Goal: Information Seeking & Learning: Understand process/instructions

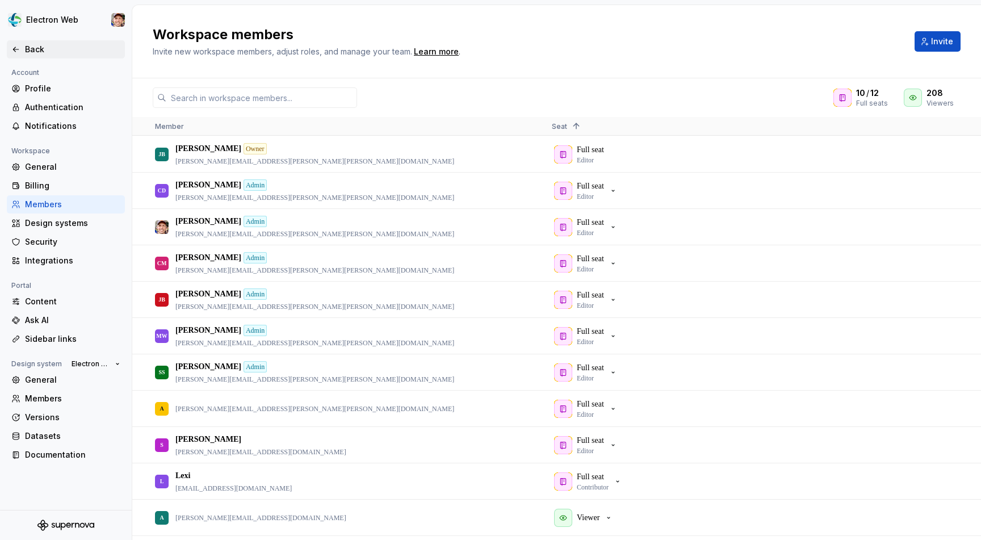
click at [43, 52] on div "Back" at bounding box center [72, 49] width 95 height 11
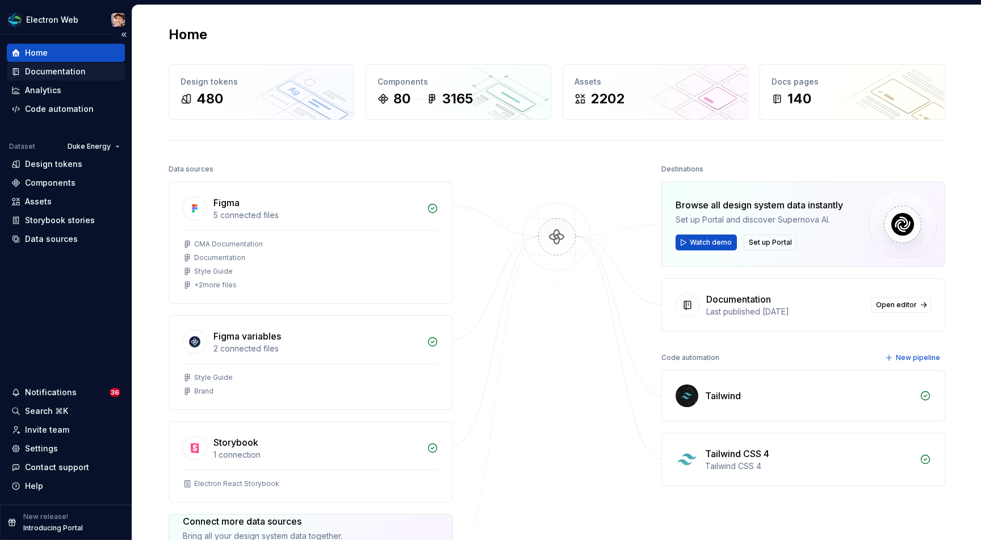
click at [58, 68] on div "Documentation" at bounding box center [55, 71] width 61 height 11
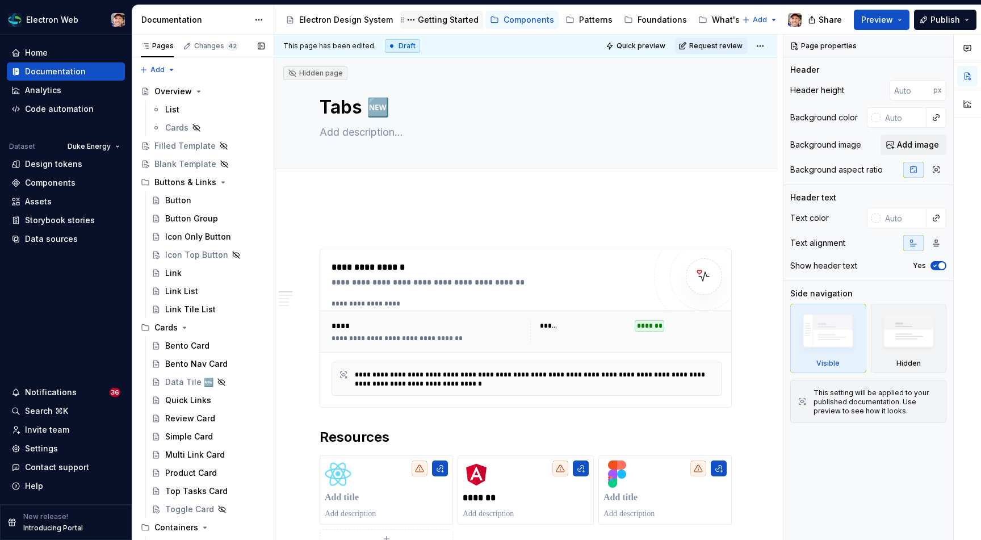
click at [453, 23] on div "Getting Started" at bounding box center [448, 19] width 61 height 11
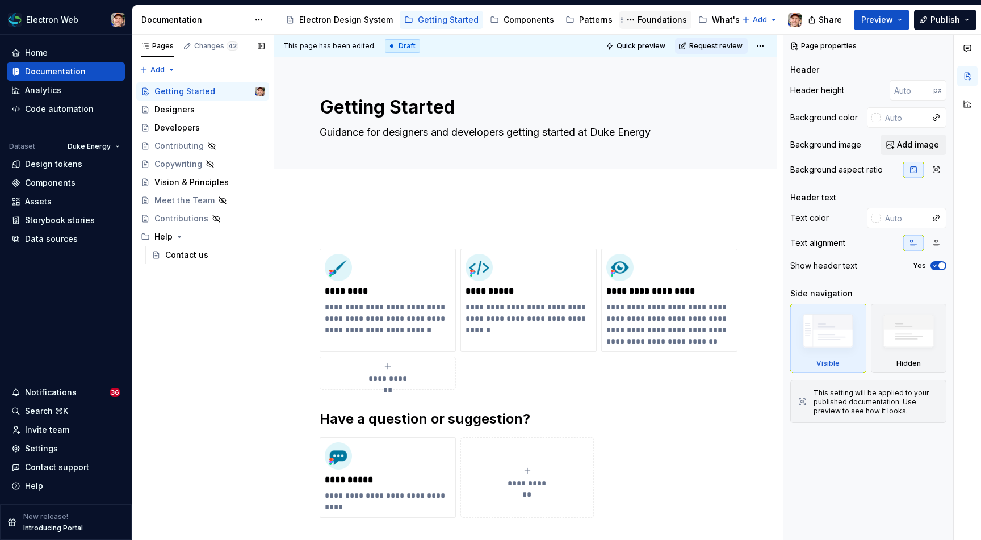
click at [637, 19] on div "Foundations" at bounding box center [661, 19] width 49 height 11
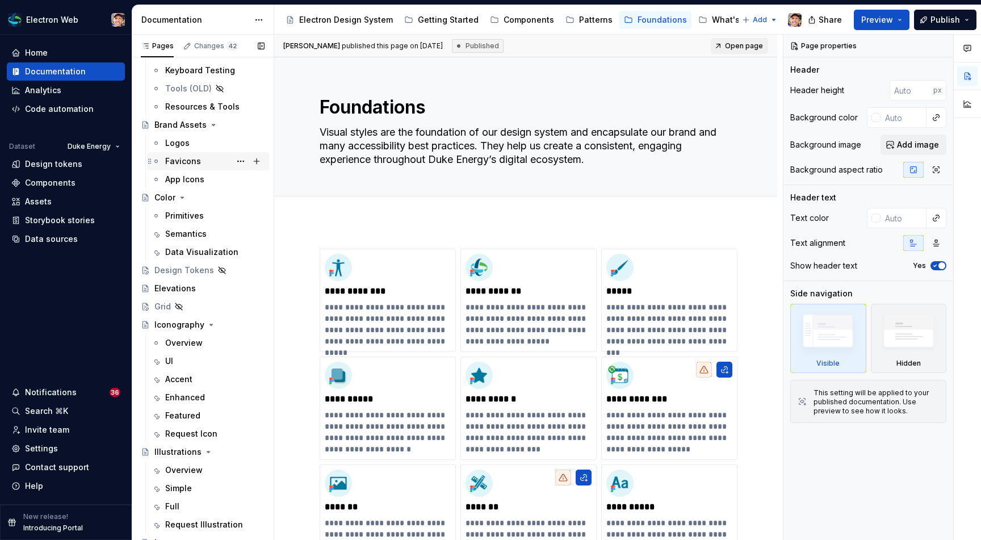
scroll to position [115, 0]
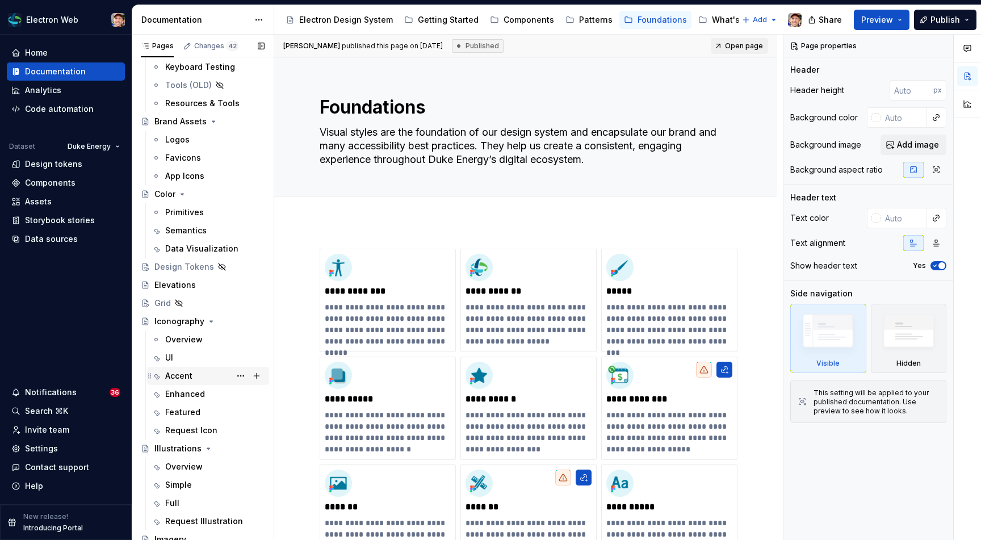
click at [175, 373] on div "Accent" at bounding box center [178, 375] width 27 height 11
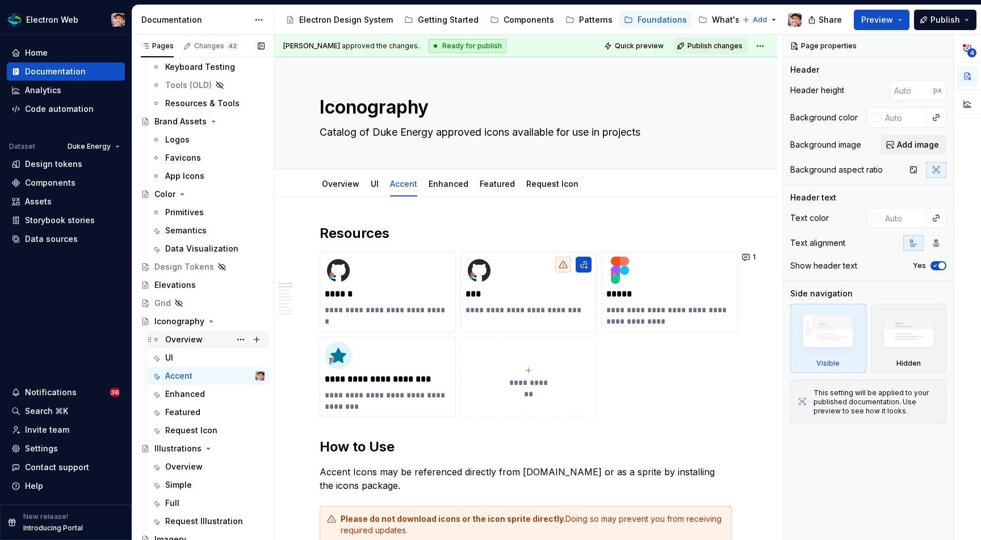
click at [178, 341] on div "Overview" at bounding box center [183, 339] width 37 height 11
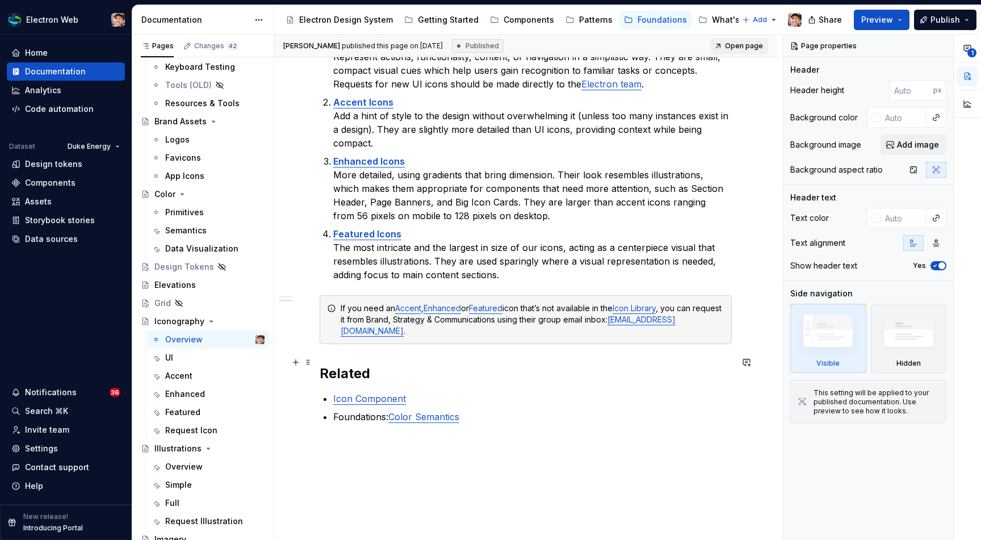
scroll to position [476, 0]
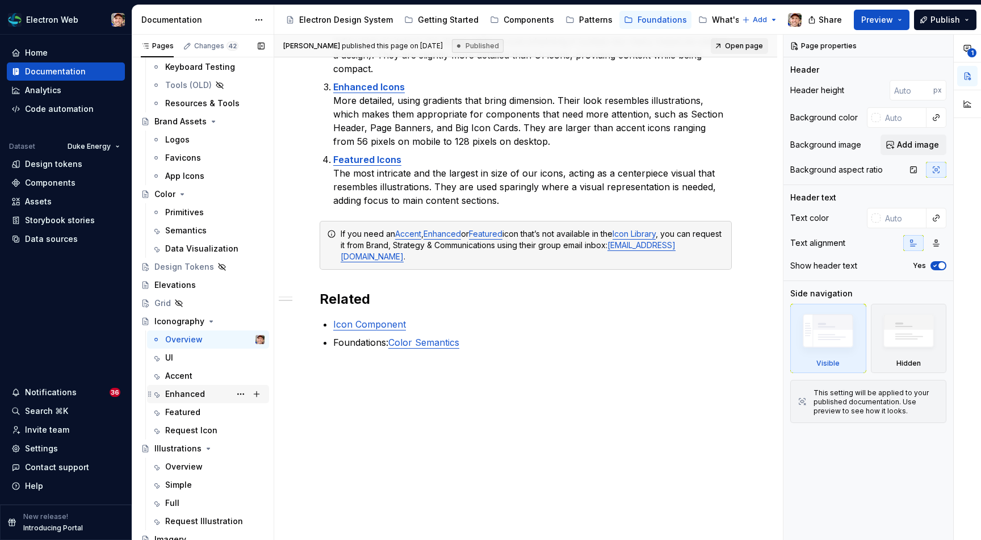
click at [183, 389] on div "Enhanced" at bounding box center [185, 393] width 40 height 11
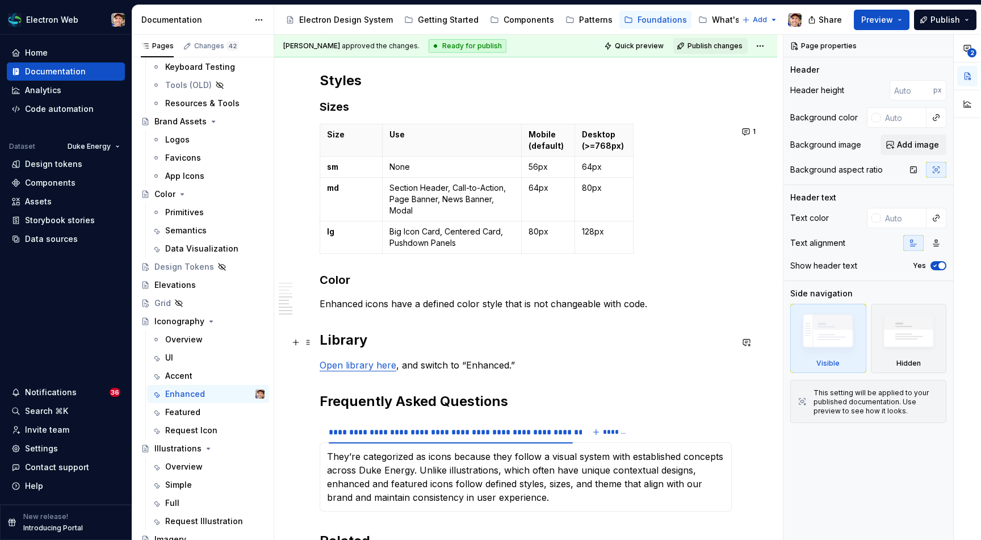
scroll to position [855, 0]
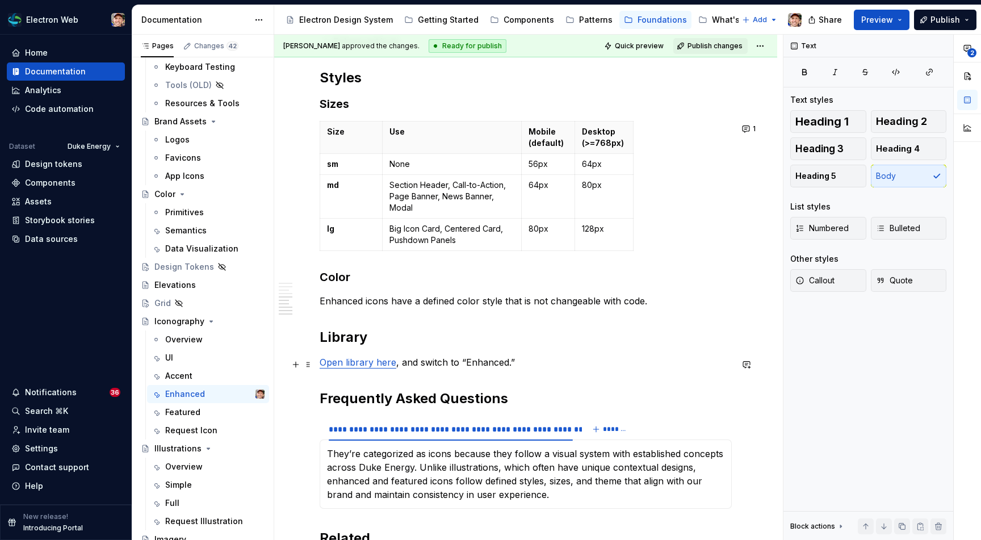
click at [427, 363] on p "Open library here , and switch to “Enhanced.”" at bounding box center [526, 362] width 412 height 14
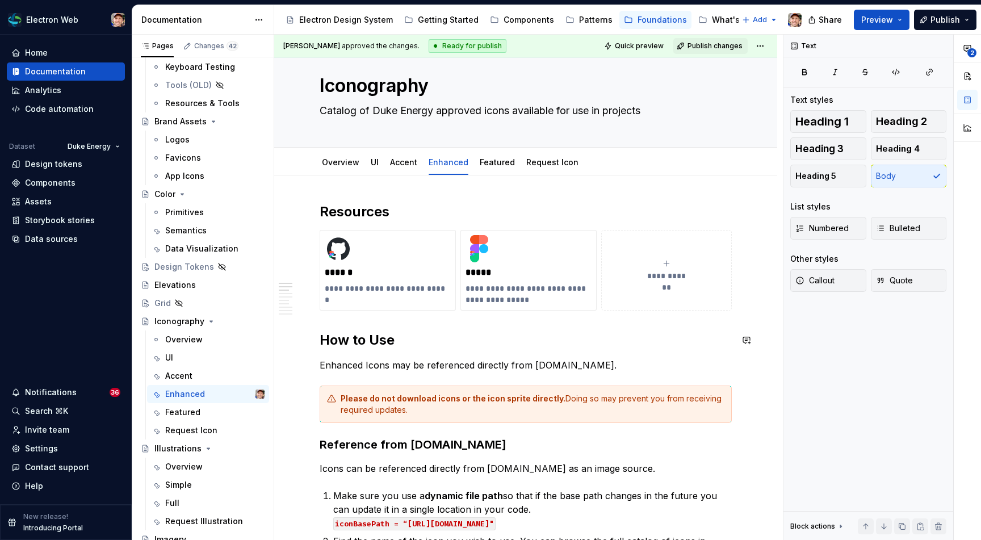
scroll to position [22, 0]
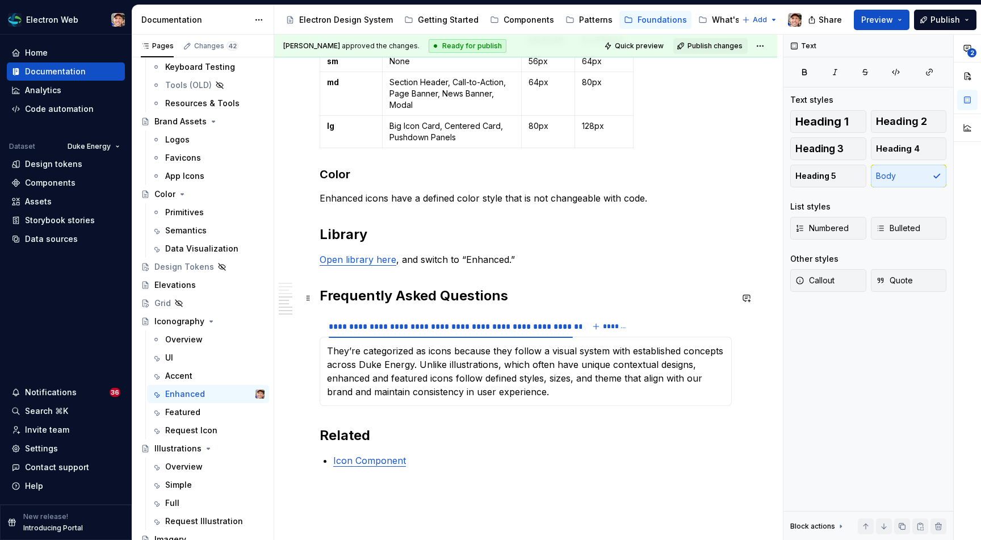
type textarea "*"
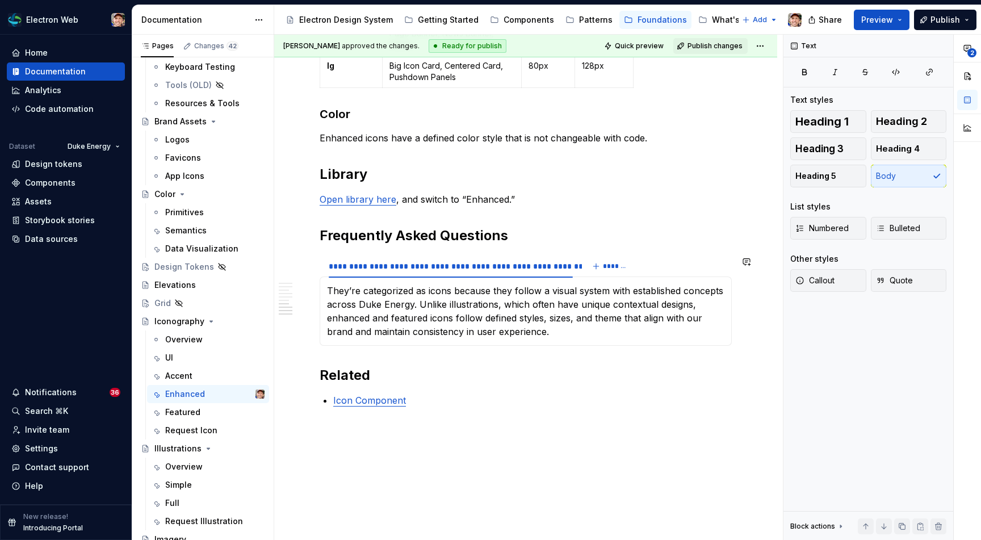
scroll to position [1019, 0]
click at [405, 205] on p "Open library here , and switch to “Enhanced.”" at bounding box center [526, 198] width 412 height 14
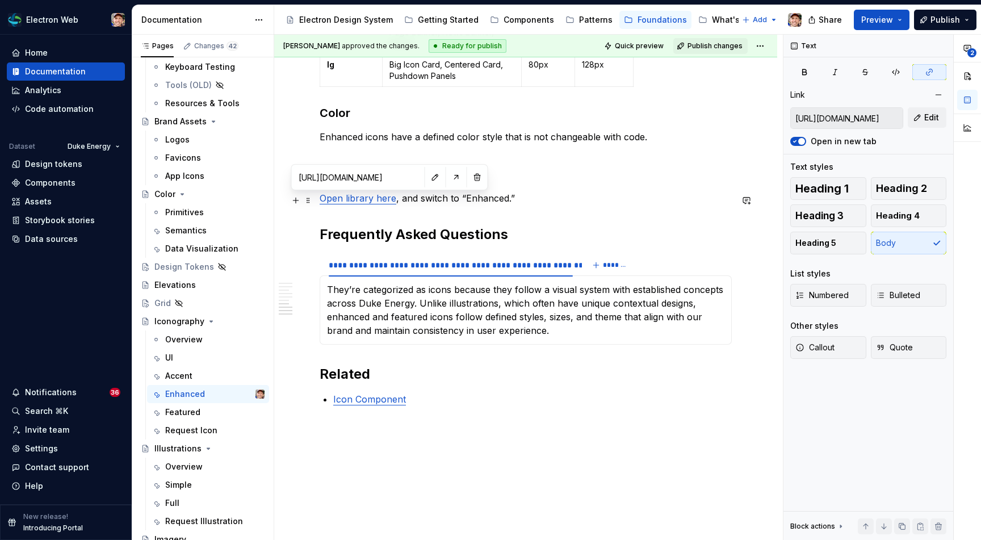
click at [375, 201] on link "Open library here" at bounding box center [358, 197] width 77 height 11
click at [427, 178] on button "button" at bounding box center [435, 177] width 16 height 16
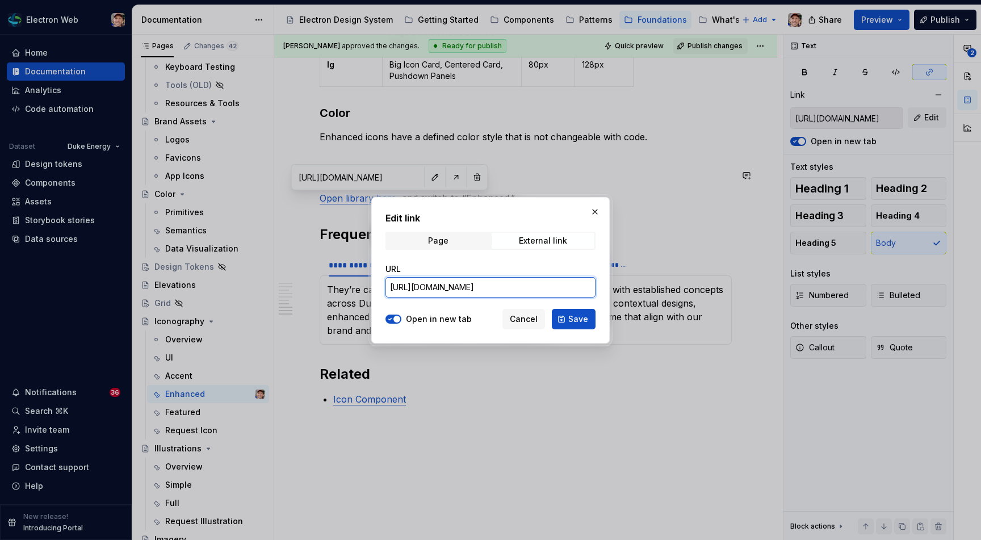
drag, startPoint x: 520, startPoint y: 289, endPoint x: 599, endPoint y: 289, distance: 78.3
click at [599, 289] on div "Edit link Page External link URL [URL][DOMAIN_NAME] Open in new tab Cancel Save" at bounding box center [490, 270] width 238 height 146
click at [587, 286] on input "[URL][DOMAIN_NAME]" at bounding box center [490, 287] width 210 height 20
type input "[URL][DOMAIN_NAME]"
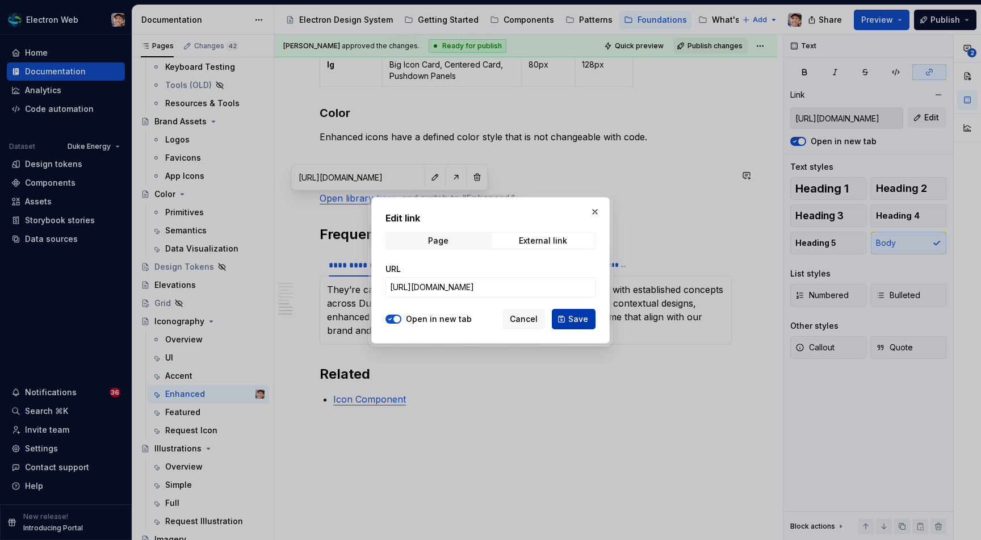
scroll to position [0, 0]
click at [576, 320] on span "Save" at bounding box center [578, 318] width 20 height 11
type input "[URL][DOMAIN_NAME]"
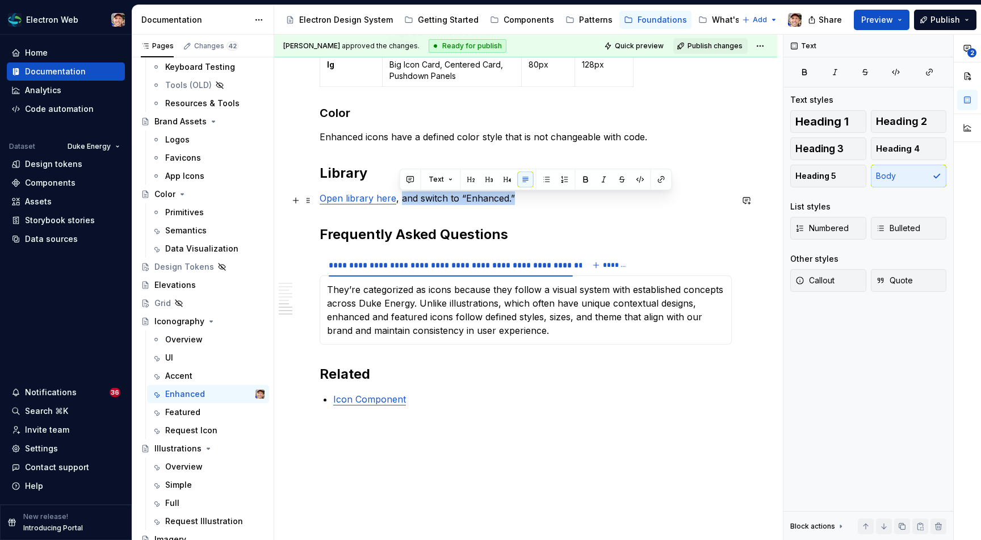
drag, startPoint x: 514, startPoint y: 200, endPoint x: 401, endPoint y: 205, distance: 112.5
click at [401, 205] on p "Open library here , and switch to “Enhanced.”" at bounding box center [526, 198] width 412 height 14
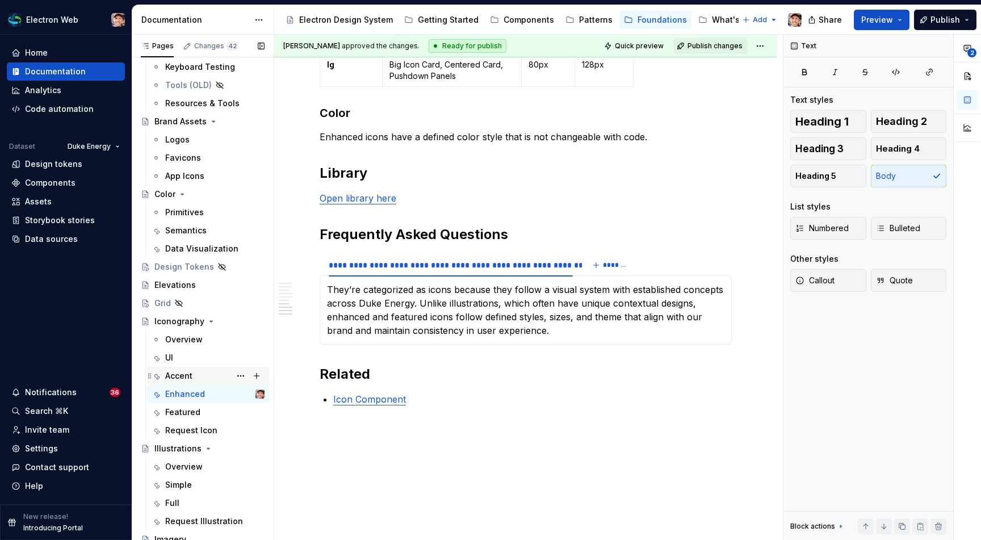
click at [181, 373] on div "Accent" at bounding box center [178, 375] width 27 height 11
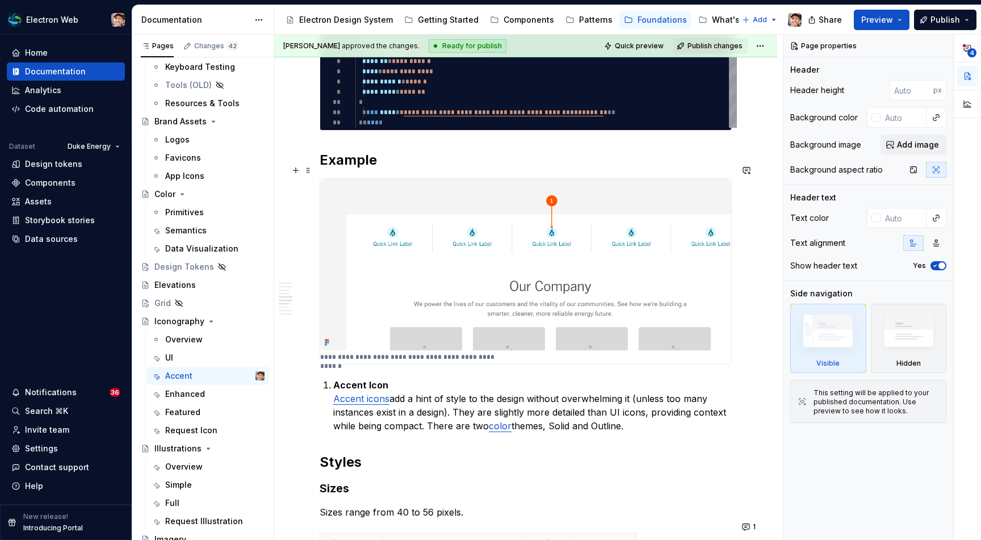
scroll to position [907, 0]
click at [369, 394] on link "Accent icons" at bounding box center [361, 399] width 56 height 11
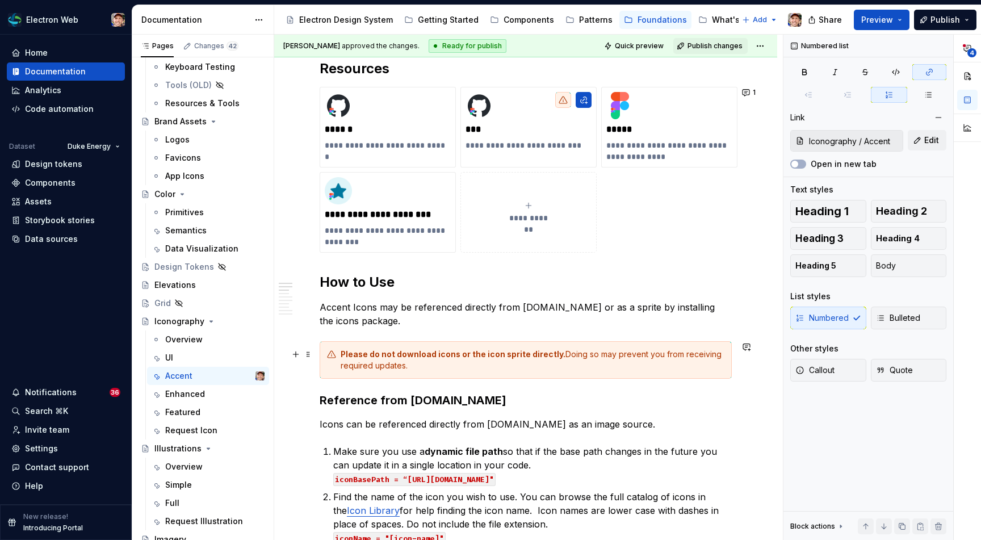
scroll to position [148, 0]
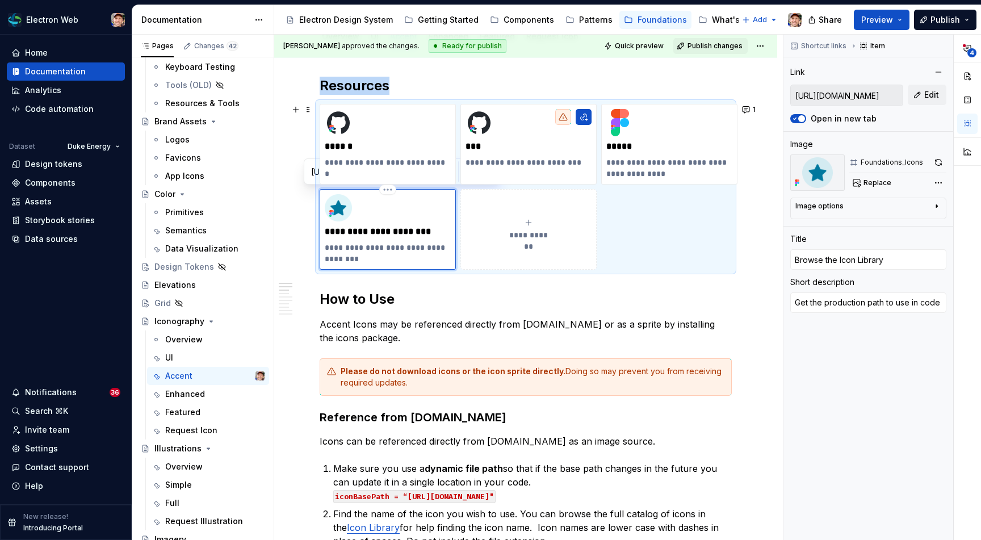
click at [360, 239] on div "**********" at bounding box center [388, 229] width 126 height 70
click at [928, 94] on span "Edit" at bounding box center [931, 94] width 15 height 11
type textarea "*"
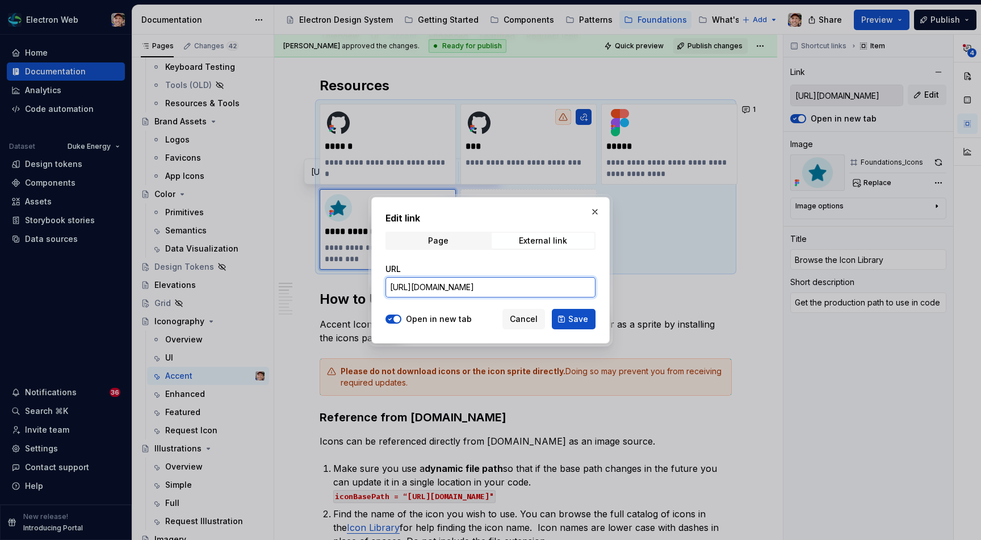
drag, startPoint x: 547, startPoint y: 287, endPoint x: 600, endPoint y: 283, distance: 53.5
click at [601, 283] on div "Edit link Page External link URL [URL][DOMAIN_NAME] Open in new tab Cancel Save" at bounding box center [490, 270] width 238 height 146
click at [588, 284] on input "[URL][DOMAIN_NAME]" at bounding box center [490, 287] width 210 height 20
type input "[URL][DOMAIN_NAME]"
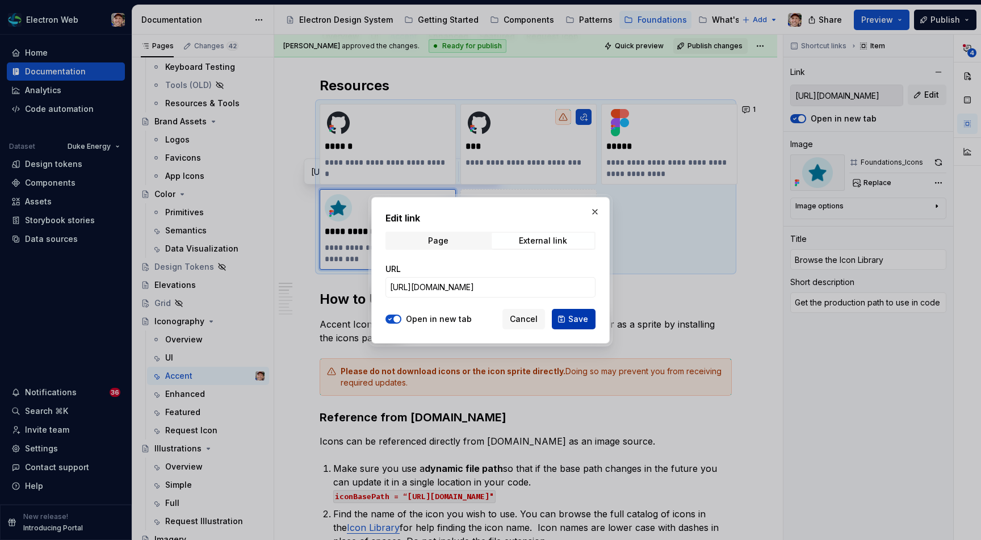
click at [577, 320] on span "Save" at bounding box center [578, 318] width 20 height 11
type textarea "*"
type input "[URL][DOMAIN_NAME]"
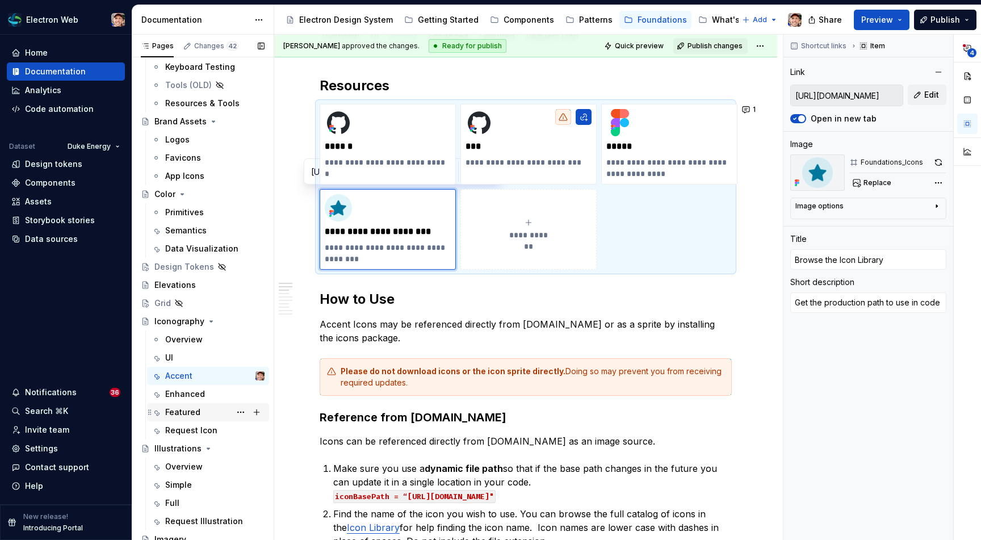
type textarea "*"
type input "[URL][DOMAIN_NAME]"
click at [190, 410] on div "Featured" at bounding box center [182, 411] width 35 height 11
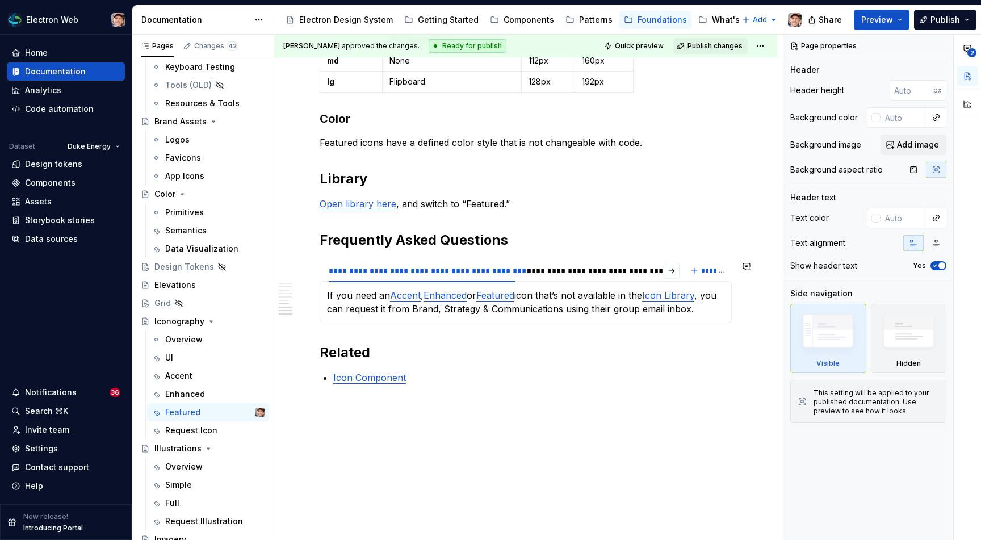
scroll to position [1012, 0]
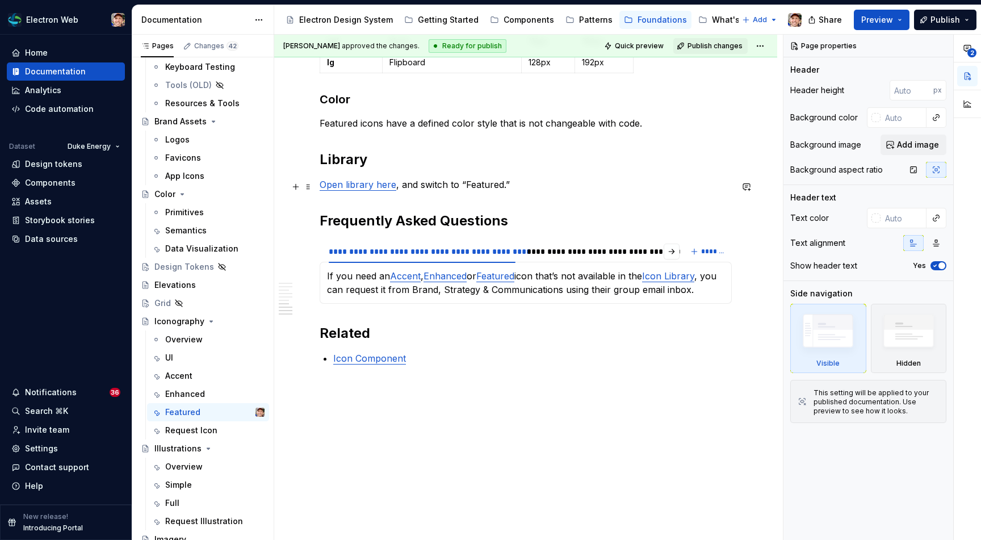
click at [456, 187] on p "Open library here , and switch to “Featured.”" at bounding box center [526, 185] width 412 height 14
type textarea "*"
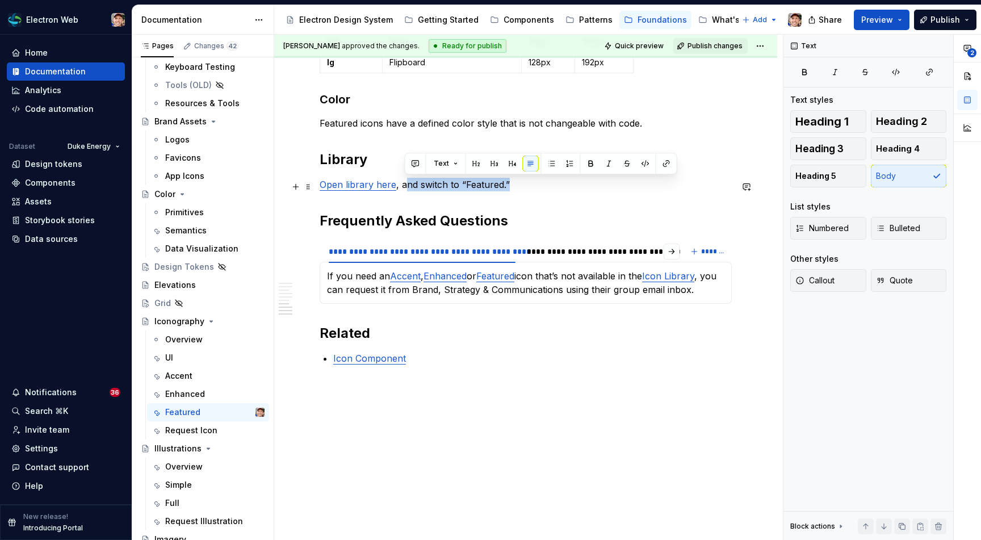
drag, startPoint x: 507, startPoint y: 183, endPoint x: 404, endPoint y: 184, distance: 102.7
click at [404, 184] on p "Open library here , and switch to “Featured.”" at bounding box center [526, 185] width 412 height 14
click at [362, 186] on link "Open library here" at bounding box center [358, 184] width 77 height 11
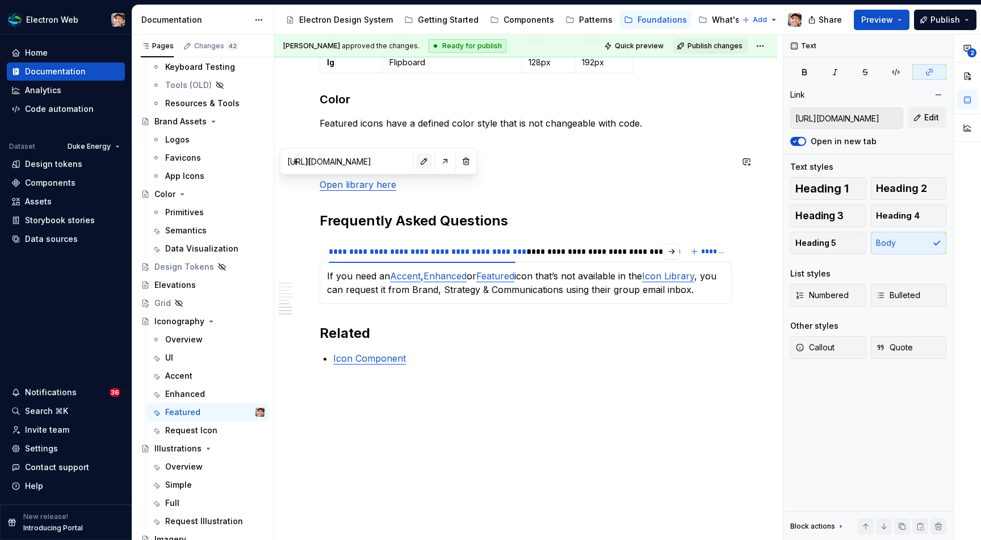
click at [416, 166] on button "button" at bounding box center [424, 161] width 16 height 16
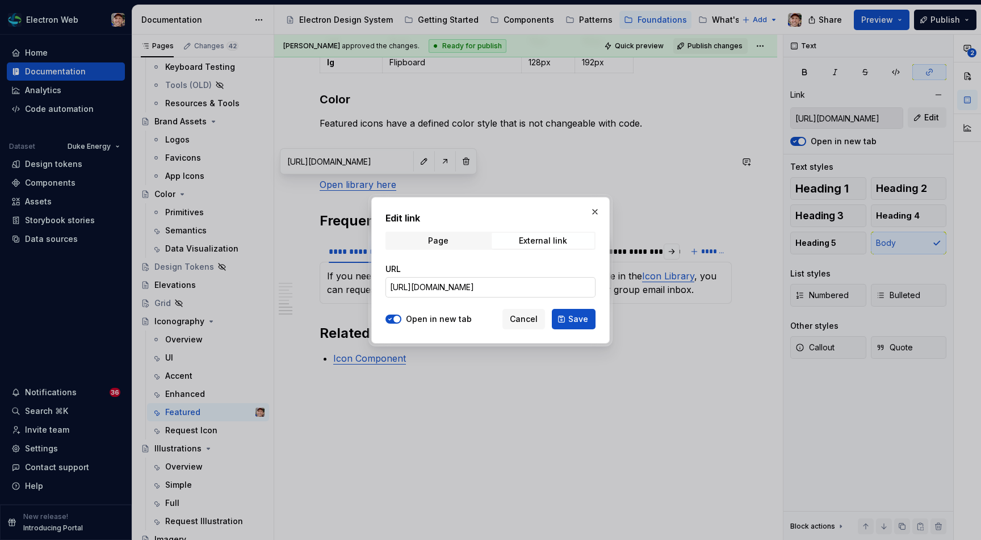
click at [584, 283] on input "[URL][DOMAIN_NAME]" at bounding box center [490, 287] width 210 height 20
type input "[URL][DOMAIN_NAME]"
click at [587, 320] on span "Save" at bounding box center [578, 318] width 20 height 11
type input "[URL][DOMAIN_NAME]"
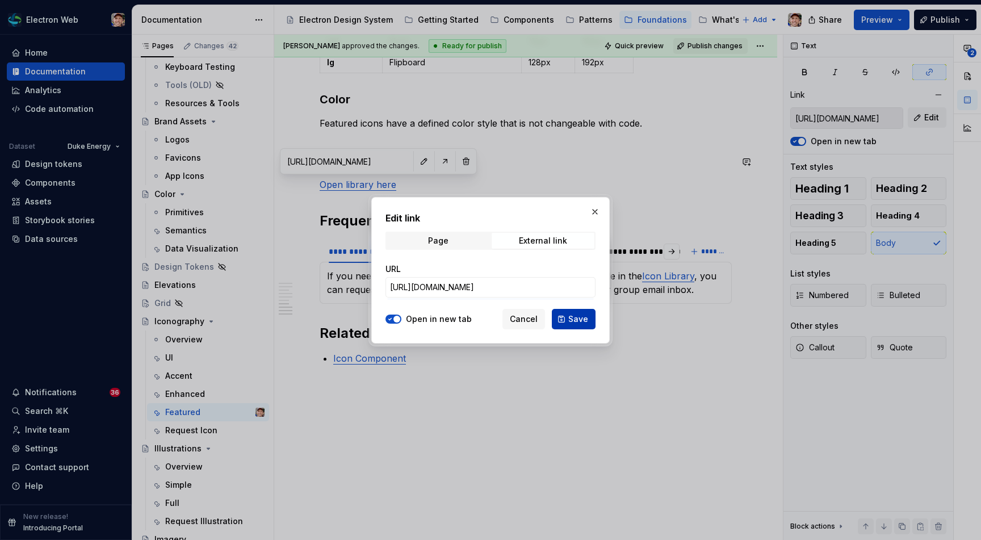
type input "[URL][DOMAIN_NAME]"
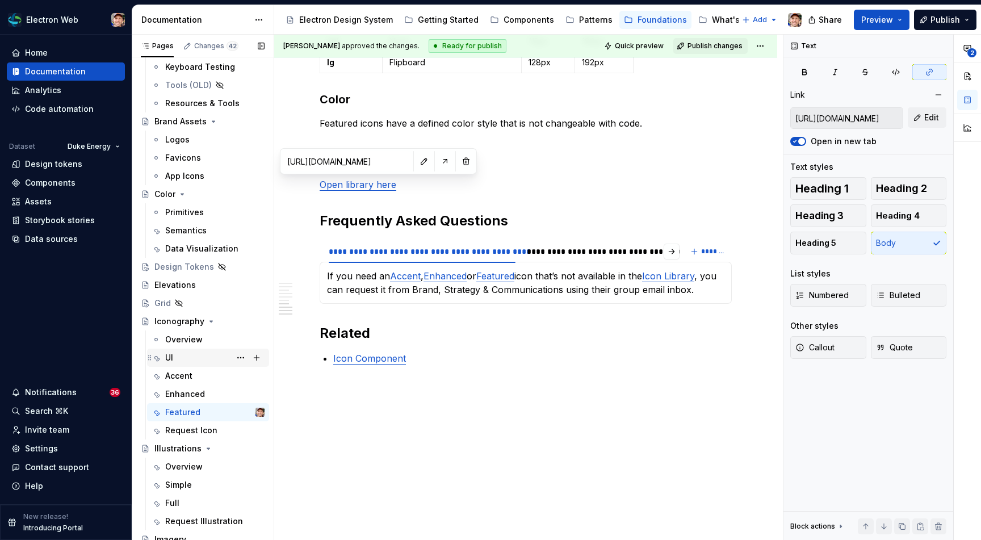
click at [180, 358] on div "UI" at bounding box center [214, 358] width 99 height 16
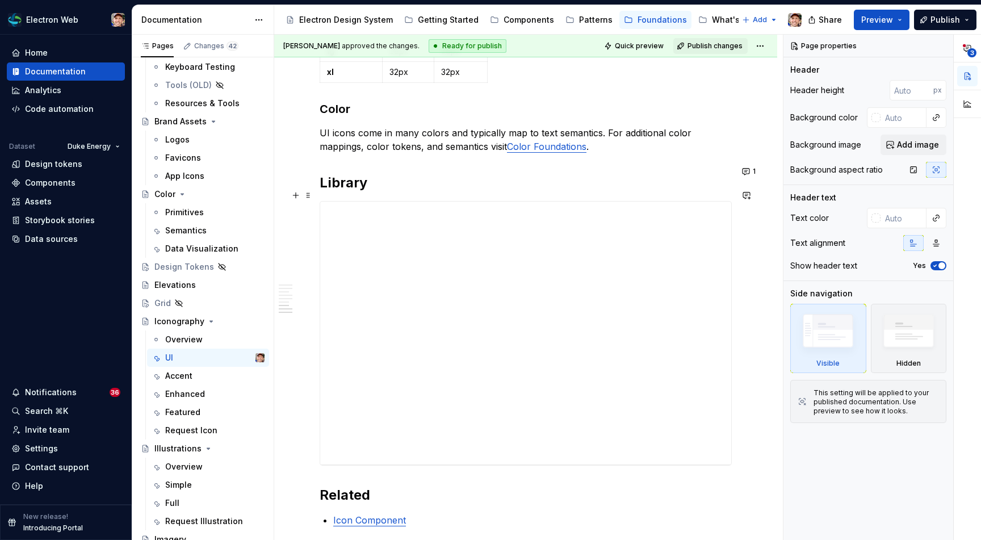
scroll to position [1160, 0]
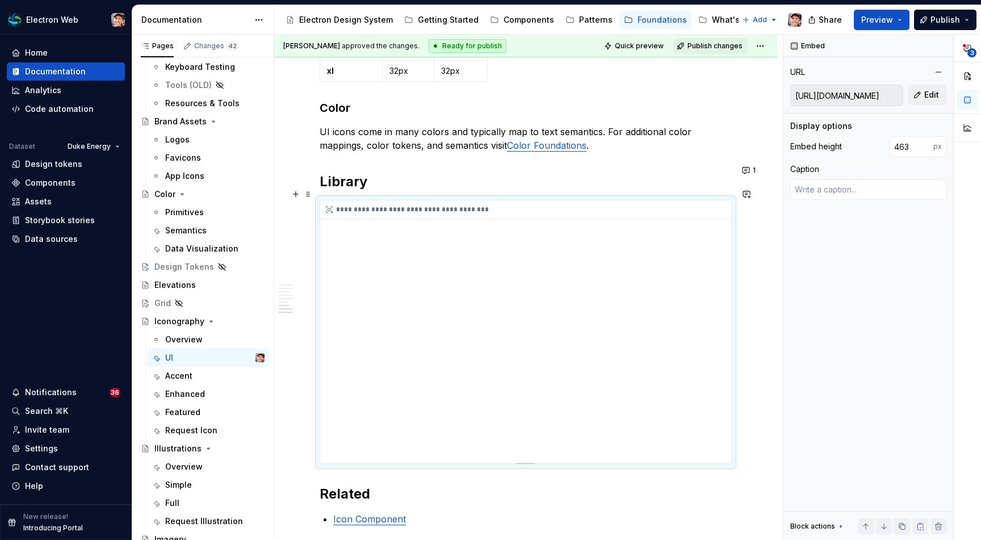
click at [456, 289] on div "**********" at bounding box center [525, 331] width 411 height 263
click at [925, 99] on span "Edit" at bounding box center [931, 94] width 15 height 11
type textarea "*"
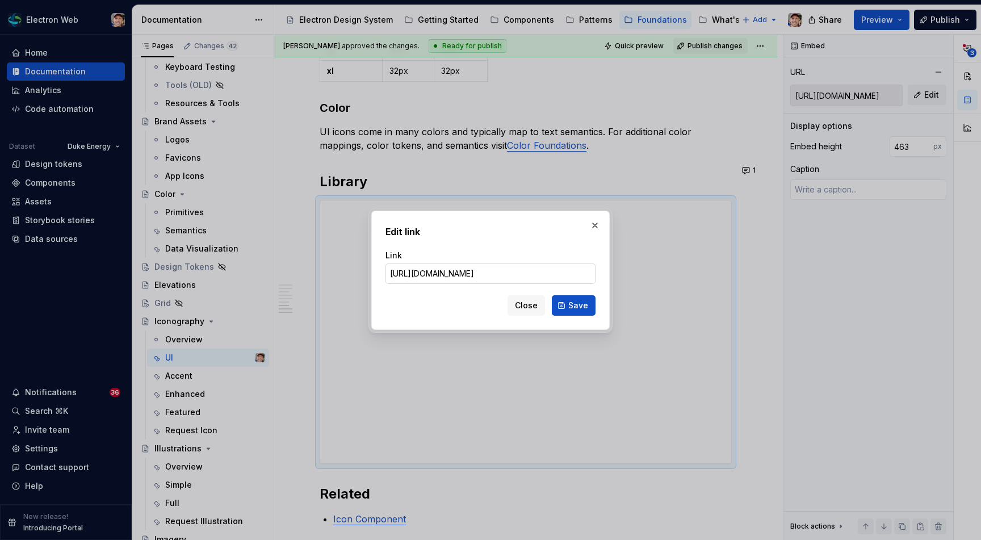
click at [557, 277] on input "[URL][DOMAIN_NAME]" at bounding box center [490, 273] width 210 height 20
drag, startPoint x: 548, startPoint y: 275, endPoint x: 641, endPoint y: 272, distance: 93.1
click at [637, 271] on div "Edit link Link [URL][DOMAIN_NAME] Close Save" at bounding box center [490, 270] width 981 height 540
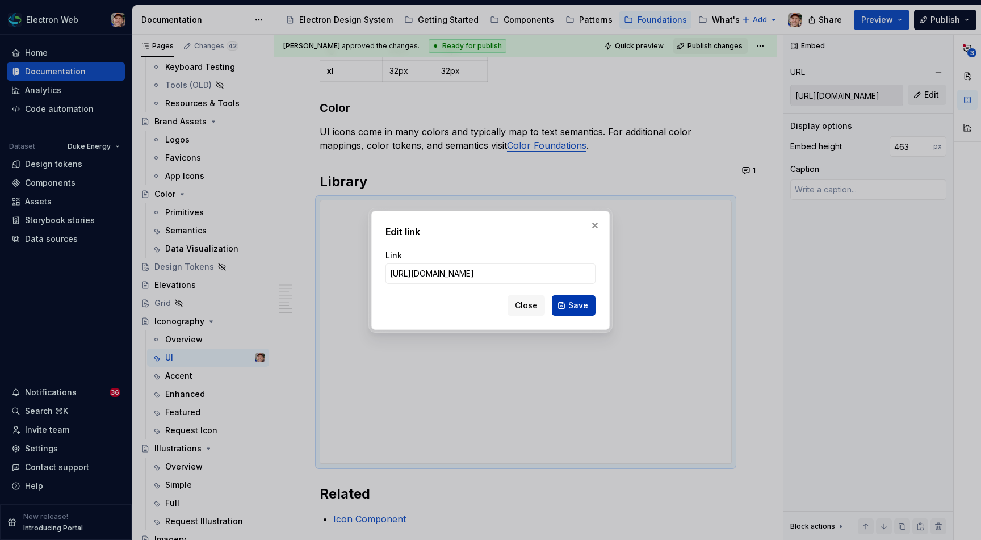
type input "[URL][DOMAIN_NAME]"
click at [572, 304] on span "Save" at bounding box center [578, 305] width 20 height 11
type textarea "*"
type input "[URL][DOMAIN_NAME]"
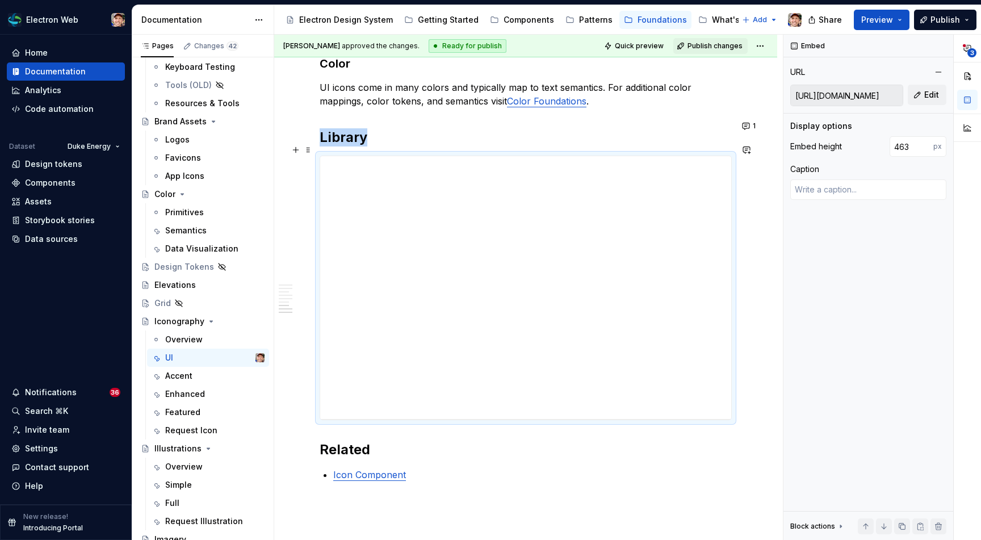
scroll to position [1203, 0]
click at [432, 193] on div "**********" at bounding box center [525, 288] width 411 height 263
click at [184, 411] on div "Featured" at bounding box center [182, 411] width 35 height 11
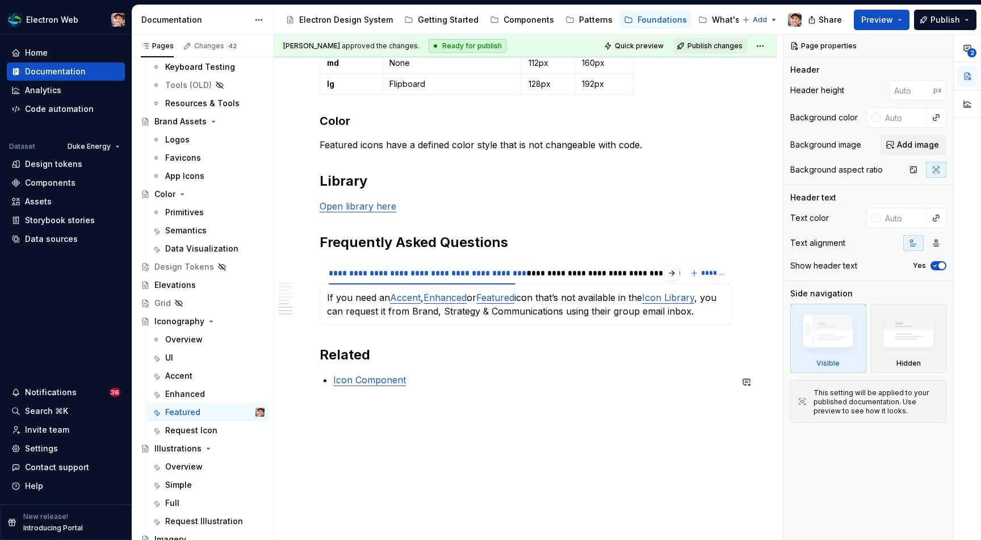
scroll to position [1012, 0]
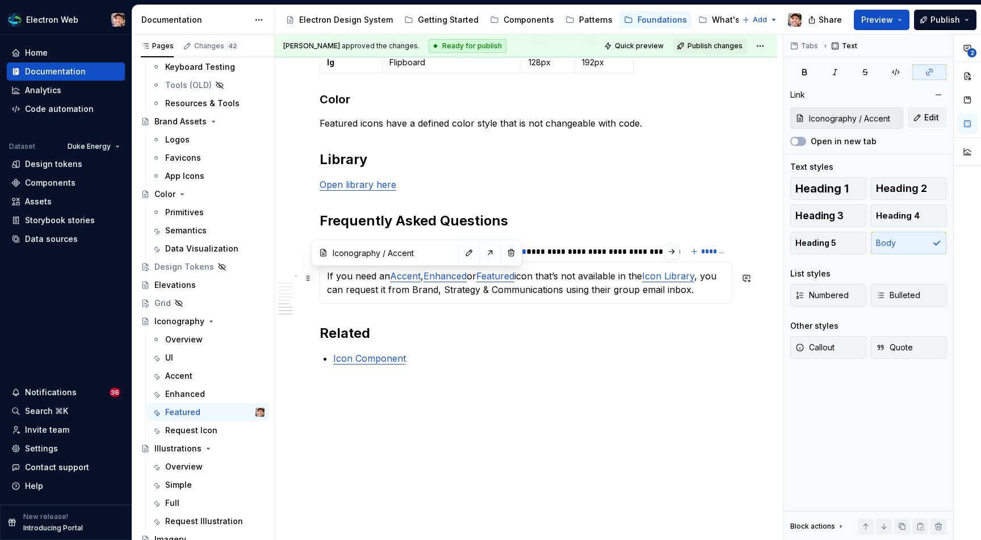
click at [404, 280] on link "Accent" at bounding box center [405, 275] width 31 height 11
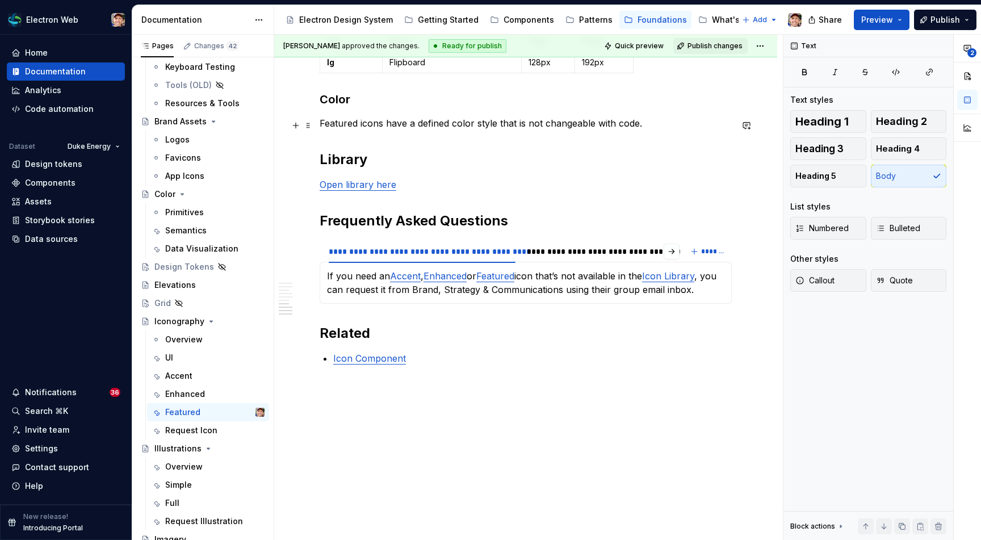
click at [553, 121] on p "Featured icons have a defined color style that is not changeable with code." at bounding box center [526, 123] width 412 height 14
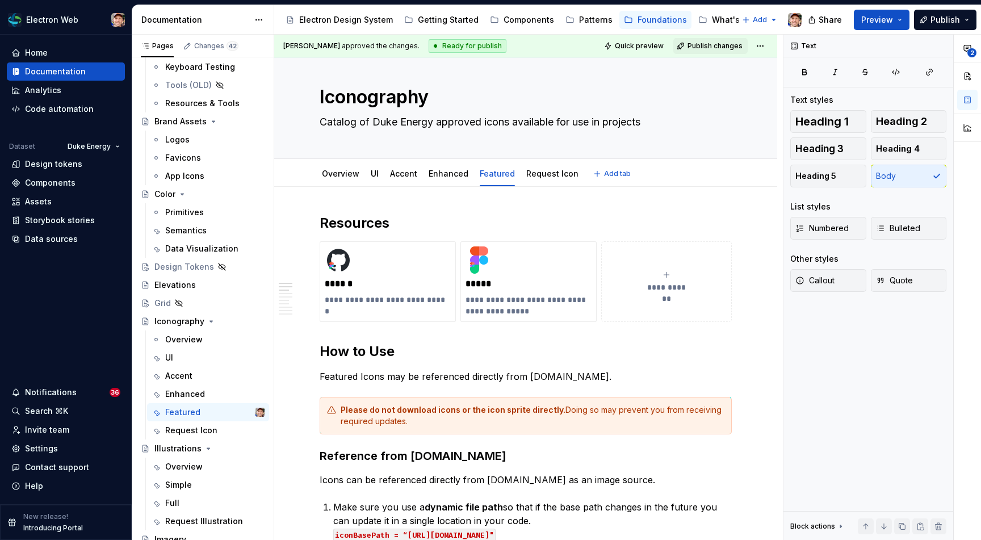
scroll to position [7, 0]
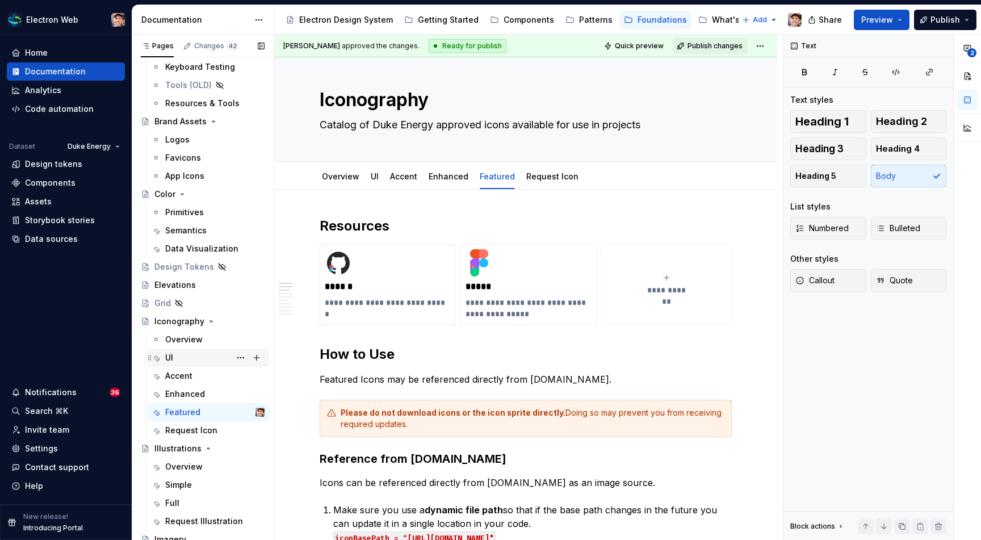
click at [173, 355] on div "UI" at bounding box center [169, 357] width 8 height 11
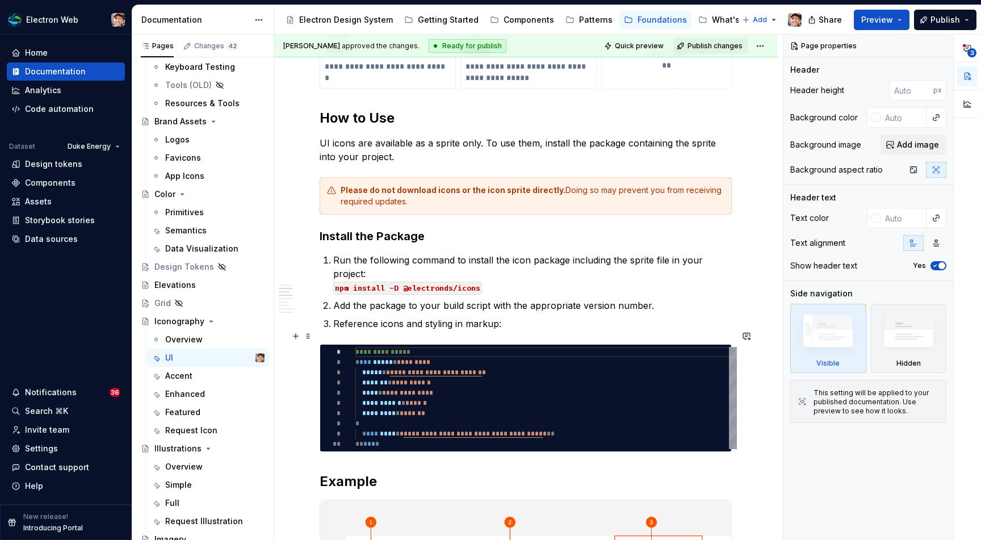
scroll to position [245, 0]
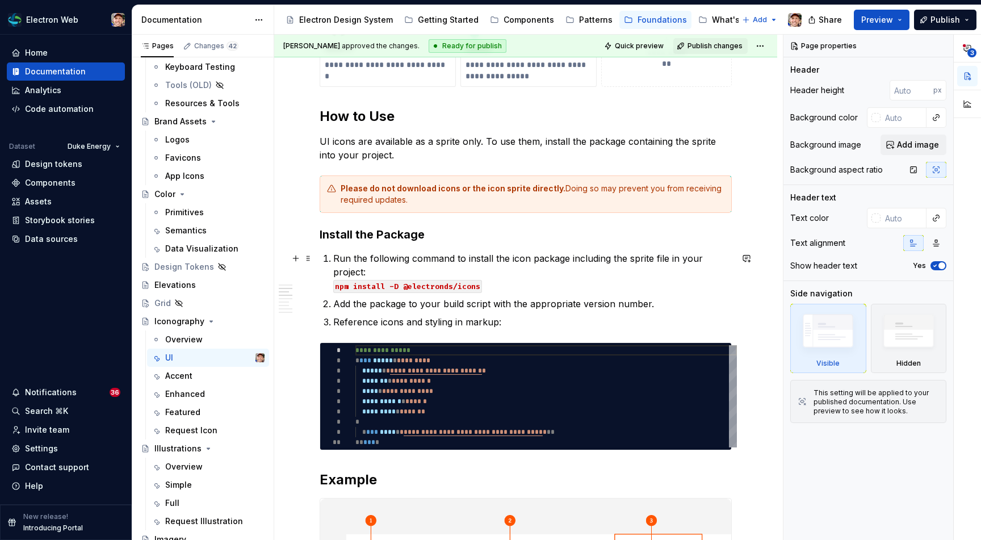
type textarea "*"
click at [522, 272] on p "Run the following command to install the icon package including the sprite file…" at bounding box center [532, 271] width 398 height 41
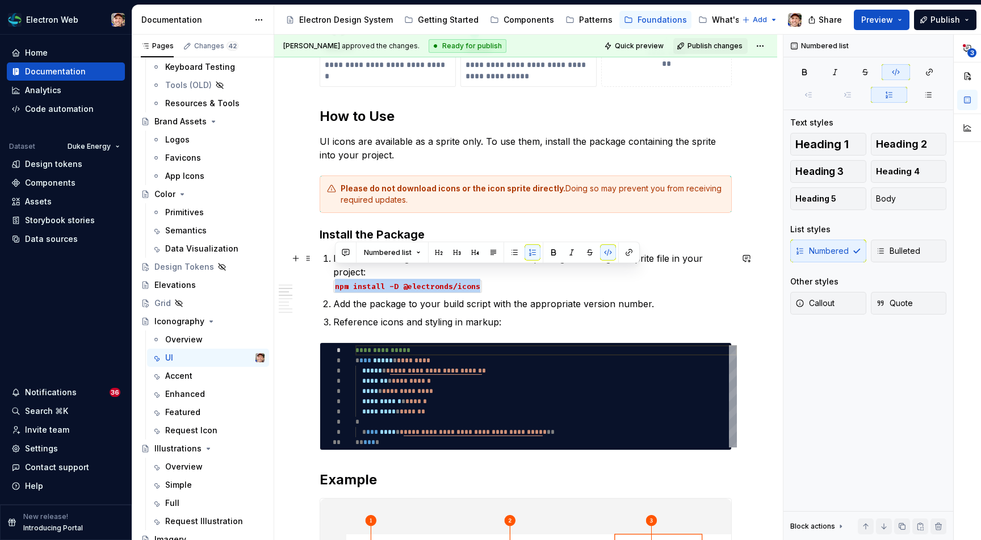
drag, startPoint x: 478, startPoint y: 271, endPoint x: 337, endPoint y: 268, distance: 141.3
click at [337, 280] on code "npm install -D @electronds/icons" at bounding box center [407, 286] width 149 height 13
copy code "npm install -D @electronds/icons"
click at [494, 272] on p "Run the following command to install the icon package including the sprite file…" at bounding box center [532, 271] width 398 height 41
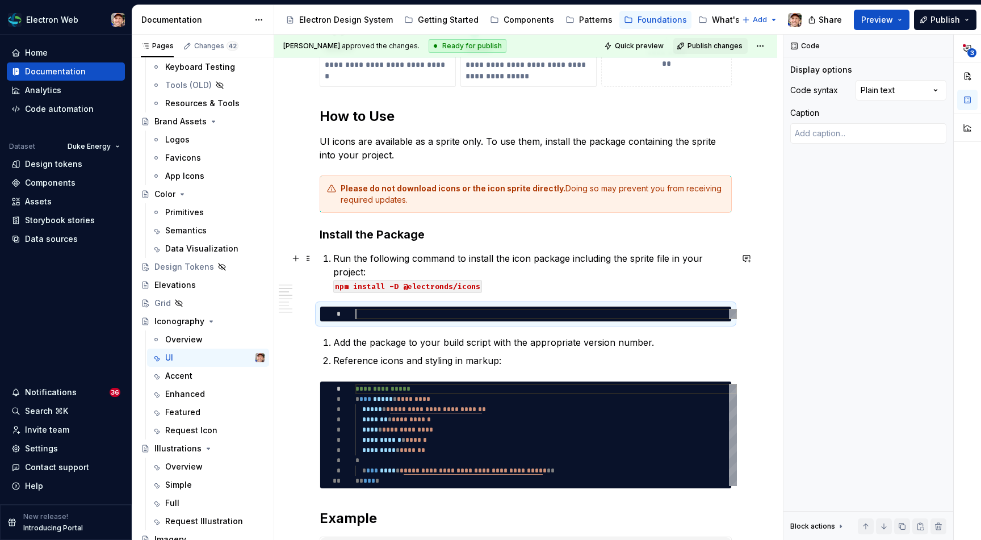
type textarea "*"
type textarea "**********"
click at [722, 309] on div "**********" at bounding box center [545, 314] width 381 height 10
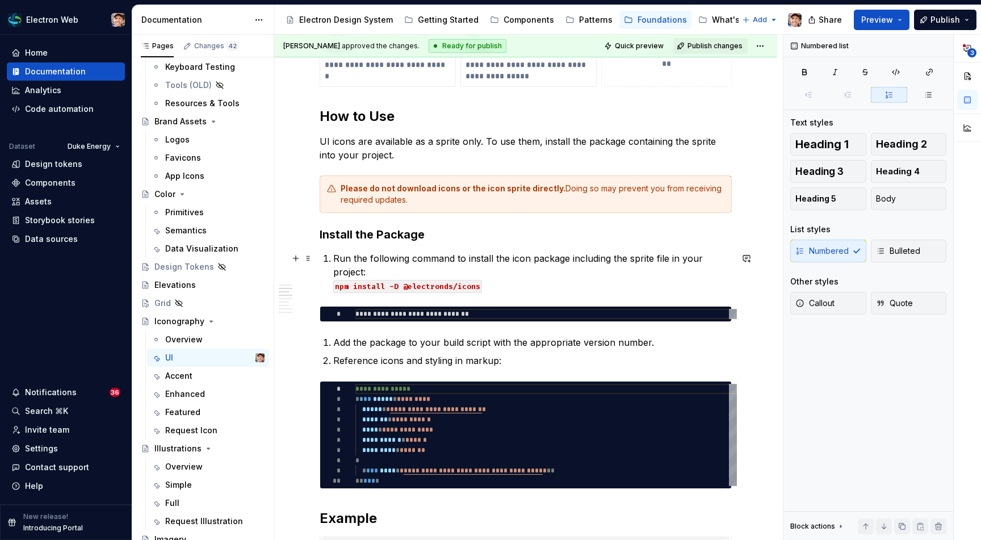
click at [659, 275] on p "Run the following command to install the icon package including the sprite file…" at bounding box center [532, 271] width 398 height 41
click at [620, 235] on h3 "Install the Package" at bounding box center [526, 234] width 412 height 16
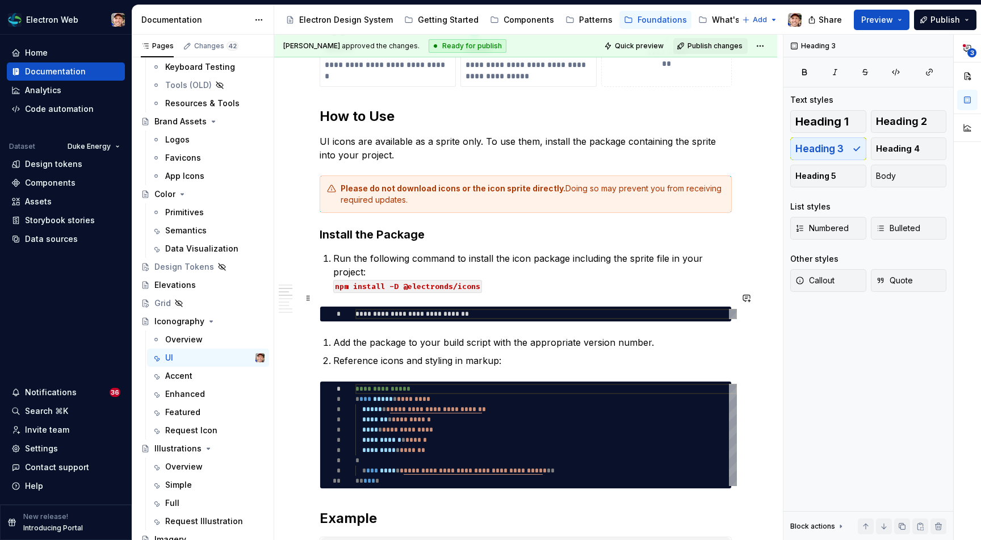
click at [500, 309] on div "**********" at bounding box center [545, 314] width 381 height 10
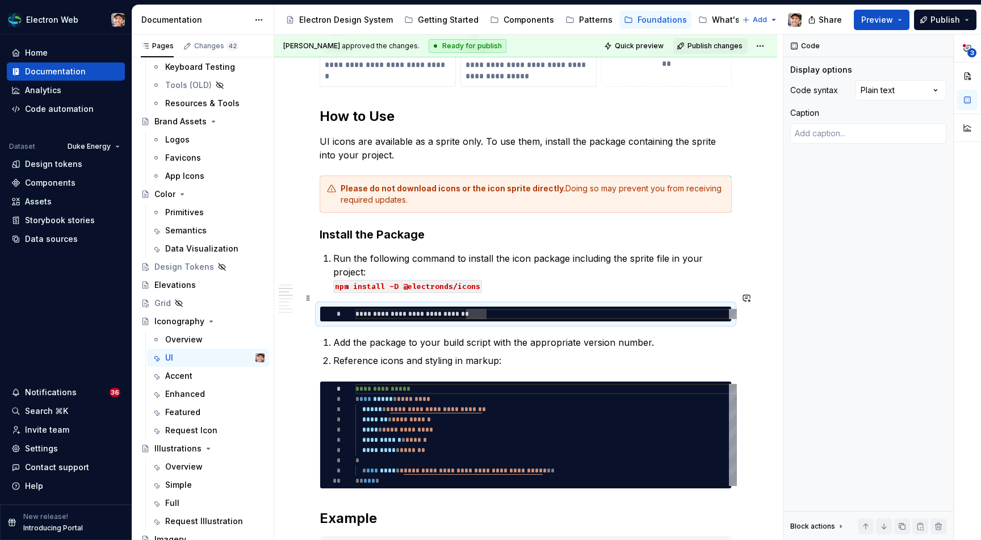
type textarea "*"
type textarea "**********"
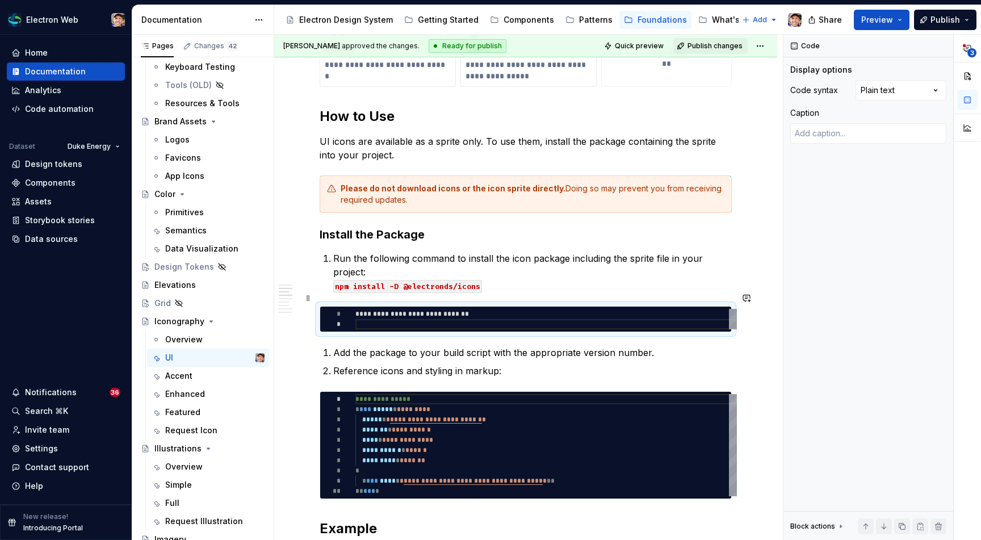
scroll to position [0, 0]
type textarea "*"
type textarea "**********"
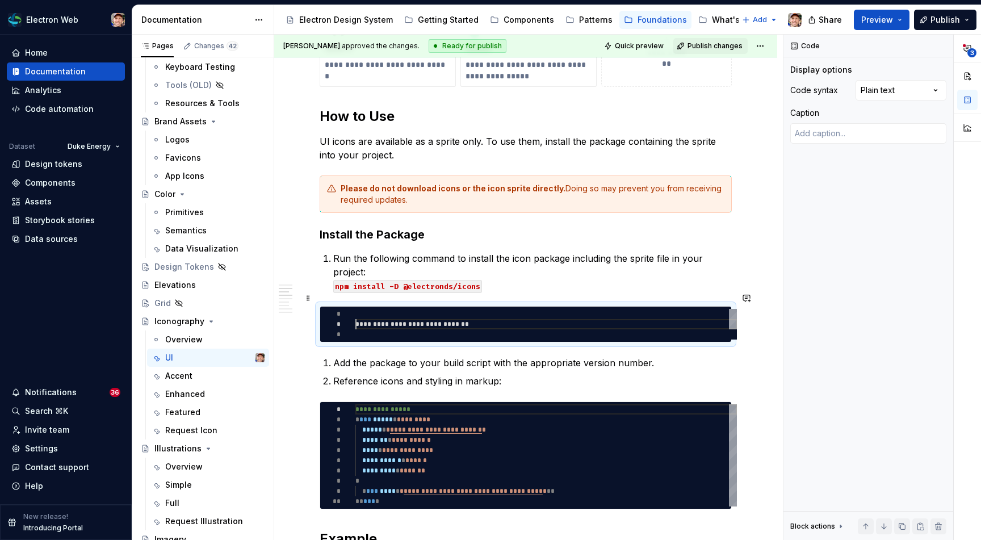
scroll to position [10, 0]
type textarea "*"
type textarea "**********"
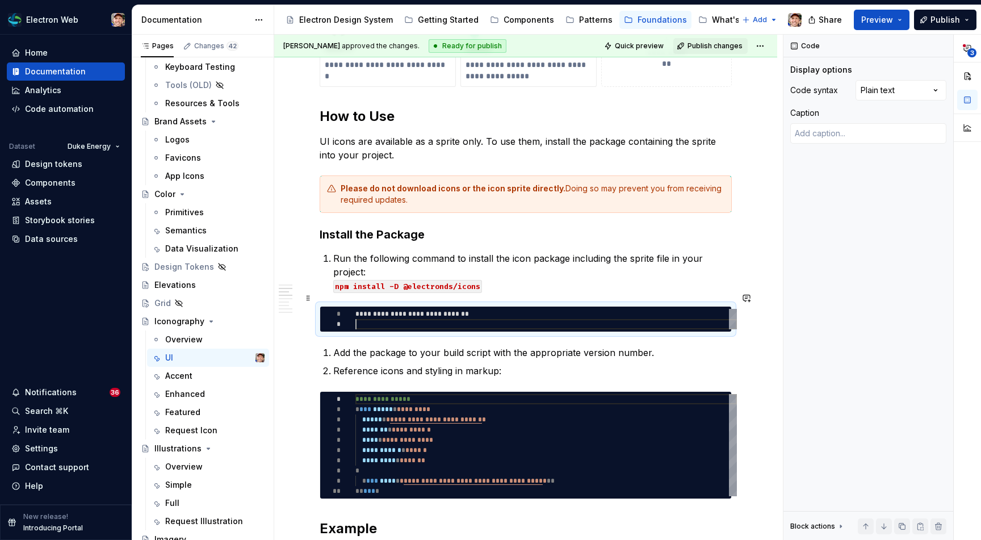
type textarea "*"
type textarea "**********"
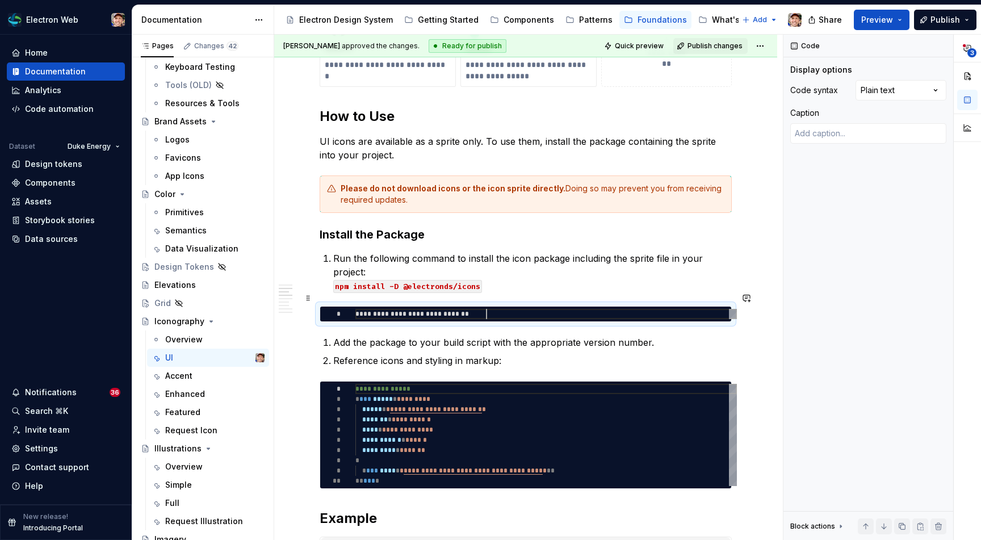
scroll to position [0, 131]
type textarea "*"
type textarea "**********"
click at [463, 404] on div "**********" at bounding box center [545, 435] width 381 height 102
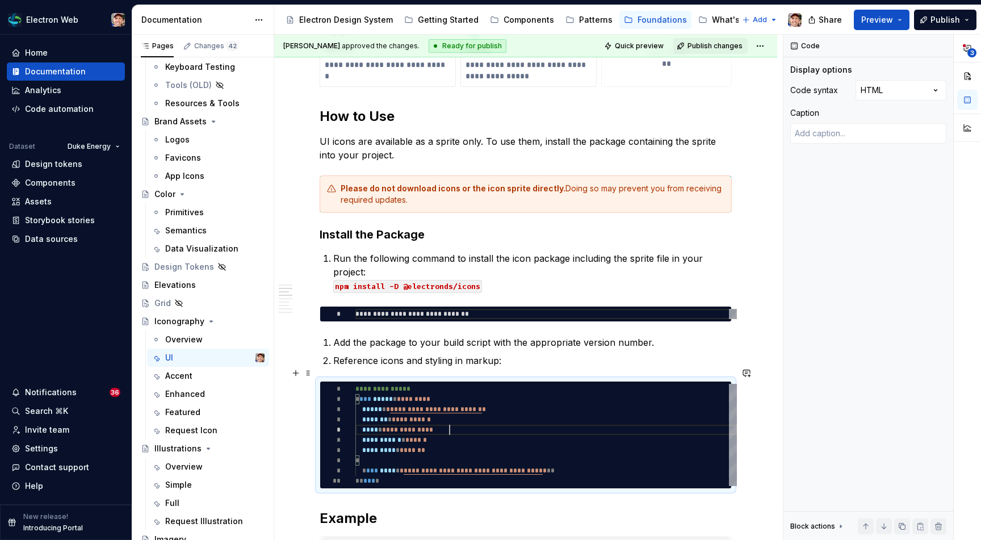
scroll to position [41, 94]
click at [464, 419] on div "**********" at bounding box center [545, 435] width 381 height 102
click at [530, 309] on div "**********" at bounding box center [545, 314] width 381 height 10
click at [308, 300] on span at bounding box center [308, 298] width 9 height 16
click at [536, 306] on div "**********" at bounding box center [525, 313] width 411 height 15
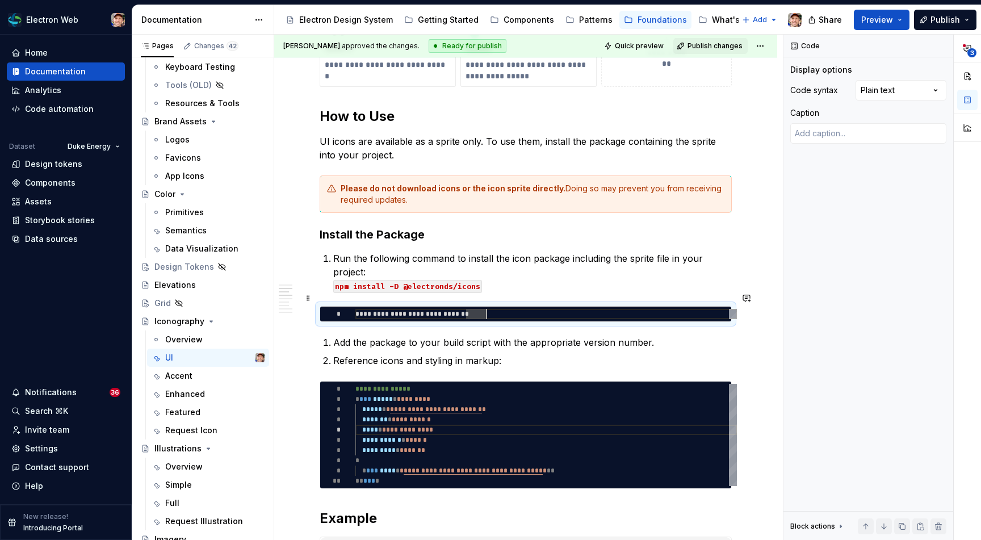
click at [533, 309] on div "**********" at bounding box center [545, 314] width 381 height 10
click at [728, 309] on div "**********" at bounding box center [545, 314] width 381 height 10
click at [720, 275] on p "Run the following command to install the icon package including the sprite file…" at bounding box center [532, 271] width 398 height 41
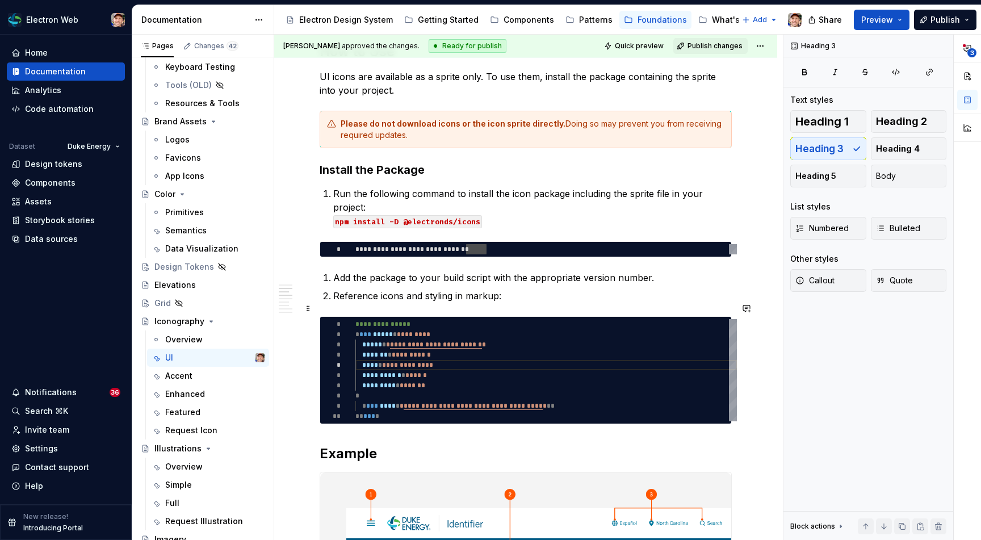
scroll to position [317, 0]
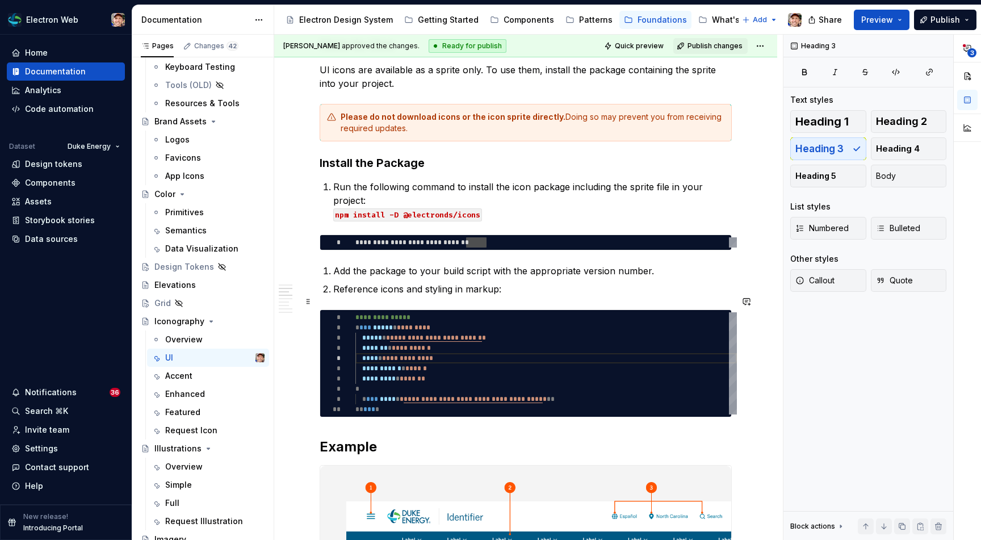
click at [682, 351] on div "**********" at bounding box center [545, 363] width 381 height 102
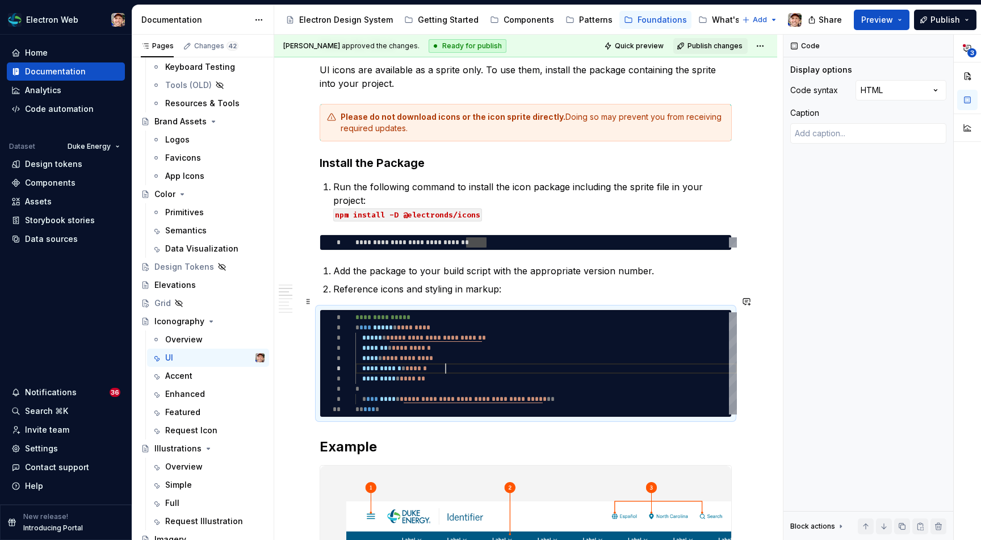
scroll to position [51, 90]
click at [372, 325] on div "**********" at bounding box center [545, 363] width 381 height 102
type textarea "*"
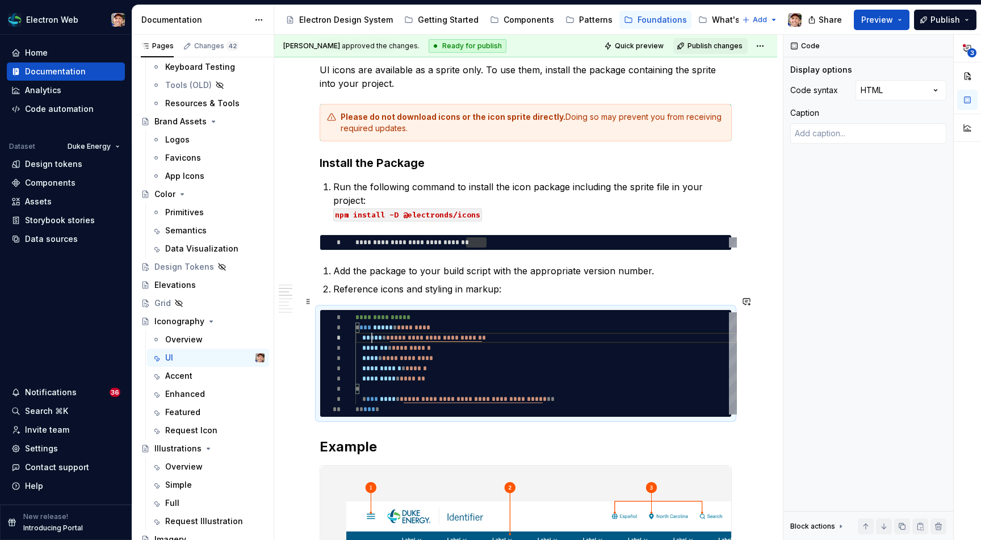
type textarea "**********"
type textarea "*"
type textarea "**********"
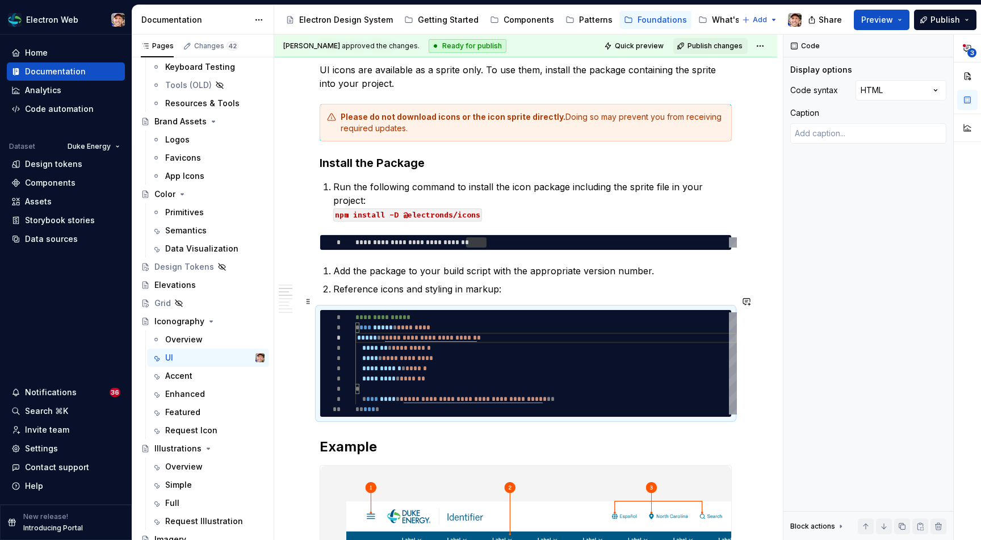
type textarea "*"
type textarea "**********"
type textarea "*"
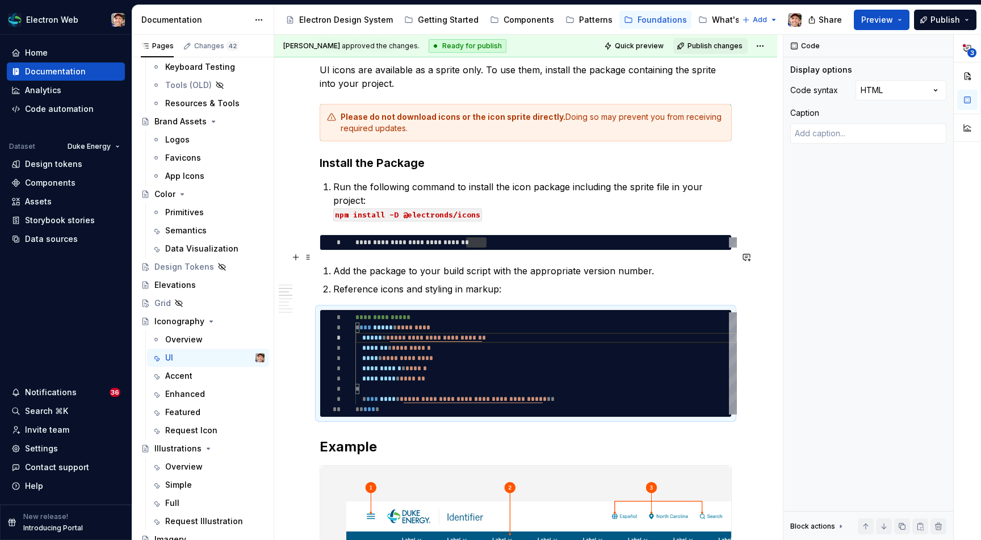
type textarea "**********"
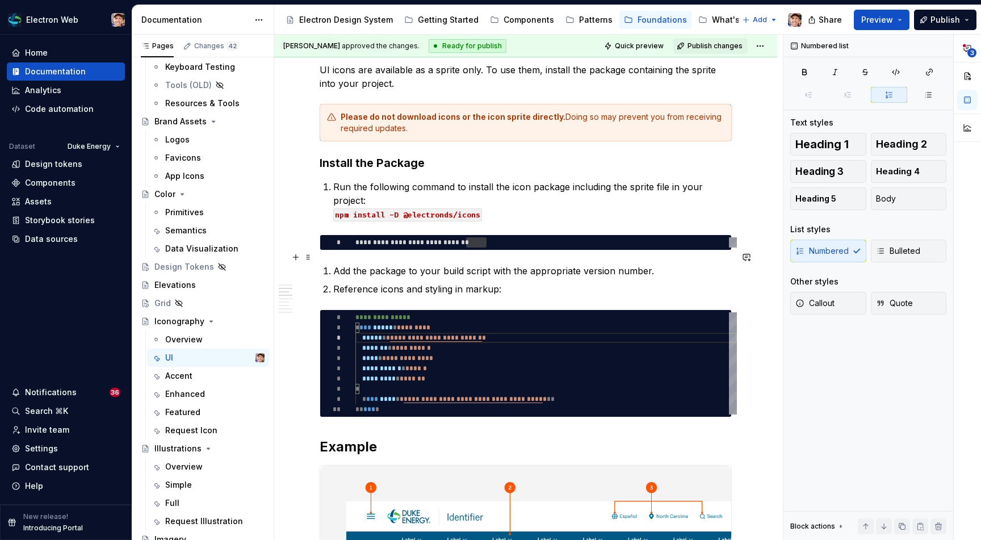
click at [446, 264] on p "Add the package to your build script with the appropriate version number." at bounding box center [532, 271] width 398 height 14
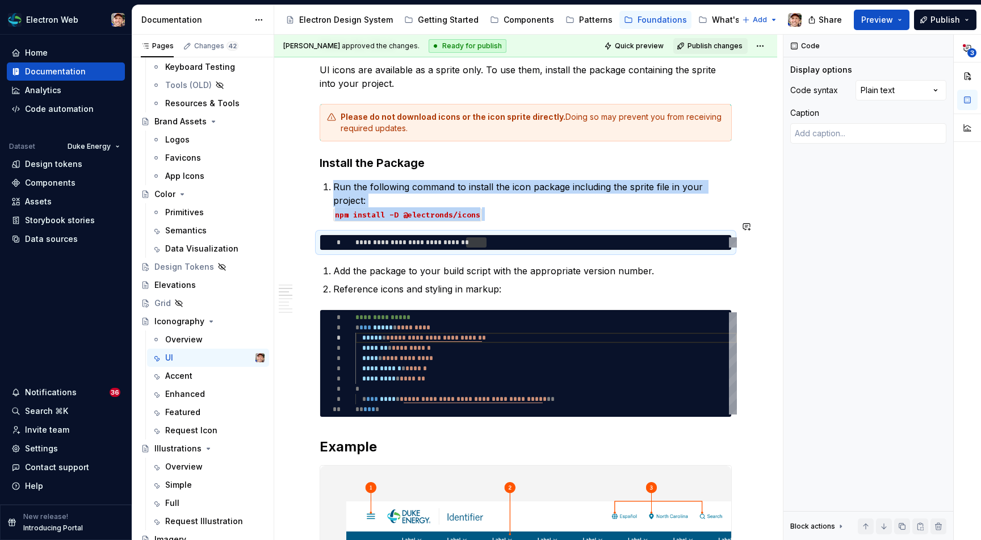
type textarea "*"
type textarea "**********"
type textarea "*"
type textarea "**********"
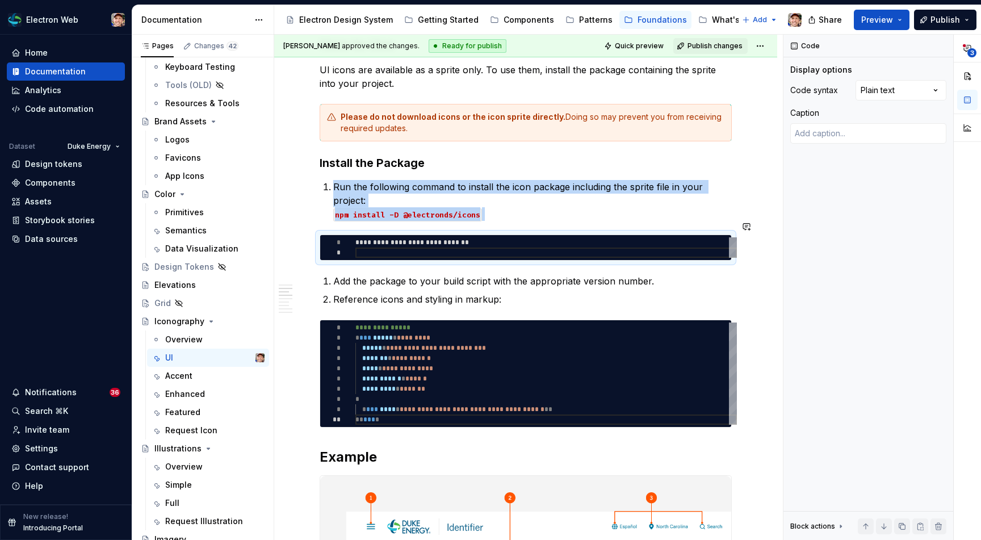
type textarea "*"
type textarea "**********"
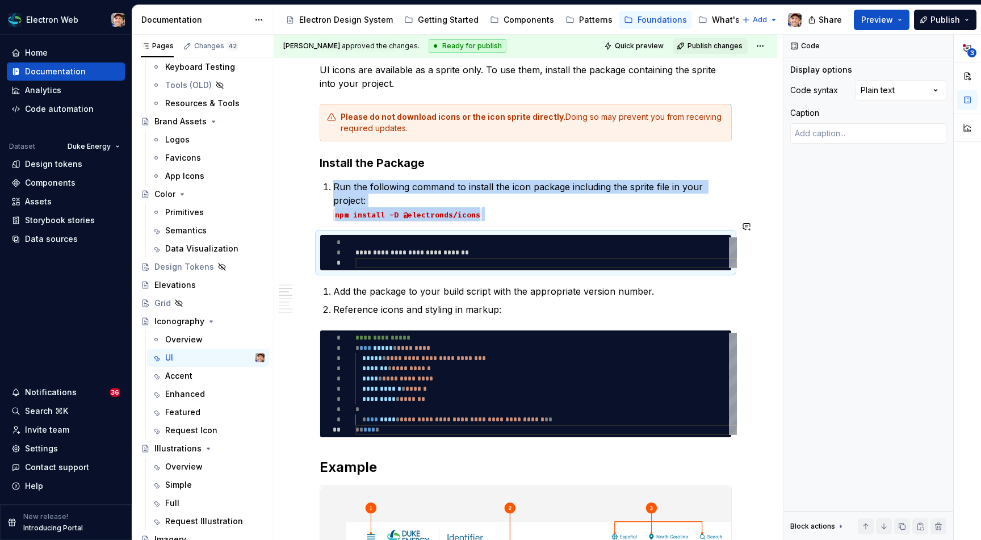
type textarea "*"
type textarea "**********"
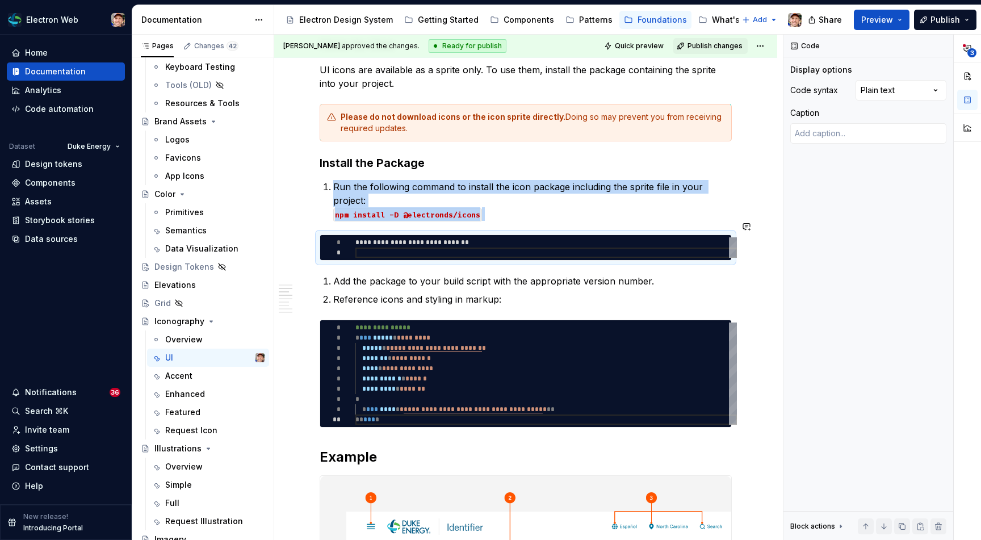
type textarea "*"
type textarea "**********"
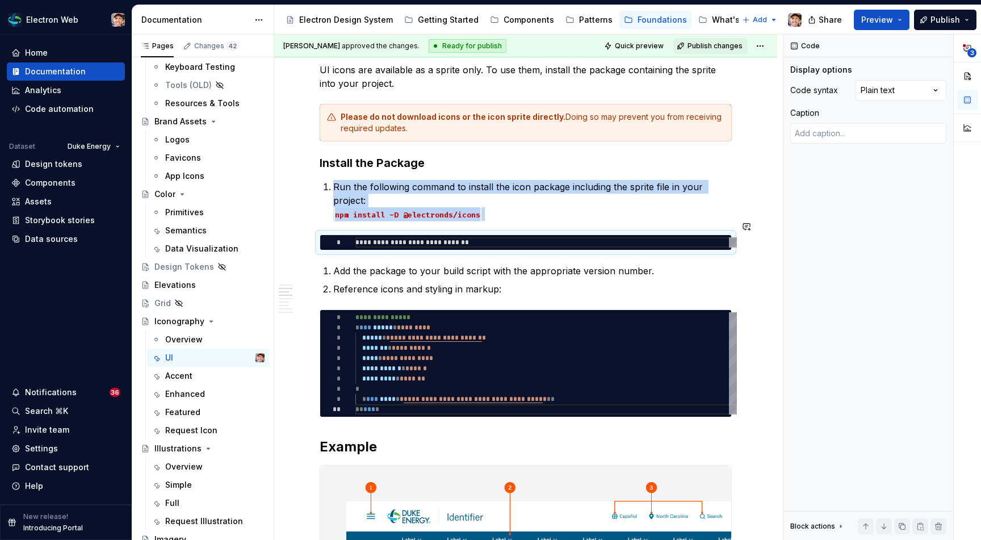
scroll to position [0, 131]
type textarea "*"
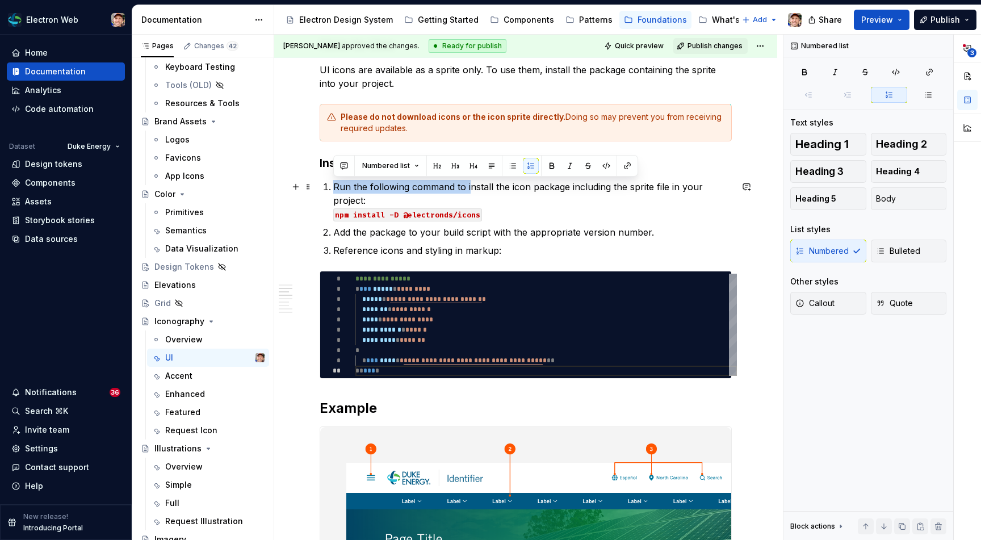
drag, startPoint x: 469, startPoint y: 187, endPoint x: 335, endPoint y: 188, distance: 133.4
click at [335, 188] on p "Run the following command to install the icon package including the sprite file…" at bounding box center [532, 200] width 398 height 41
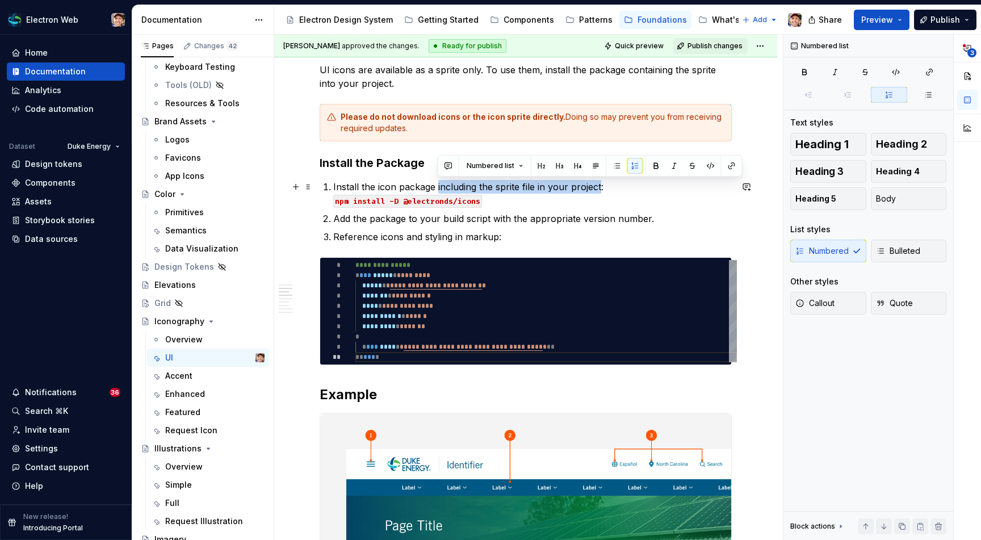
drag, startPoint x: 600, startPoint y: 187, endPoint x: 436, endPoint y: 183, distance: 164.1
click at [436, 183] on p "Install the icon package including the sprite file in your project: npm install…" at bounding box center [532, 193] width 398 height 27
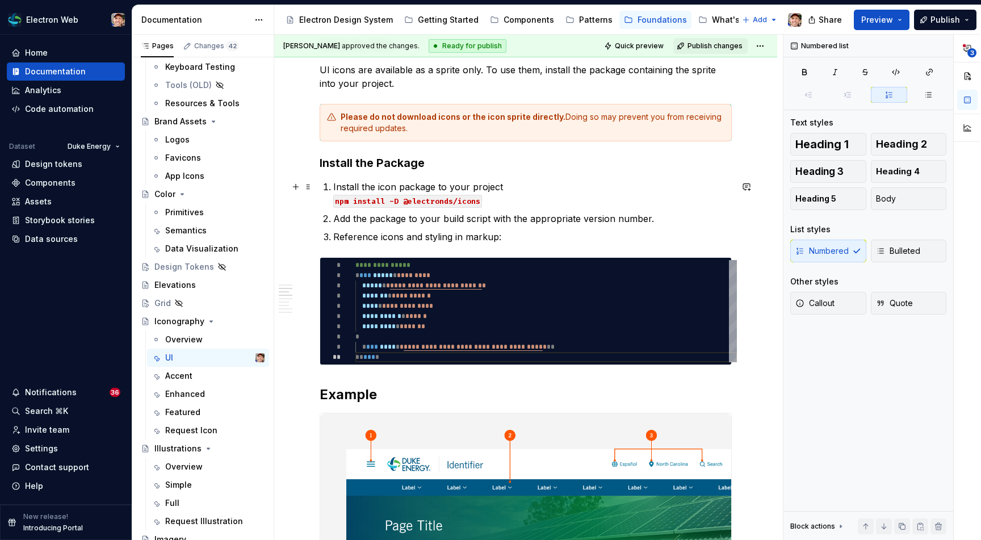
click at [509, 199] on p "Install the icon package to your project npm install -D @electronds/icons" at bounding box center [532, 193] width 398 height 27
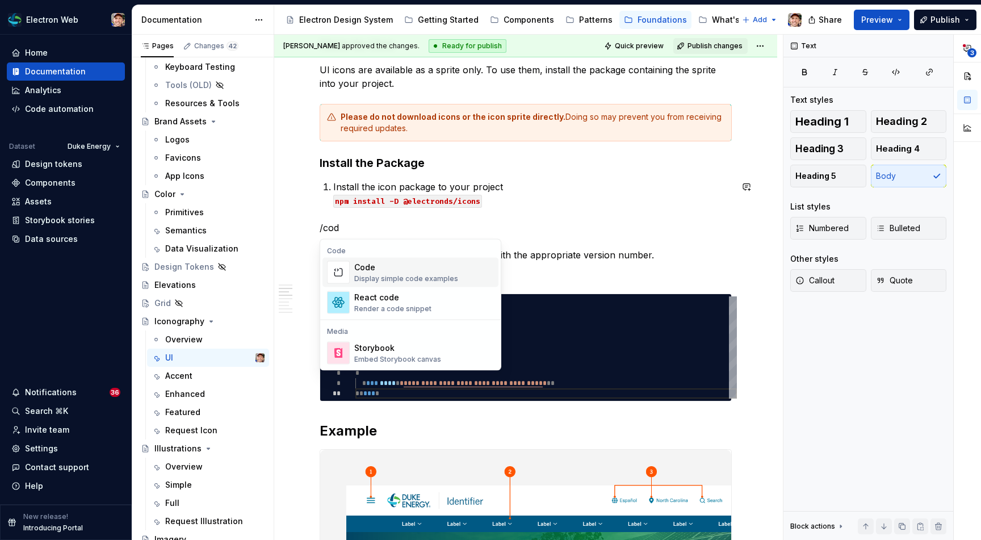
click at [423, 263] on div "Code" at bounding box center [406, 267] width 104 height 11
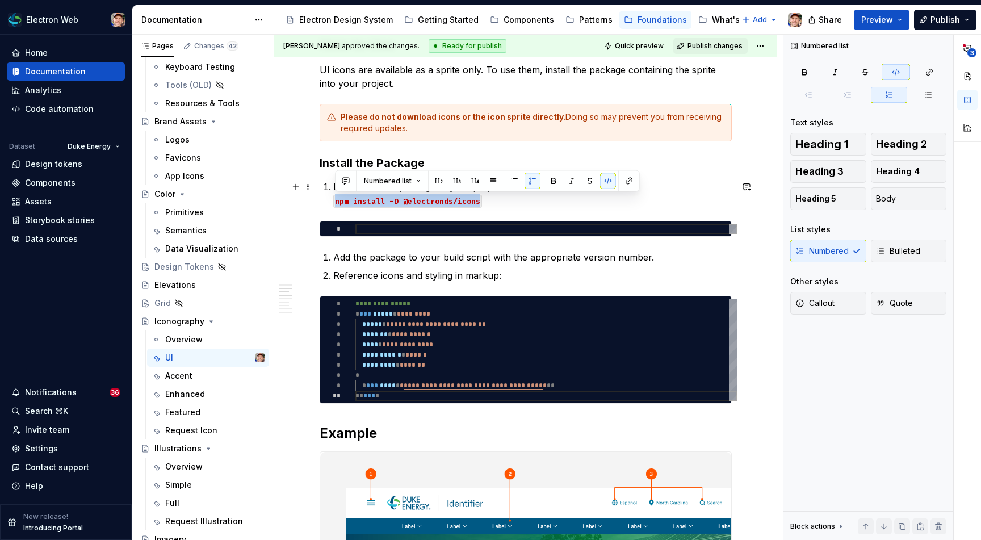
drag, startPoint x: 478, startPoint y: 199, endPoint x: 332, endPoint y: 205, distance: 146.0
copy code "npm install -D @electronds/icons"
click at [377, 233] on div at bounding box center [545, 229] width 381 height 10
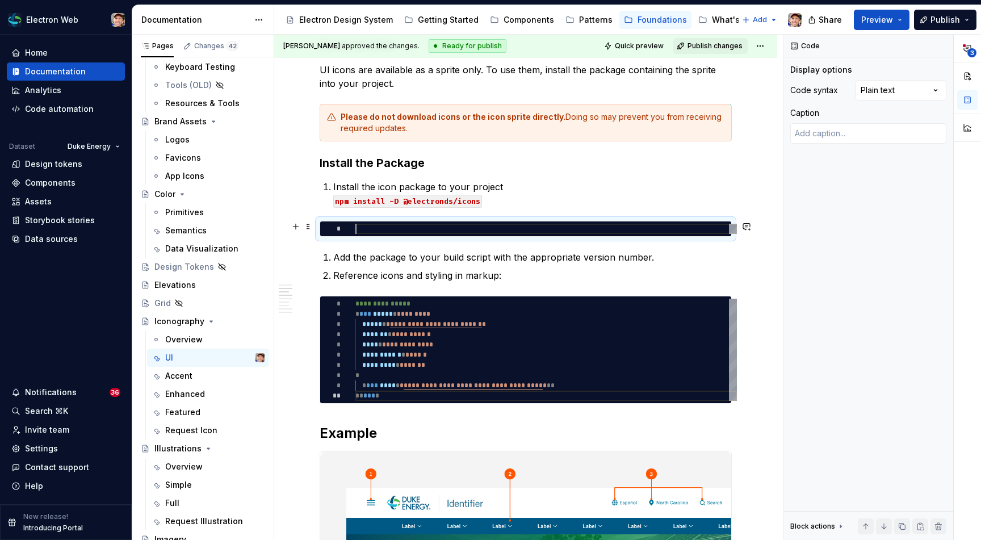
type textarea "*"
type textarea "**********"
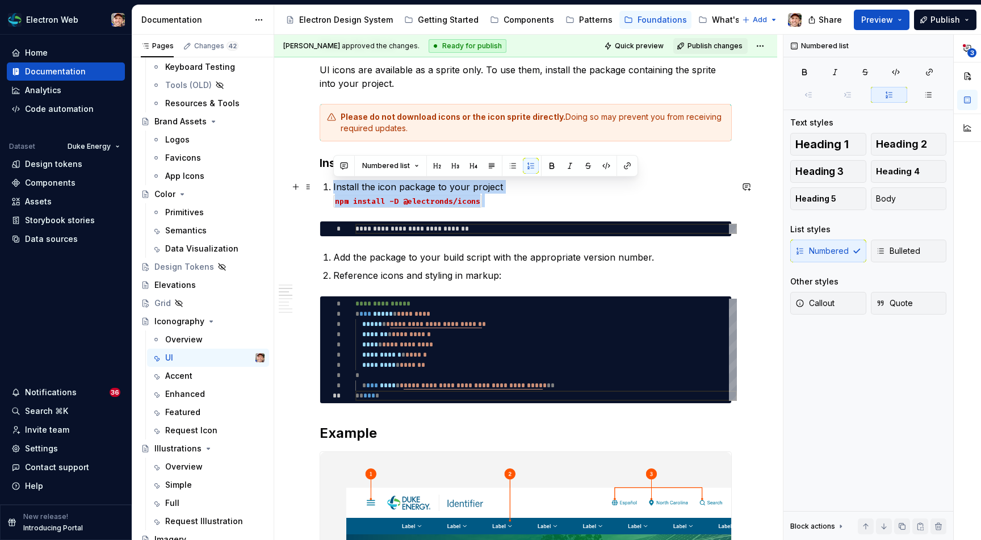
drag, startPoint x: 491, startPoint y: 200, endPoint x: 321, endPoint y: 192, distance: 170.4
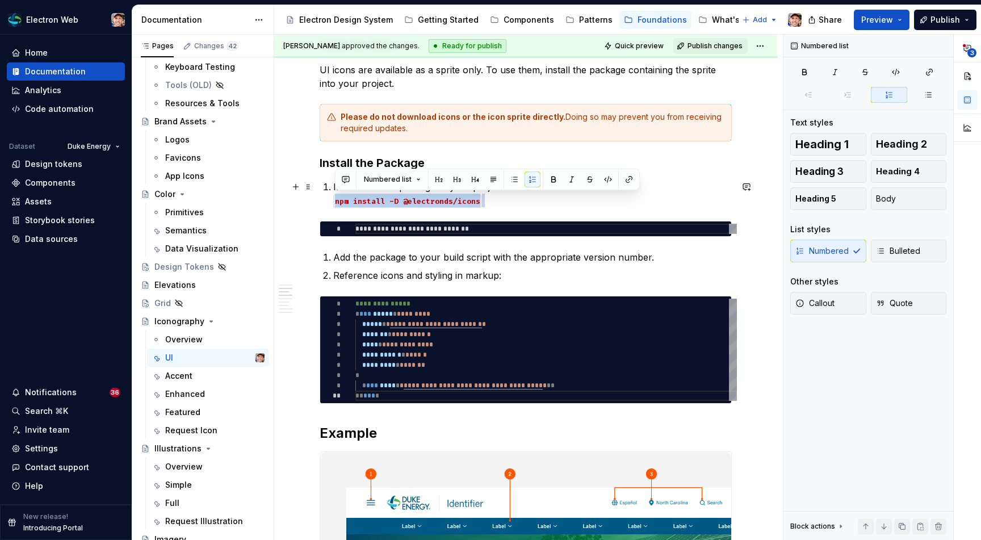
drag, startPoint x: 484, startPoint y: 199, endPoint x: 332, endPoint y: 199, distance: 151.5
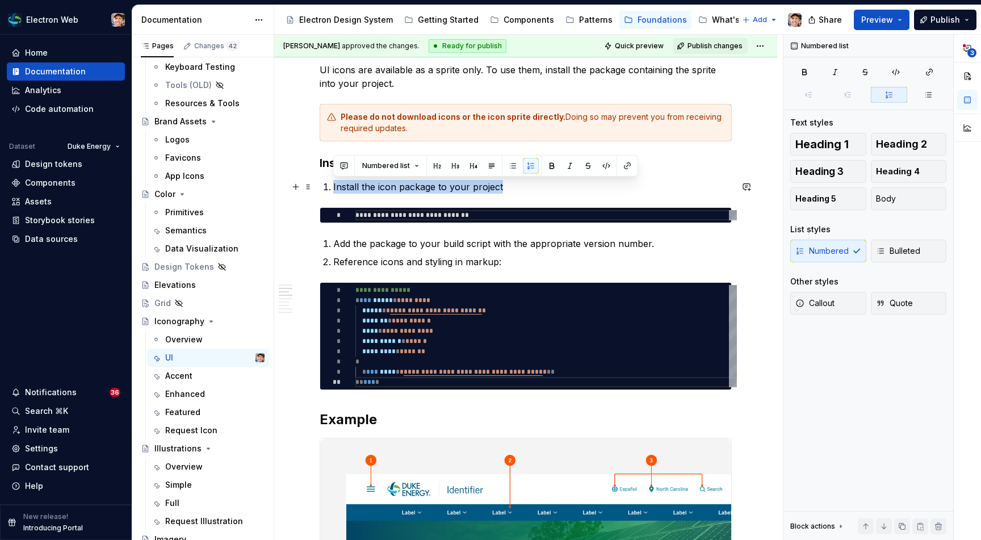
drag, startPoint x: 506, startPoint y: 187, endPoint x: 330, endPoint y: 190, distance: 176.0
click at [333, 190] on li "Install the icon package to your project" at bounding box center [532, 187] width 398 height 14
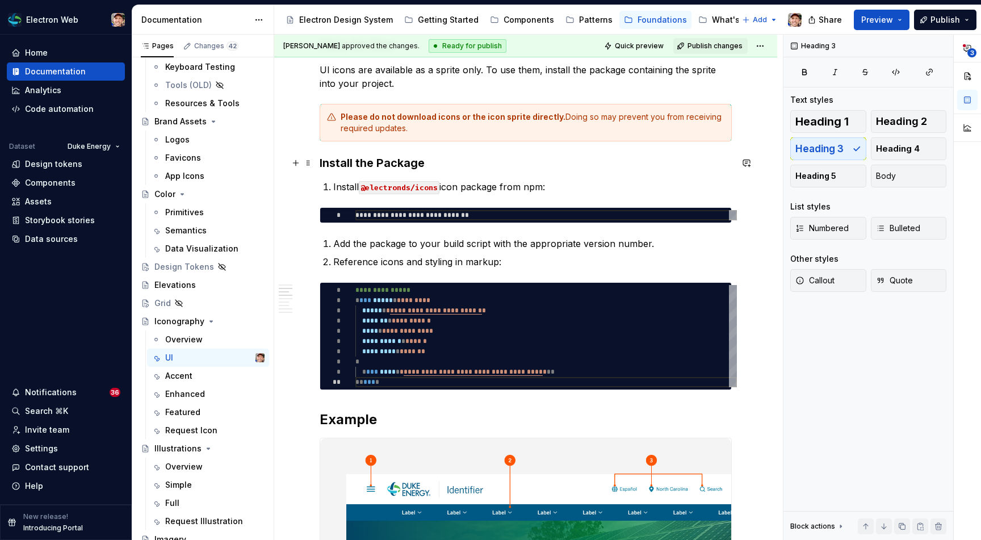
click at [368, 161] on h3 "Install the Package" at bounding box center [526, 163] width 412 height 16
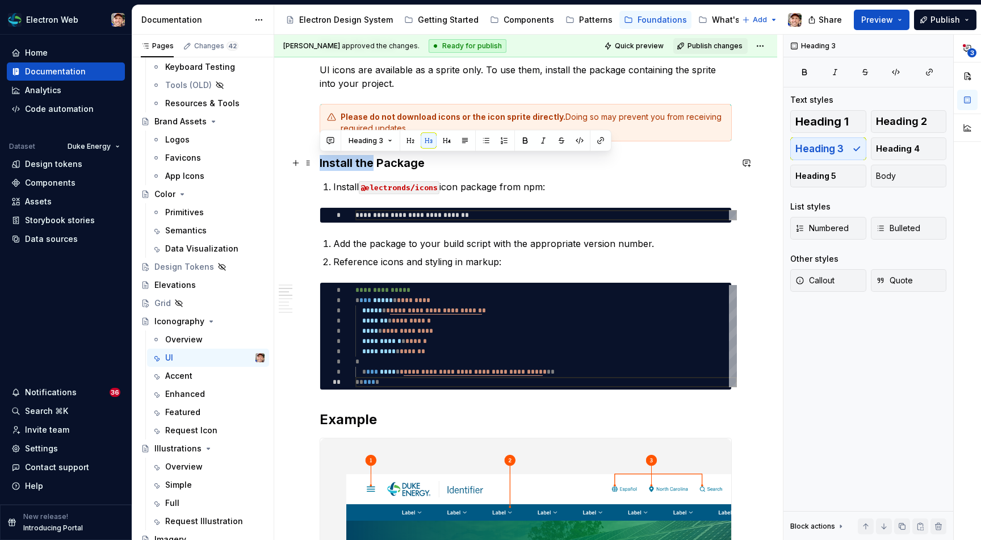
drag, startPoint x: 373, startPoint y: 162, endPoint x: 317, endPoint y: 165, distance: 56.3
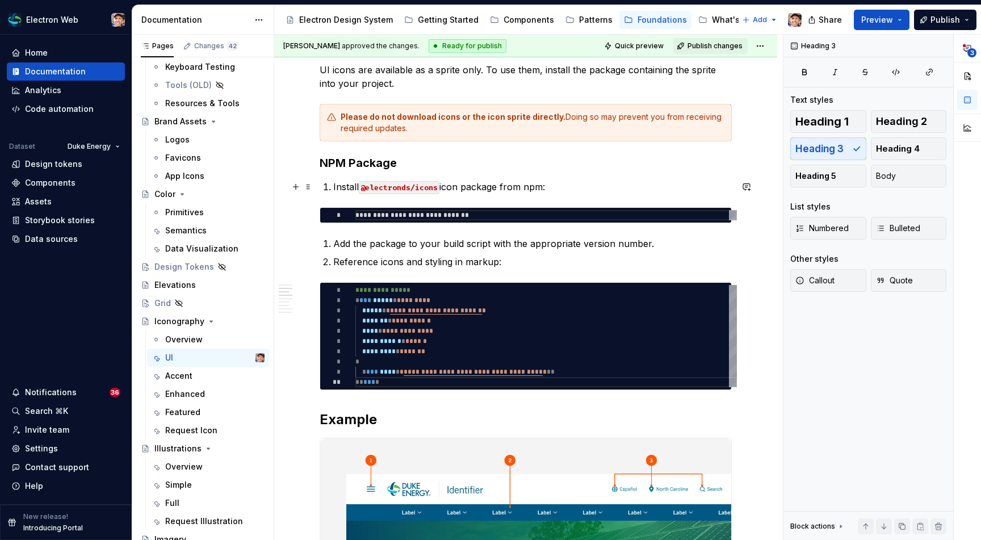
click at [333, 188] on li "Install @electronds/icons icon package from npm:" at bounding box center [532, 187] width 398 height 14
click at [333, 186] on p "Install @electronds/icons icon package from npm:" at bounding box center [532, 187] width 398 height 14
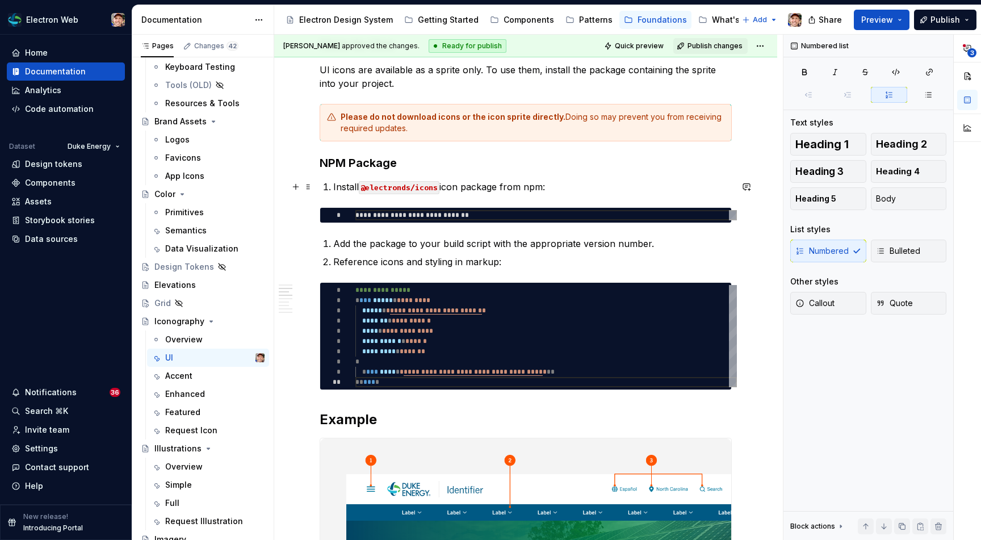
click at [333, 187] on p "Install @electronds/icons icon package from npm:" at bounding box center [532, 187] width 398 height 14
click at [902, 173] on span "Heading 4" at bounding box center [898, 171] width 44 height 11
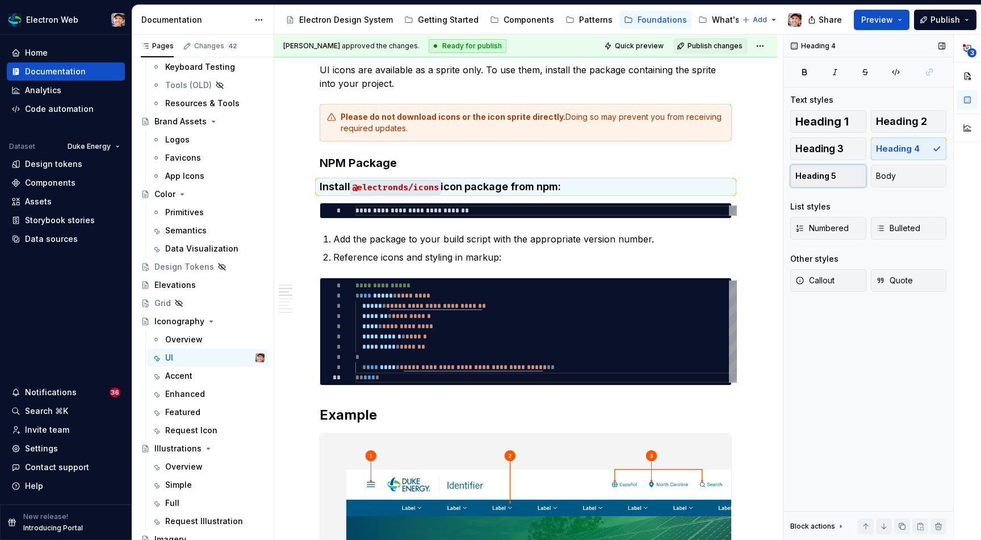
click at [830, 167] on button "Heading 5" at bounding box center [828, 176] width 76 height 23
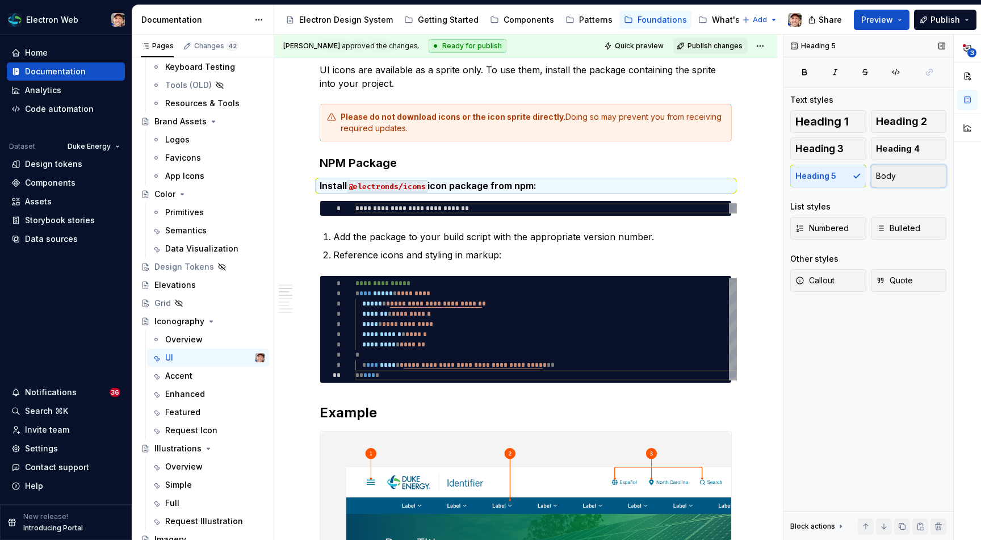
click at [881, 179] on span "Body" at bounding box center [886, 175] width 20 height 11
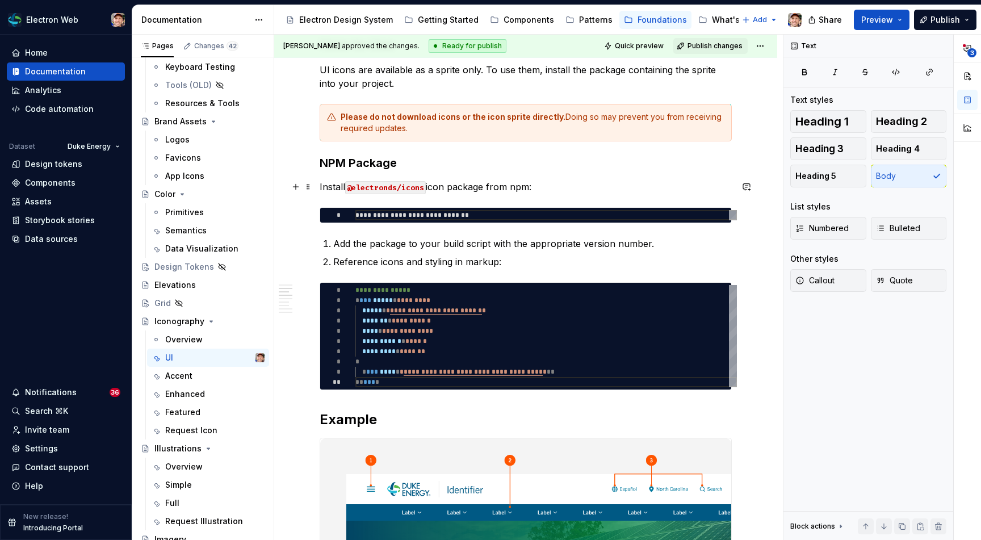
click at [562, 188] on p "Install @electronds/icons icon package from npm:" at bounding box center [526, 187] width 412 height 14
click at [821, 173] on span "Heading 5" at bounding box center [815, 175] width 41 height 11
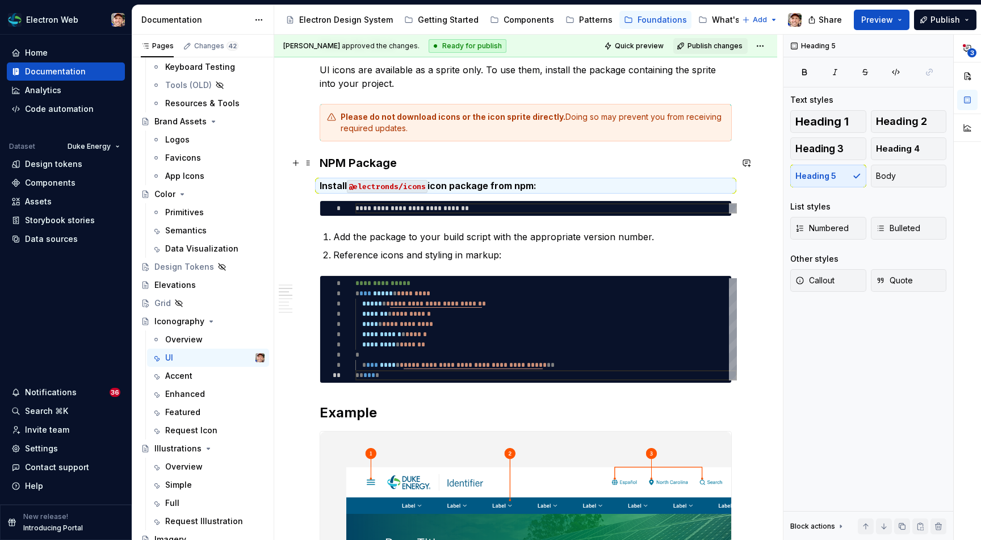
click at [622, 157] on h3 "NPM Package" at bounding box center [526, 163] width 412 height 16
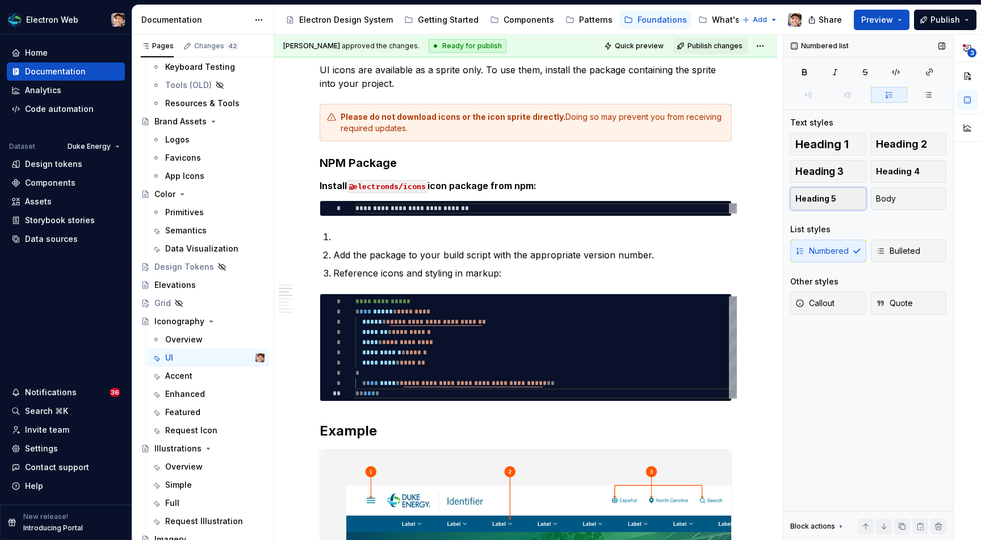
click at [825, 198] on span "Heading 5" at bounding box center [815, 198] width 41 height 11
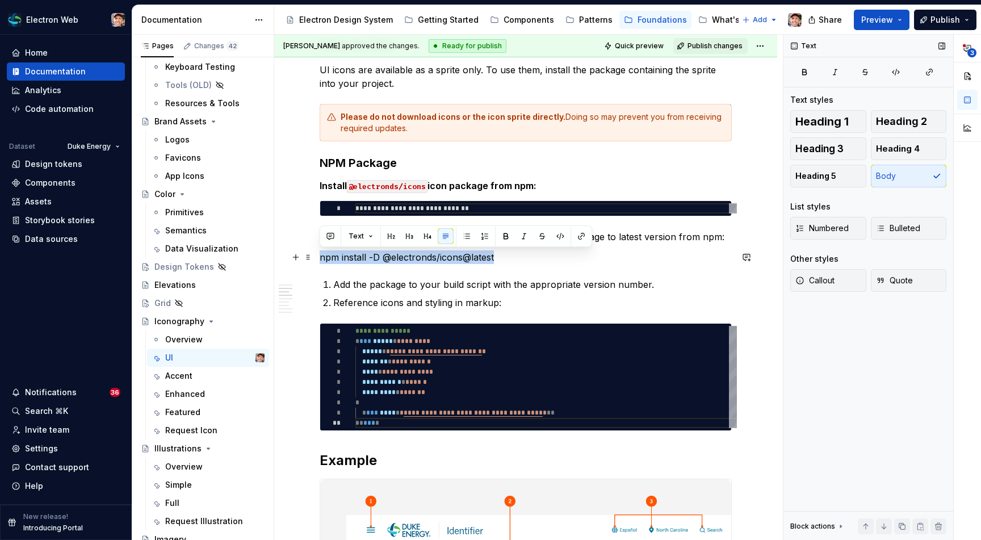
drag, startPoint x: 494, startPoint y: 256, endPoint x: 317, endPoint y: 262, distance: 177.2
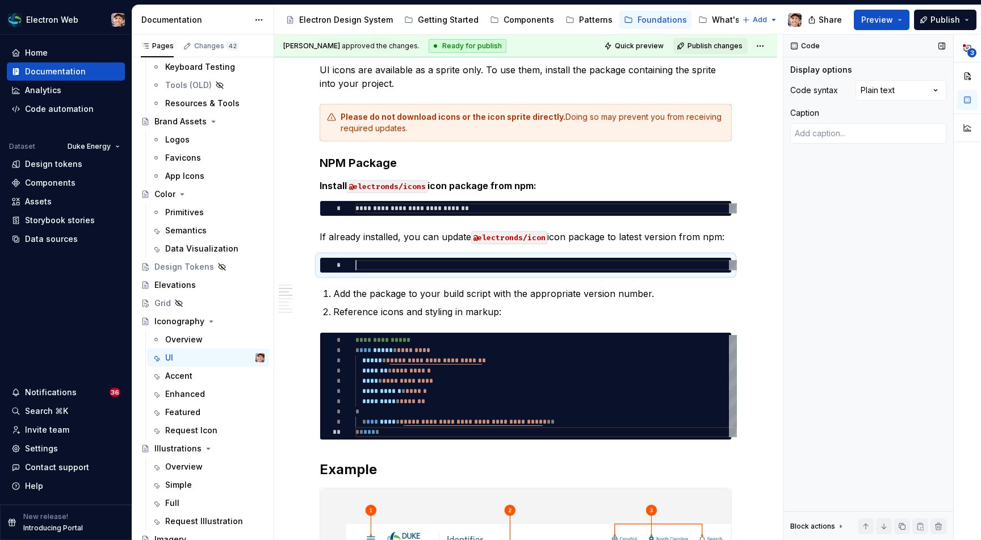
type textarea "*"
type textarea "**********"
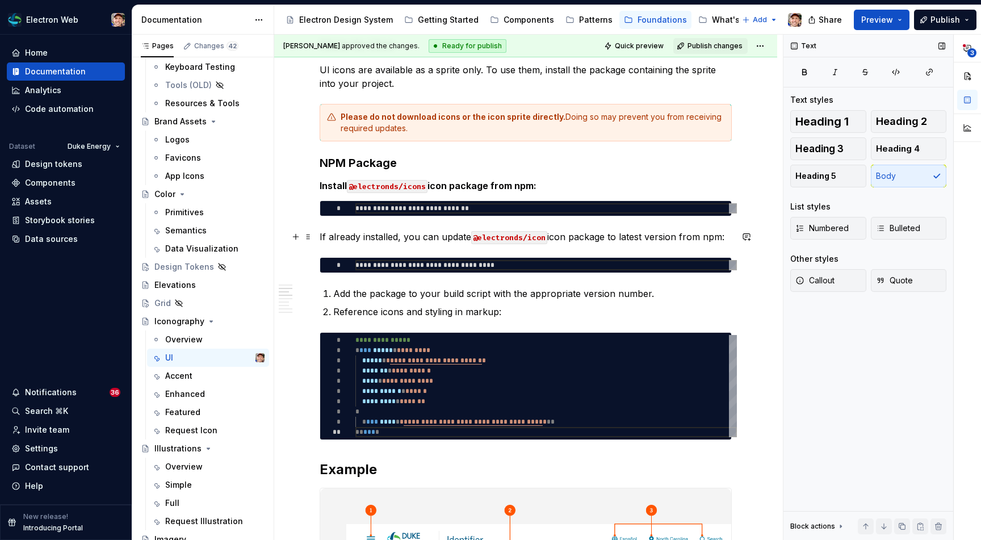
click at [377, 233] on p "If already installed, you can update @electronds/icon icon package to latest ve…" at bounding box center [526, 237] width 412 height 14
click at [439, 236] on p "If already installed, you can update @electronds/icon icon package to latest ve…" at bounding box center [526, 237] width 412 height 14
click at [818, 180] on span "Heading 5" at bounding box center [815, 175] width 41 height 11
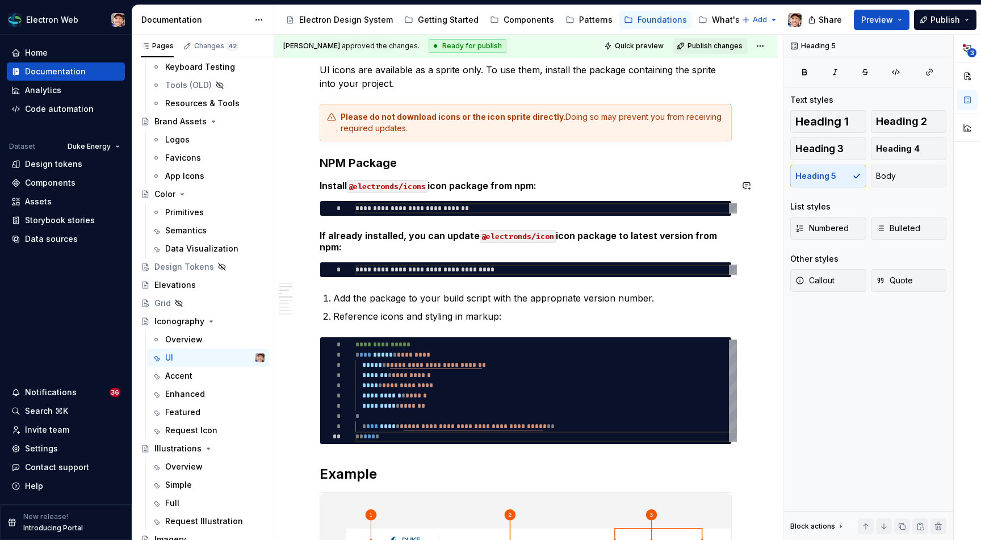
click at [519, 186] on h5 "Install @electronds/icons icon package from npm:" at bounding box center [526, 185] width 412 height 11
click at [834, 173] on div "Heading 1 Heading 2 Heading 3 Heading 4 Heading 5 Body" at bounding box center [868, 148] width 156 height 77
click at [884, 177] on span "Body" at bounding box center [886, 175] width 20 height 11
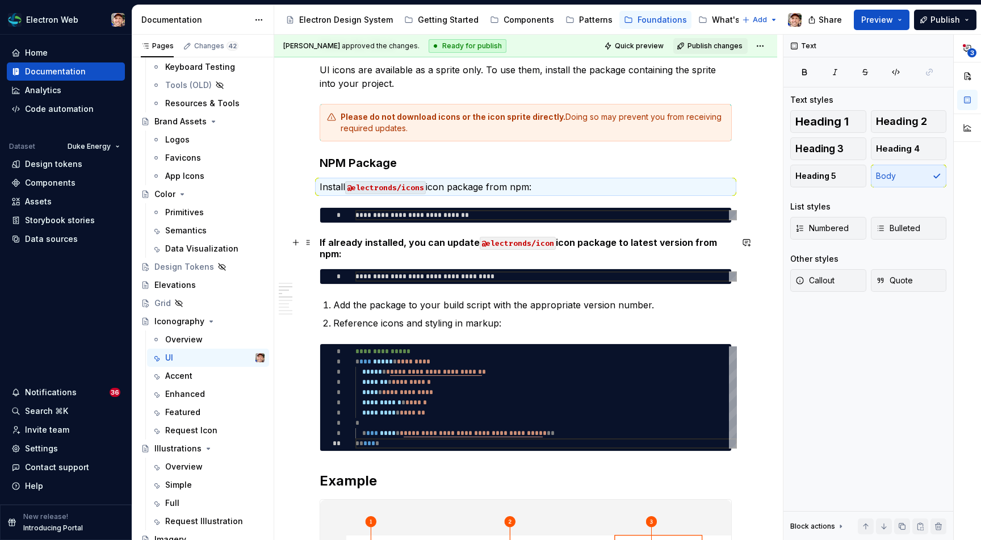
click at [464, 243] on h5 "If already installed, you can update @electronds/icon icon package to latest ve…" at bounding box center [526, 248] width 412 height 23
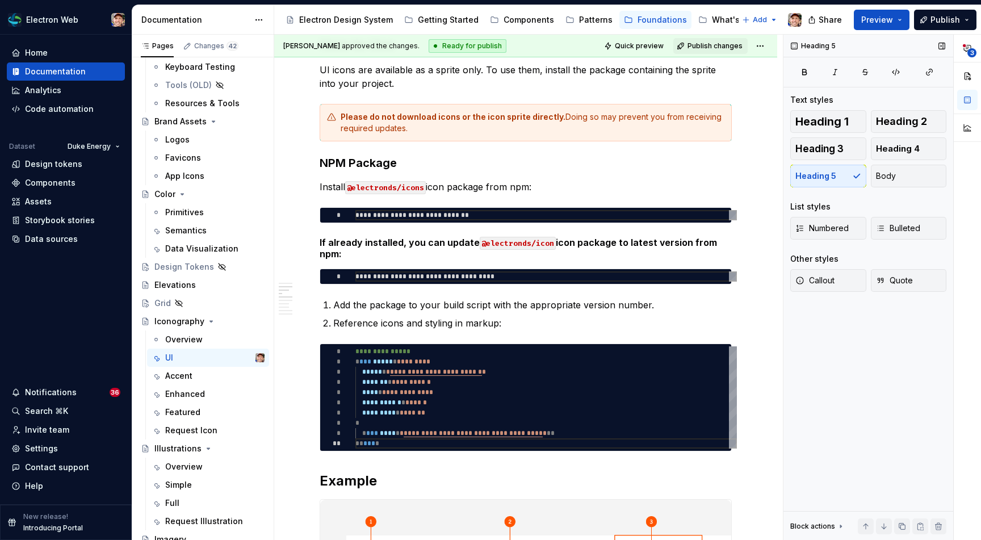
click at [846, 180] on div "Heading 1 Heading 2 Heading 3 Heading 4 Heading 5 Body" at bounding box center [868, 148] width 156 height 77
click at [830, 174] on div "Heading 1 Heading 2 Heading 3 Heading 4 Heading 5 Body" at bounding box center [868, 148] width 156 height 77
click at [884, 175] on span "Body" at bounding box center [886, 175] width 20 height 11
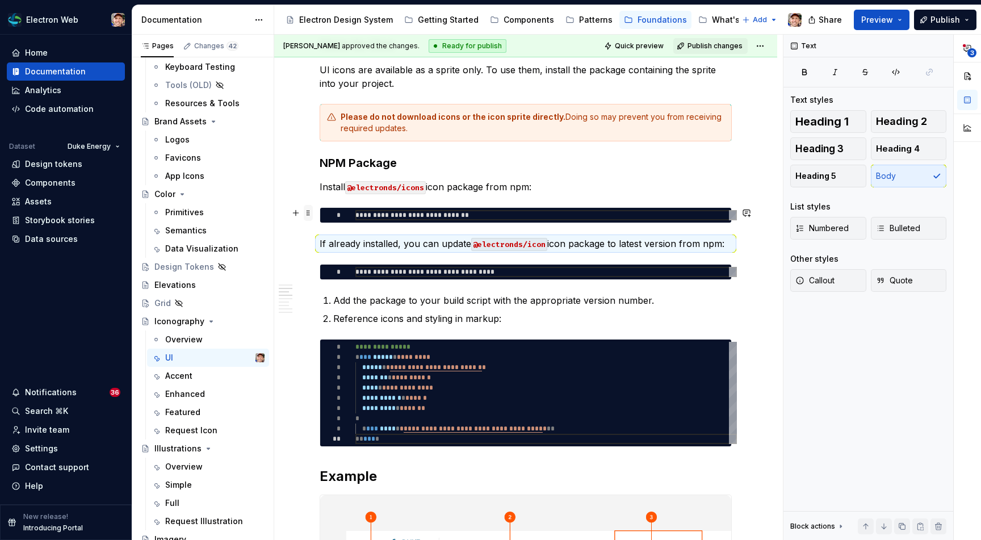
click at [304, 213] on span at bounding box center [308, 213] width 9 height 16
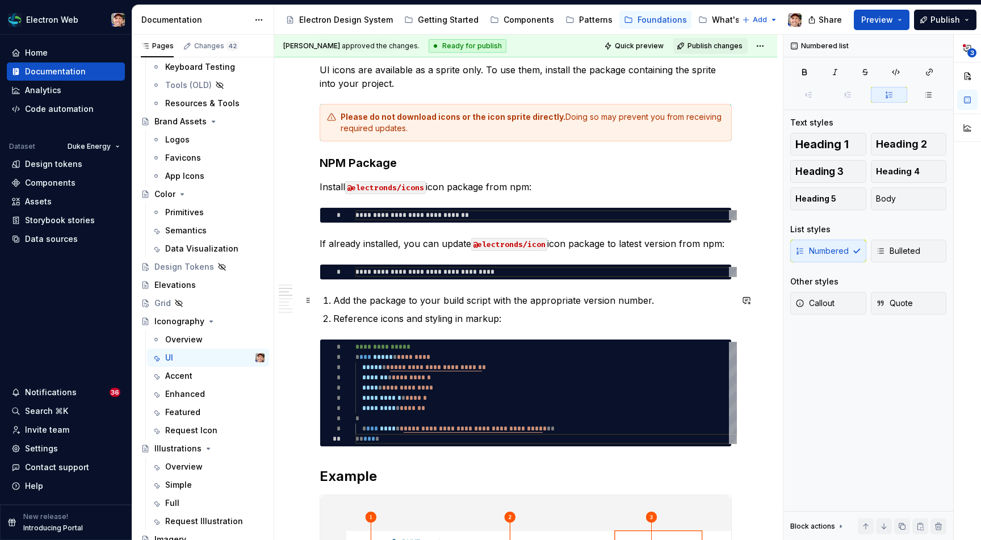
click at [333, 302] on p "Add the package to your build script with the appropriate version number." at bounding box center [532, 300] width 398 height 14
drag, startPoint x: 335, startPoint y: 301, endPoint x: 328, endPoint y: 301, distance: 6.8
click at [333, 301] on li "Add the package to your build script with the appropriate version number." at bounding box center [532, 300] width 398 height 14
click at [823, 247] on div "Numbered Bulleted" at bounding box center [868, 250] width 156 height 23
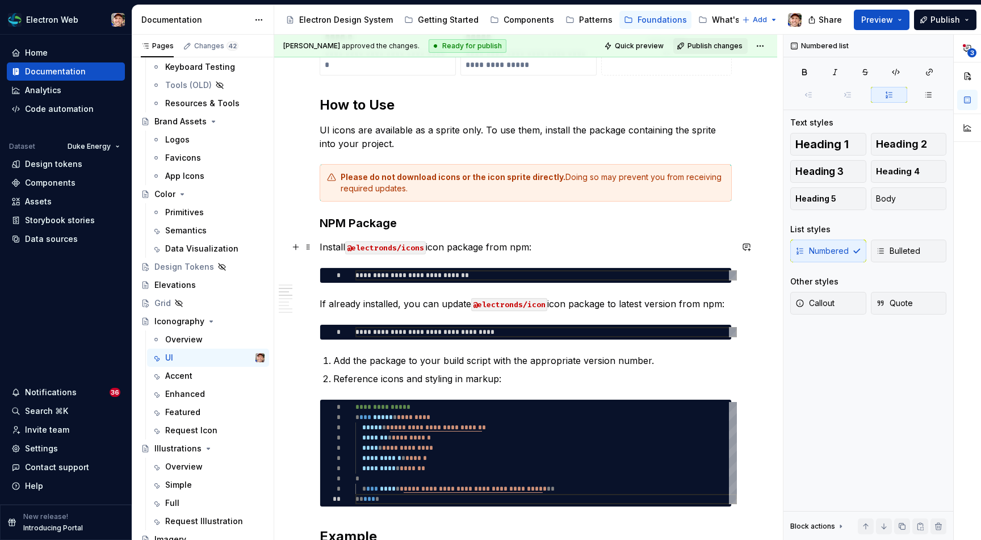
scroll to position [261, 0]
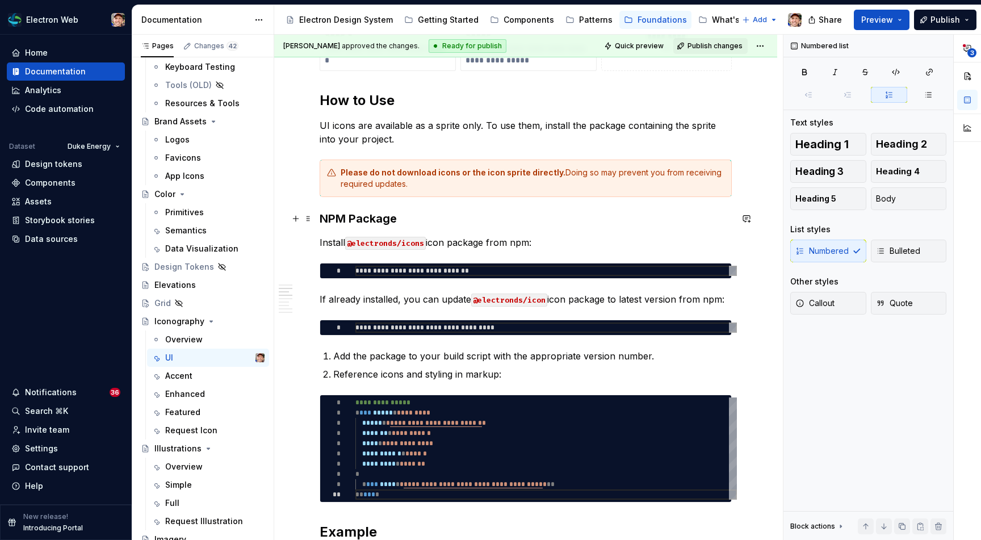
click at [321, 217] on h3 "NPM Package" at bounding box center [526, 219] width 412 height 16
click at [334, 355] on p "Add the package to your build script with the appropriate version number." at bounding box center [532, 356] width 398 height 14
click at [381, 220] on h3 "Install with NPM Package" at bounding box center [526, 219] width 412 height 16
click at [333, 352] on p "Add the package to your build script with the appropriate version number." at bounding box center [532, 356] width 398 height 14
click at [826, 166] on span "Heading 3" at bounding box center [819, 171] width 48 height 11
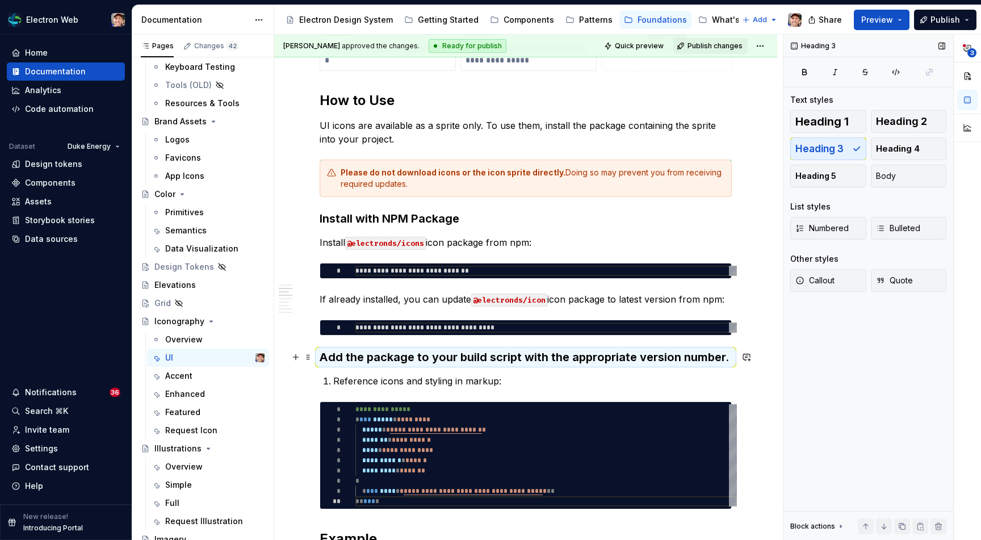
click at [430, 358] on h3 "Add the package to your build script with the appropriate version number." at bounding box center [526, 357] width 412 height 16
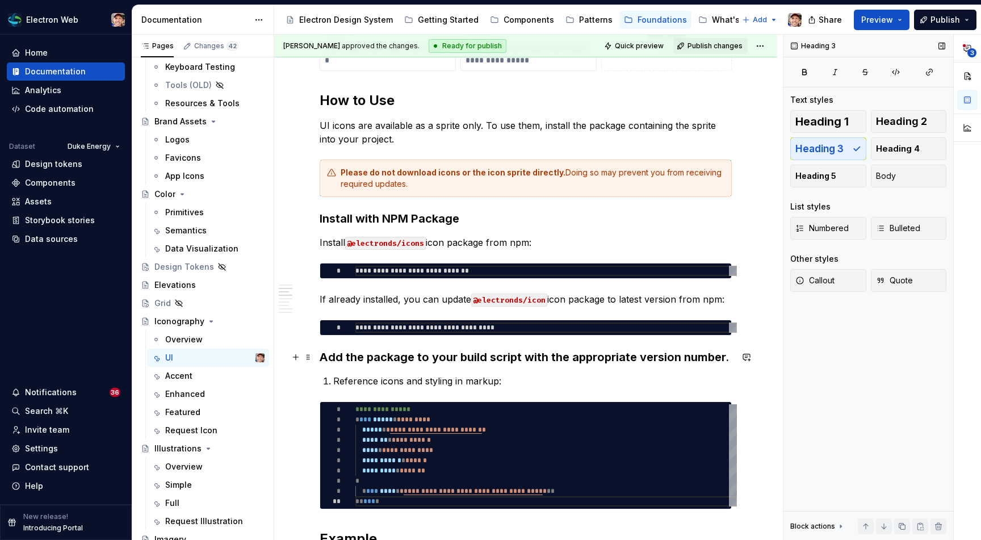
click at [323, 356] on h3 "Add the package to your build script with the appropriate version number." at bounding box center [526, 357] width 412 height 16
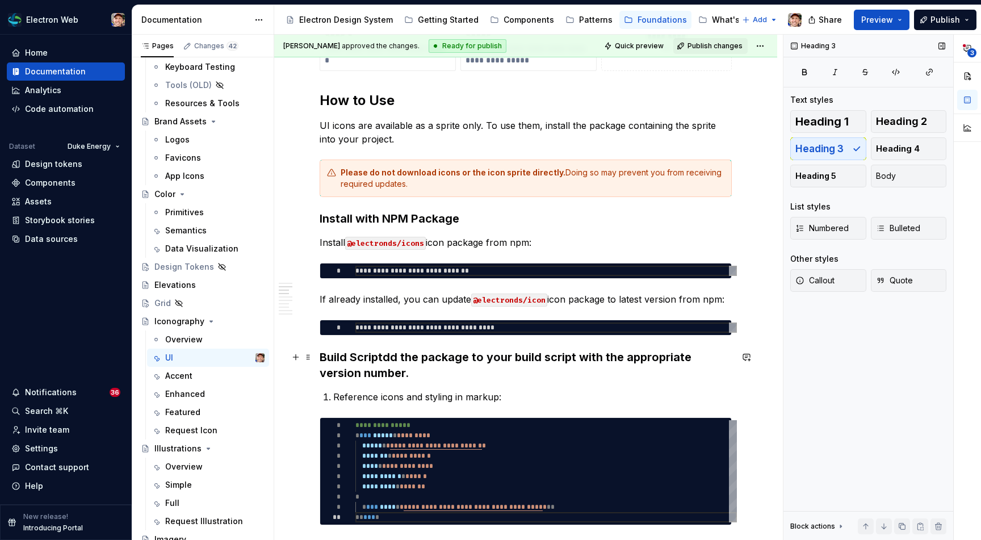
click at [382, 358] on h3 "Build Scriptdd the package to your build script with the appropriate version nu…" at bounding box center [526, 365] width 412 height 32
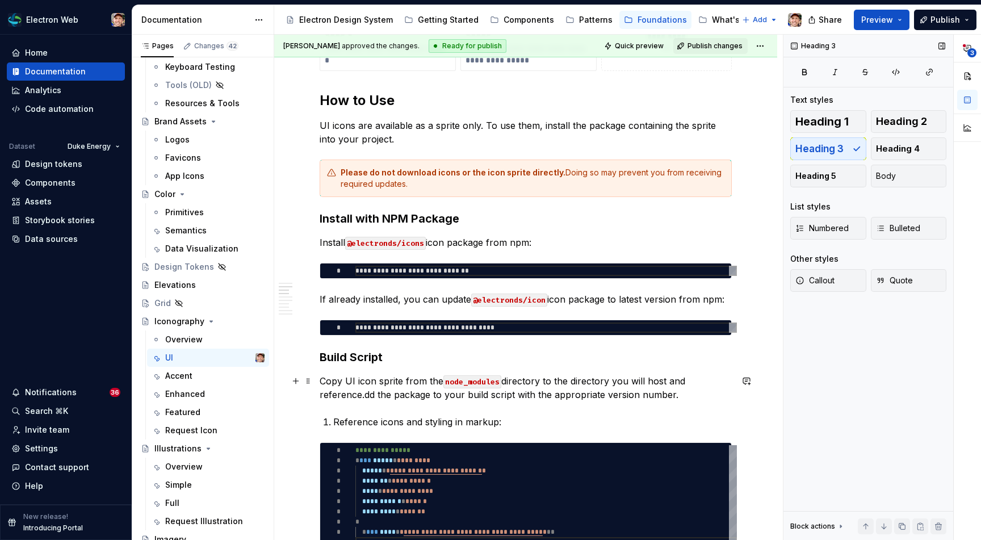
click at [676, 390] on p "Copy UI icon sprite from the node_modules directory to the directory you will h…" at bounding box center [526, 387] width 412 height 27
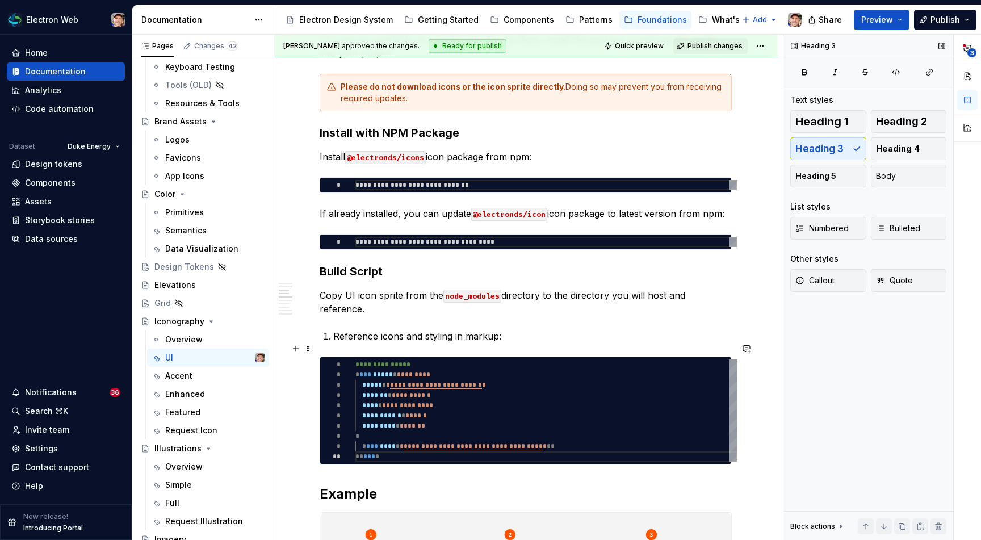
scroll to position [354, 0]
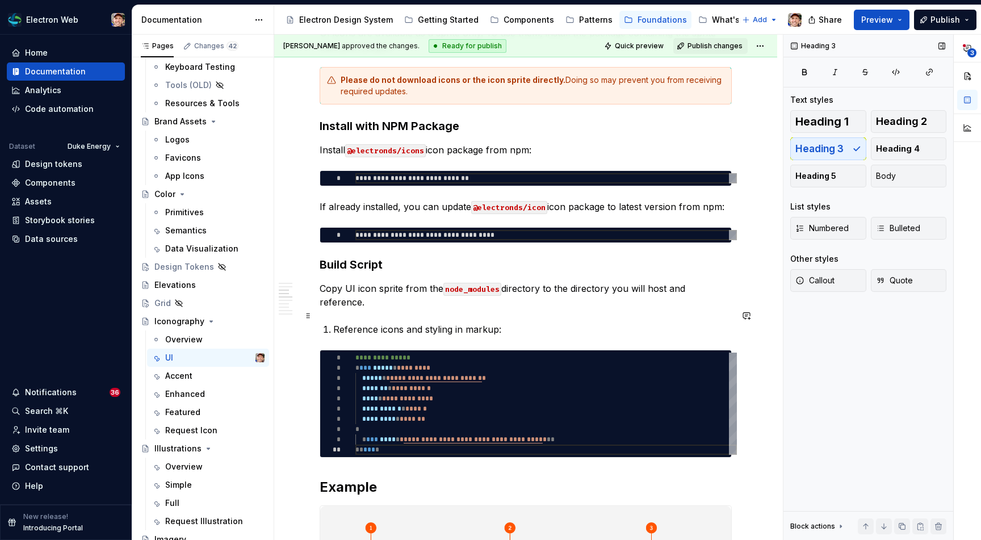
click at [335, 322] on p "Reference icons and styling in markup:" at bounding box center [532, 329] width 398 height 14
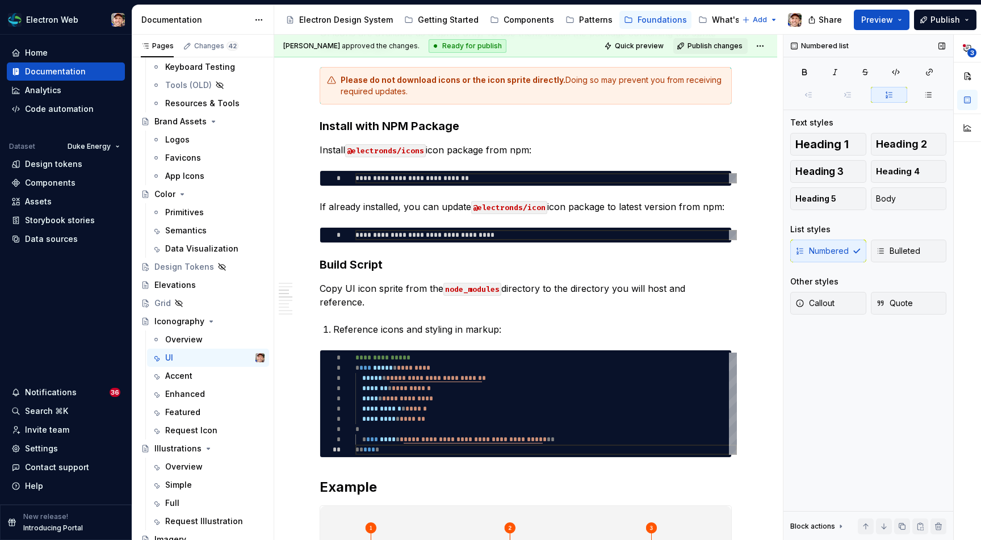
click at [816, 255] on div "Numbered Bulleted" at bounding box center [868, 250] width 156 height 23
click at [805, 257] on div "Numbered Bulleted" at bounding box center [868, 250] width 156 height 23
click at [810, 254] on div "Numbered Bulleted" at bounding box center [868, 250] width 156 height 23
click at [894, 203] on span "Body" at bounding box center [886, 198] width 20 height 11
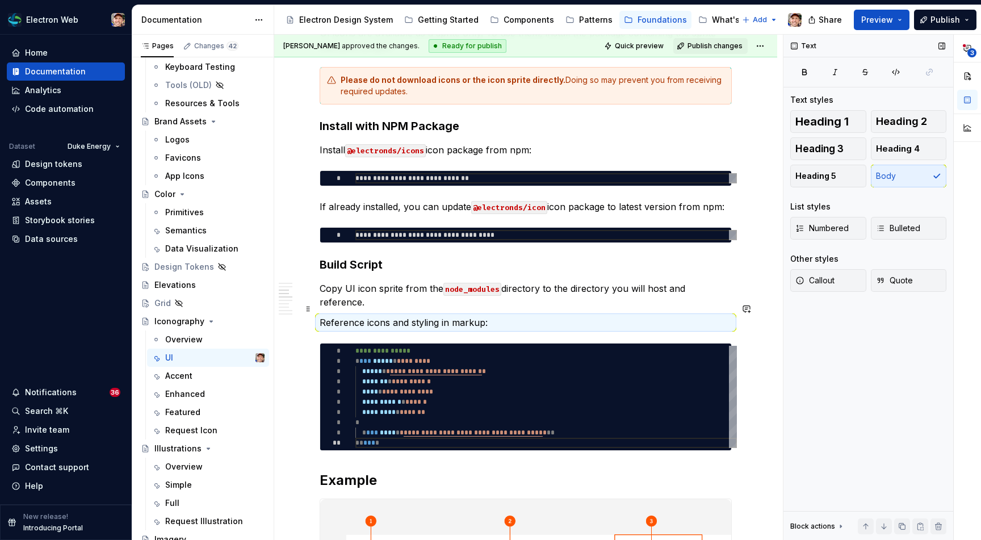
click at [320, 316] on p "Reference icons and styling in markup:" at bounding box center [526, 323] width 412 height 14
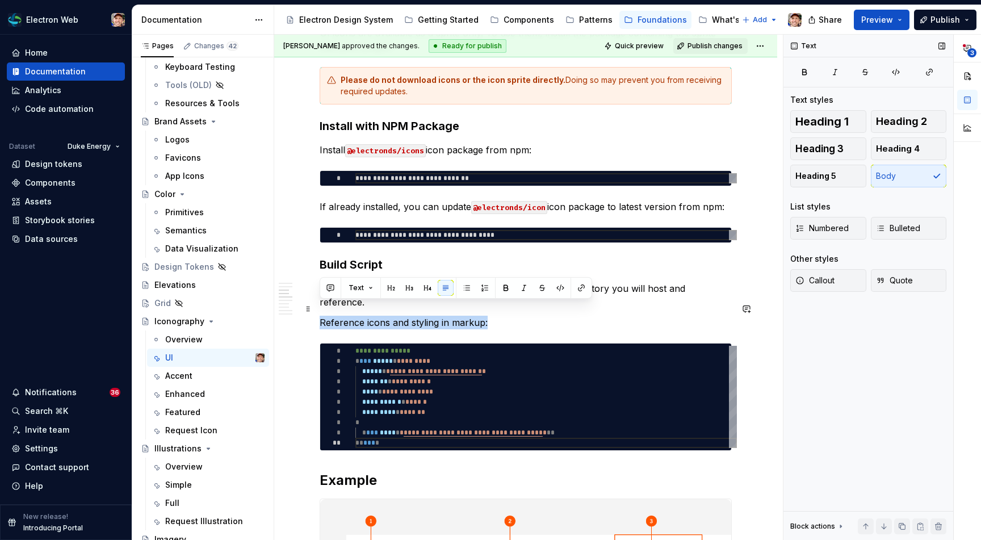
drag, startPoint x: 489, startPoint y: 308, endPoint x: 316, endPoint y: 308, distance: 172.5
click at [410, 285] on button "button" at bounding box center [409, 288] width 16 height 16
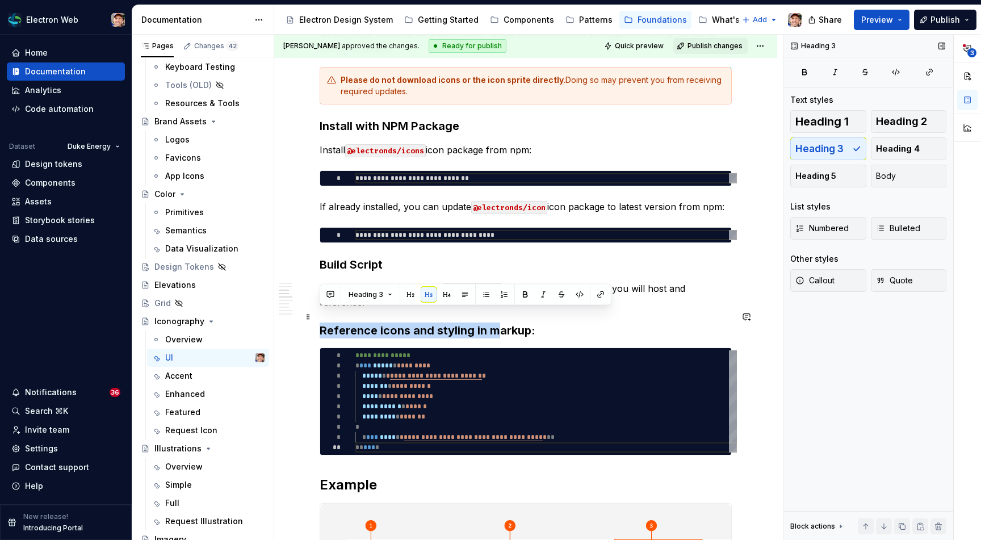
drag, startPoint x: 497, startPoint y: 316, endPoint x: 317, endPoint y: 312, distance: 179.4
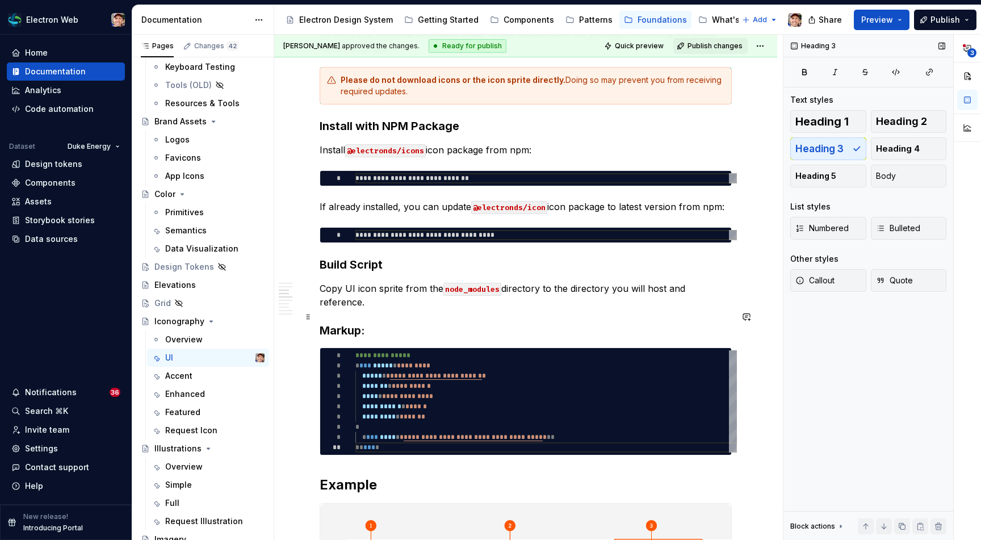
click at [363, 322] on h3 "Markup:" at bounding box center [526, 330] width 412 height 16
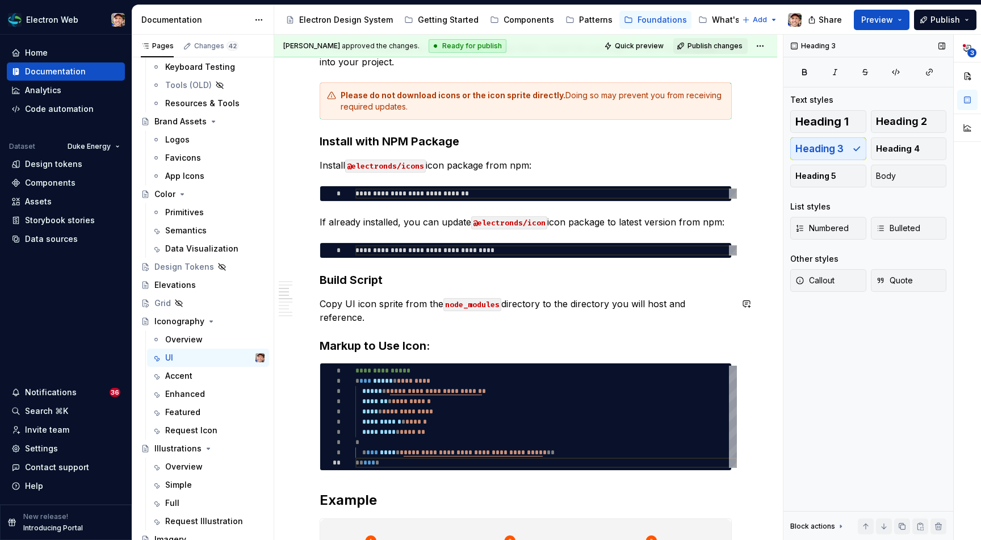
scroll to position [351, 0]
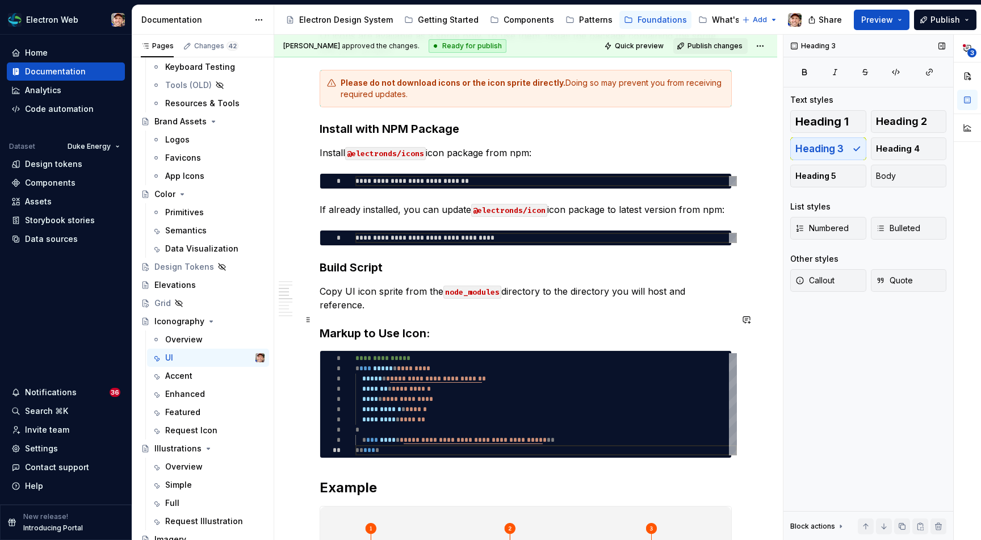
click at [437, 325] on h3 "Markup to Use Icon:" at bounding box center [526, 333] width 412 height 16
click at [322, 325] on h3 "Markup to Use Icon" at bounding box center [526, 333] width 412 height 16
click at [443, 325] on h3 "Markup to Use Icon" at bounding box center [526, 333] width 412 height 16
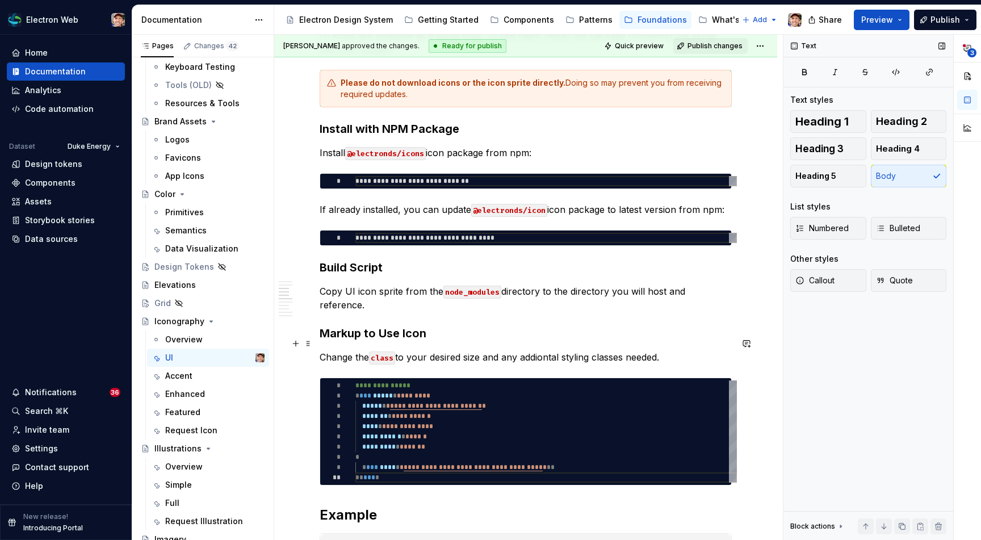
click at [541, 350] on p "Change the class to your desired size and any addiontal styling classes needed." at bounding box center [526, 357] width 412 height 14
click at [565, 350] on p "Change the class to your desired size and any addiontal styling classes needed." at bounding box center [526, 357] width 412 height 14
click at [555, 350] on p "Change the class to your desired size and any addiontal styling classes needed." at bounding box center [526, 357] width 412 height 14
click at [613, 350] on p "Change the class to your desired size and any additional styling classes needed." at bounding box center [526, 357] width 412 height 14
click at [674, 350] on p "Change the class to your desired size and any additional styling classes needed." at bounding box center [526, 357] width 412 height 14
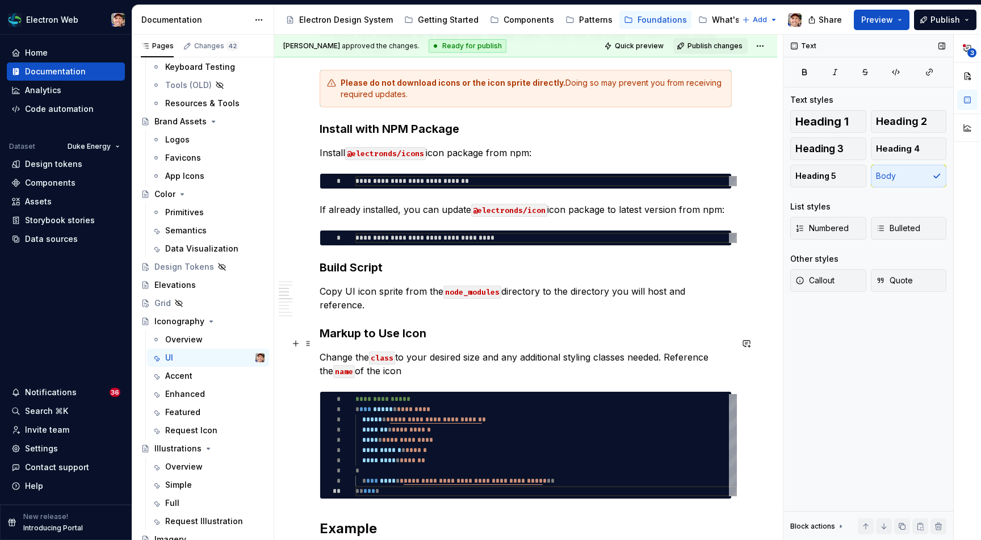
click at [673, 350] on p "Change the class to your desired size and any additional styling classes needed…" at bounding box center [526, 363] width 412 height 27
click at [341, 365] on code "href" at bounding box center [350, 371] width 22 height 13
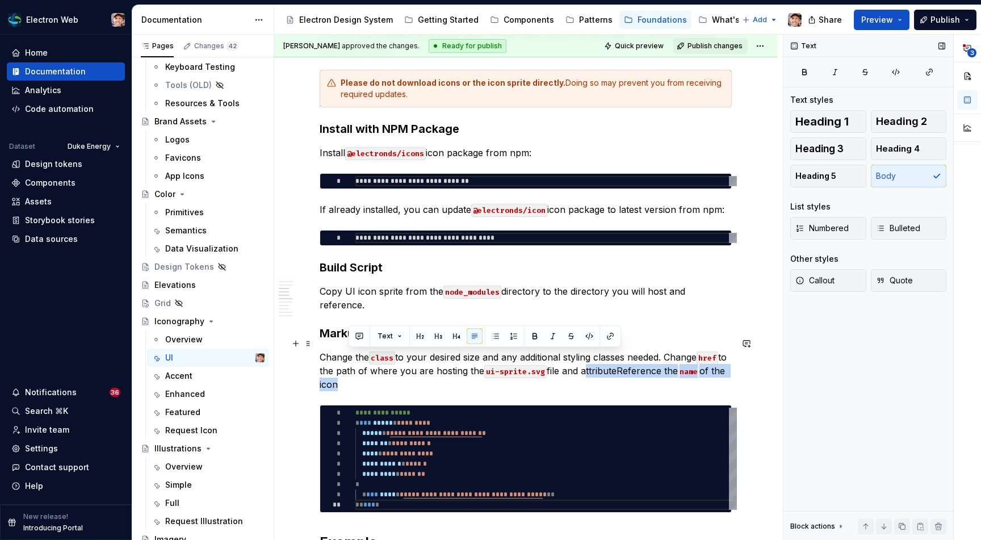
click at [635, 359] on p "Change the class to your desired size and any additional styling classes needed…" at bounding box center [526, 370] width 412 height 41
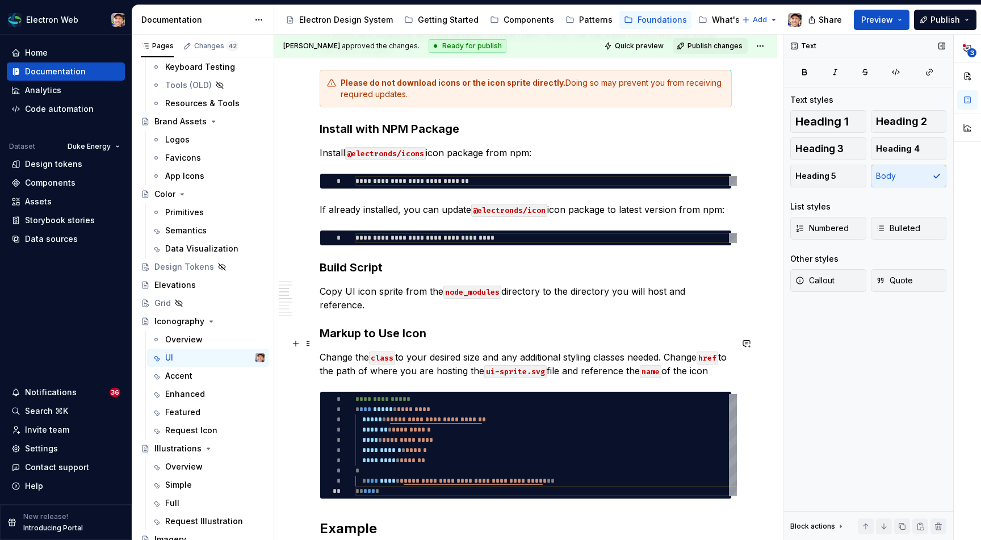
click at [732, 356] on p "Change the class to your desired size and any additional styling classes needed…" at bounding box center [526, 363] width 412 height 27
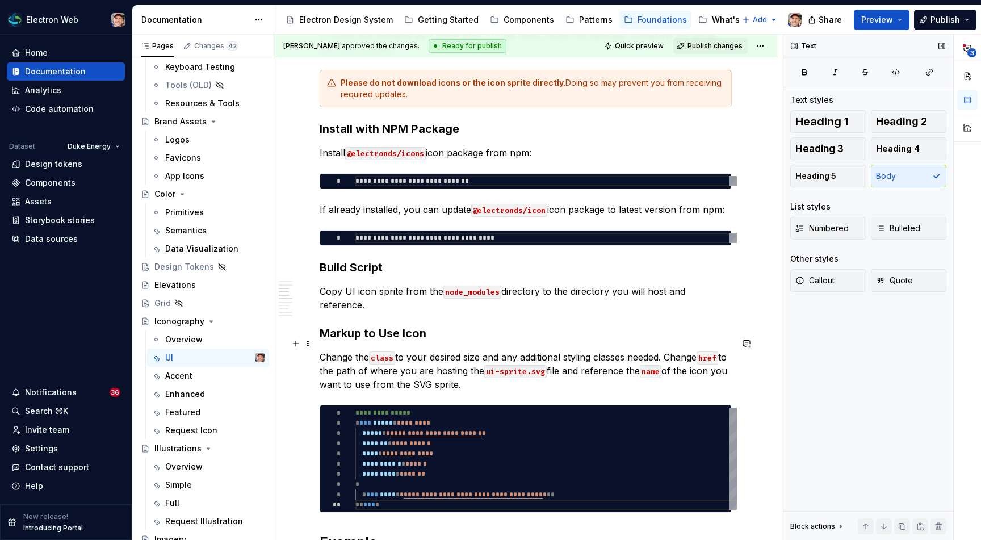
click at [654, 365] on code "name" at bounding box center [651, 371] width 22 height 13
click at [649, 357] on p "Change the class to your desired size and any additional styling classes needed…" at bounding box center [526, 370] width 412 height 41
click at [624, 350] on p "Change the class to your desired size and any additional styling classes needed…" at bounding box center [526, 370] width 412 height 41
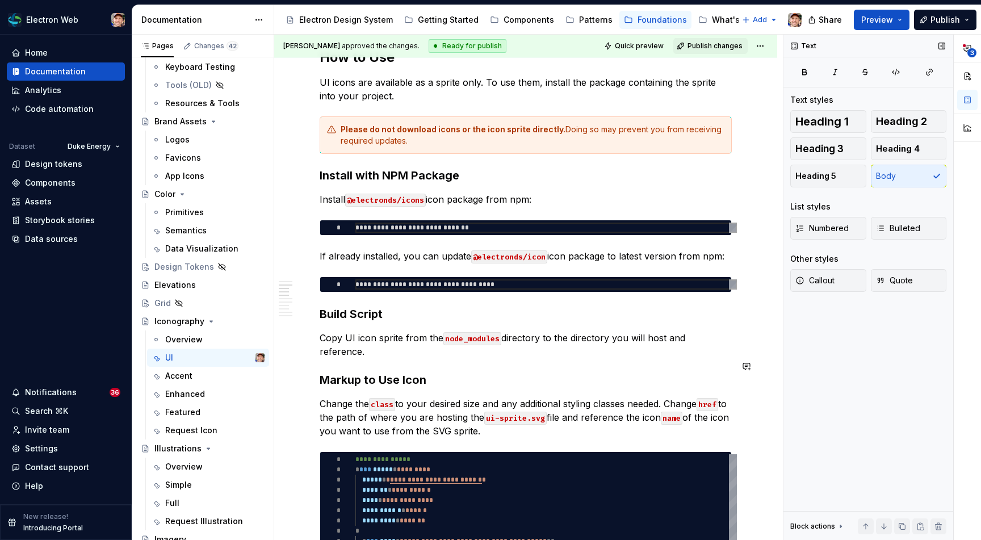
scroll to position [0, 0]
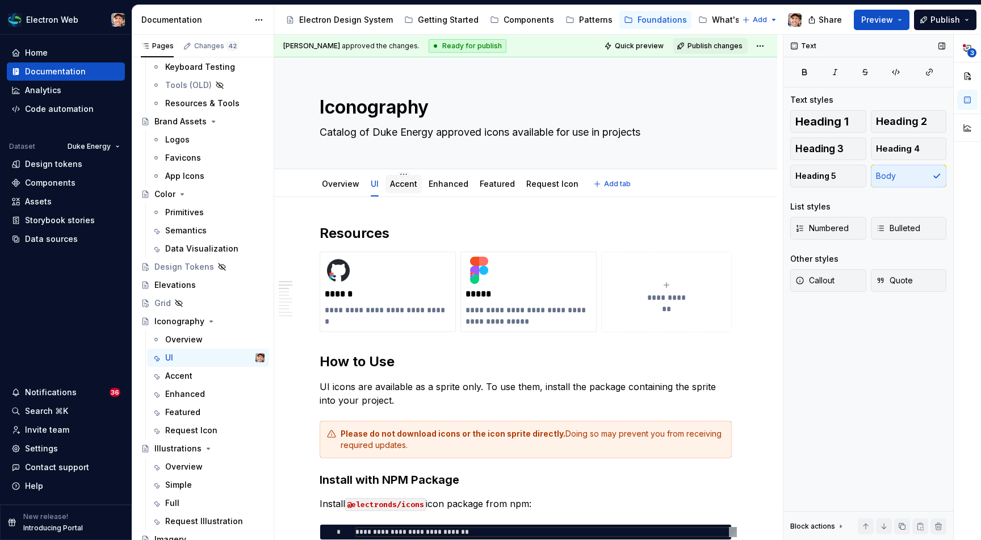
click at [405, 188] on link "Accent" at bounding box center [403, 184] width 27 height 10
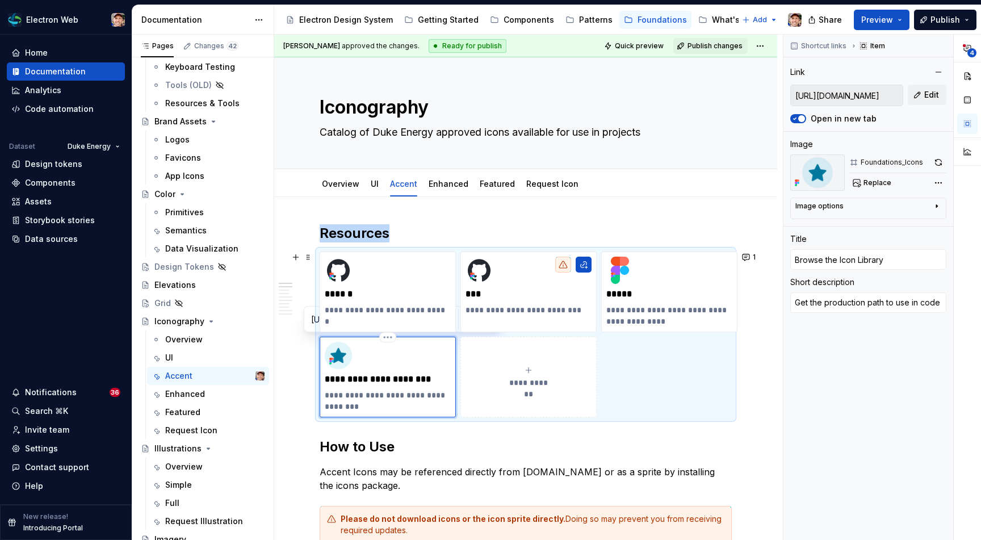
click at [365, 371] on div "**********" at bounding box center [388, 377] width 126 height 70
click at [373, 182] on link "UI" at bounding box center [375, 184] width 8 height 10
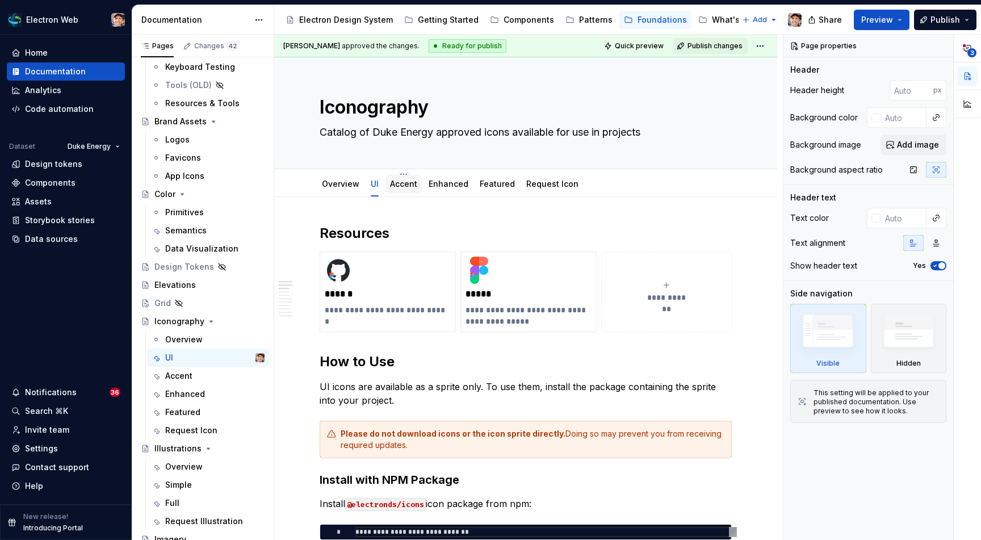
click at [401, 182] on link "Accent" at bounding box center [403, 184] width 27 height 10
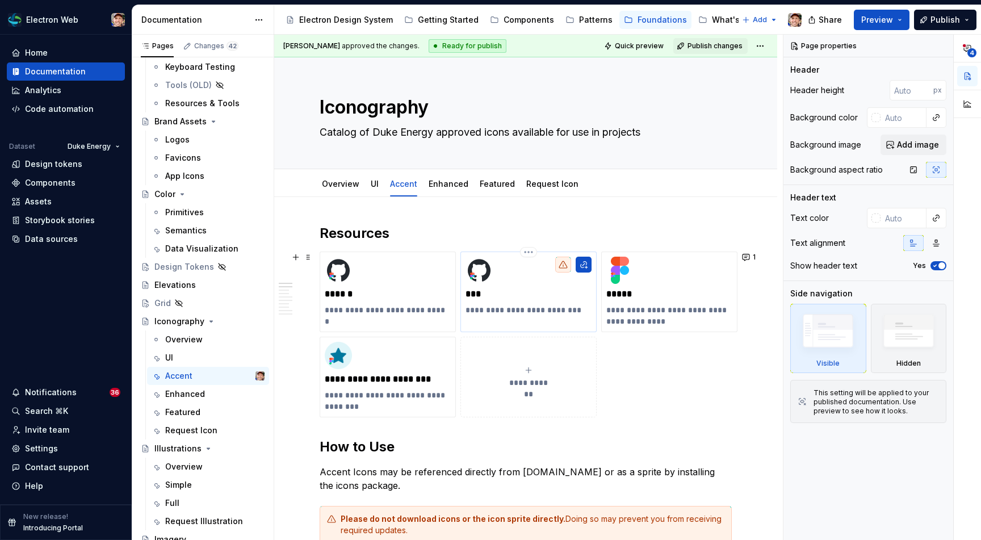
click at [493, 296] on p "***" at bounding box center [528, 293] width 126 height 11
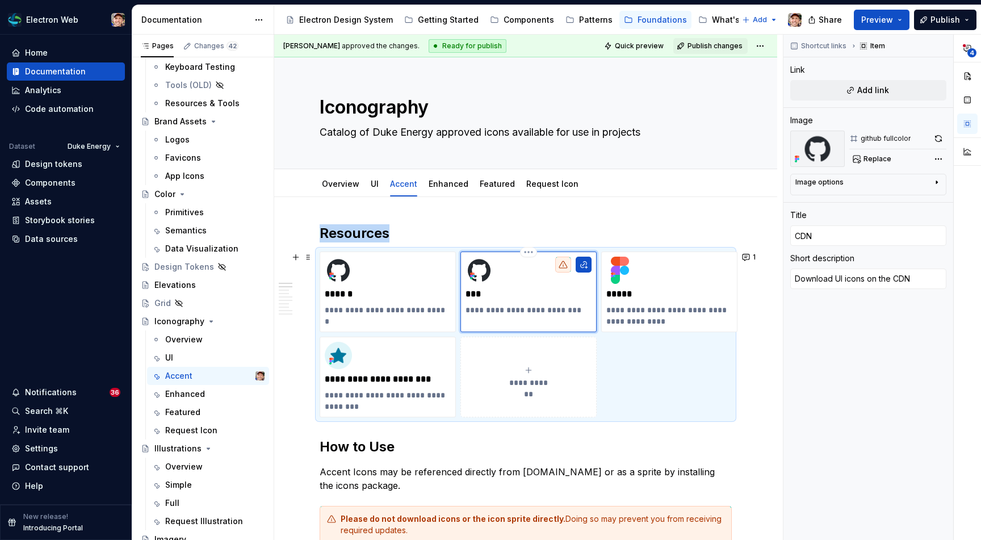
click at [475, 316] on div "**********" at bounding box center [528, 291] width 136 height 81
click at [473, 313] on p "**********" at bounding box center [528, 309] width 126 height 11
click at [470, 299] on p "***" at bounding box center [528, 293] width 126 height 11
type textarea "*"
type input "Github"
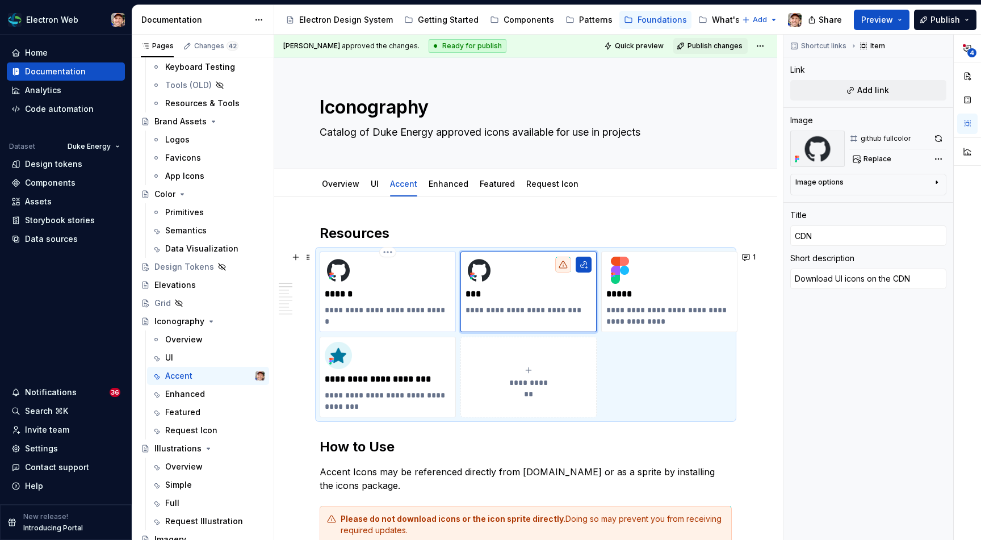
type textarea "Repo for icons, install via NPM"
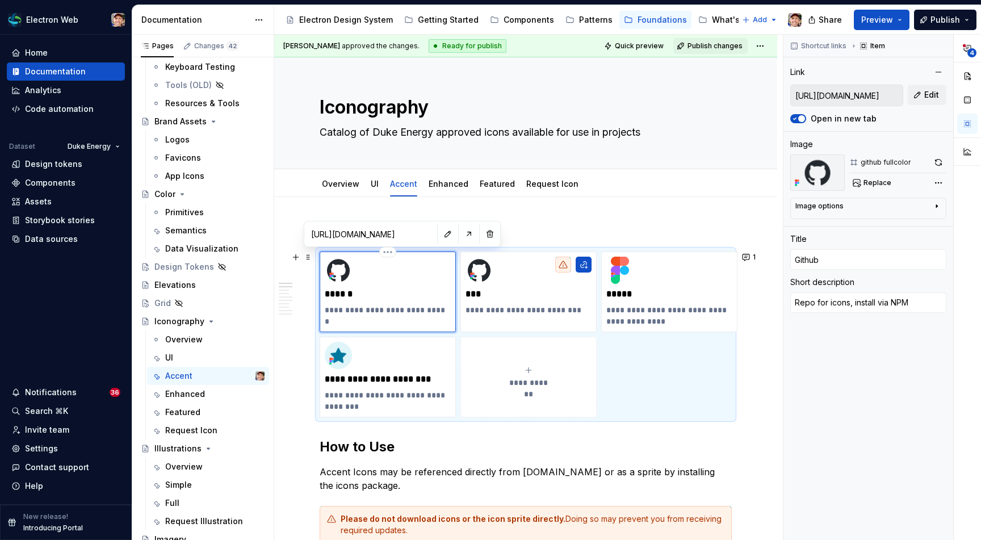
click at [360, 301] on div "**********" at bounding box center [388, 286] width 126 height 59
click at [480, 310] on p "**********" at bounding box center [528, 309] width 126 height 11
type textarea "*"
type input "CDN"
type textarea "Download UI icons on the CDN"
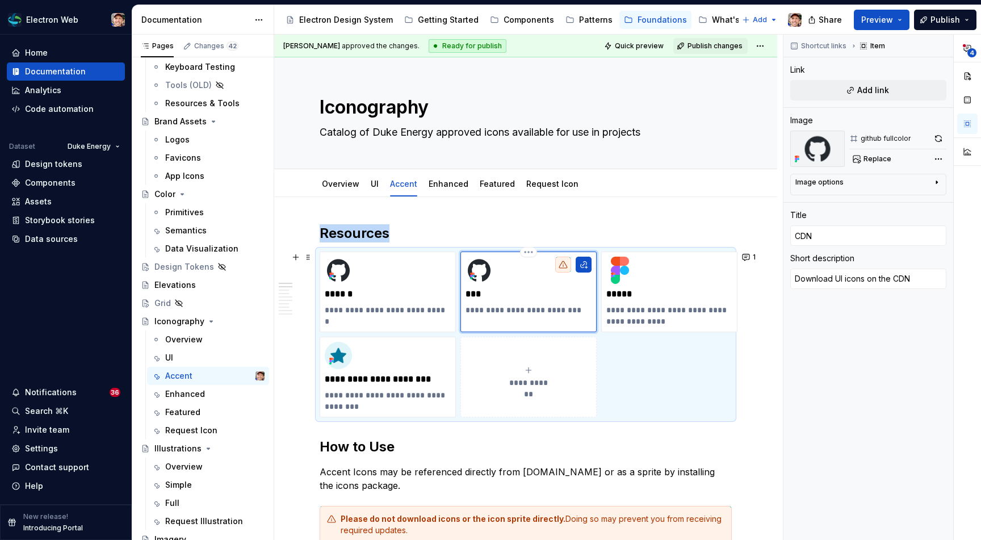
click at [472, 303] on div "**********" at bounding box center [528, 286] width 126 height 59
type textarea "*"
type input "Github"
type textarea "Repo for icons, install via NPM"
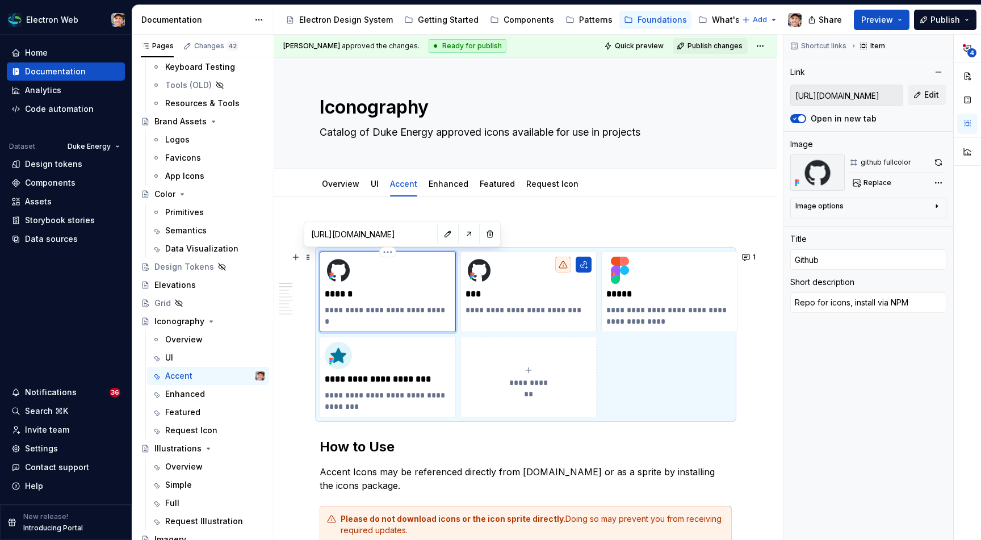
click at [342, 302] on div "**********" at bounding box center [388, 286] width 126 height 59
drag, startPoint x: 871, startPoint y: 99, endPoint x: 917, endPoint y: 96, distance: 45.5
click at [917, 96] on div "[URL][DOMAIN_NAME] Edit" at bounding box center [868, 96] width 156 height 22
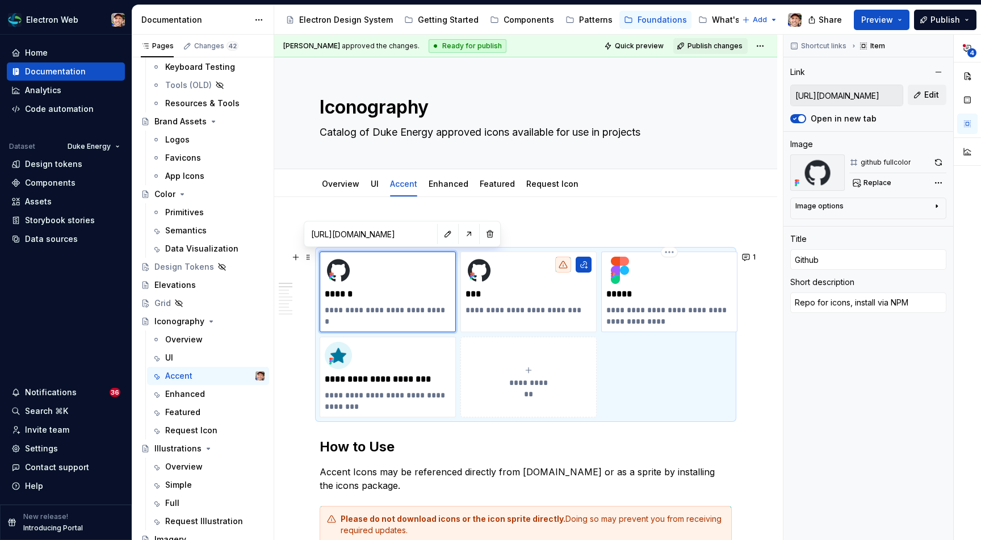
click at [636, 317] on p "**********" at bounding box center [669, 315] width 126 height 23
type textarea "*"
type input "Figma"
type textarea "Visual reference, do not download from Figma"
type input "[URL][DOMAIN_NAME]"
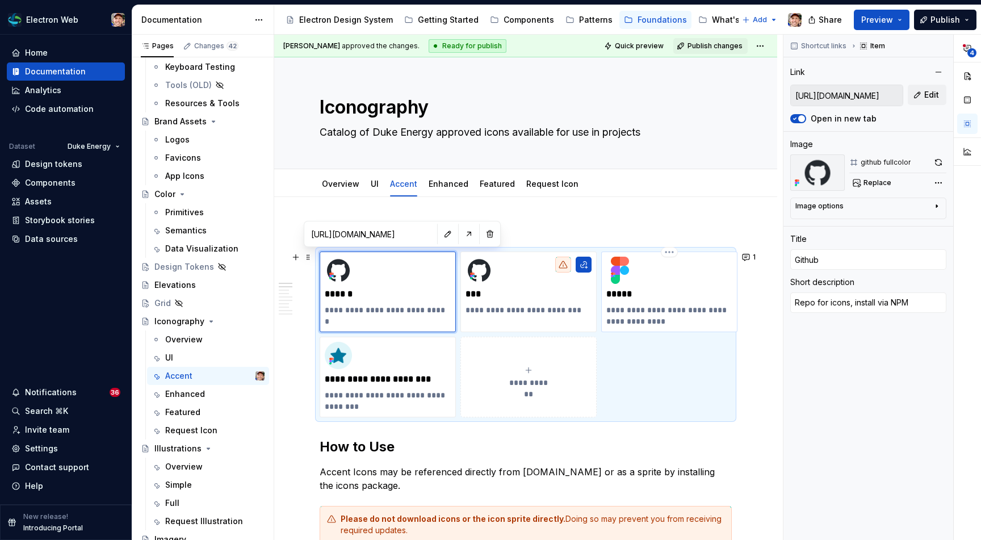
type input "[URL][DOMAIN_NAME]"
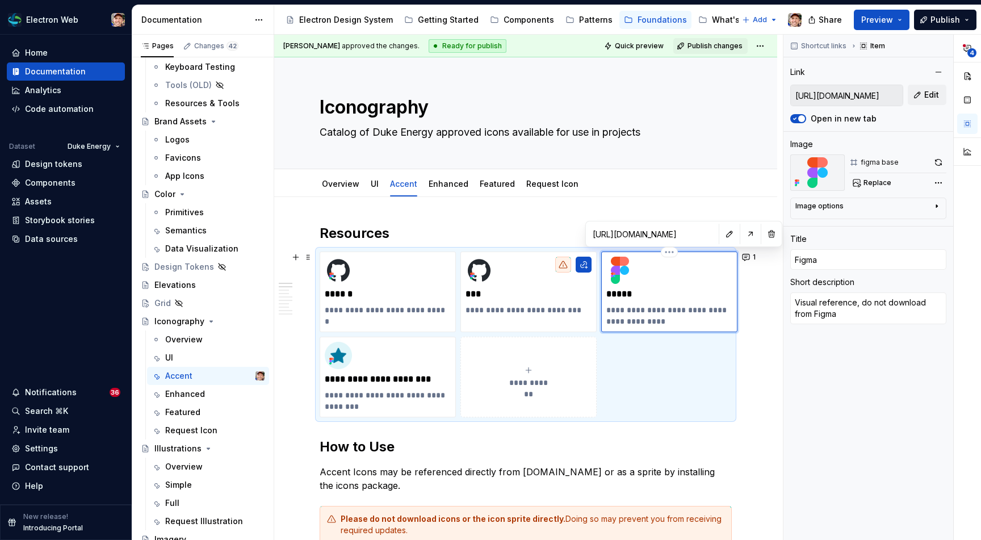
click at [625, 310] on p "**********" at bounding box center [669, 315] width 126 height 23
type textarea "*"
type input "Browse the Icon Library"
type textarea "Get the production path to use in code"
type input "[URL][DOMAIN_NAME]"
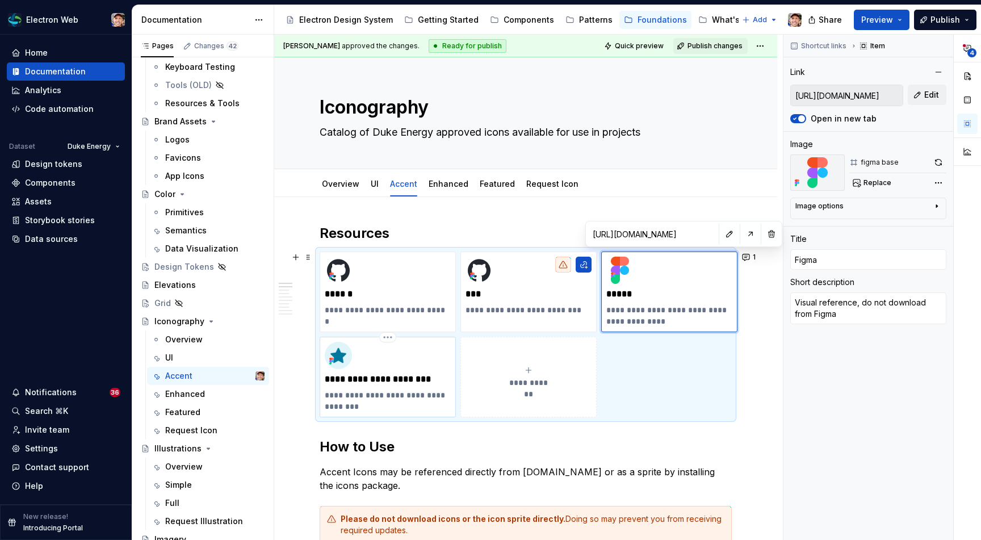
type input "[URL][DOMAIN_NAME]"
click at [375, 385] on div "**********" at bounding box center [388, 377] width 126 height 70
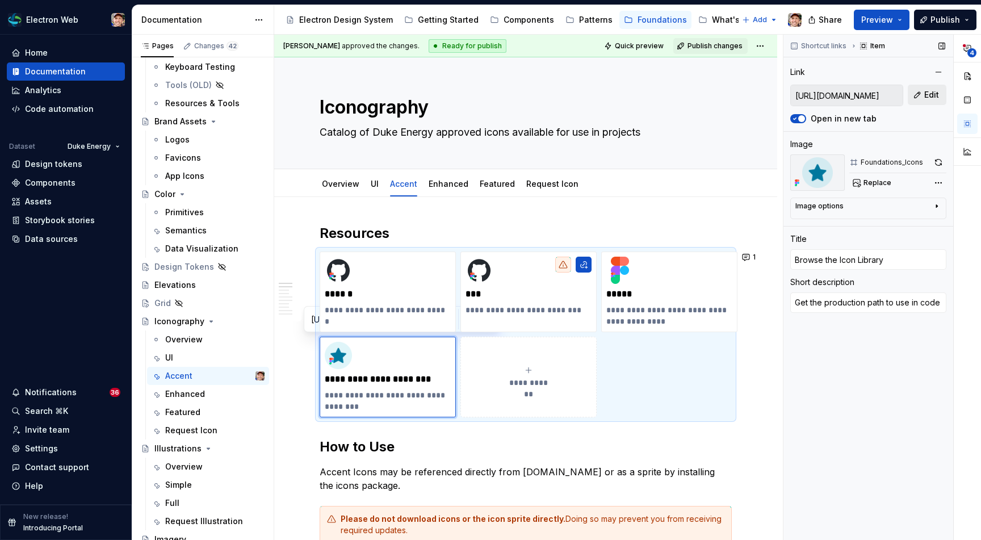
scroll to position [0, 117]
drag, startPoint x: 861, startPoint y: 96, endPoint x: 912, endPoint y: 91, distance: 51.3
click at [913, 91] on div "[URL][DOMAIN_NAME] Edit" at bounding box center [868, 96] width 156 height 22
click at [371, 179] on link "UI" at bounding box center [375, 184] width 8 height 10
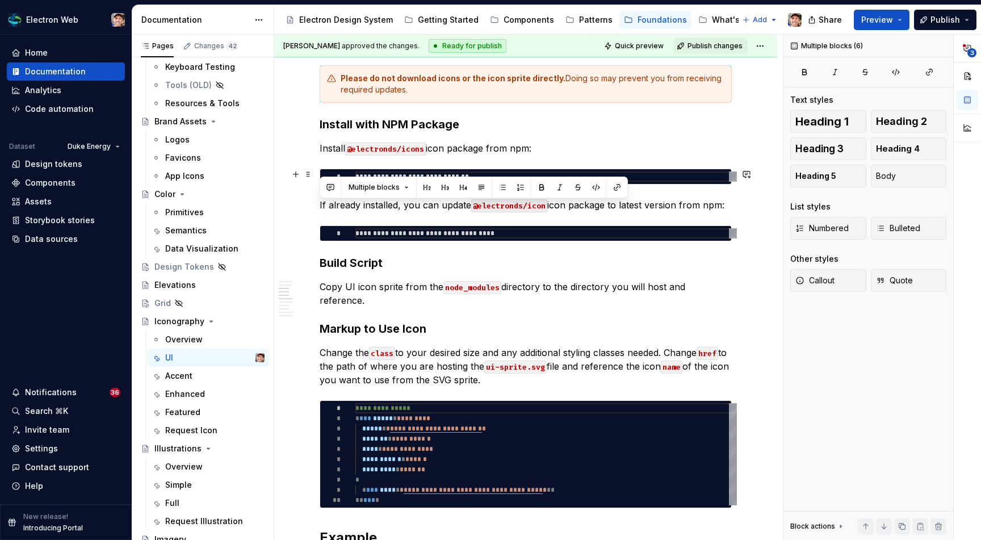
scroll to position [334, 0]
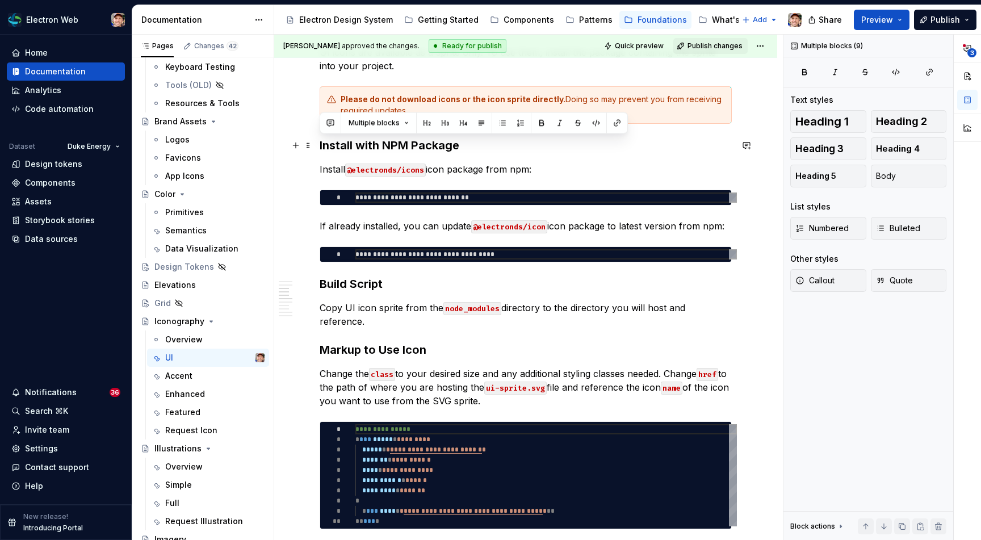
drag, startPoint x: 512, startPoint y: 241, endPoint x: 319, endPoint y: 147, distance: 215.0
copy div "**********"
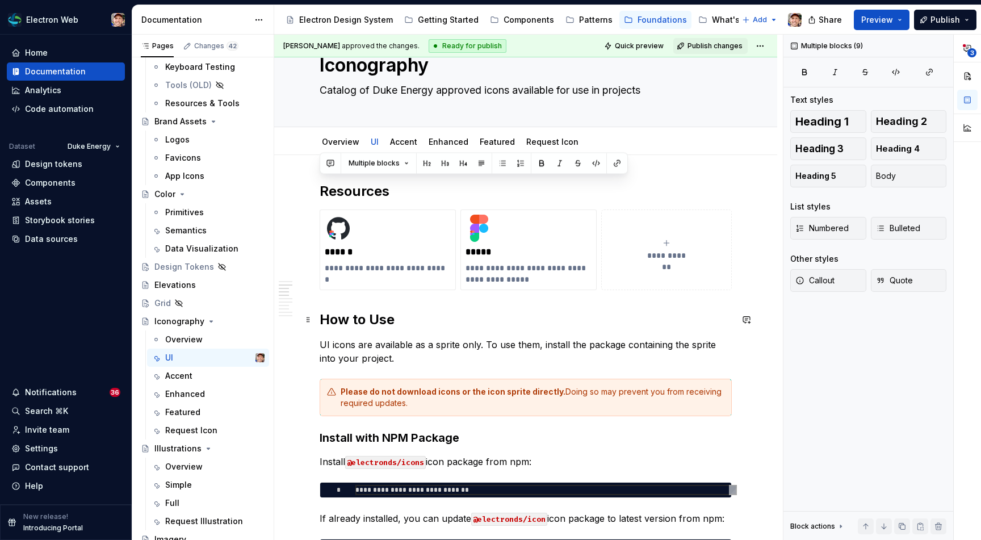
scroll to position [0, 0]
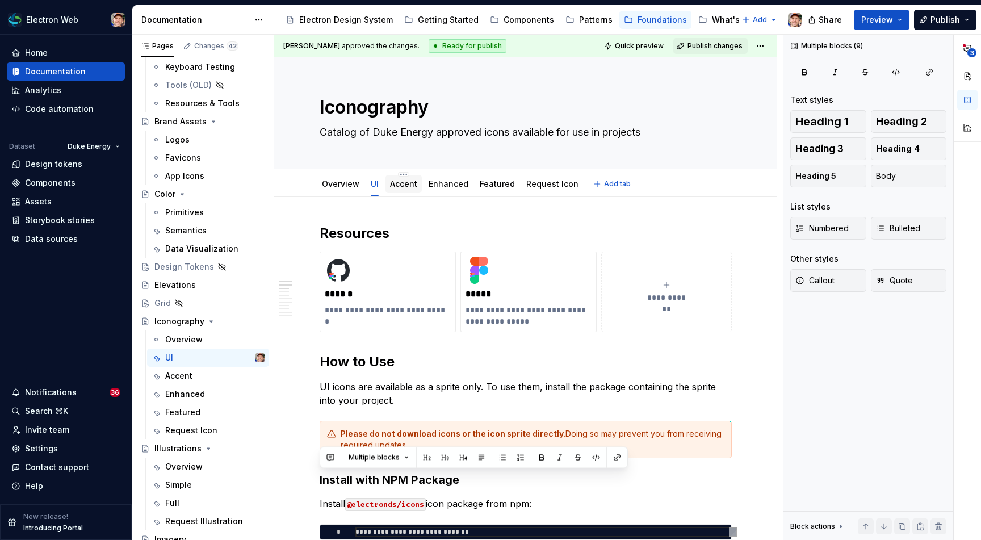
click at [409, 190] on div "Accent" at bounding box center [403, 184] width 27 height 14
click at [406, 190] on div "Accent" at bounding box center [403, 184] width 27 height 14
click at [406, 191] on div "Accent" at bounding box center [403, 184] width 36 height 18
click at [405, 184] on link "Accent" at bounding box center [403, 184] width 27 height 10
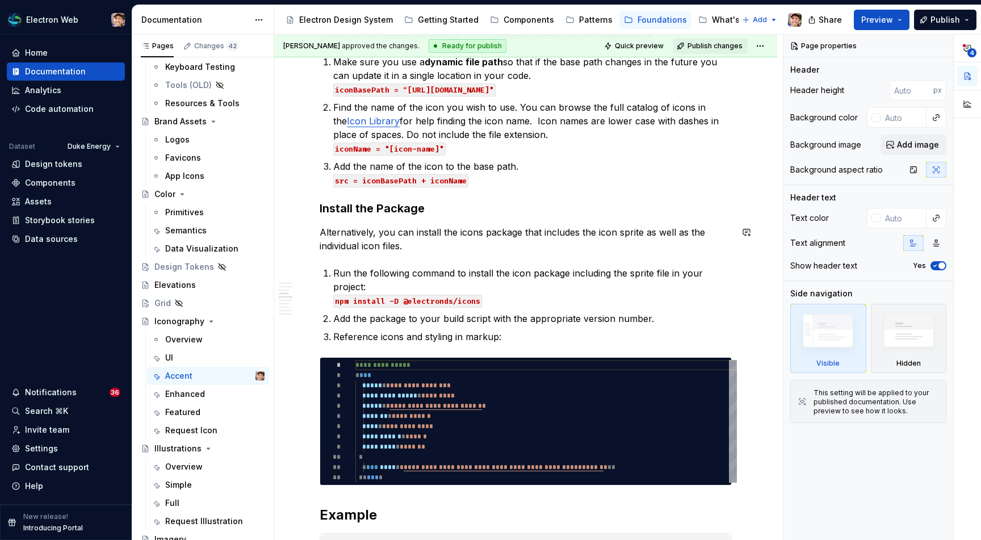
scroll to position [558, 0]
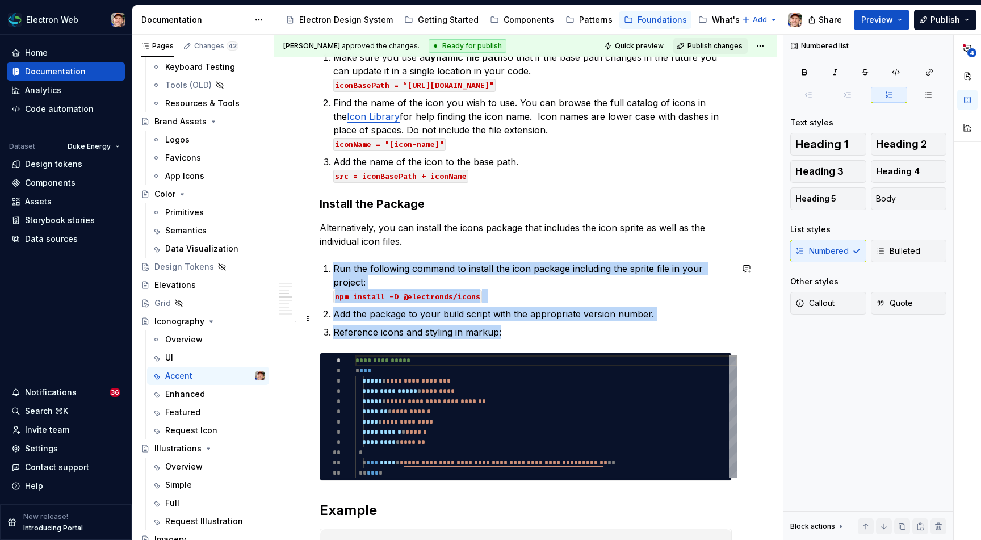
click at [503, 325] on p "Reference icons and styling in markup:" at bounding box center [532, 332] width 398 height 14
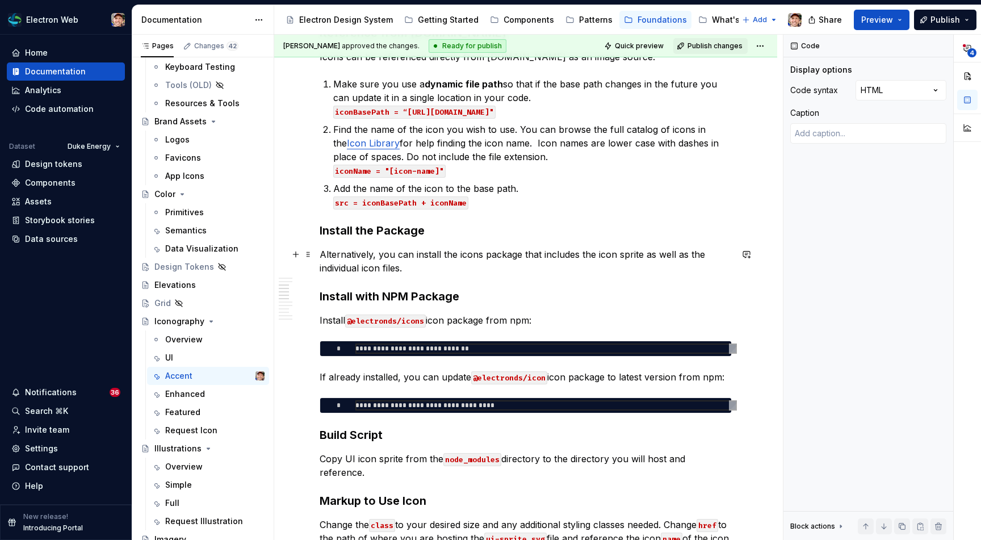
scroll to position [531, 0]
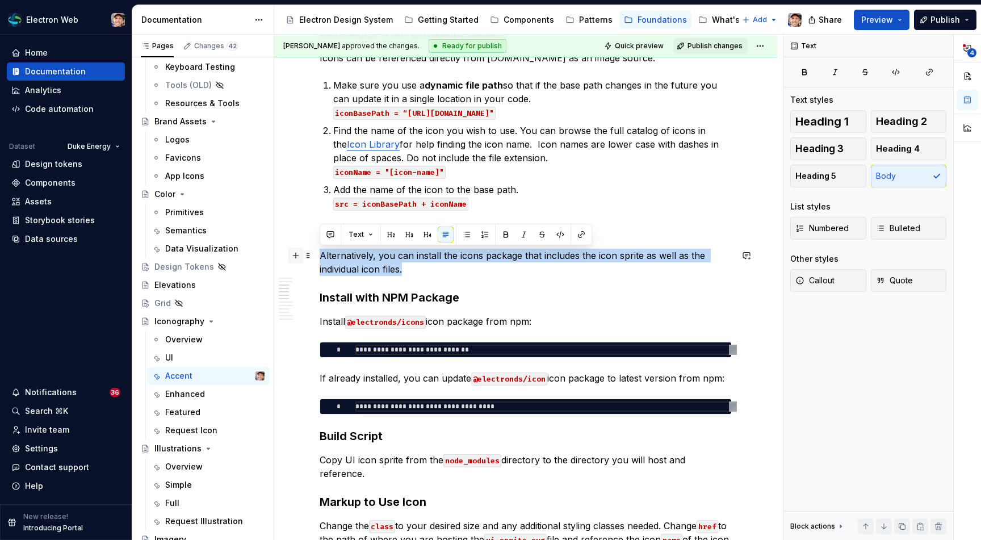
drag, startPoint x: 405, startPoint y: 272, endPoint x: 292, endPoint y: 261, distance: 113.5
copy p "Alternatively, you can install the icons package that includes the icon sprite …"
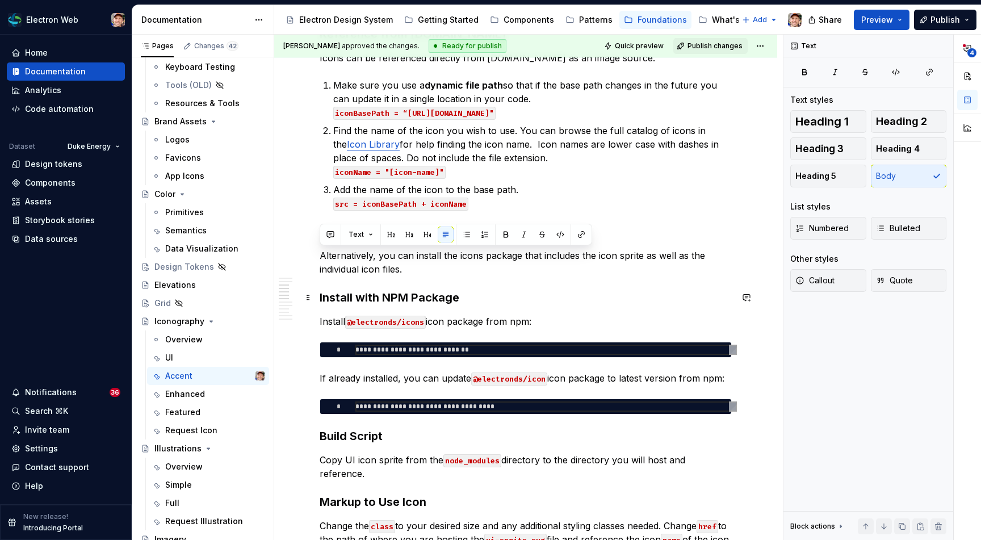
click at [470, 300] on h3 "Install with NPM Package" at bounding box center [526, 297] width 412 height 16
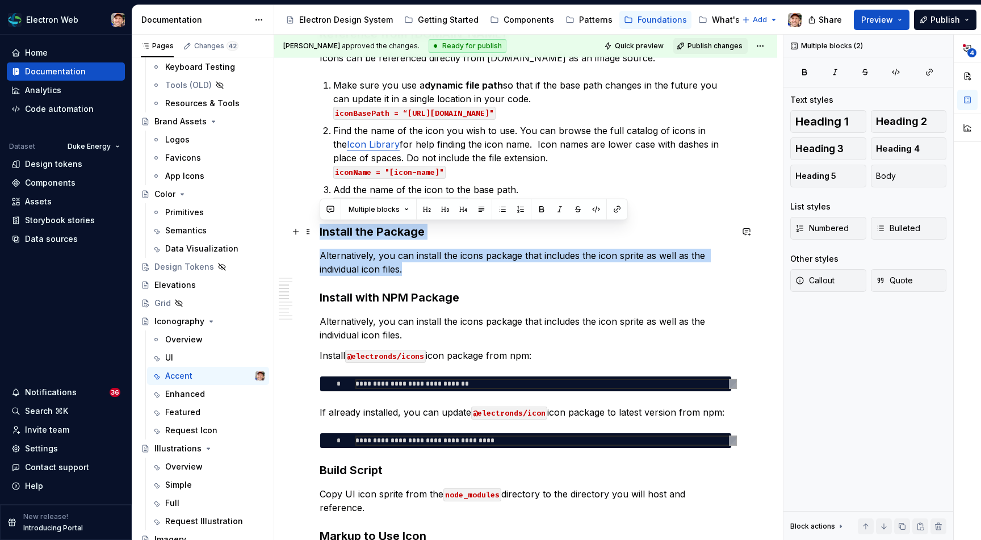
drag, startPoint x: 418, startPoint y: 274, endPoint x: 313, endPoint y: 232, distance: 113.1
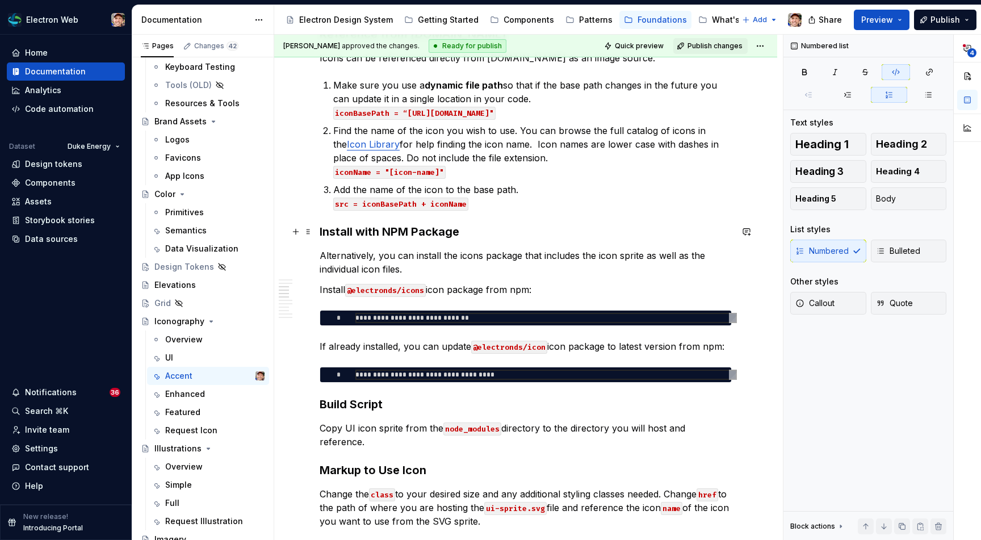
type textarea "*"
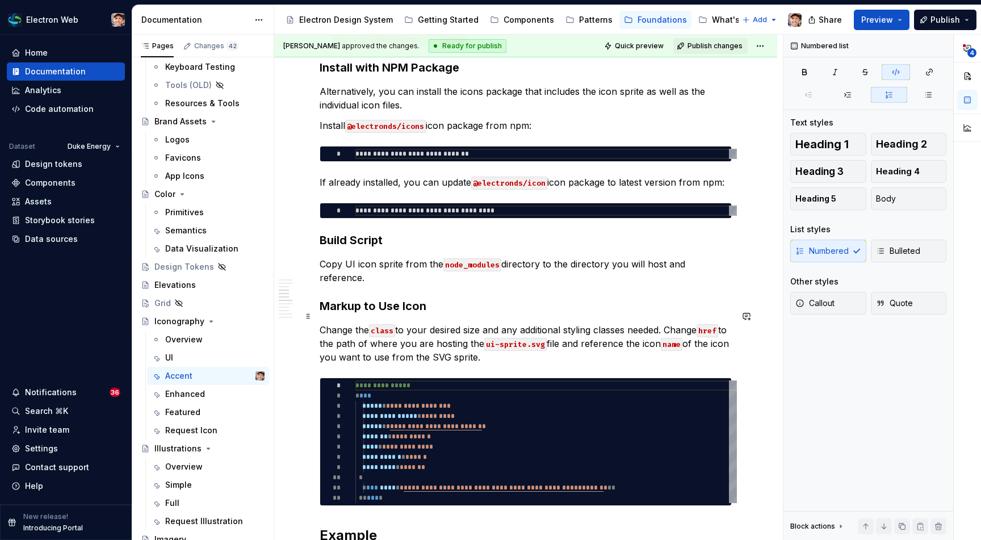
scroll to position [694, 0]
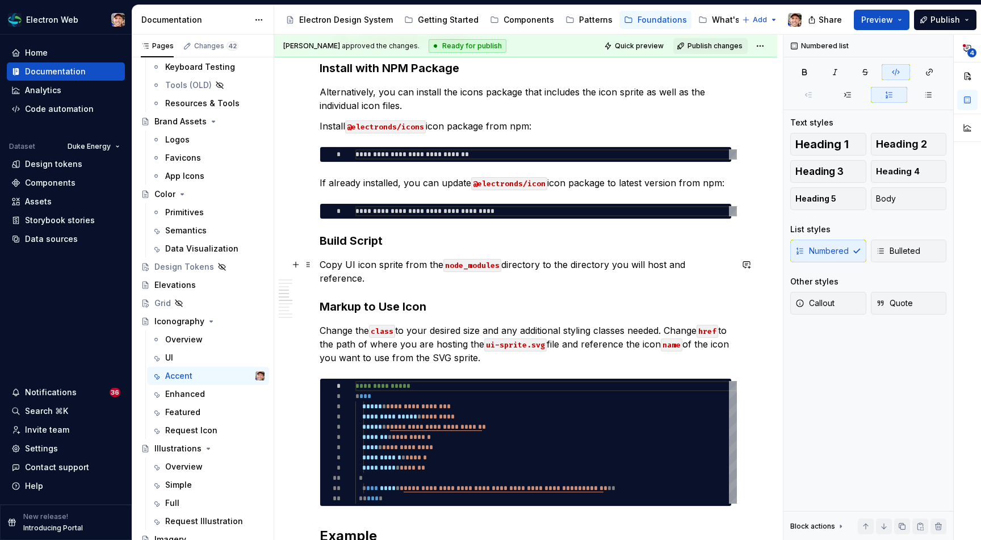
click at [354, 267] on p "Copy UI icon sprite from the node_modules directory to the directory you will h…" at bounding box center [526, 271] width 412 height 27
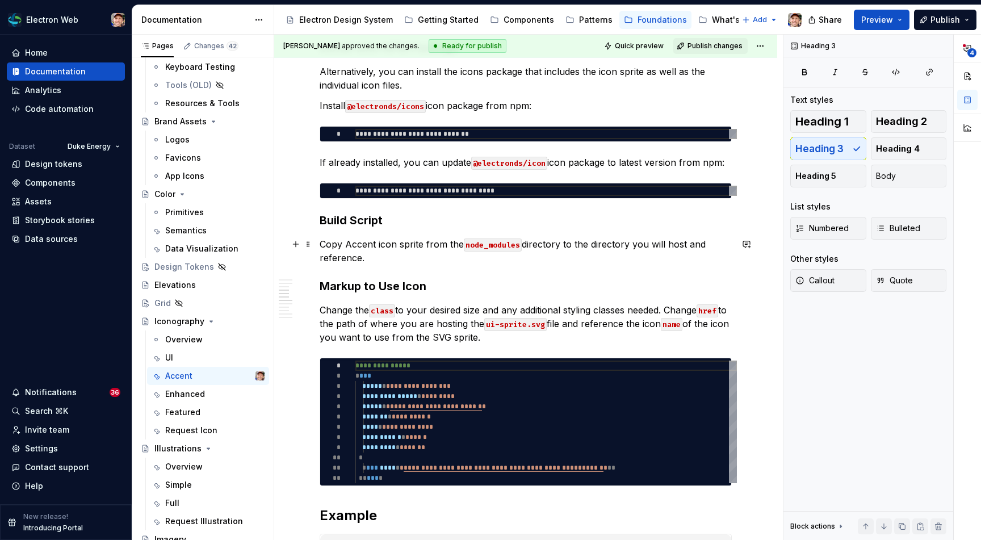
scroll to position [716, 0]
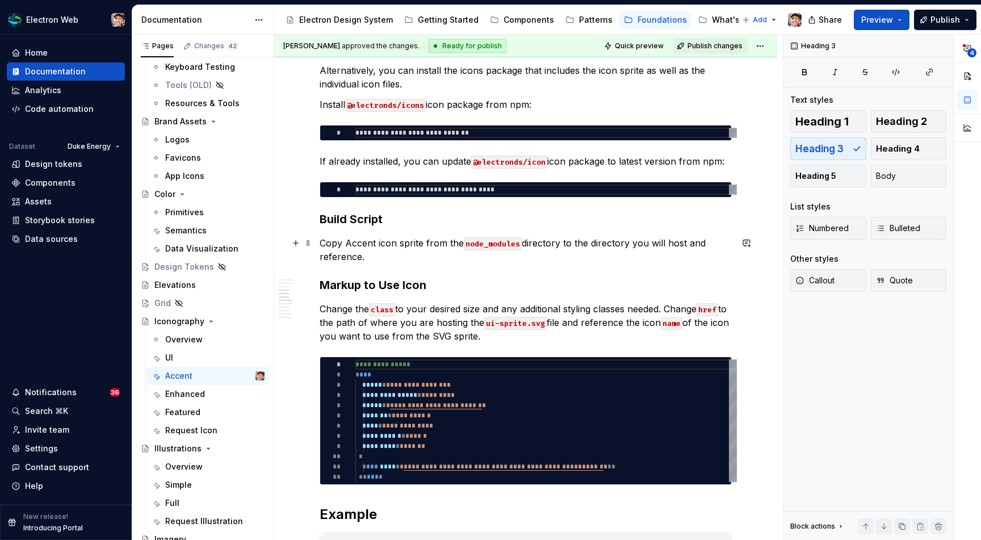
click at [562, 243] on p "Copy Accent icon sprite from the node_modules directory to the directory you wi…" at bounding box center [526, 249] width 412 height 27
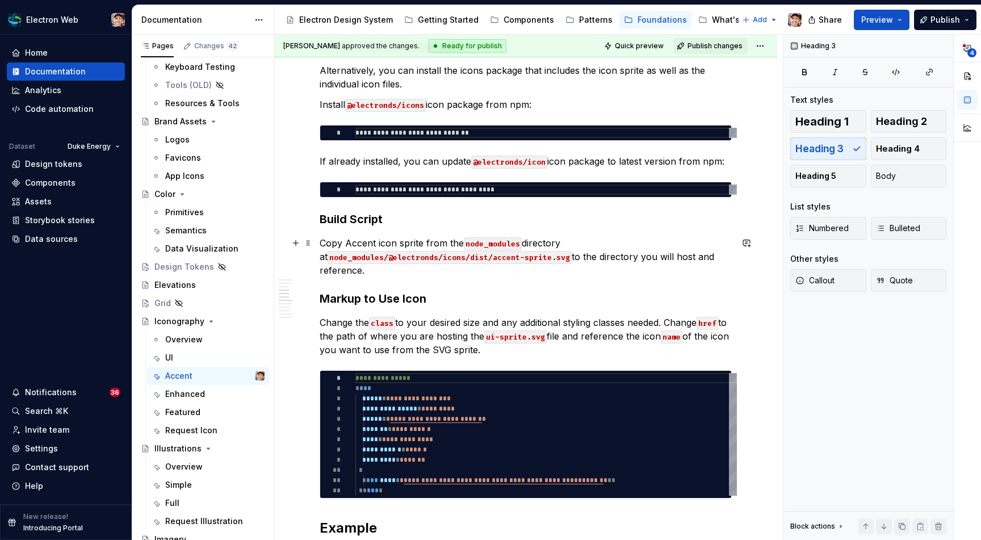
click at [636, 257] on p "Copy Accent icon sprite from the node_modules directory at node_modules/@electr…" at bounding box center [526, 256] width 412 height 41
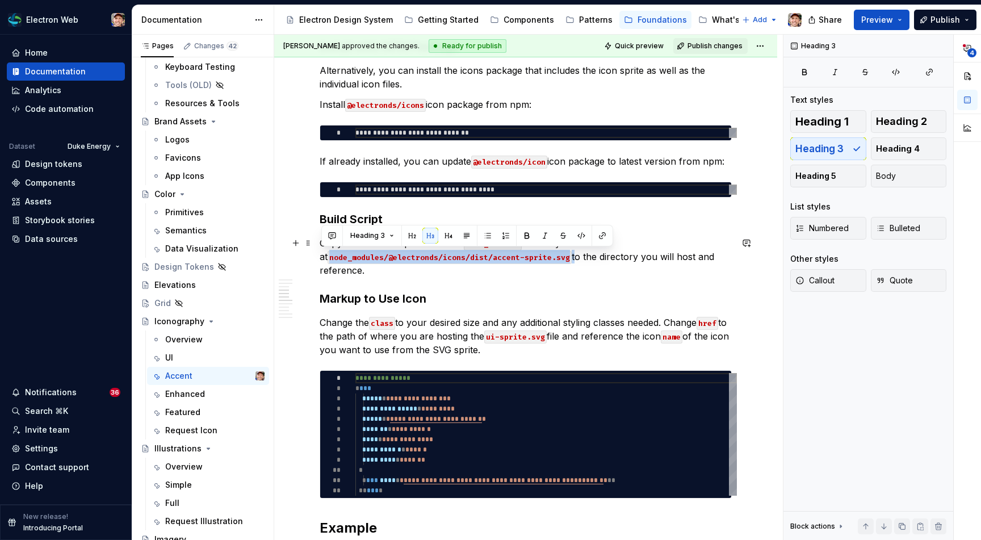
drag, startPoint x: 564, startPoint y: 258, endPoint x: 314, endPoint y: 257, distance: 249.2
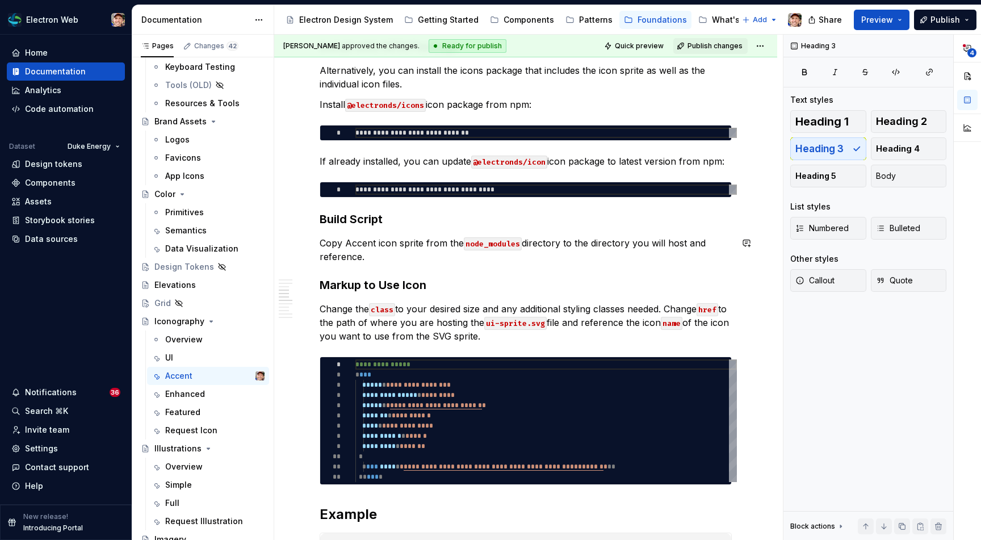
click at [423, 263] on div "**********" at bounding box center [526, 542] width 412 height 2066
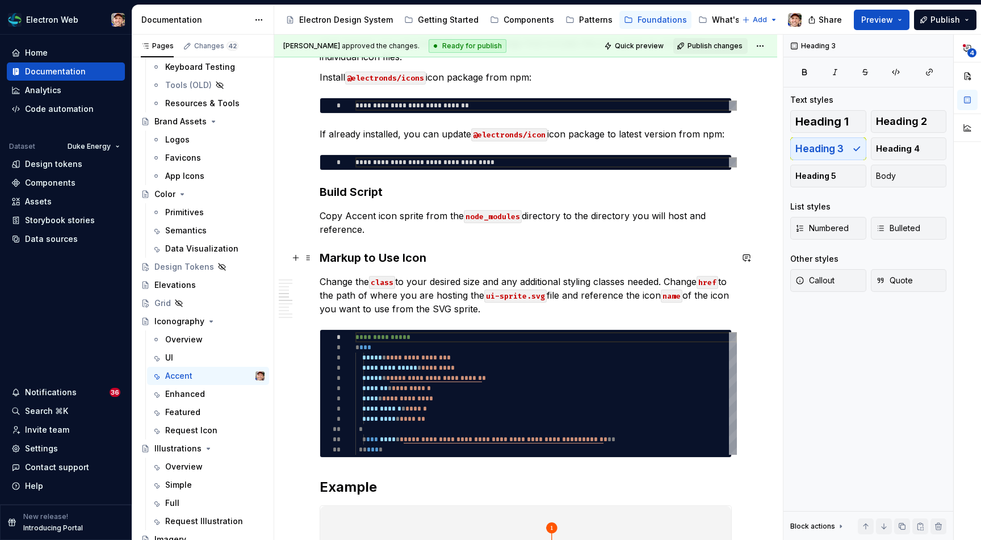
scroll to position [745, 0]
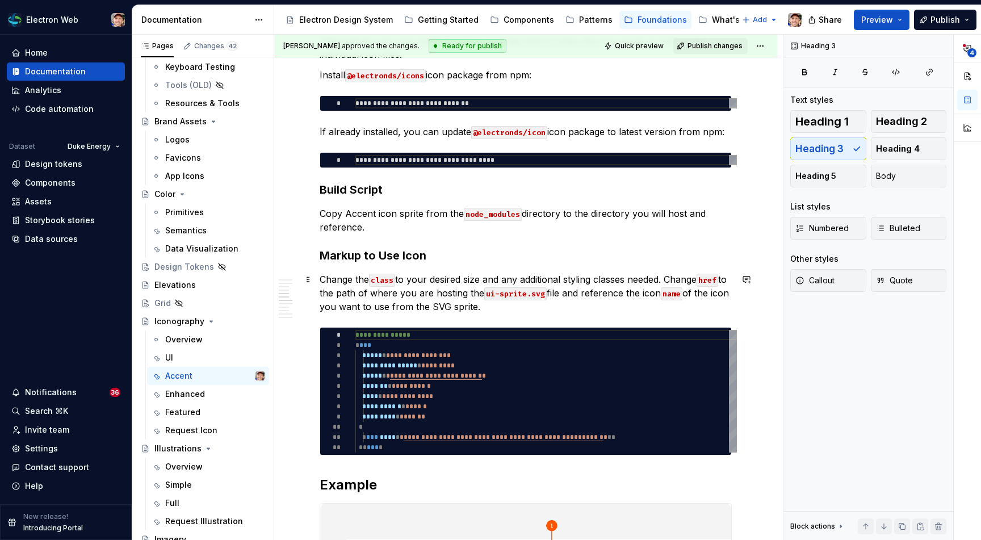
click at [503, 294] on code "ui-sprite.svg" at bounding box center [515, 293] width 62 height 13
click at [350, 213] on p "Copy Accent icon sprite from the node_modules directory to the directory you wi…" at bounding box center [526, 220] width 412 height 27
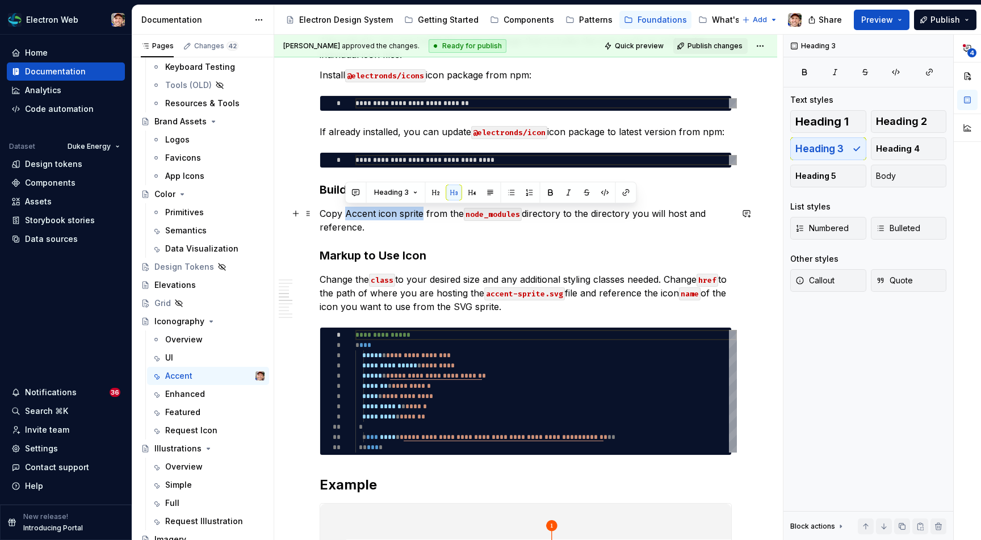
drag, startPoint x: 421, startPoint y: 214, endPoint x: 346, endPoint y: 215, distance: 75.5
click at [345, 214] on p "Copy Accent icon sprite from the node_modules directory to the directory you wi…" at bounding box center [526, 220] width 412 height 27
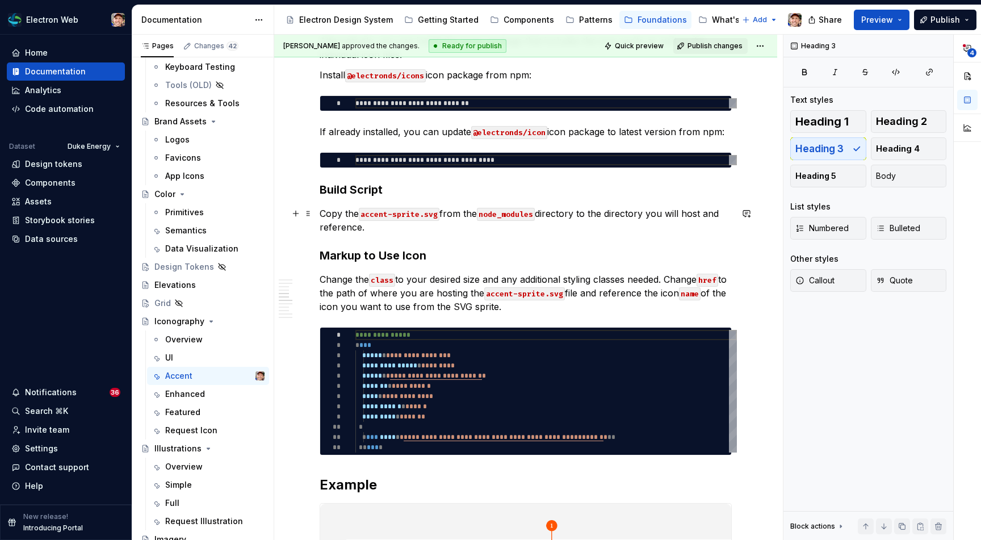
click at [357, 215] on p "Copy the accent-sprite.svg from the node_modules directory to the directory you…" at bounding box center [526, 220] width 412 height 27
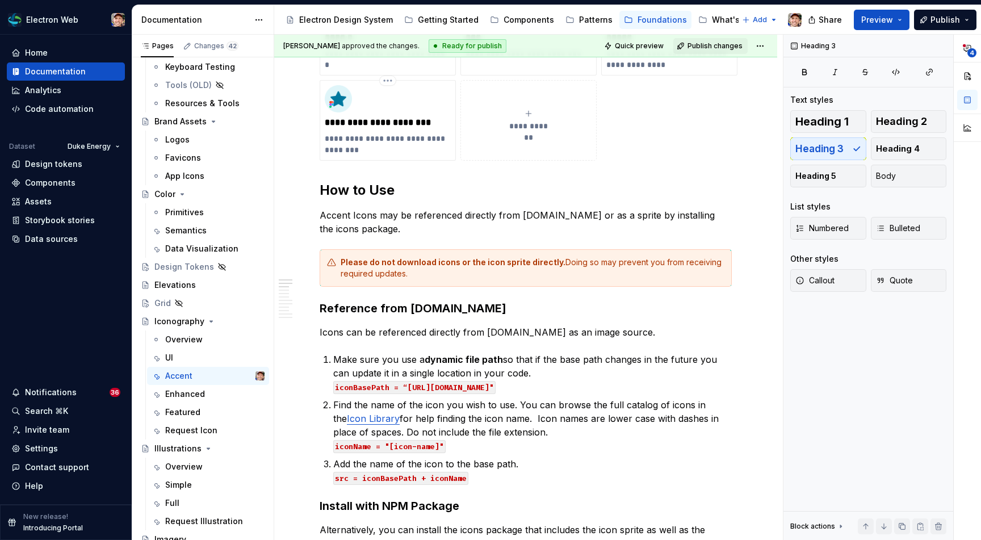
scroll to position [0, 0]
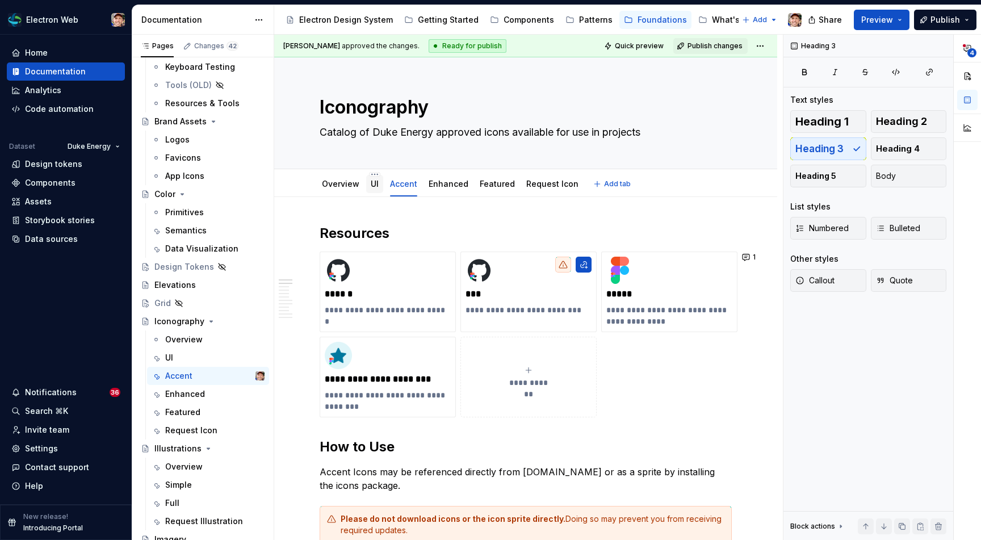
click at [375, 186] on link "UI" at bounding box center [375, 184] width 8 height 10
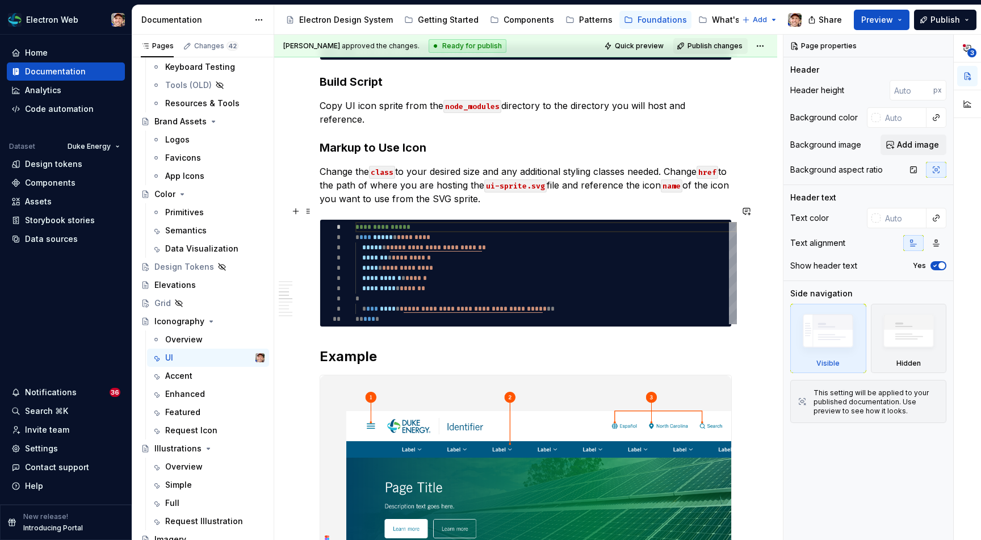
scroll to position [541, 0]
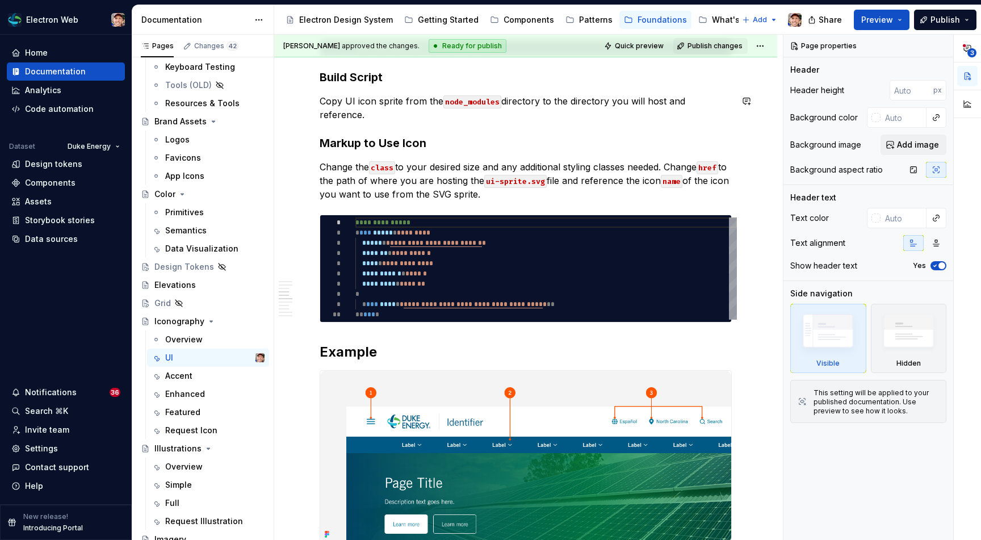
type textarea "*"
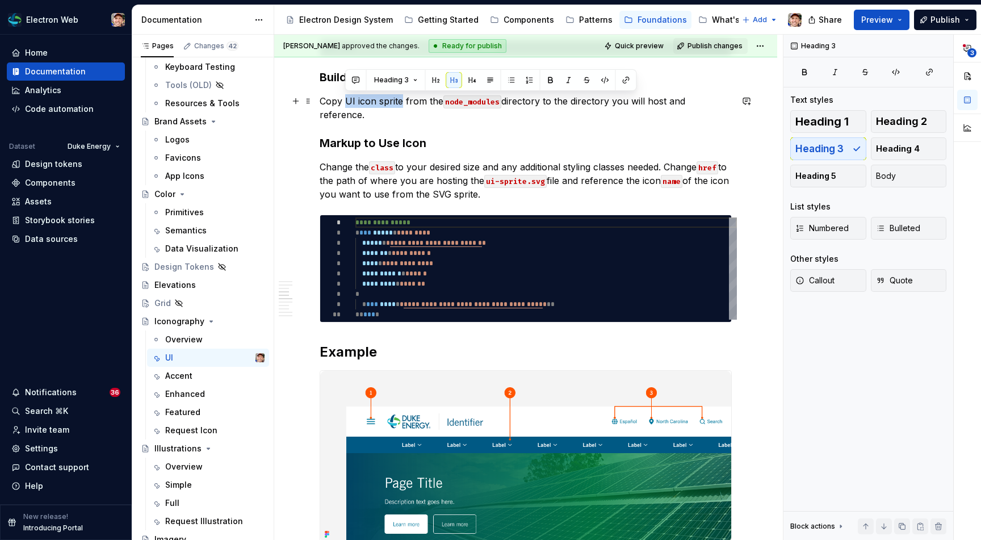
drag, startPoint x: 401, startPoint y: 102, endPoint x: 346, endPoint y: 103, distance: 54.5
click at [346, 103] on p "Copy UI icon sprite from the node_modules directory to the directory you will h…" at bounding box center [526, 107] width 412 height 27
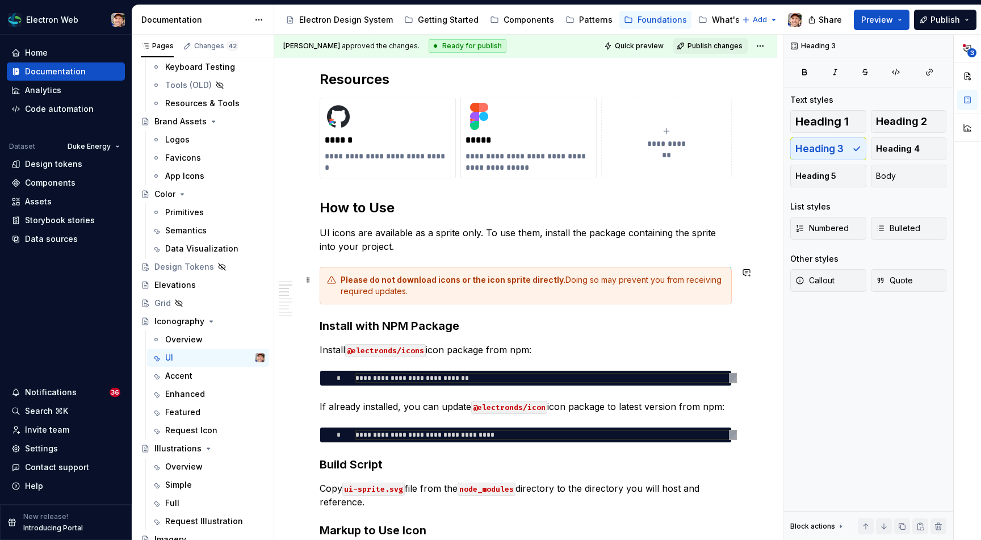
scroll to position [0, 0]
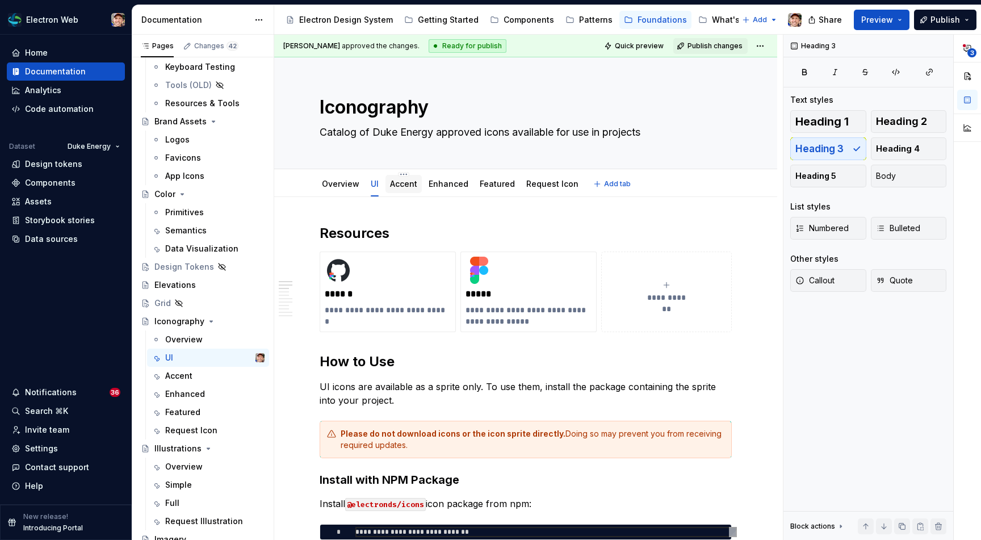
click at [402, 183] on link "Accent" at bounding box center [403, 184] width 27 height 10
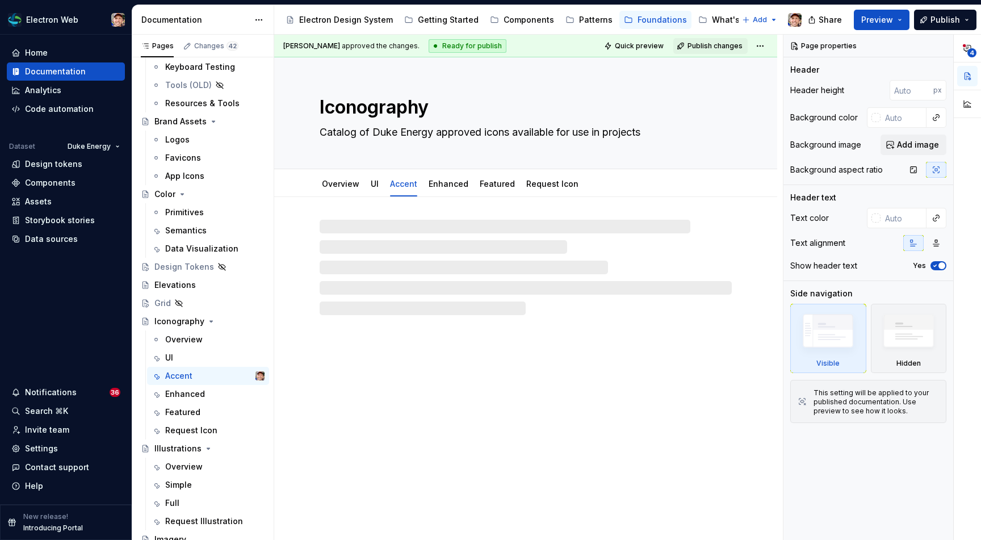
type textarea "*"
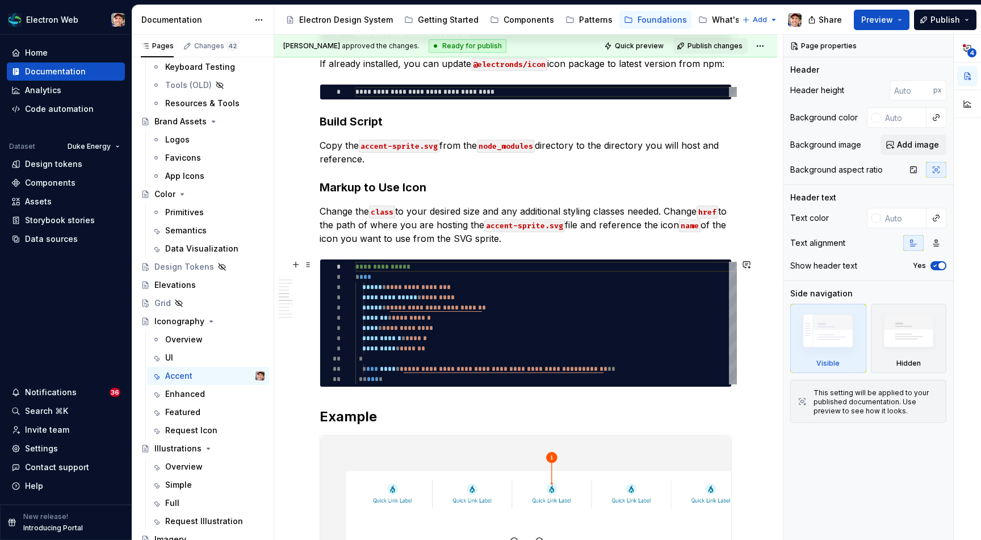
scroll to position [829, 0]
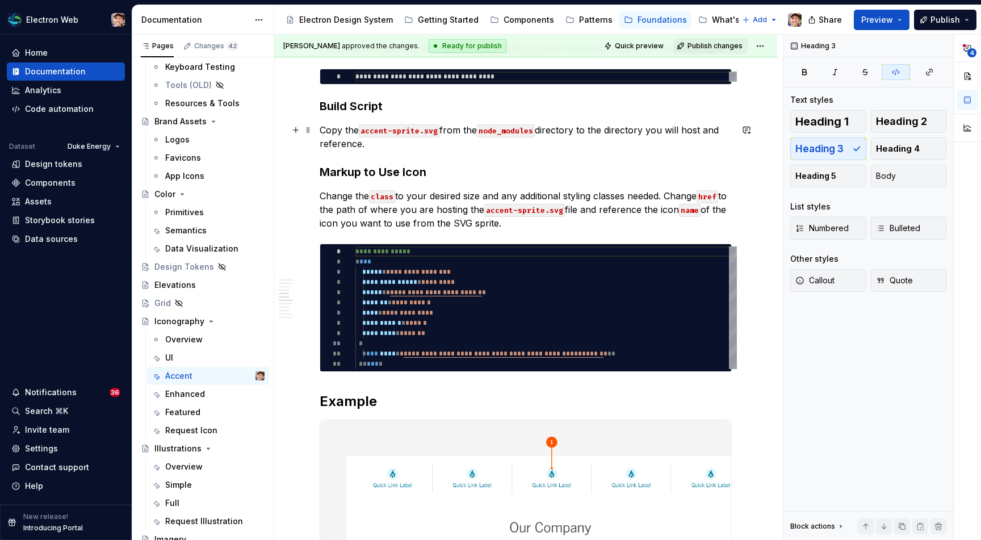
click at [440, 135] on p "Copy the accent-sprite.svg from the node_modules directory to the directory you…" at bounding box center [526, 136] width 412 height 27
click at [550, 129] on code "node_modules" at bounding box center [521, 130] width 58 height 13
click at [500, 132] on code "node_modules/@electronds/icons/dist" at bounding box center [573, 130] width 162 height 13
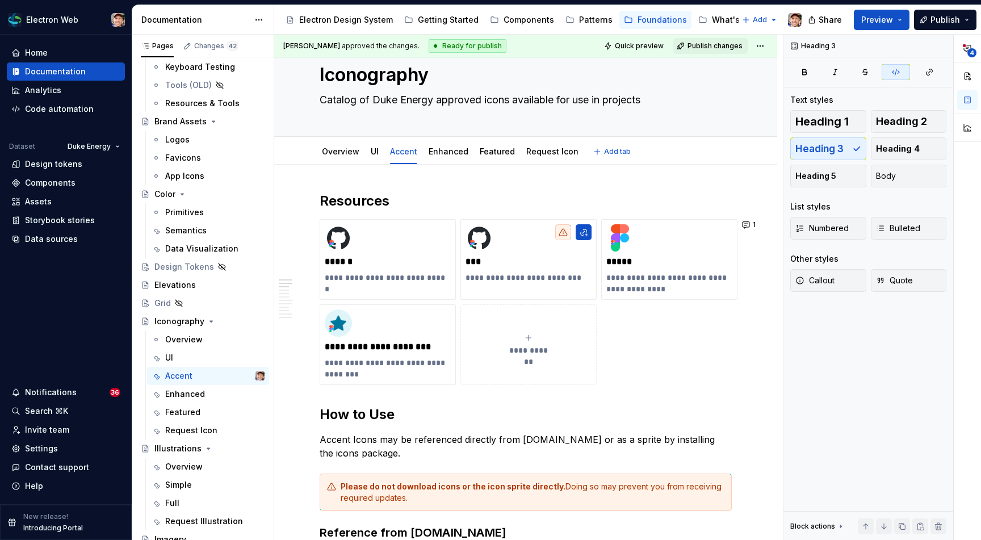
scroll to position [0, 0]
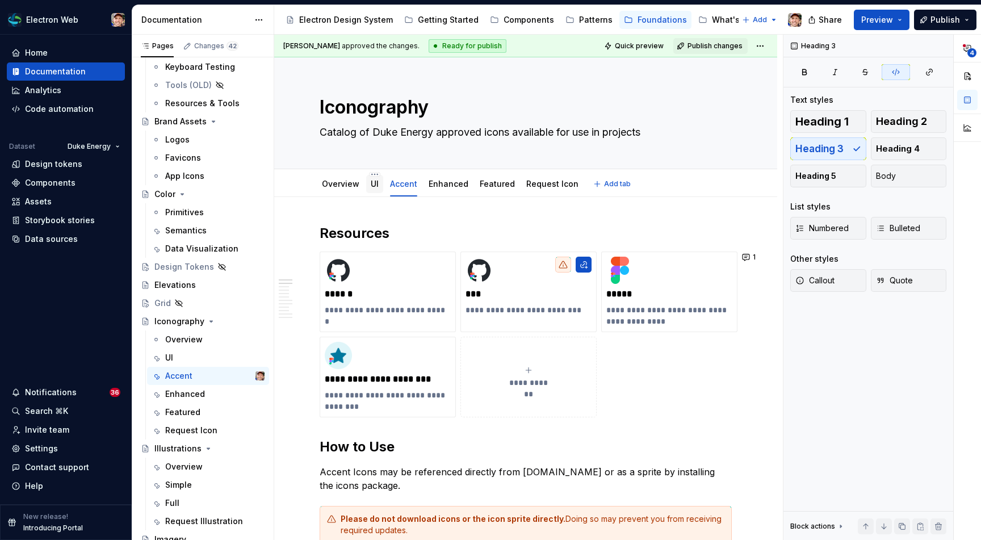
click at [371, 184] on link "UI" at bounding box center [375, 184] width 8 height 10
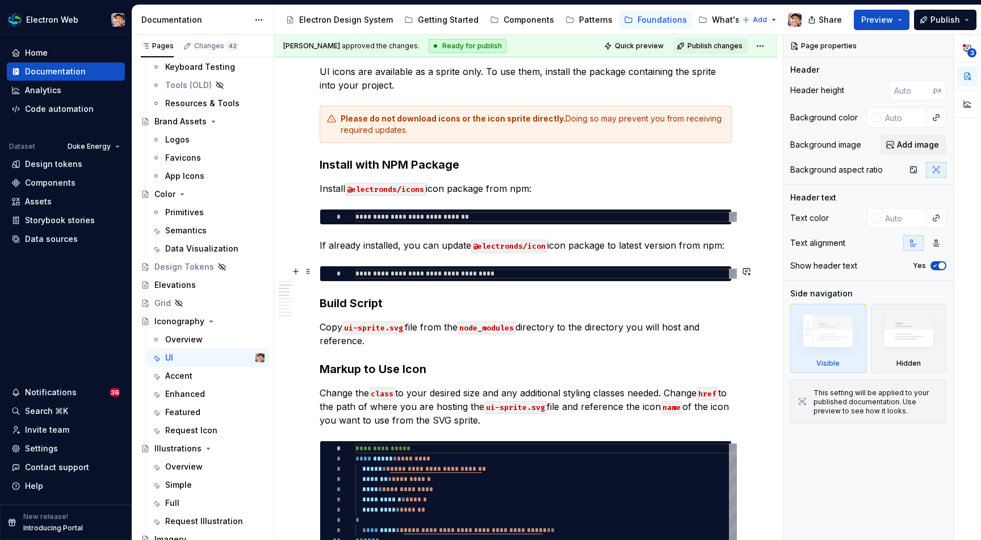
scroll to position [321, 0]
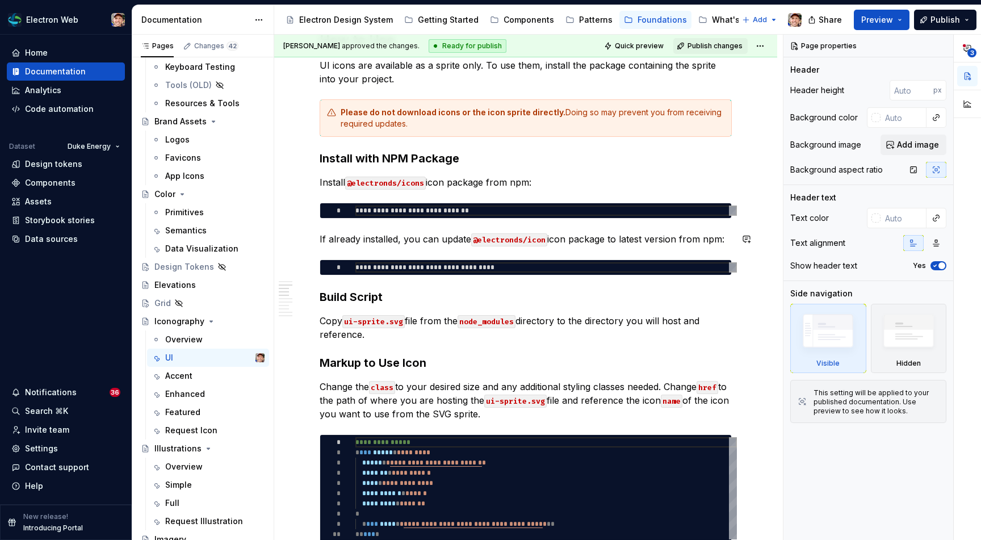
type textarea "*"
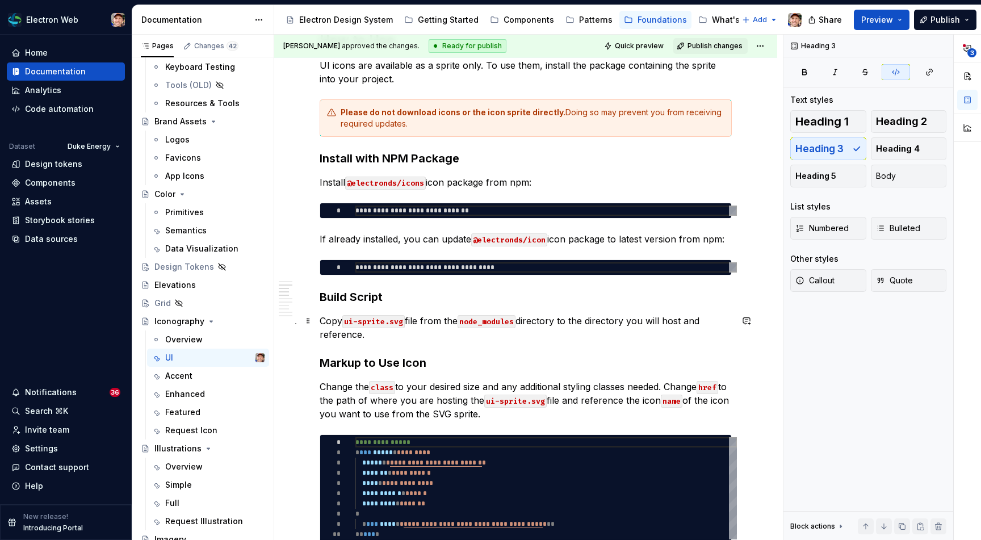
click at [515, 321] on code "node_modules" at bounding box center [486, 321] width 58 height 13
click at [468, 337] on p "Copy ui-sprite.svg file from the node_modules/@electronds/icons/dist directory …" at bounding box center [526, 327] width 412 height 27
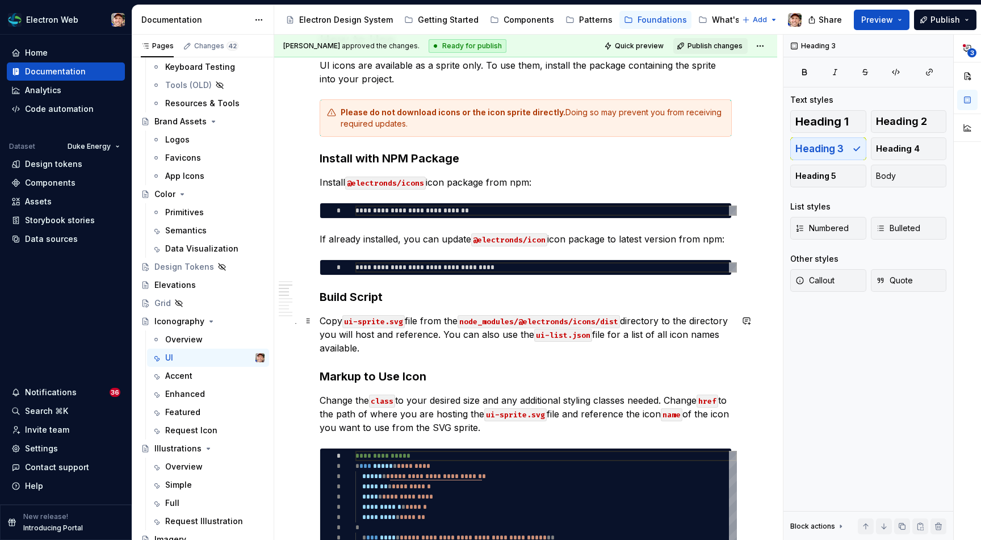
click at [442, 333] on p "Copy ui-sprite.svg file from the node_modules/@electronds/icons/dist directory …" at bounding box center [526, 334] width 412 height 41
copy p "You can also use the ui-list.json file for a list of all icon names available."
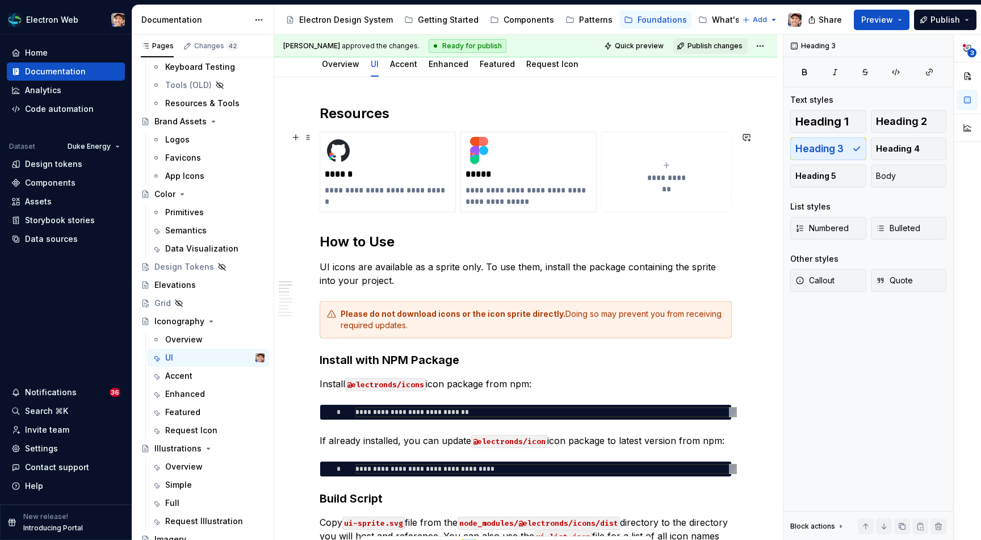
scroll to position [0, 0]
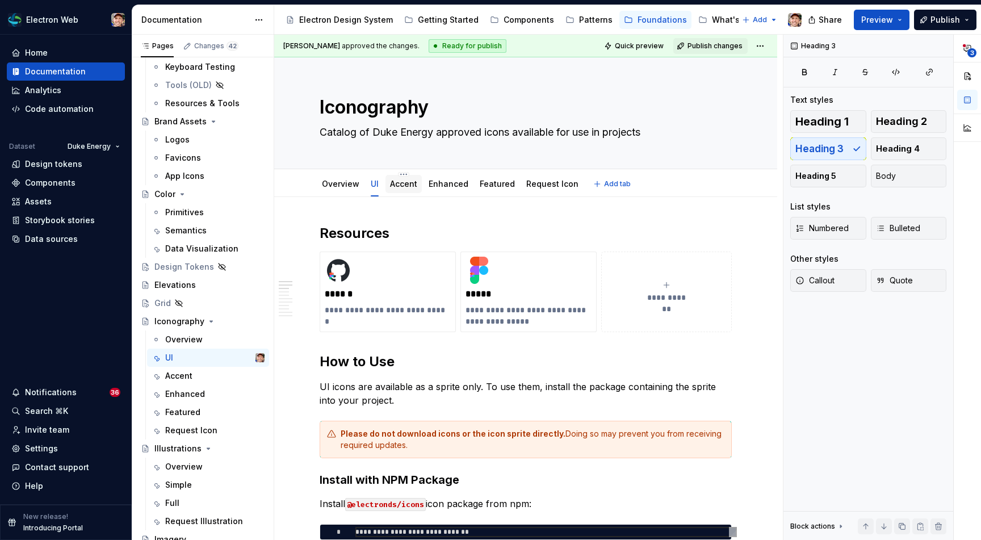
click at [397, 188] on link "Accent" at bounding box center [403, 184] width 27 height 10
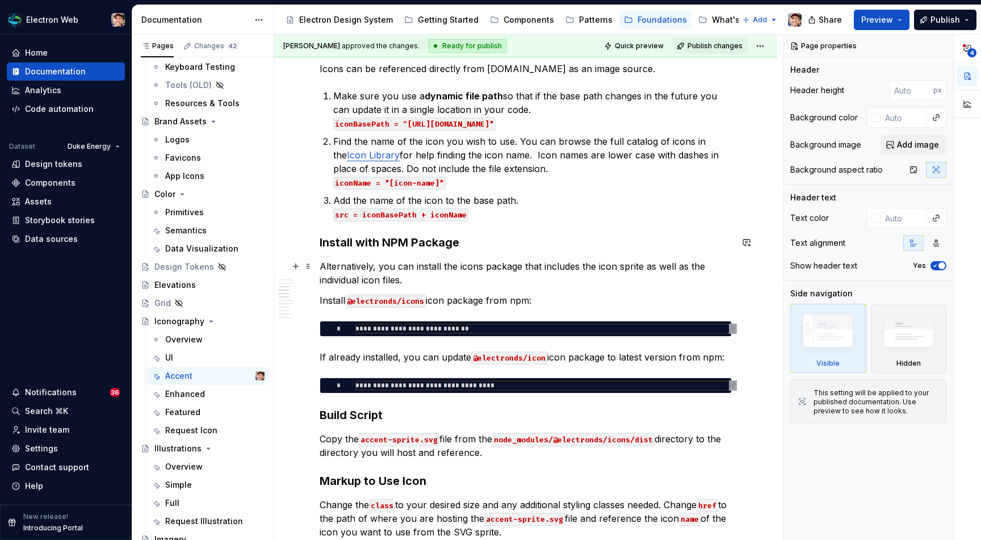
scroll to position [574, 0]
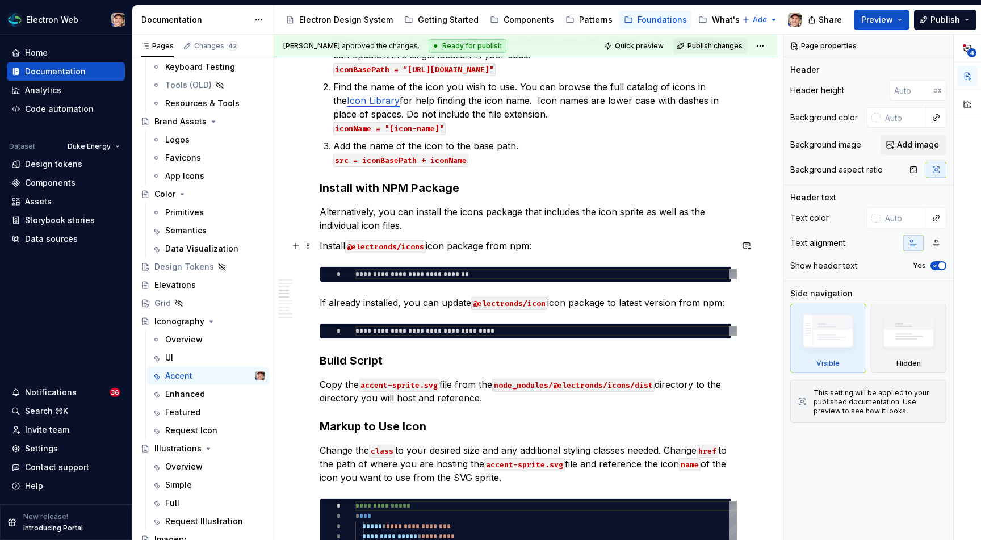
type textarea "*"
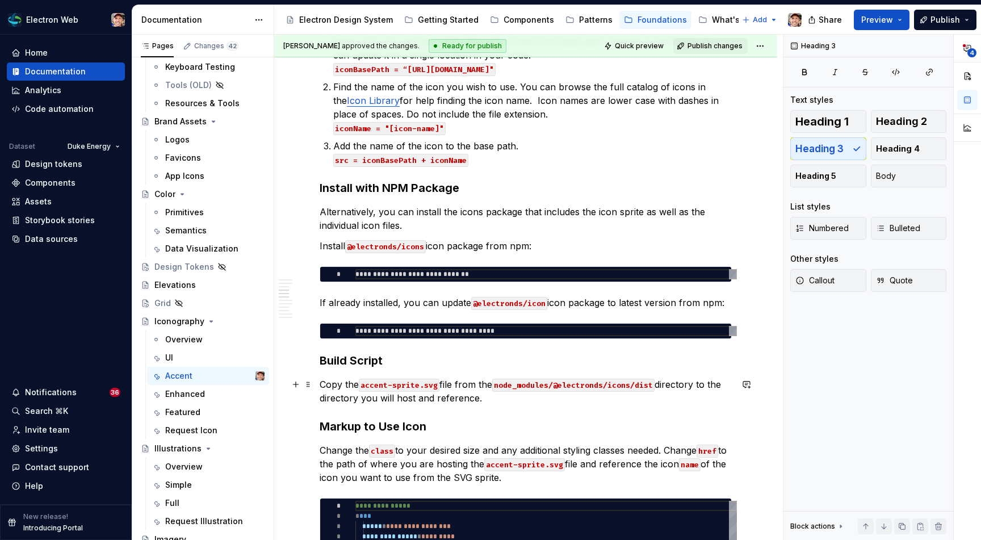
click at [513, 397] on p "Copy the accent-sprite.svg file from the node_modules/@electronds/icons/dist di…" at bounding box center [526, 390] width 412 height 27
paste div
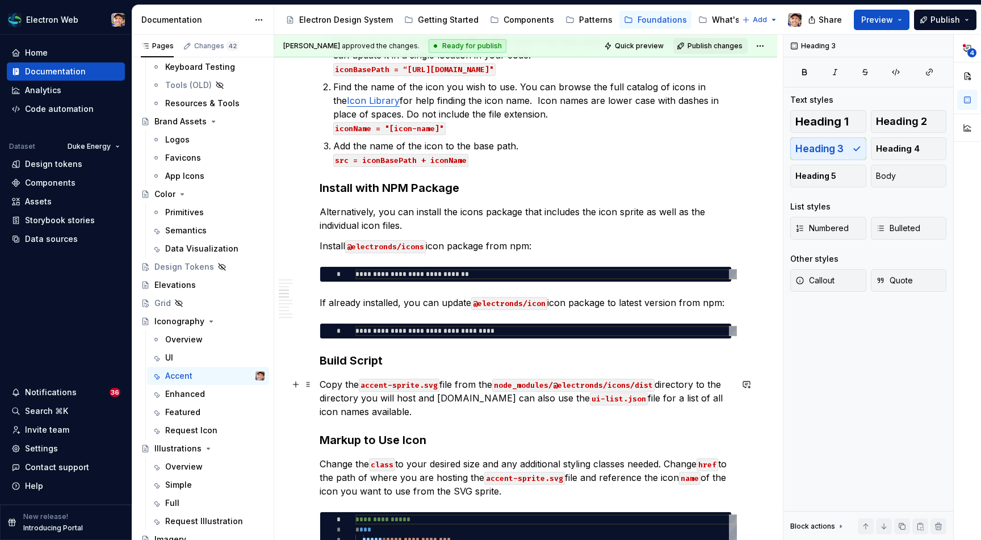
click at [481, 394] on p "Copy the accent-sprite.svg file from the node_modules/@electronds/icons/dist di…" at bounding box center [526, 397] width 412 height 41
click at [584, 399] on code "ui-list.json" at bounding box center [604, 398] width 58 height 13
drag, startPoint x: 568, startPoint y: 400, endPoint x: 484, endPoint y: 400, distance: 84.6
click at [483, 400] on p "Copy the accent-sprite.svg file from the node_modules/@electronds/icons/dist di…" at bounding box center [526, 397] width 412 height 41
click at [652, 401] on p "Copy the accent-sprite.svg file from the node_modules/@electronds/icons/dist di…" at bounding box center [526, 397] width 412 height 41
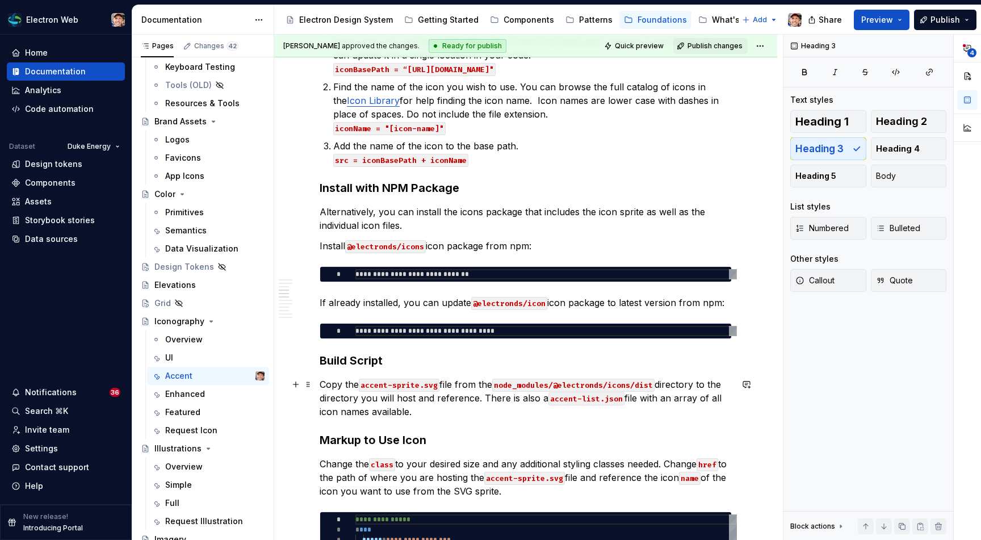
click at [320, 413] on p "Copy the accent-sprite.svg file from the node_modules/@electronds/icons/dist di…" at bounding box center [526, 397] width 412 height 41
click at [321, 413] on p "Copy the accent-sprite.svg file from the node_modules/@electronds/icons/dist di…" at bounding box center [526, 397] width 412 height 41
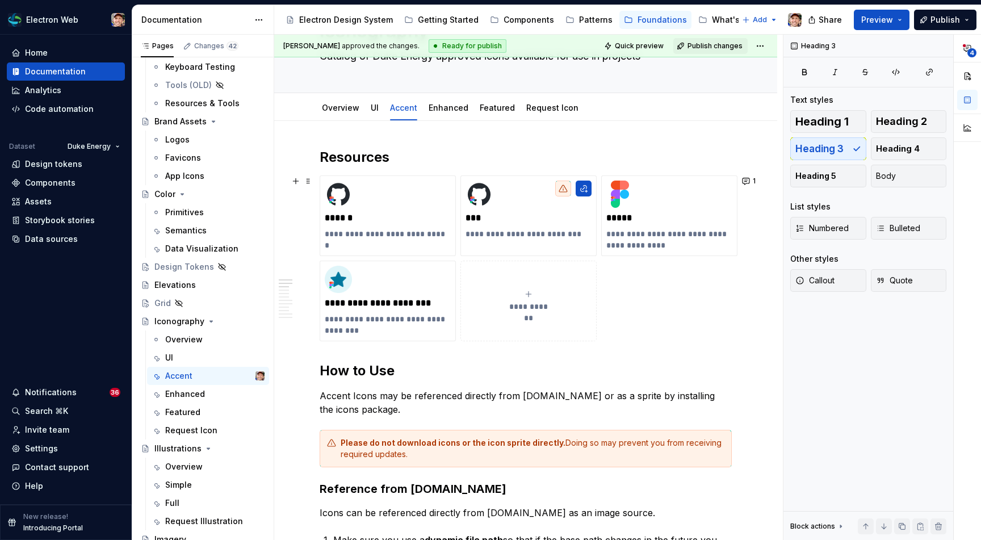
scroll to position [0, 0]
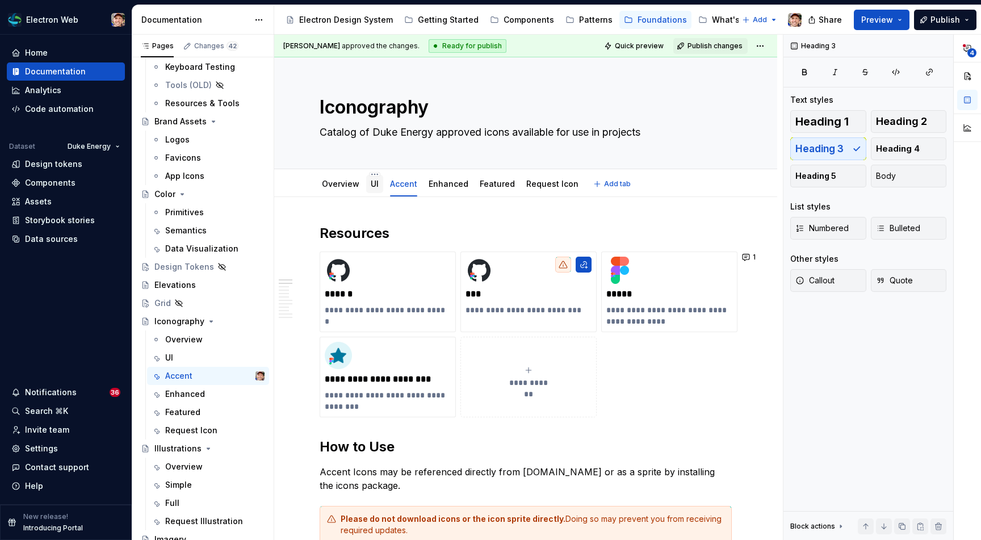
click at [376, 188] on link "UI" at bounding box center [375, 184] width 8 height 10
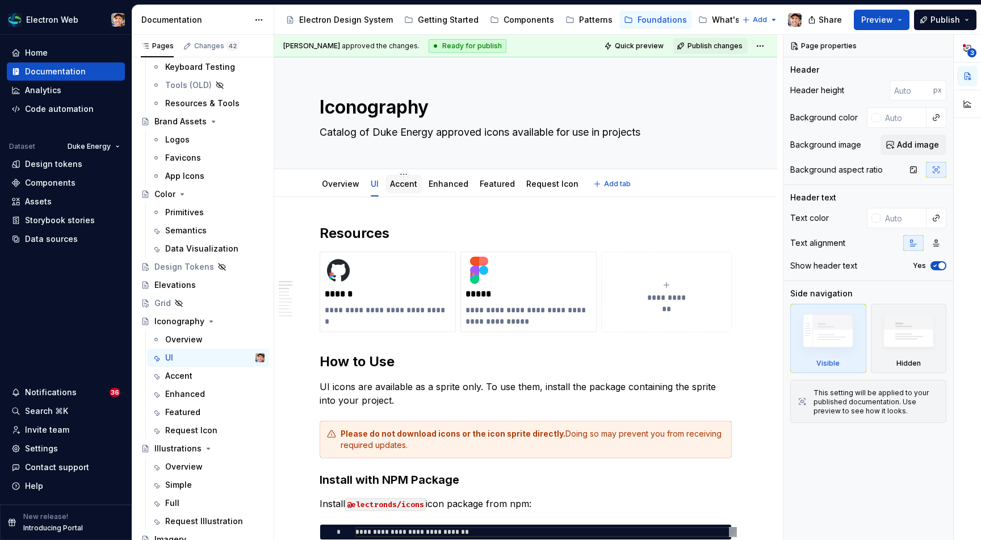
click at [385, 181] on div "Accent" at bounding box center [403, 184] width 36 height 18
click at [411, 191] on div "Accent" at bounding box center [403, 184] width 36 height 18
click at [407, 183] on link "Accent" at bounding box center [403, 184] width 27 height 10
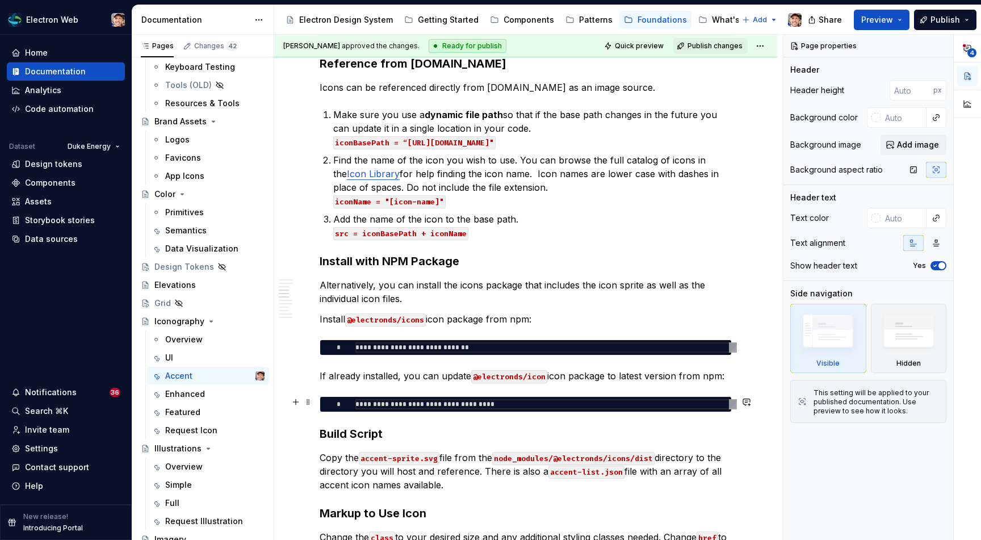
scroll to position [582, 0]
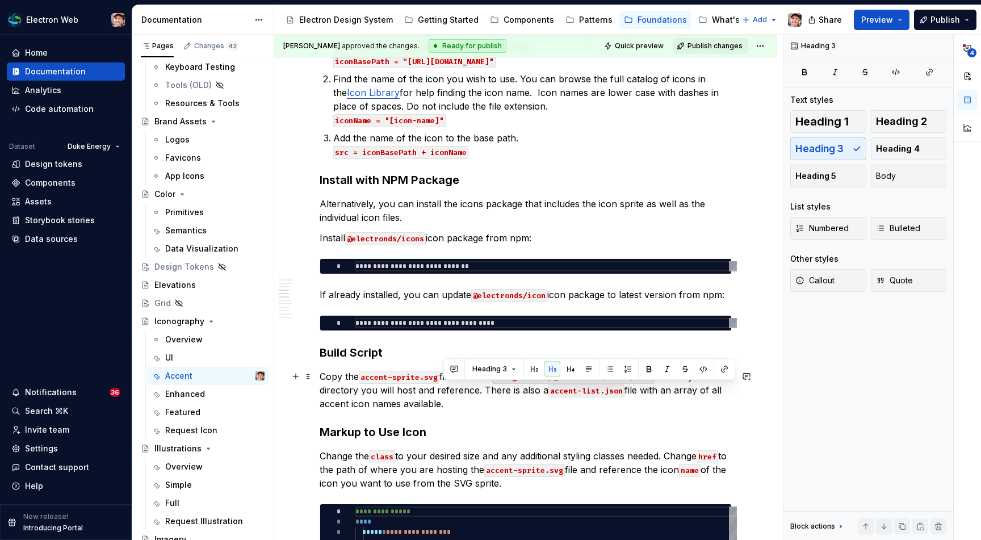
drag, startPoint x: 449, startPoint y: 404, endPoint x: 482, endPoint y: 393, distance: 35.2
click at [482, 393] on p "Copy the accent-sprite.svg file from the node_modules/@electronds/icons/dist di…" at bounding box center [526, 389] width 412 height 41
copy p "There is also a accent-list.json file with an array of all accent icon names av…"
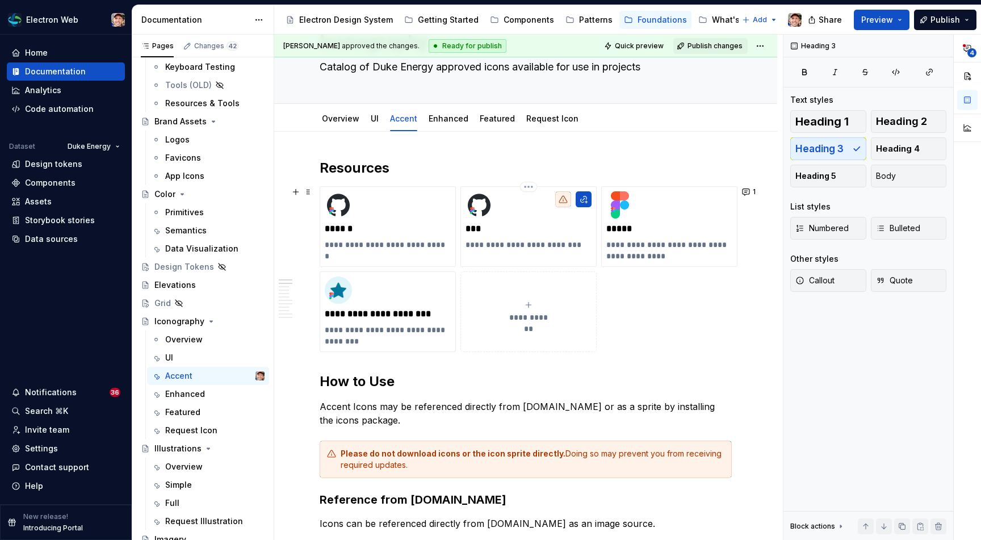
scroll to position [0, 0]
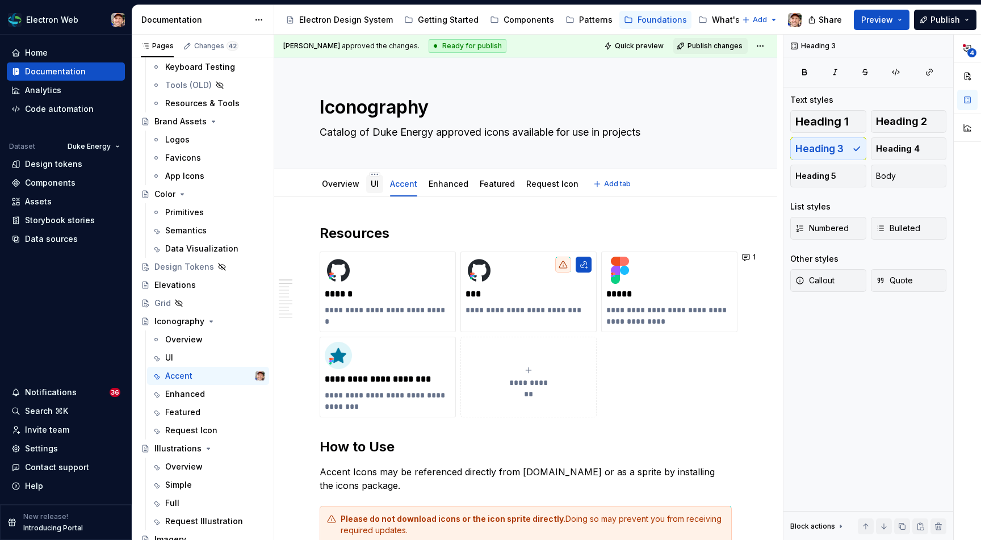
click at [374, 189] on div "UI" at bounding box center [375, 183] width 8 height 11
click at [373, 185] on link "UI" at bounding box center [375, 184] width 8 height 10
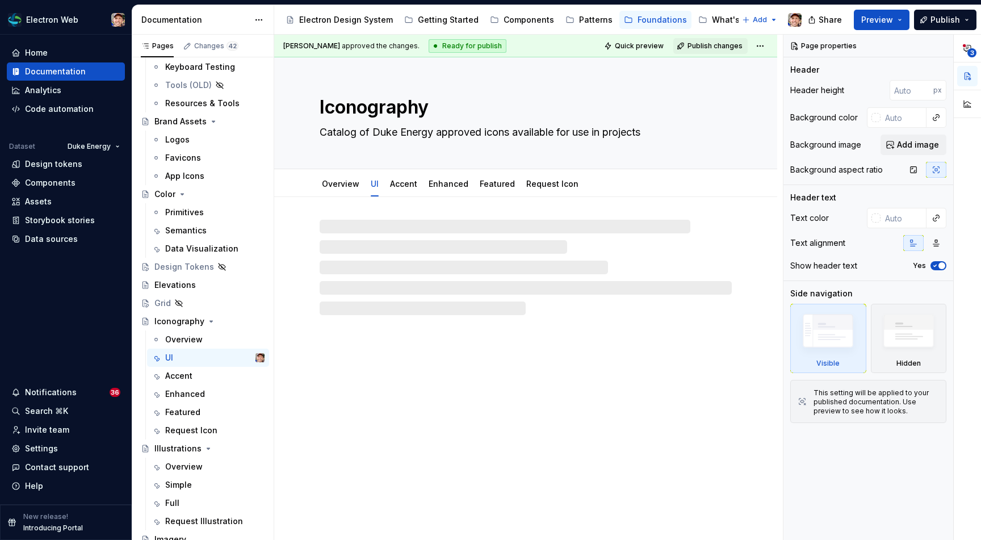
type textarea "*"
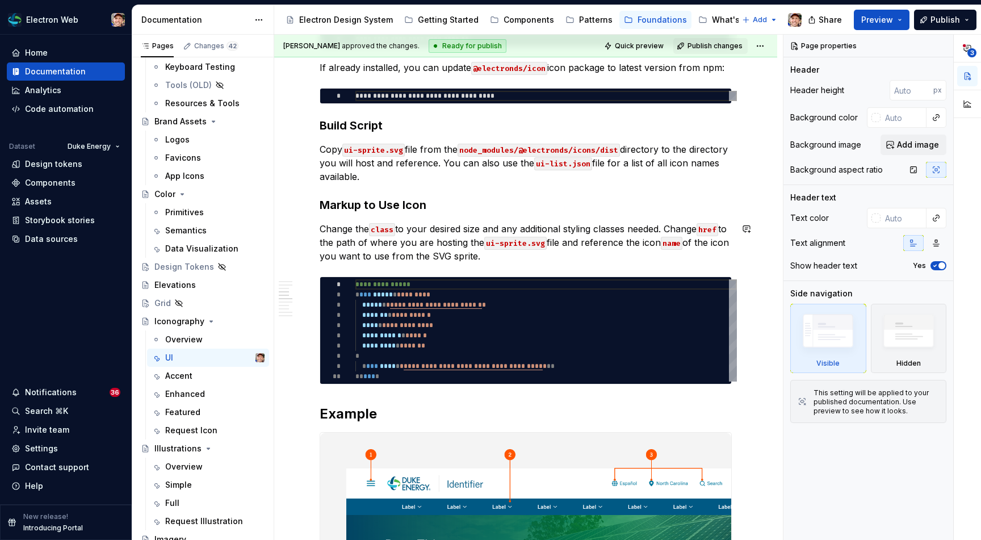
scroll to position [495, 0]
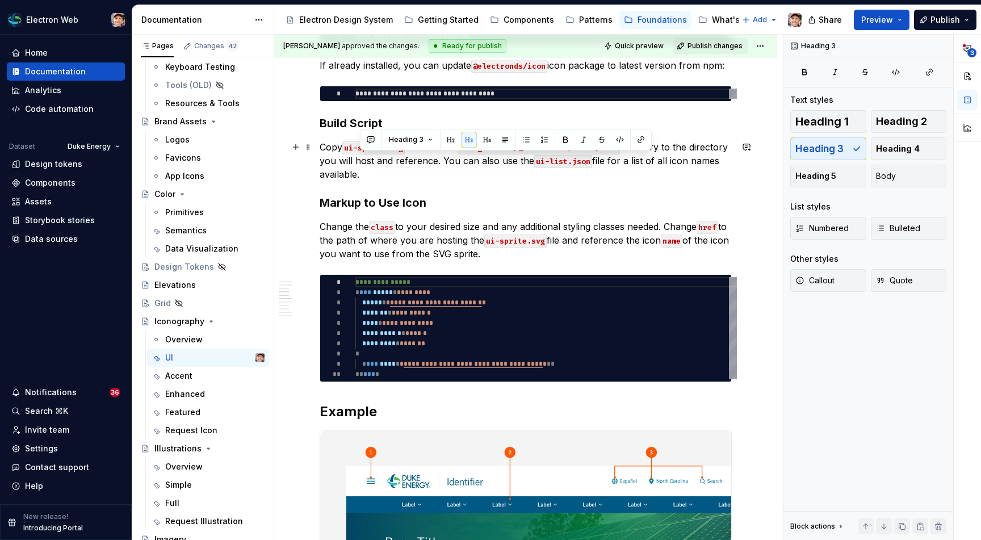
drag, startPoint x: 363, startPoint y: 177, endPoint x: 441, endPoint y: 165, distance: 79.1
click at [442, 165] on p "Copy ui-sprite.svg file from the node_modules/@electronds/icons/dist directory …" at bounding box center [526, 160] width 412 height 41
paste div
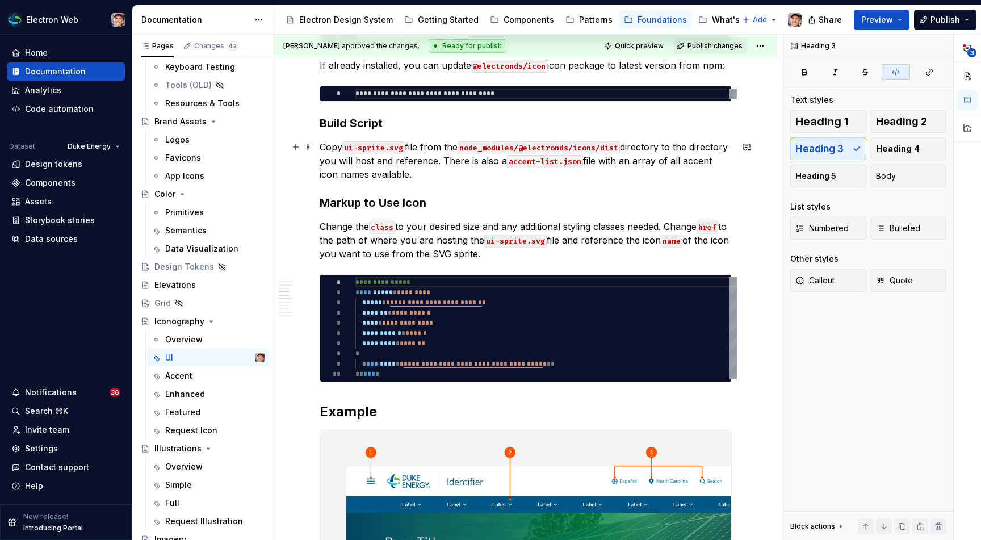
click at [533, 165] on code "accent-list.json" at bounding box center [545, 161] width 76 height 13
click at [691, 156] on p "Copy ui-sprite.svg file from the node_modules/@electronds/icons/dist directory …" at bounding box center [526, 160] width 412 height 41
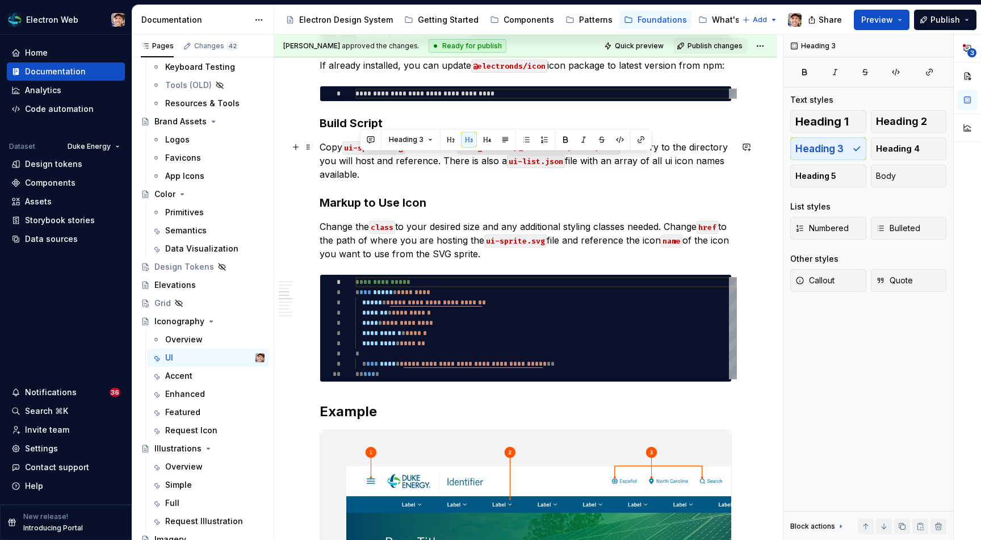
drag, startPoint x: 442, startPoint y: 163, endPoint x: 443, endPoint y: 169, distance: 6.3
click at [443, 169] on p "Copy ui-sprite.svg file from the node_modules/@electronds/icons/dist directory …" at bounding box center [526, 160] width 412 height 41
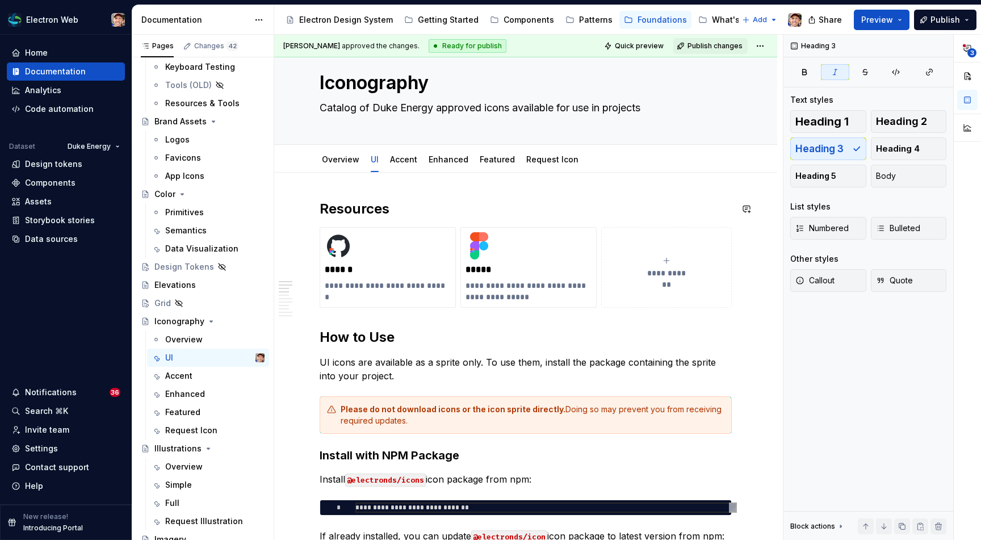
scroll to position [0, 0]
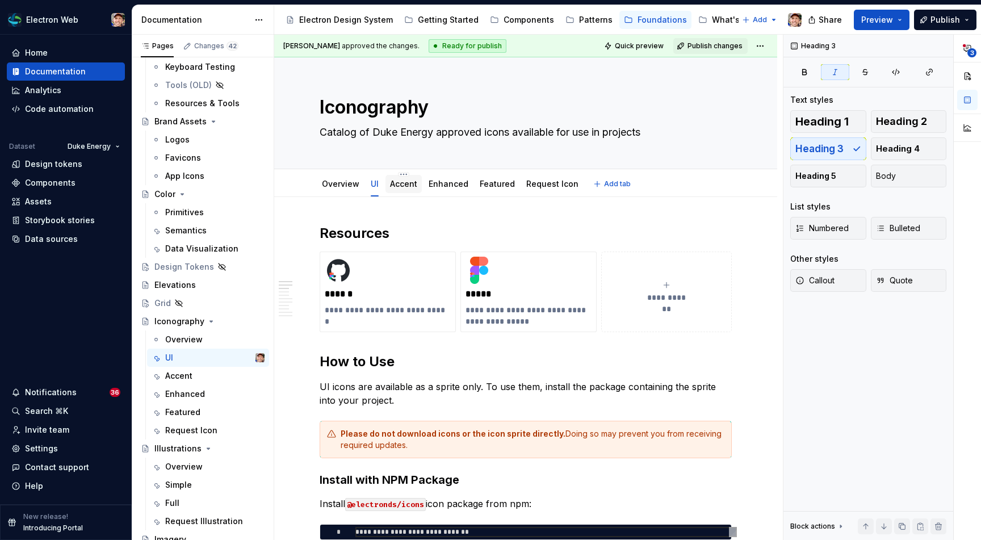
click at [404, 181] on link "Accent" at bounding box center [403, 184] width 27 height 10
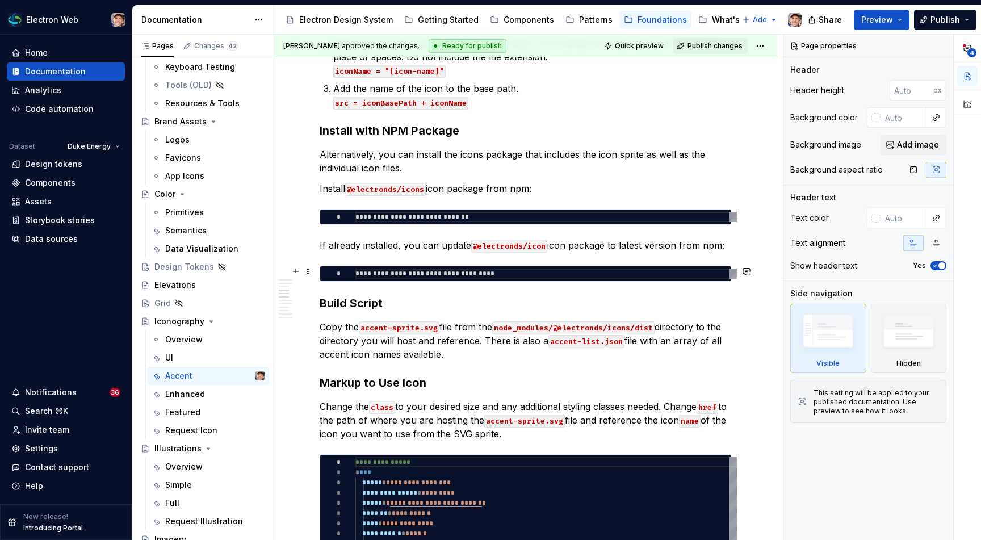
scroll to position [644, 0]
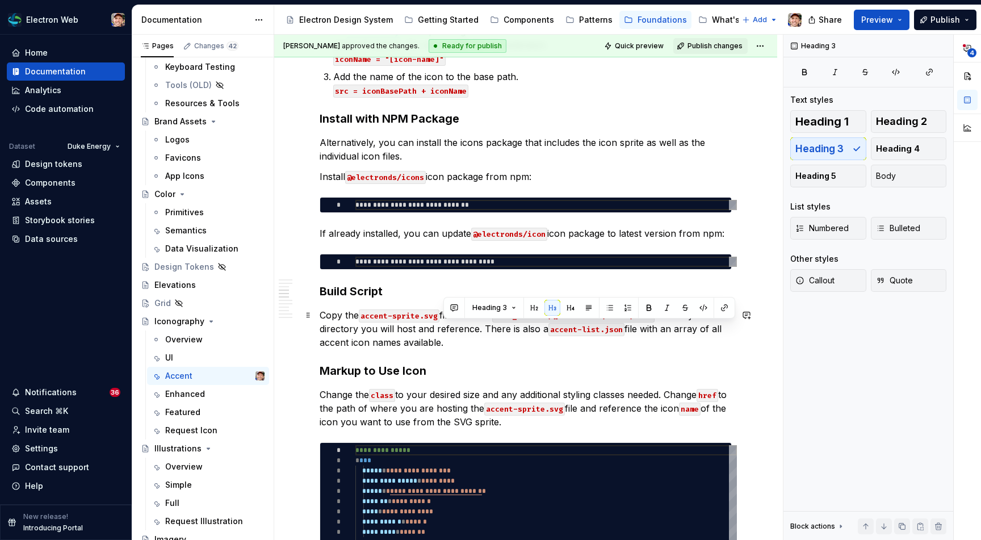
drag, startPoint x: 456, startPoint y: 346, endPoint x: 484, endPoint y: 333, distance: 31.0
click at [484, 333] on p "Copy the accent-sprite.svg file from the node_modules/@electronds/icons/dist di…" at bounding box center [526, 328] width 412 height 41
click at [665, 310] on button "button" at bounding box center [667, 308] width 16 height 16
click at [617, 346] on p "Copy the accent-sprite.svg file from the node_modules/@electronds/icons/dist di…" at bounding box center [526, 328] width 412 height 41
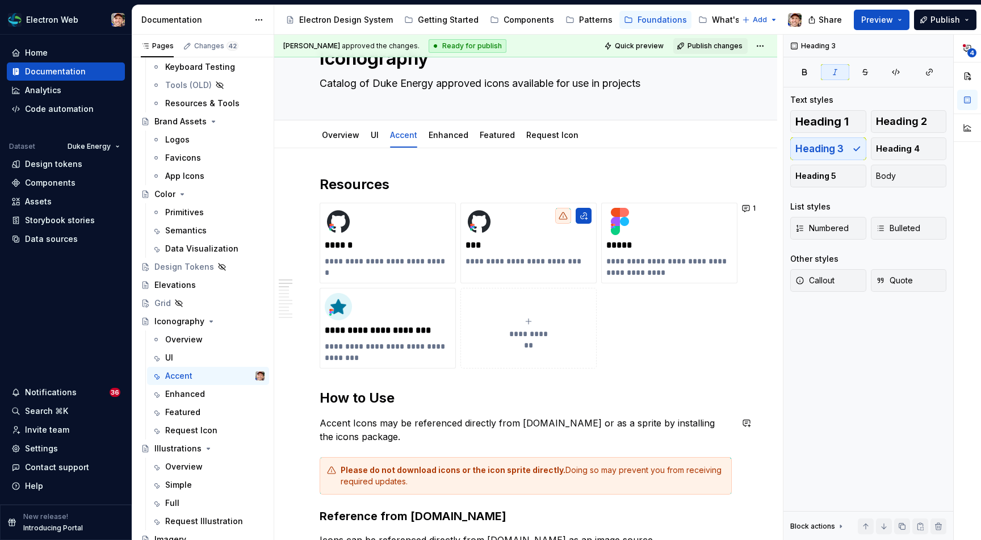
scroll to position [0, 0]
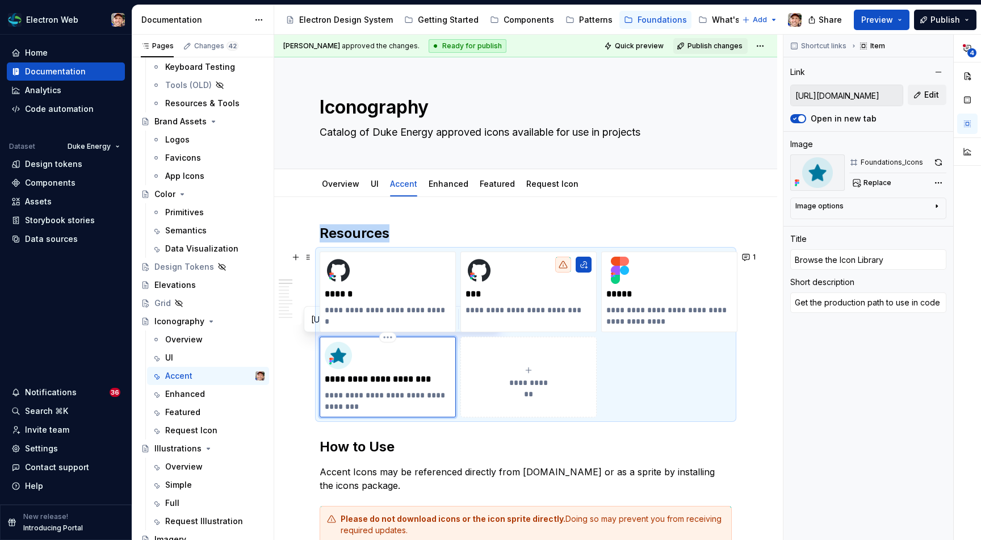
click at [348, 385] on div "**********" at bounding box center [388, 377] width 126 height 70
drag, startPoint x: 860, startPoint y: 99, endPoint x: 926, endPoint y: 96, distance: 65.9
click at [927, 96] on div "[URL][DOMAIN_NAME] Edit" at bounding box center [868, 96] width 156 height 22
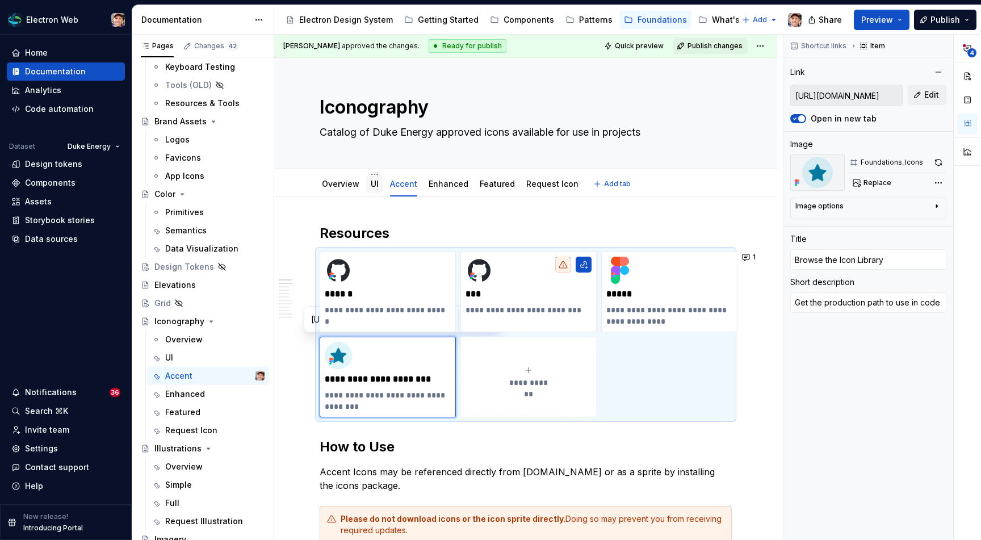
click at [371, 183] on link "UI" at bounding box center [375, 184] width 8 height 10
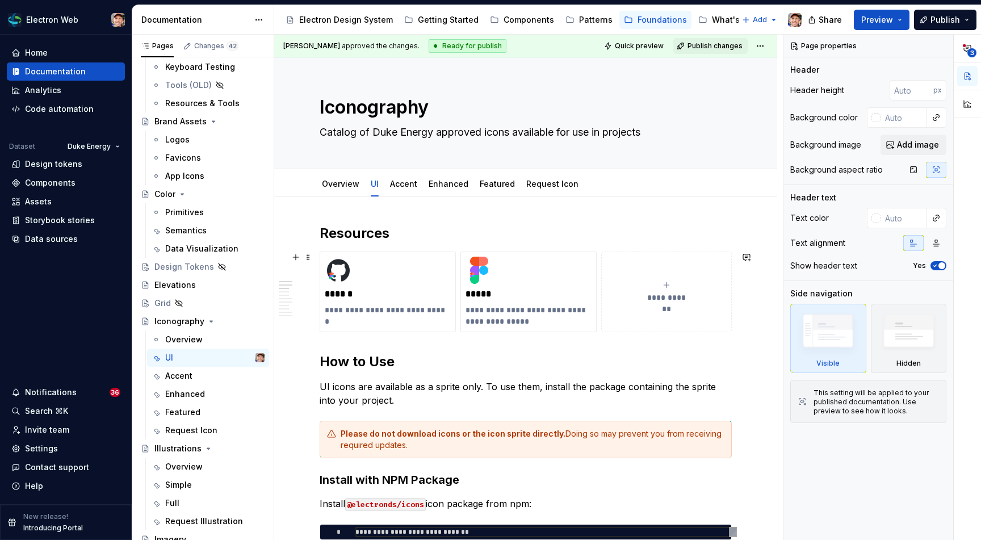
click at [659, 296] on span "**********" at bounding box center [666, 297] width 49 height 11
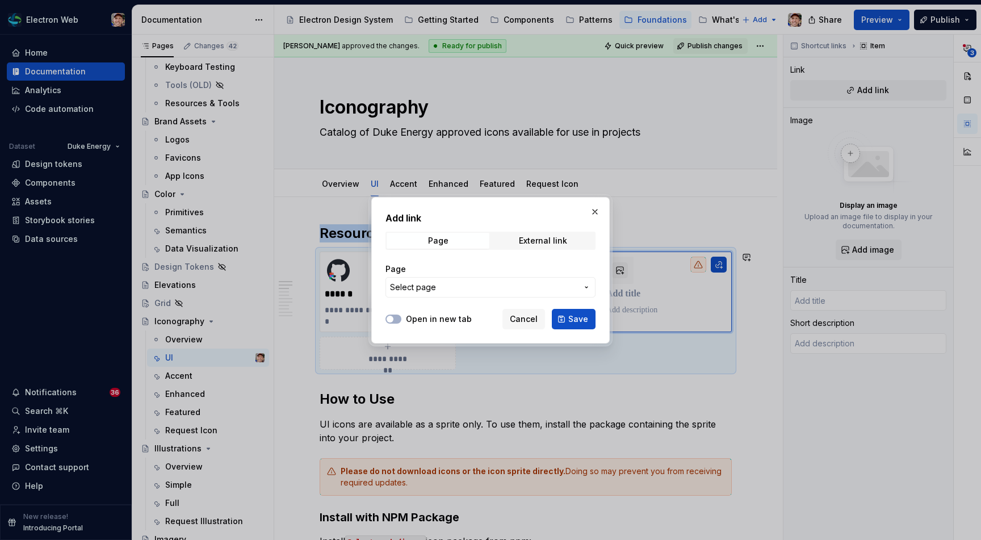
type textarea "*"
click at [489, 281] on span "Select page" at bounding box center [483, 286] width 187 height 11
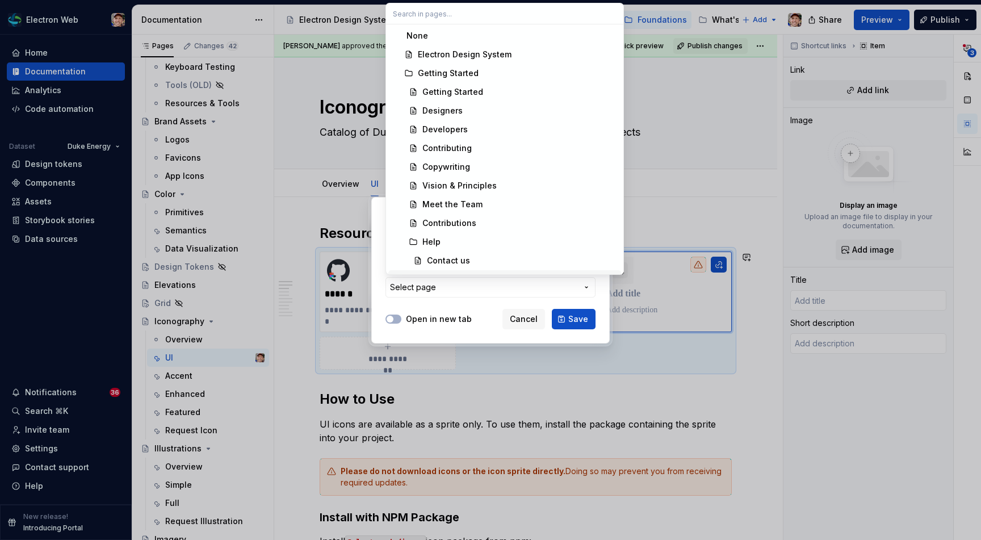
click at [724, 217] on div at bounding box center [490, 270] width 981 height 540
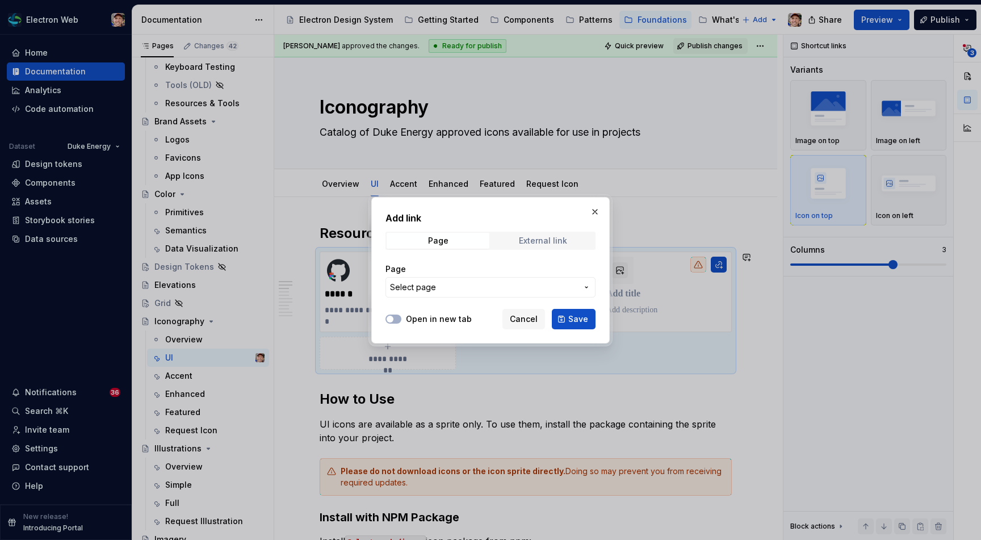
click at [530, 239] on div "External link" at bounding box center [543, 240] width 48 height 9
click at [430, 314] on label "Open in new tab" at bounding box center [439, 318] width 66 height 11
click at [401, 314] on button "Open in new tab" at bounding box center [393, 318] width 16 height 9
click at [444, 286] on input "URL" at bounding box center [490, 287] width 210 height 20
paste input ".[DOMAIN_NAME][URL]"
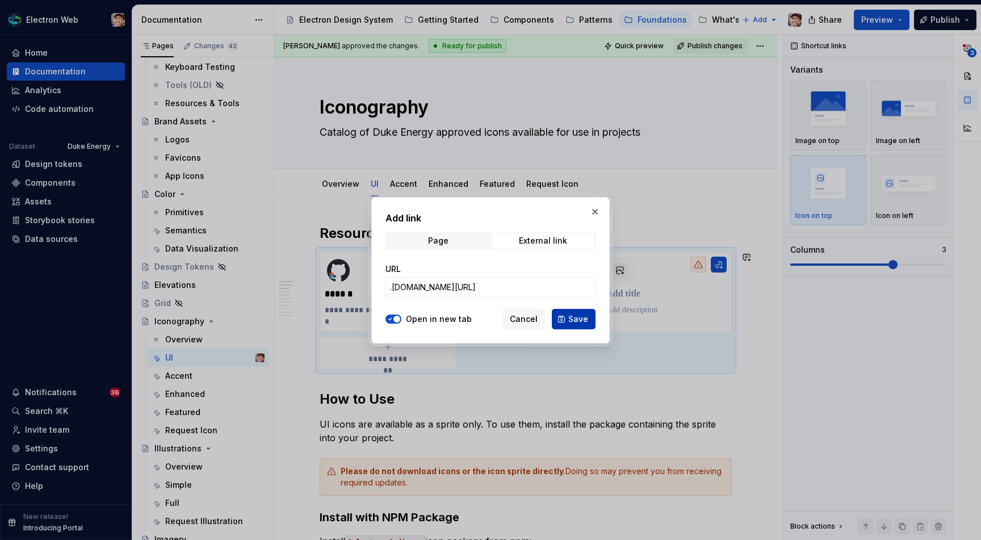
click at [569, 314] on span "Save" at bounding box center [578, 318] width 20 height 11
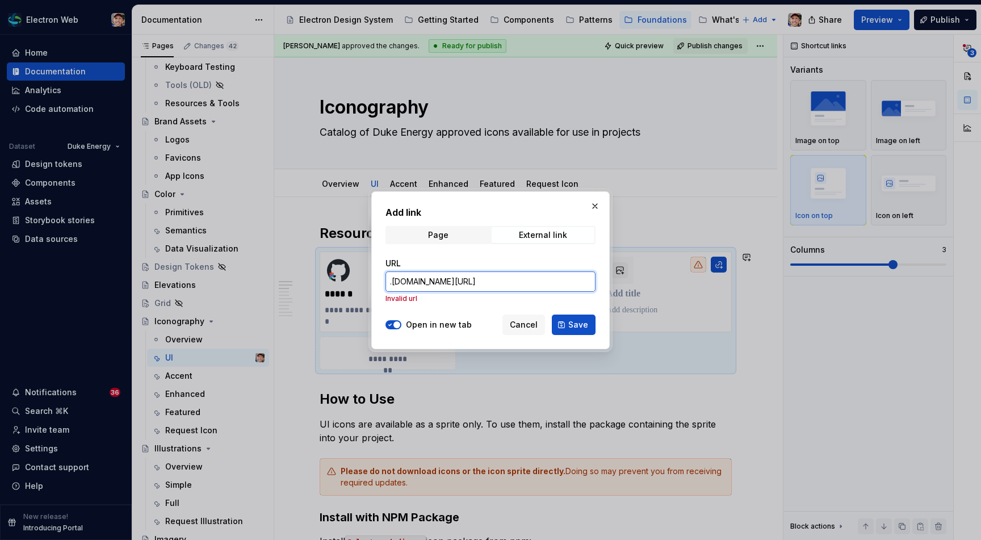
drag, startPoint x: 484, startPoint y: 282, endPoint x: 434, endPoint y: 280, distance: 50.0
click at [434, 280] on input ".[DOMAIN_NAME][URL]" at bounding box center [490, 281] width 210 height 20
click at [497, 284] on input ".[DOMAIN_NAME][URL]" at bounding box center [490, 281] width 210 height 20
drag, startPoint x: 536, startPoint y: 284, endPoint x: 381, endPoint y: 285, distance: 154.9
click at [380, 285] on div "Add link Page External link URL .[DOMAIN_NAME][URL] Invalid url Open in new tab…" at bounding box center [490, 270] width 238 height 158
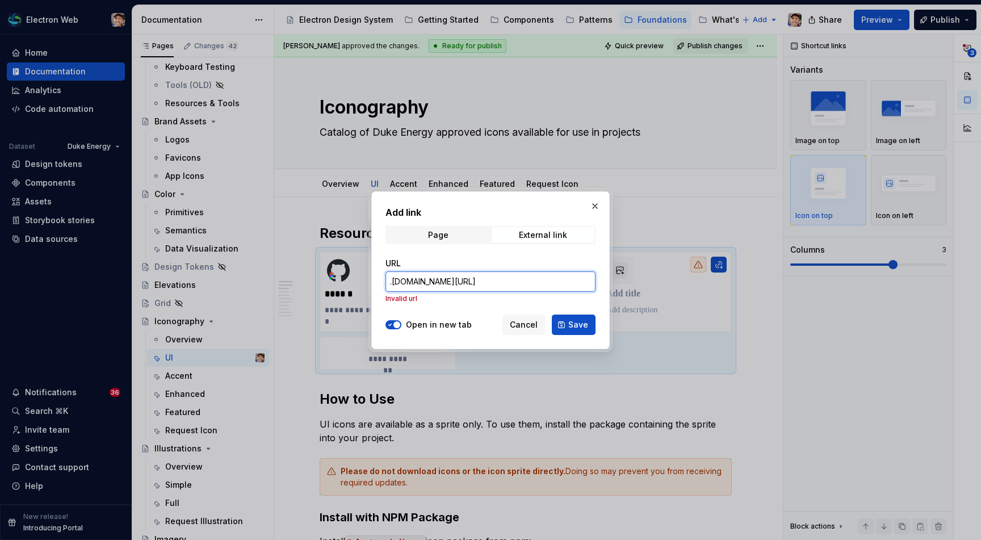
click at [389, 285] on input ".[DOMAIN_NAME][URL]" at bounding box center [490, 281] width 210 height 20
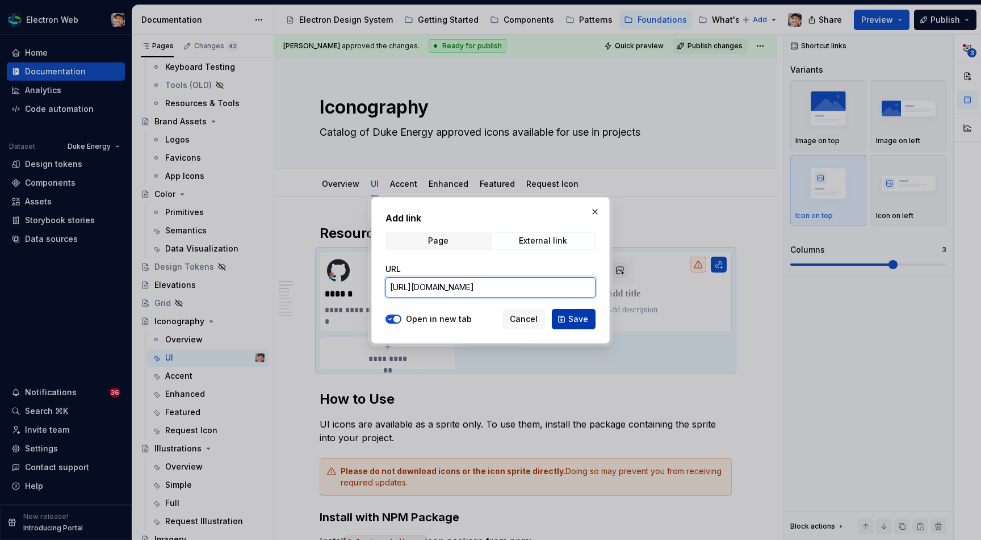
type input "[URL][DOMAIN_NAME]"
click at [563, 318] on button "Save" at bounding box center [574, 319] width 44 height 20
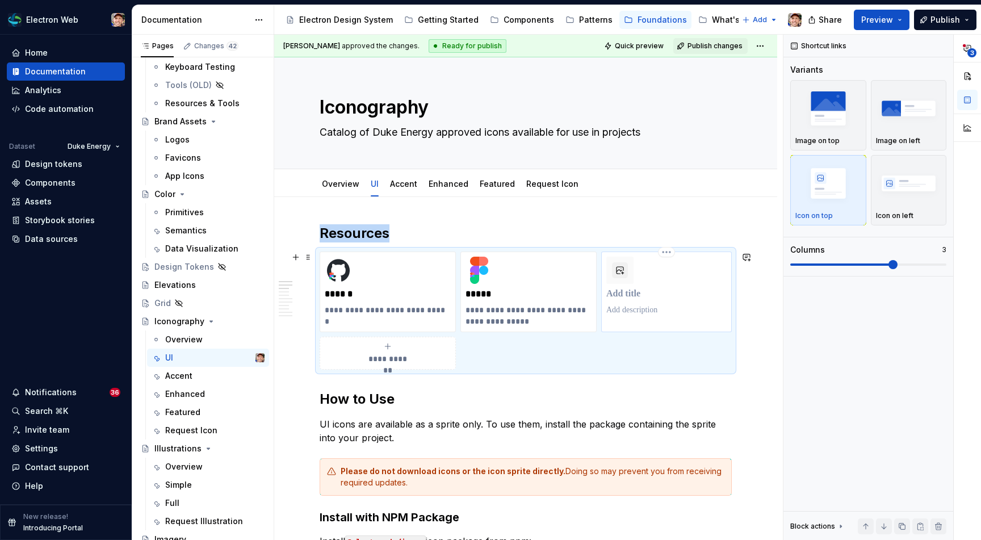
click at [628, 298] on p at bounding box center [666, 293] width 120 height 11
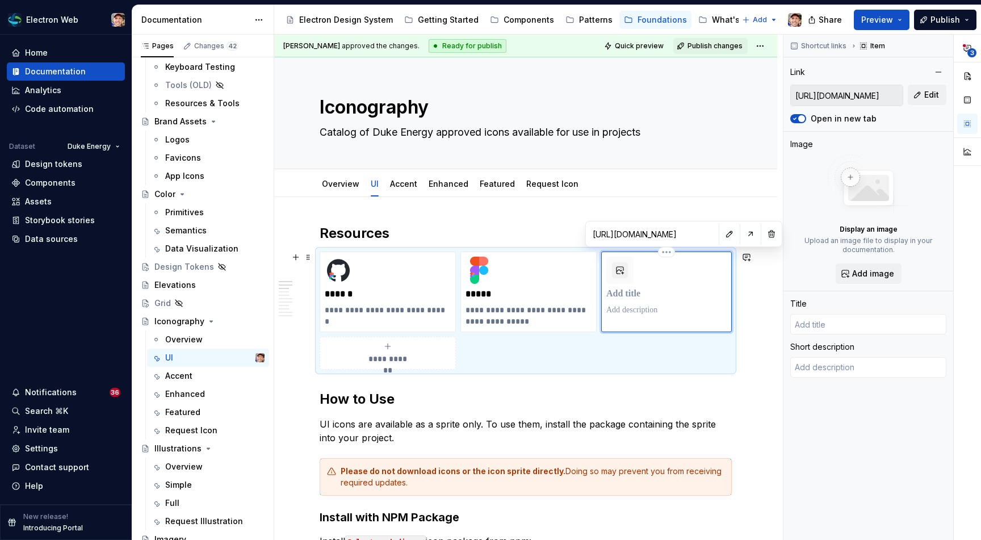
click at [630, 293] on p at bounding box center [666, 293] width 120 height 11
click at [631, 295] on p at bounding box center [666, 293] width 120 height 11
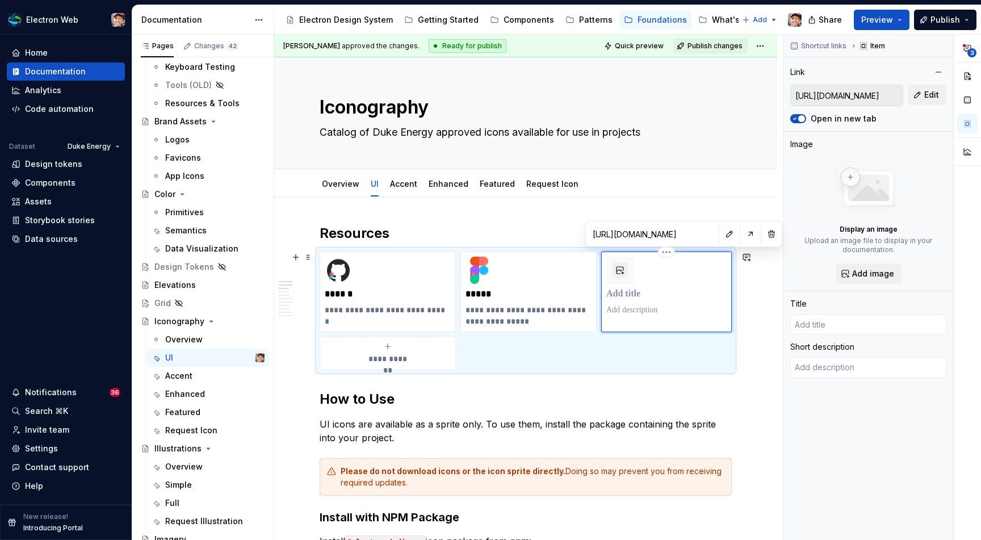
click at [631, 295] on p at bounding box center [666, 293] width 120 height 11
click at [628, 313] on p at bounding box center [666, 309] width 120 height 11
click at [405, 189] on div "Accent" at bounding box center [403, 183] width 27 height 11
click at [405, 183] on link "Accent" at bounding box center [403, 184] width 27 height 10
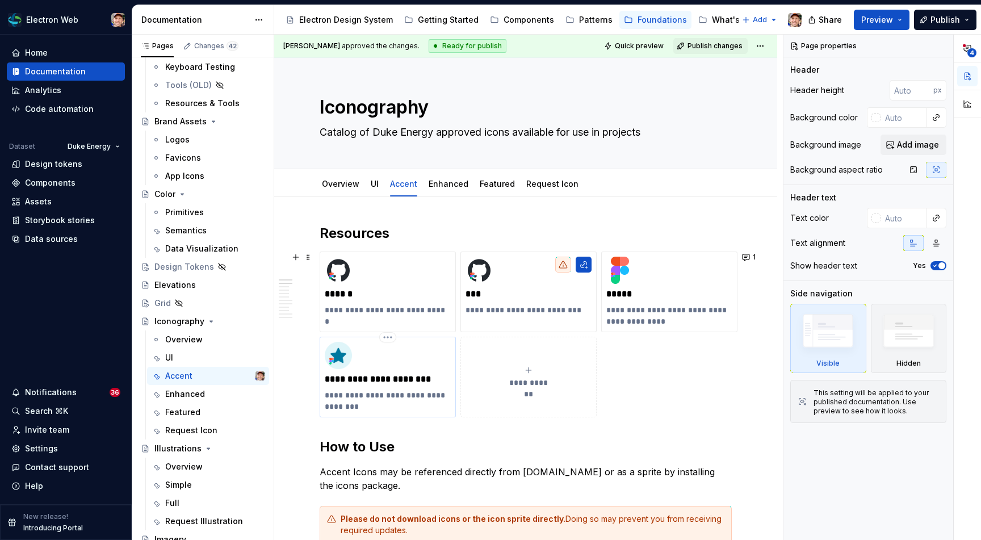
click at [388, 381] on p "**********" at bounding box center [388, 378] width 126 height 11
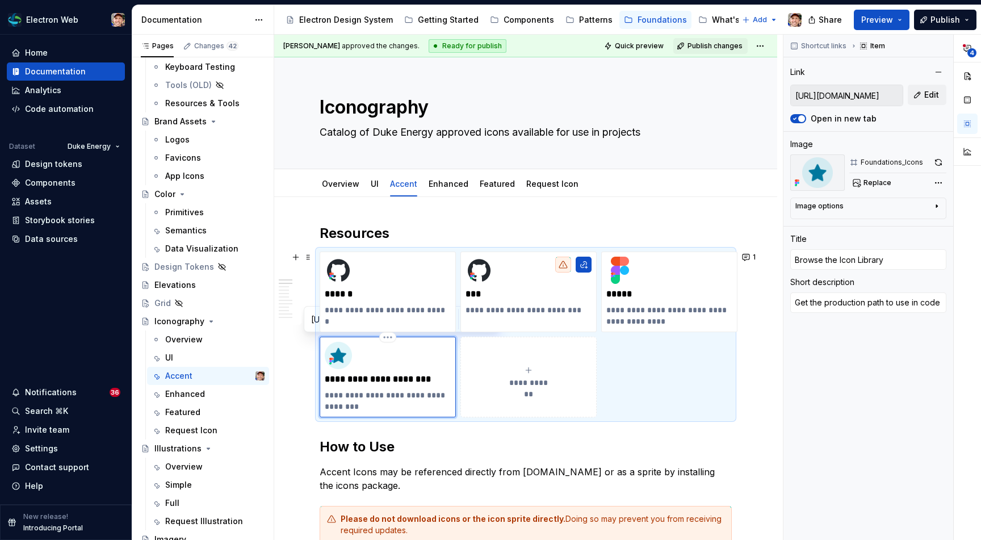
click at [402, 396] on p "**********" at bounding box center [388, 400] width 126 height 23
drag, startPoint x: 347, startPoint y: 404, endPoint x: 325, endPoint y: 396, distance: 23.9
click at [324, 395] on div "**********" at bounding box center [388, 377] width 136 height 81
click at [339, 359] on img at bounding box center [338, 355] width 27 height 27
click at [372, 185] on link "UI" at bounding box center [375, 184] width 8 height 10
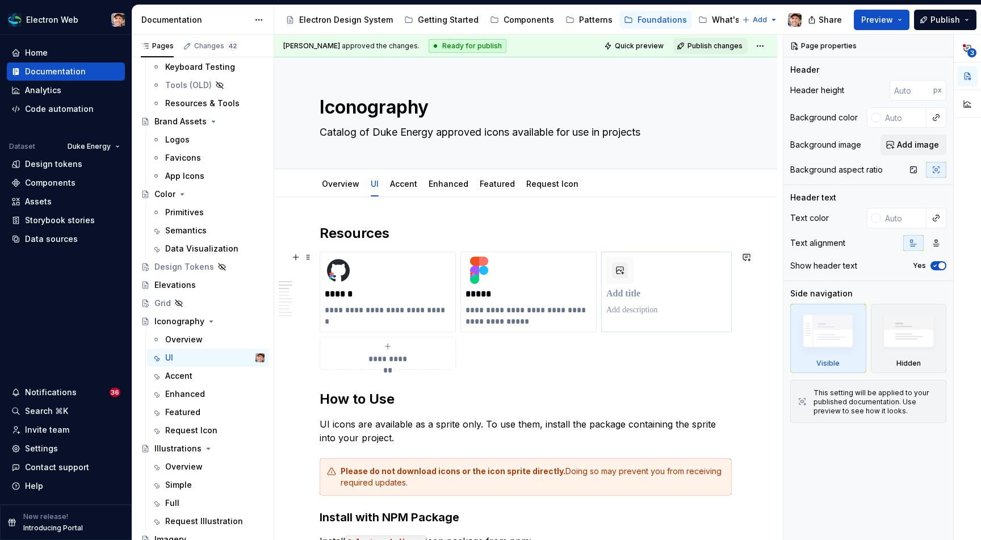
click at [628, 307] on p at bounding box center [666, 309] width 120 height 11
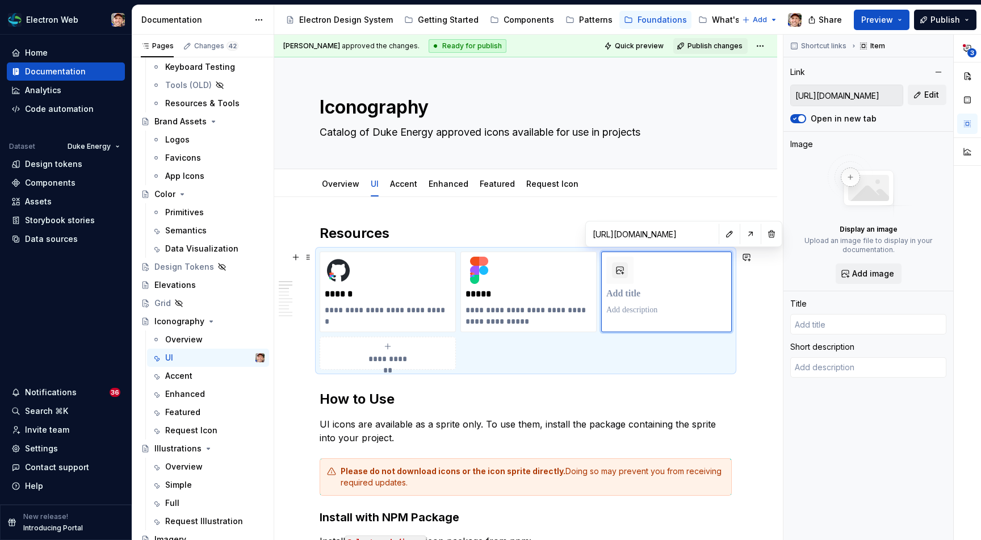
type textarea "*"
type textarea "Get the production path to use in code"
click at [629, 295] on p at bounding box center [669, 293] width 126 height 11
type textarea "*"
type input "B"
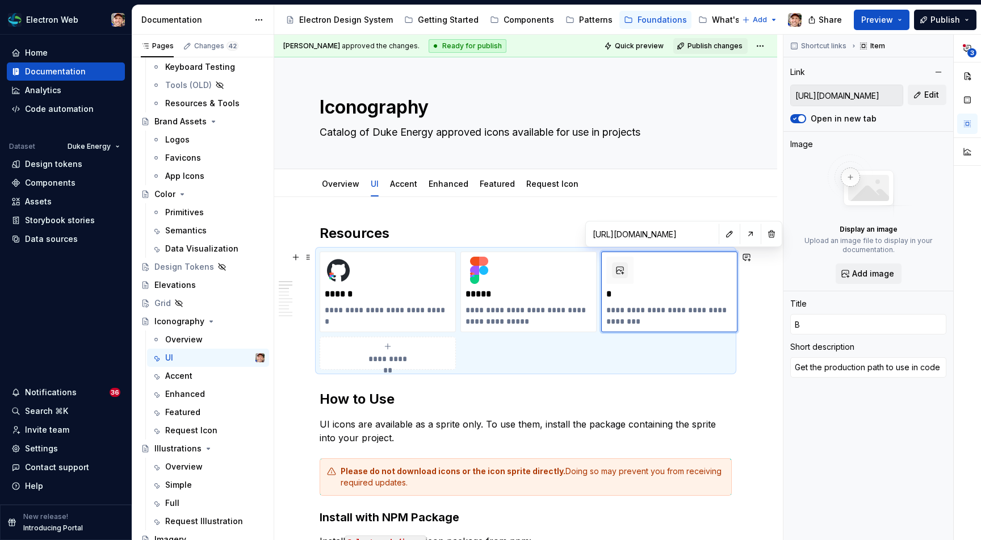
type textarea "*"
type input "Br"
type textarea "*"
type input "Bro"
type textarea "*"
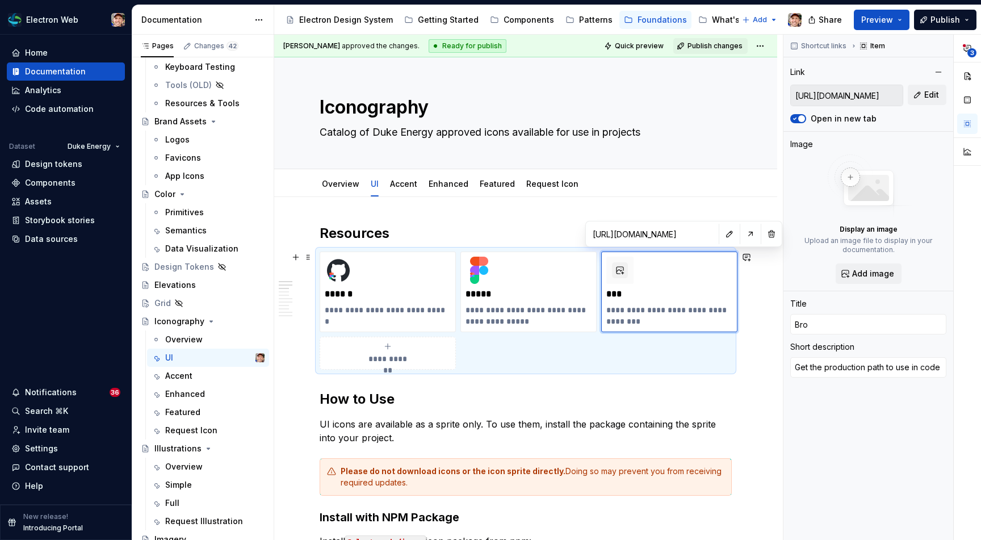
type input "Brow"
type textarea "*"
type input "Brows"
type textarea "*"
type input "Browse"
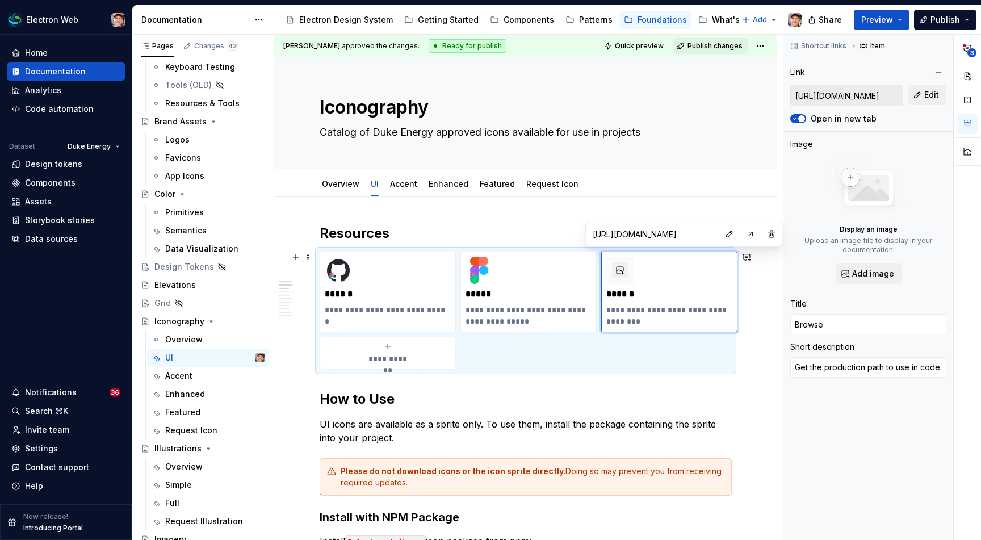
type textarea "*"
type input "Browse"
type textarea "*"
type input "Browse t"
type textarea "*"
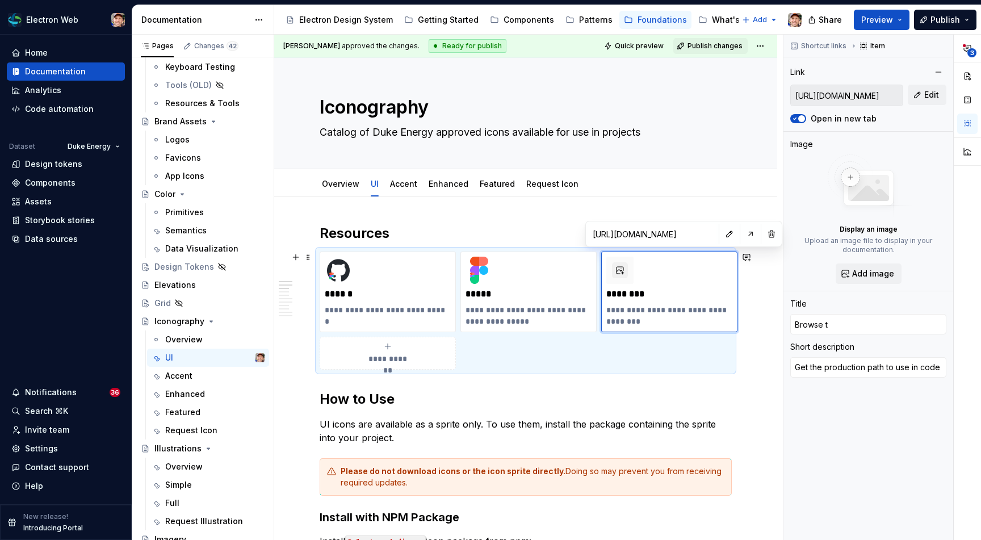
type input "Browse th"
type textarea "*"
type input "Browse the"
type textarea "*"
type input "Browse the"
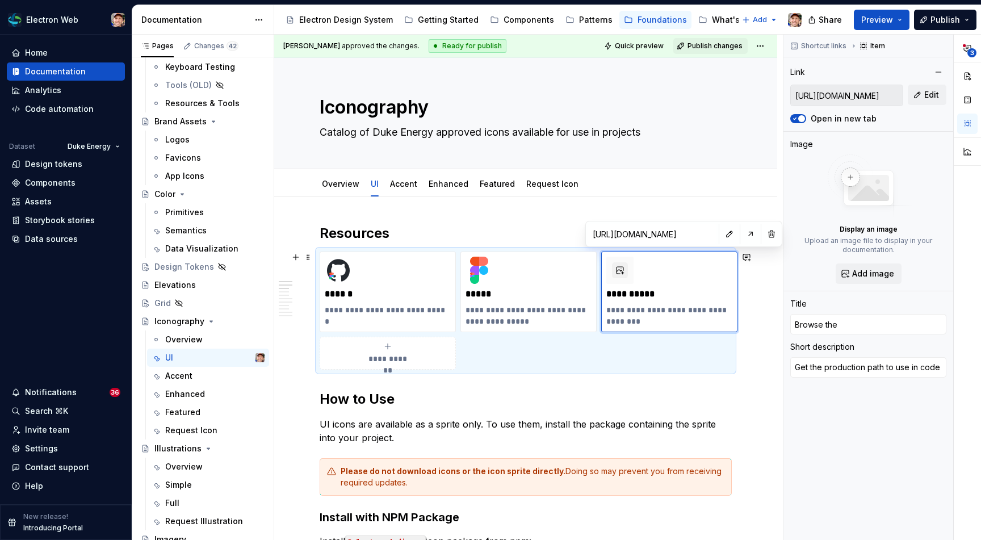
type textarea "*"
type input "Browse the I"
type textarea "*"
type input "Browse the Ic"
type textarea "*"
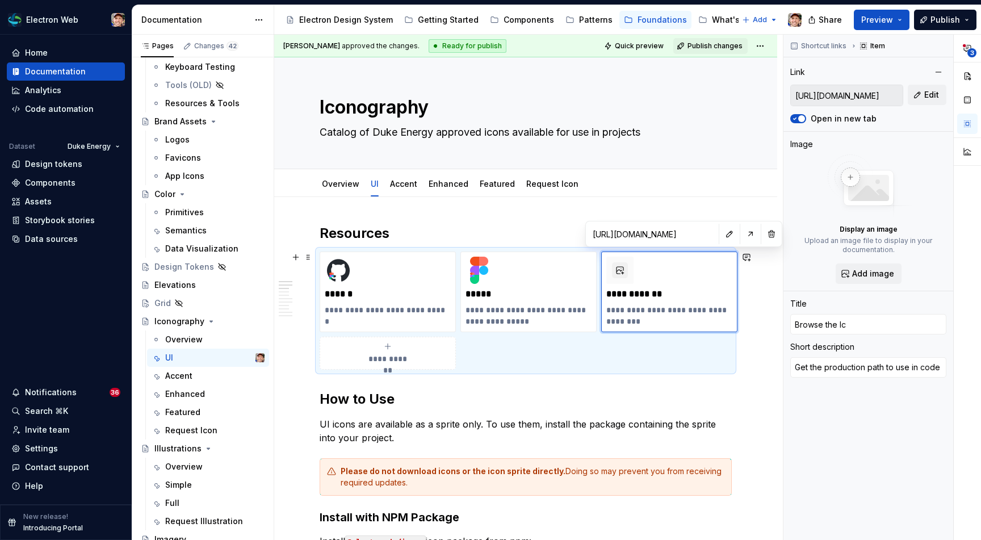
type input "Browse the Ico"
type textarea "*"
type input "Browse the Icon"
type textarea "*"
type input "Browse the Icon"
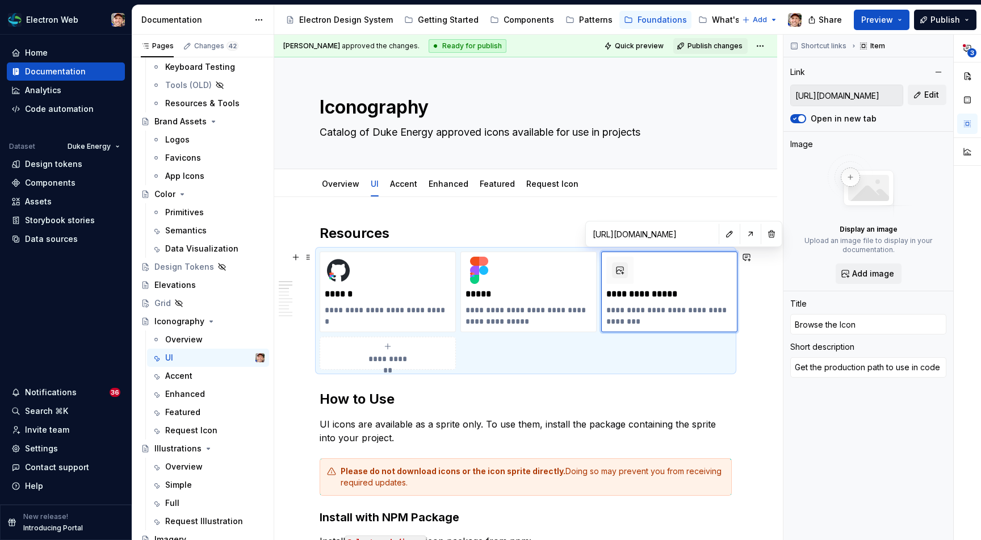
type textarea "*"
type input "Browse the Icon L"
type textarea "*"
type input "Browse the Icon Li"
type textarea "*"
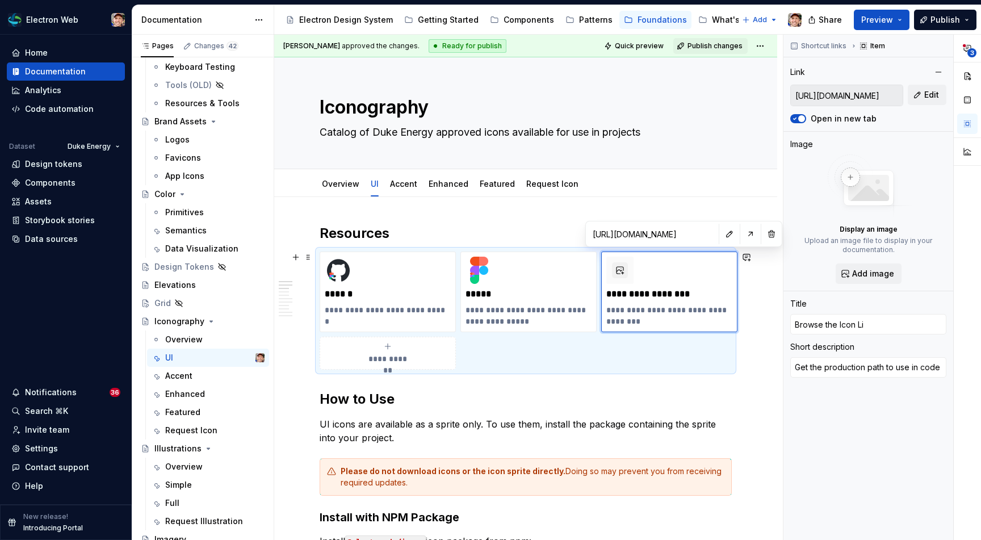
type input "Browse the Icon Lib"
type textarea "*"
type input "Browse the Icon Libr"
type textarea "*"
type input "Browse the Icon Libra"
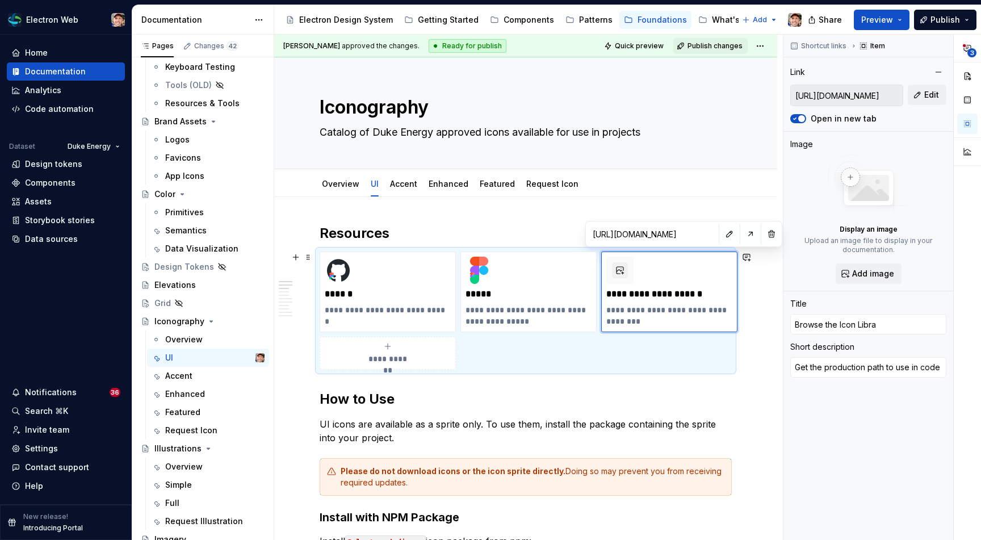
type textarea "*"
type input "Browse the Icon Librar"
type textarea "*"
type input "Browse the Icon Library"
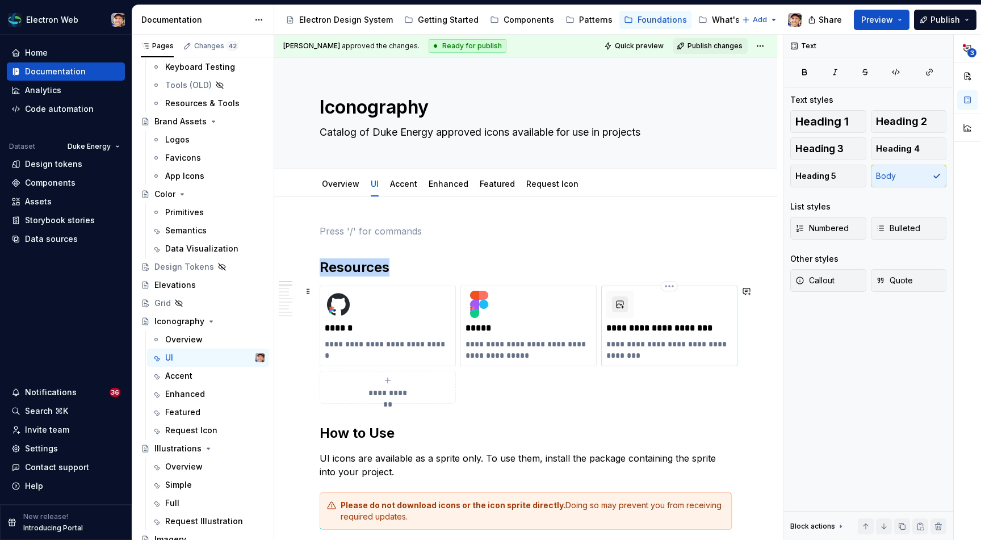
click at [625, 306] on button "button" at bounding box center [620, 304] width 16 height 16
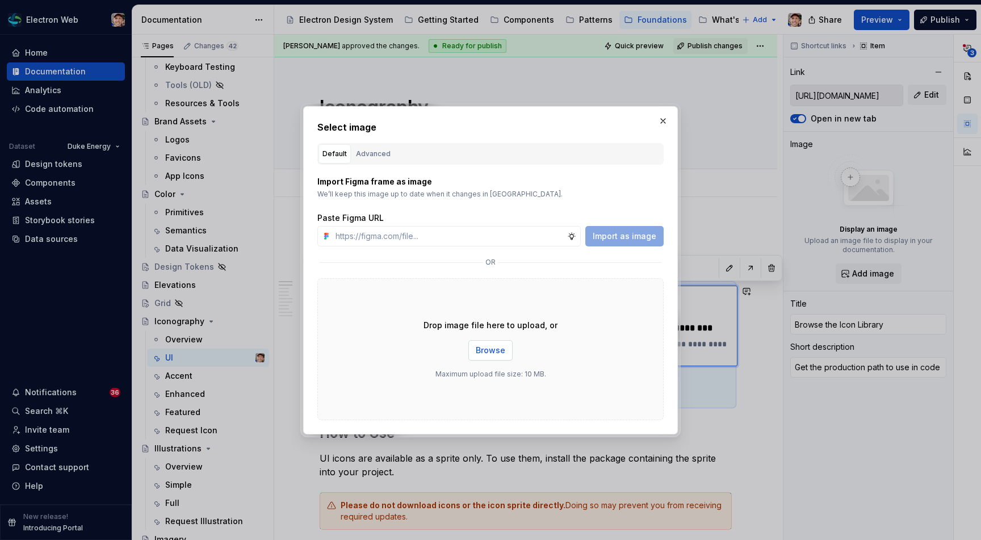
click at [490, 347] on span "Browse" at bounding box center [491, 349] width 30 height 11
click at [661, 120] on button "button" at bounding box center [663, 121] width 16 height 16
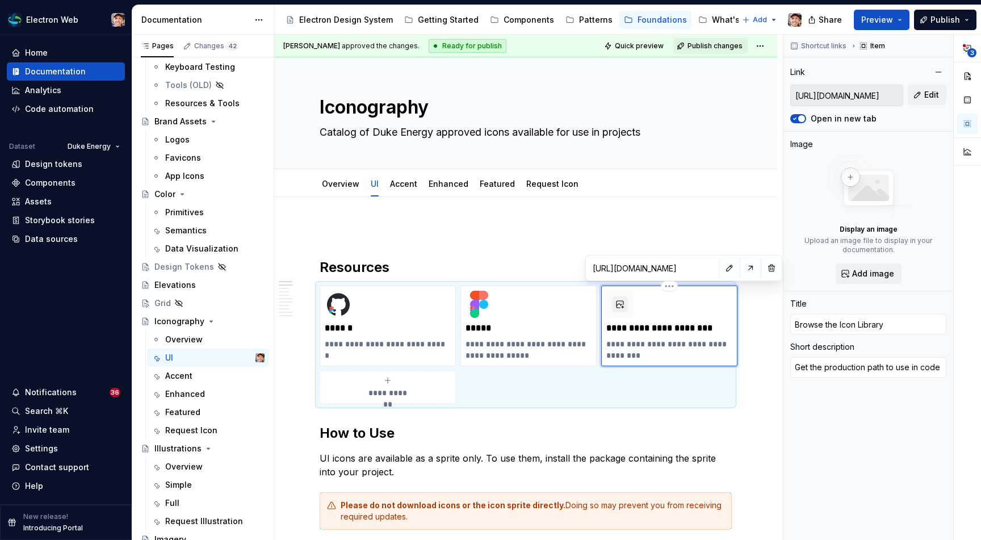
click at [454, 187] on link "Enhanced" at bounding box center [448, 184] width 40 height 10
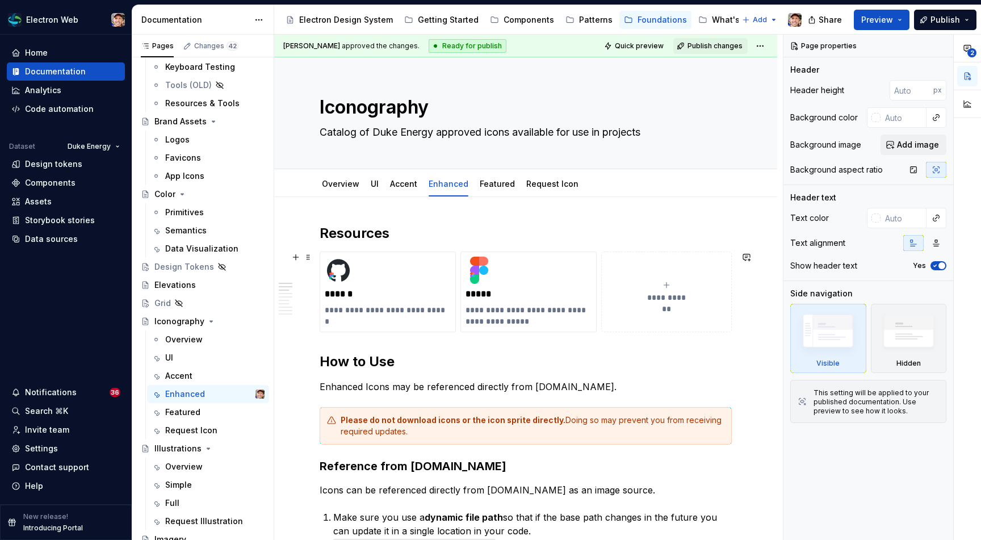
click at [665, 301] on span "**********" at bounding box center [666, 297] width 49 height 11
type textarea "*"
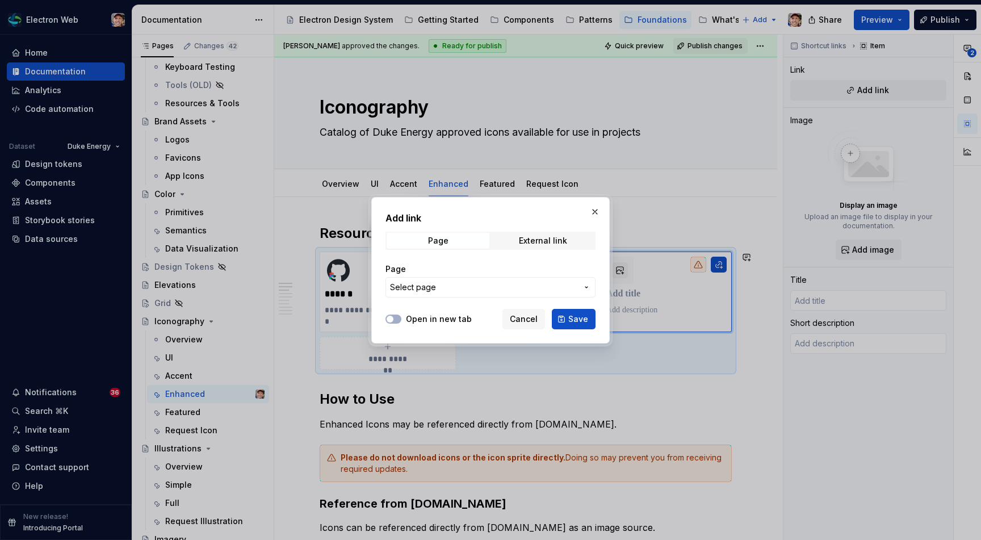
click at [430, 316] on label "Open in new tab" at bounding box center [439, 318] width 66 height 11
click at [401, 316] on button "Open in new tab" at bounding box center [393, 318] width 16 height 9
click at [535, 236] on div "External link" at bounding box center [543, 240] width 48 height 9
click at [474, 291] on input "URL" at bounding box center [490, 287] width 210 height 20
click at [459, 289] on input "[URL][DOMAIN_NAME]" at bounding box center [490, 287] width 210 height 20
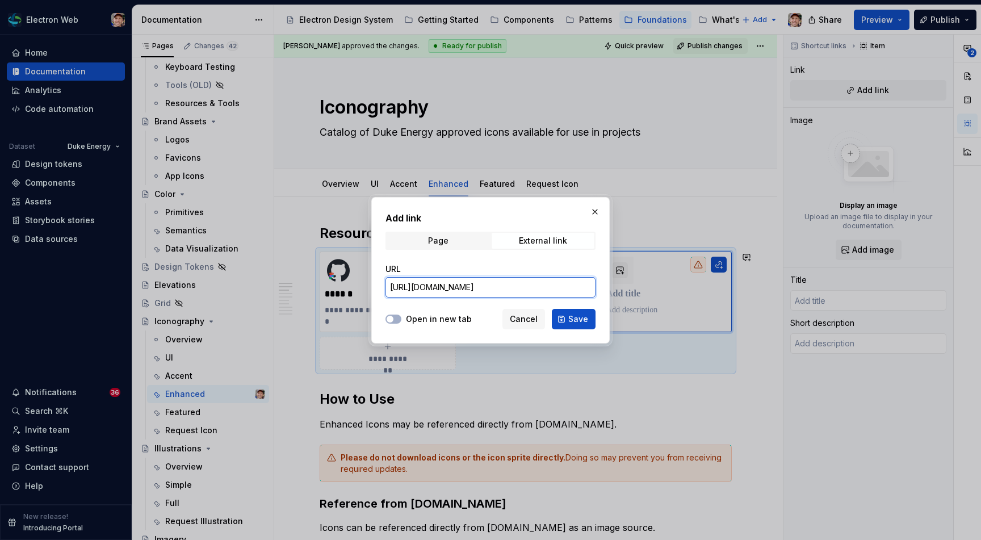
scroll to position [0, 82]
drag, startPoint x: 530, startPoint y: 288, endPoint x: 629, endPoint y: 292, distance: 100.0
click at [629, 292] on div "Add link Page External link URL [URL][DOMAIN_NAME] Open in new tab Cancel Save" at bounding box center [490, 270] width 981 height 540
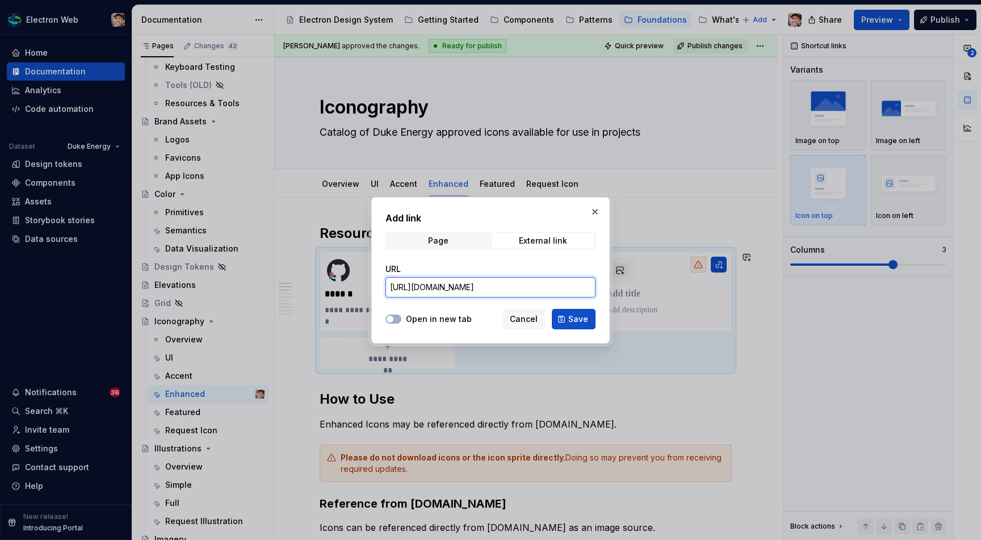
scroll to position [0, 0]
click at [566, 293] on input "[URL][DOMAIN_NAME]" at bounding box center [490, 287] width 210 height 20
drag, startPoint x: 529, startPoint y: 287, endPoint x: 568, endPoint y: 330, distance: 58.3
click at [568, 330] on div "Add link Page External link URL [URL][DOMAIN_NAME] Open in new tab Cancel Save" at bounding box center [490, 270] width 238 height 146
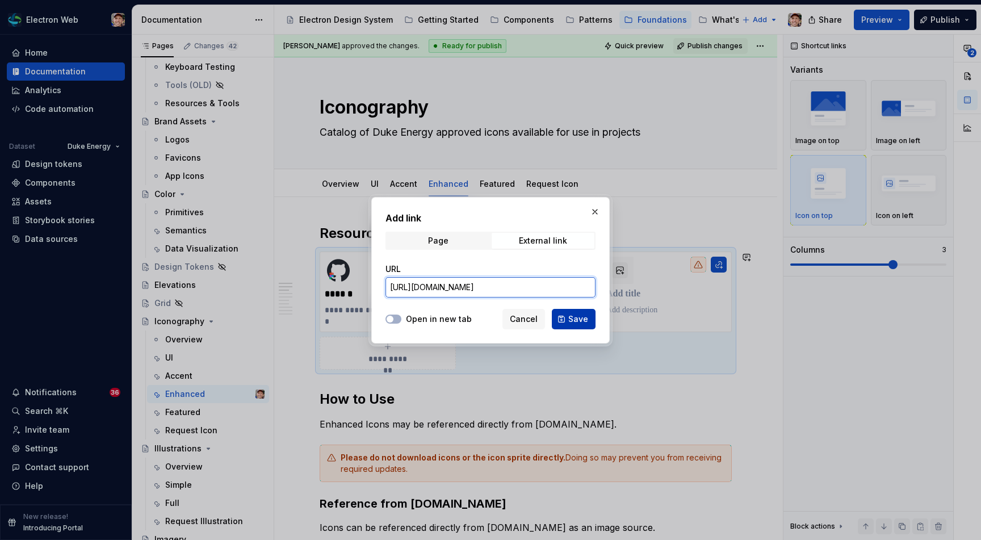
type input "[URL][DOMAIN_NAME]"
click at [578, 320] on span "Save" at bounding box center [578, 318] width 20 height 11
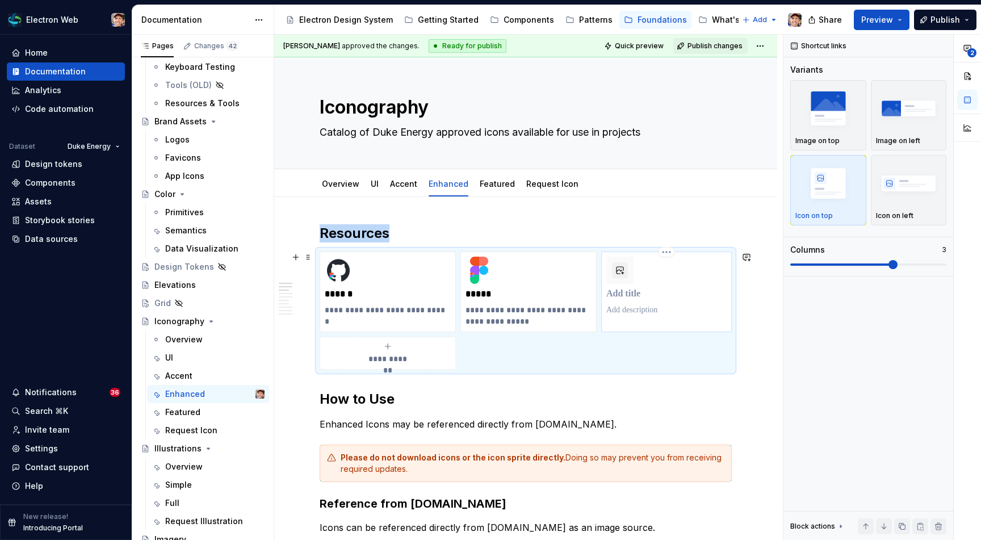
click at [640, 306] on p at bounding box center [666, 309] width 120 height 11
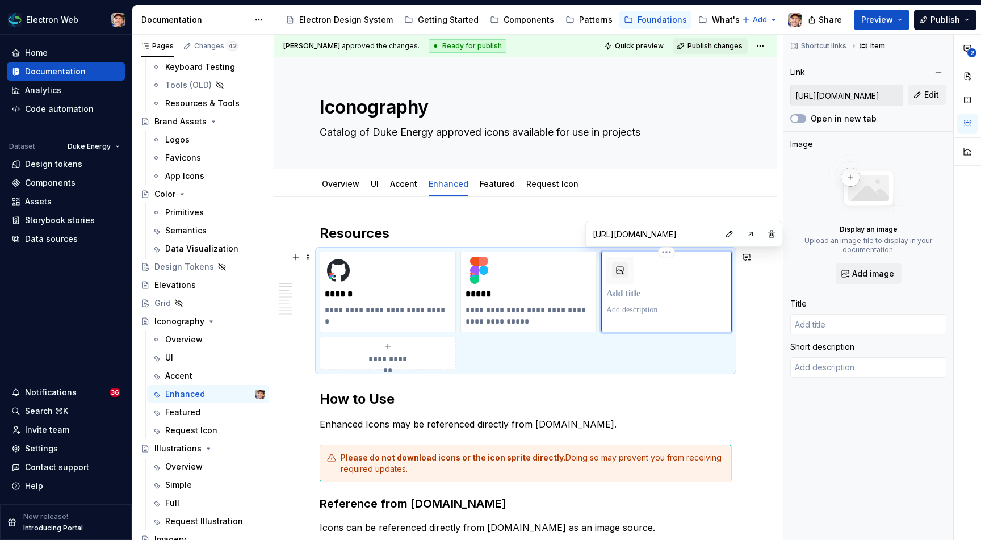
type textarea "*"
type textarea "Get the production path to use in code"
click at [631, 295] on p at bounding box center [669, 293] width 126 height 11
type textarea "*"
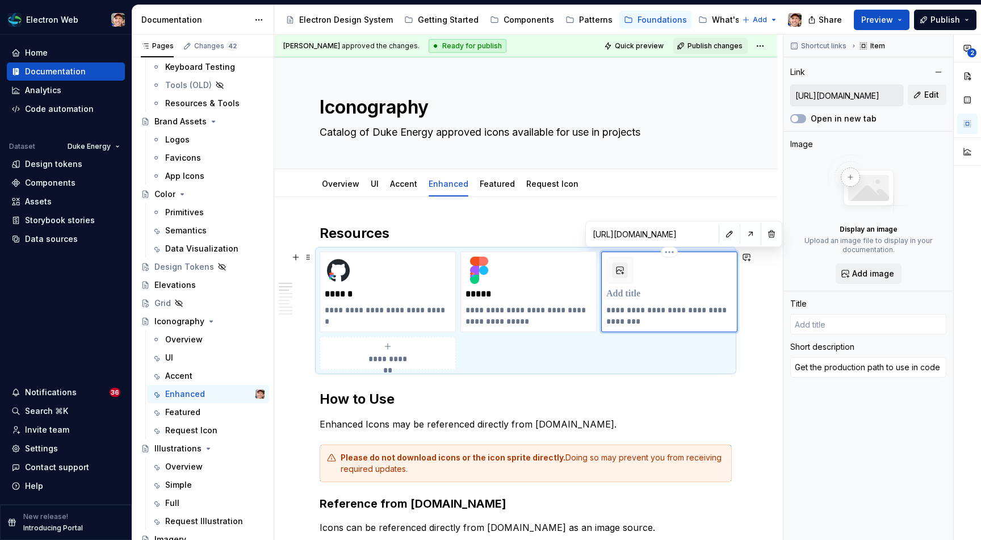
type input "B"
type textarea "*"
type input "Br"
type textarea "*"
type input "Bro"
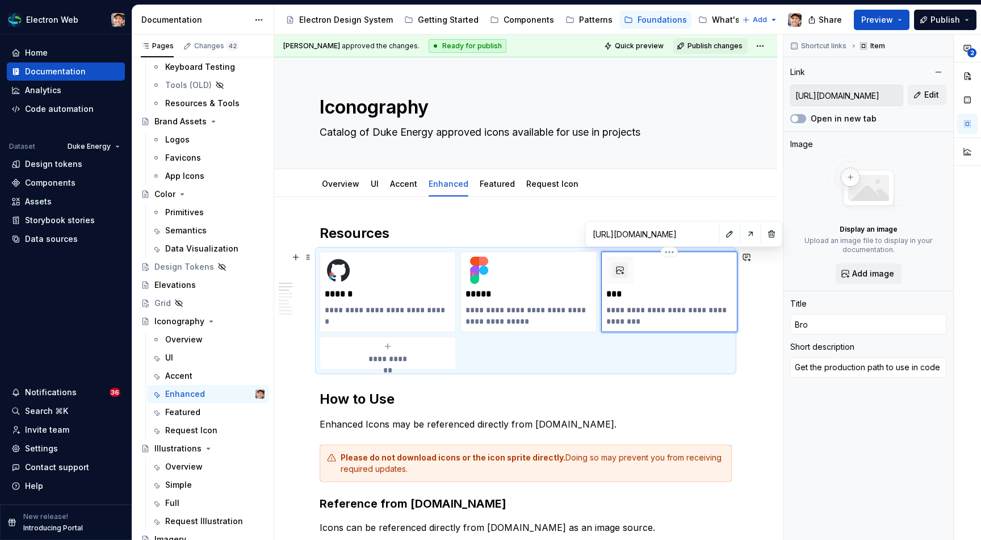
type textarea "*"
type input "Brow"
type textarea "*"
type input "Brows"
type textarea "*"
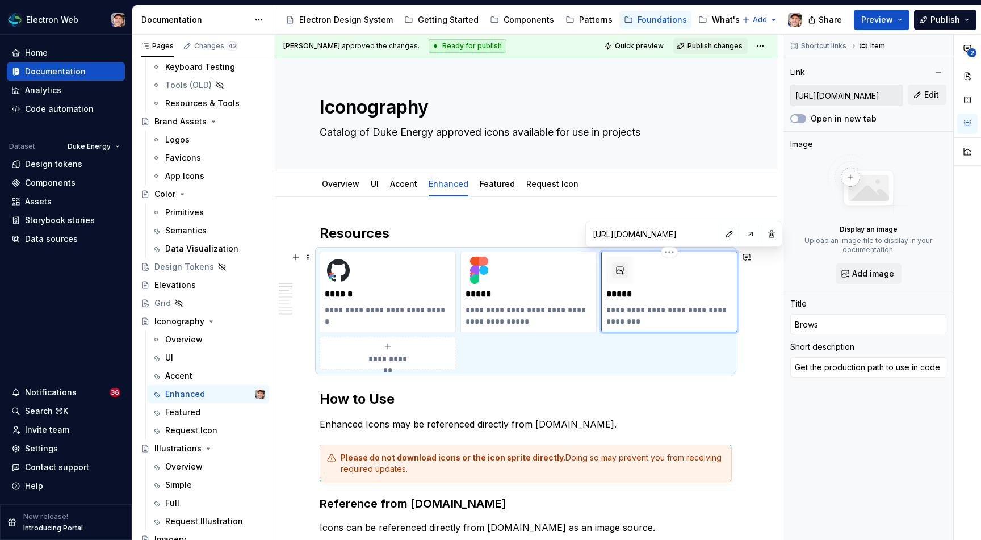
type input "Browse"
type textarea "*"
type input "Browse"
type textarea "*"
type input "Browse I"
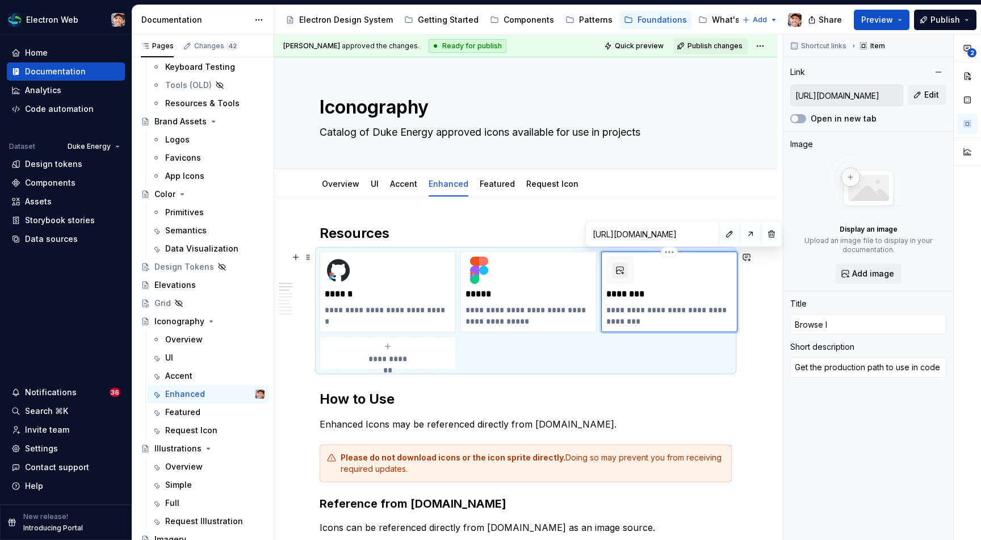
type textarea "*"
type input "Browse Ic"
type textarea "*"
type input "Browse Ico"
type textarea "*"
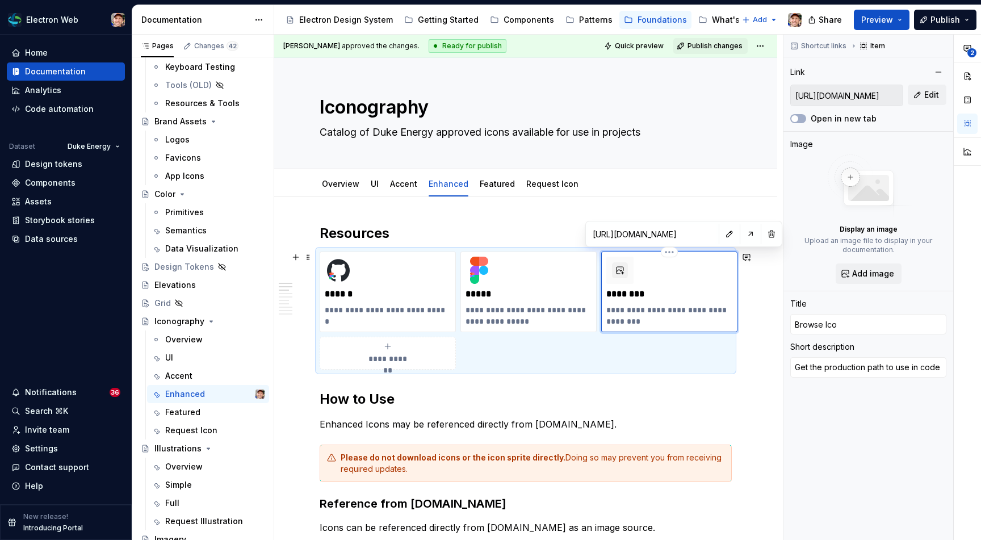
type input "Browse Icon"
type textarea "*"
type input "Browse Icon"
type textarea "*"
type input "Browse Icon L"
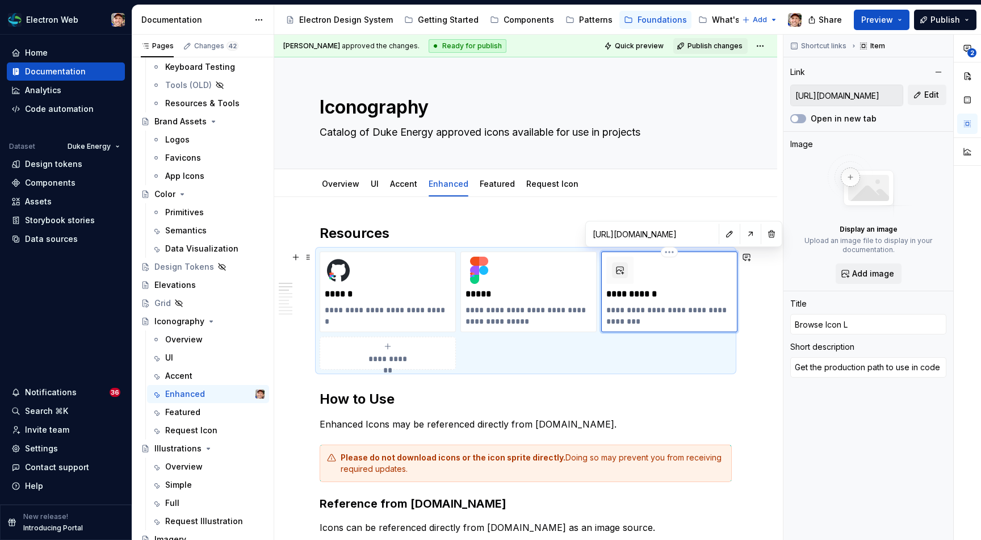
type textarea "*"
type input "Browse Icon Li"
type textarea "*"
type input "Browse Icon Lib"
type textarea "*"
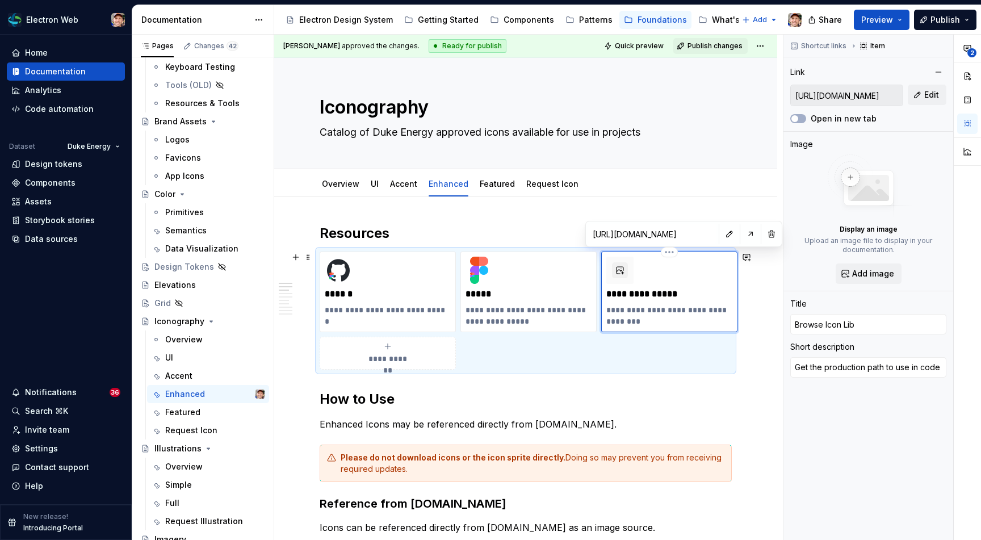
type input "Browse Icon Libr"
type textarea "*"
type input "Browse Icon Libra"
type textarea "*"
type input "Browse Icon Librar"
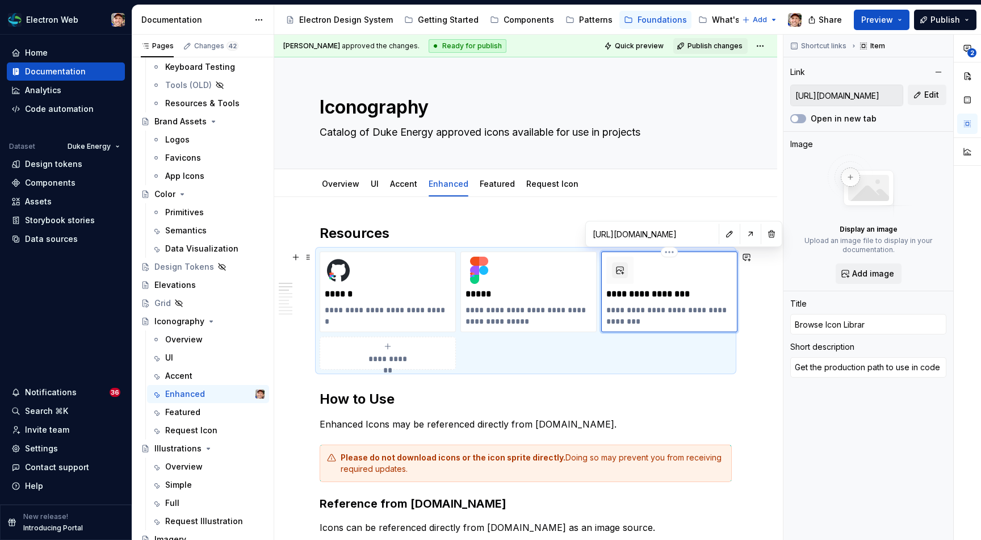
type textarea "*"
type input "Browse Icon Library"
click at [721, 236] on button "button" at bounding box center [729, 234] width 16 height 16
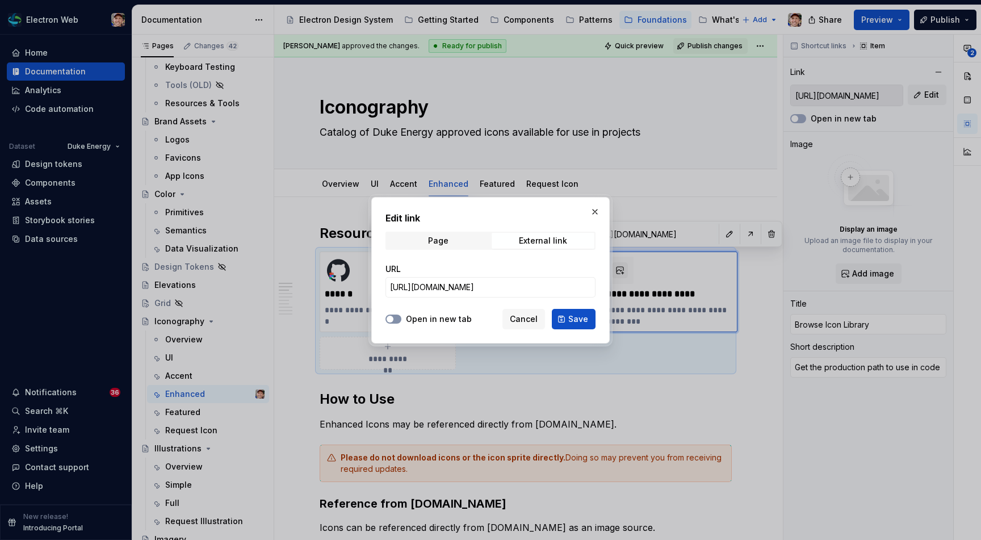
click at [390, 320] on span "button" at bounding box center [389, 319] width 7 height 7
click at [580, 320] on span "Save" at bounding box center [578, 318] width 20 height 11
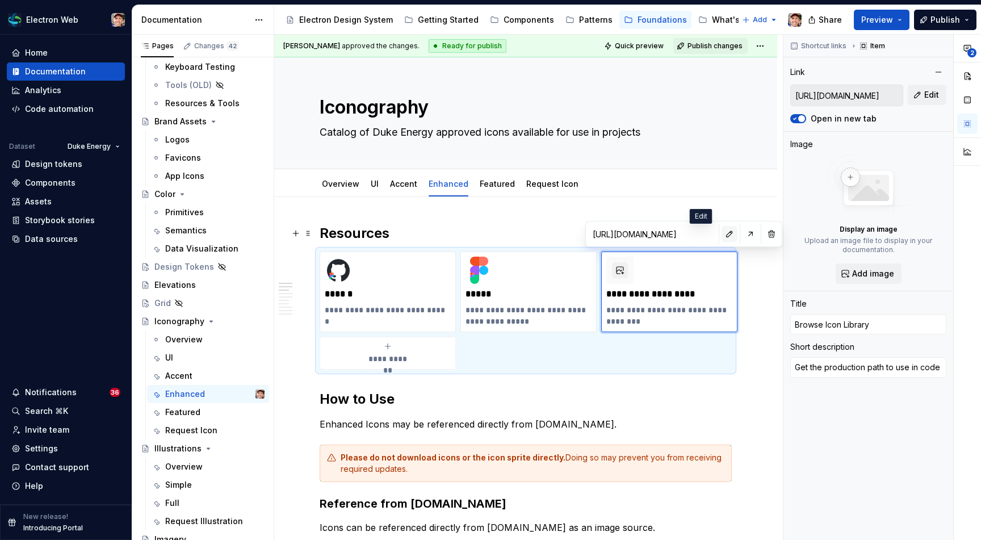
click at [721, 237] on button "button" at bounding box center [729, 234] width 16 height 16
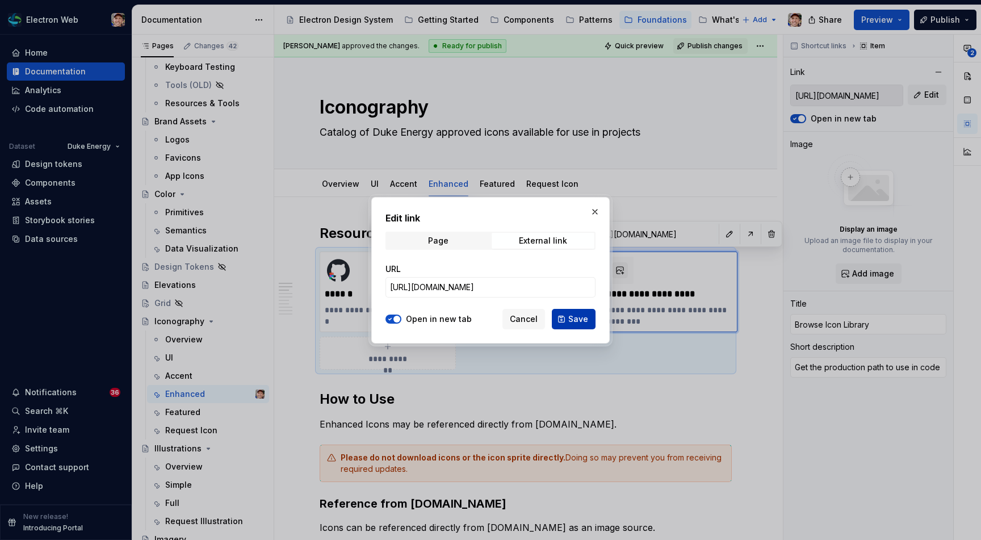
click at [565, 317] on button "Save" at bounding box center [574, 319] width 44 height 20
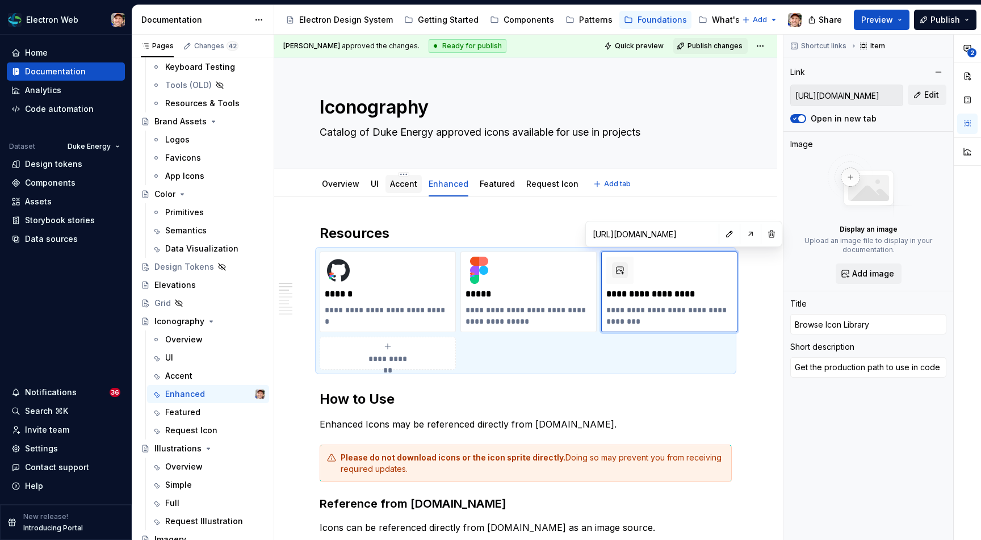
click at [400, 188] on link "Accent" at bounding box center [403, 184] width 27 height 10
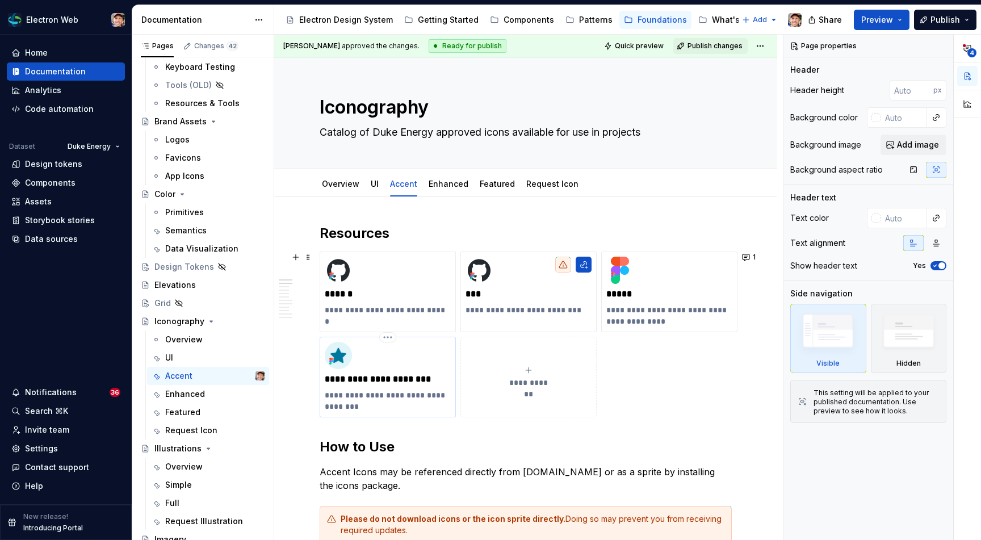
click at [388, 384] on p "**********" at bounding box center [388, 378] width 126 height 11
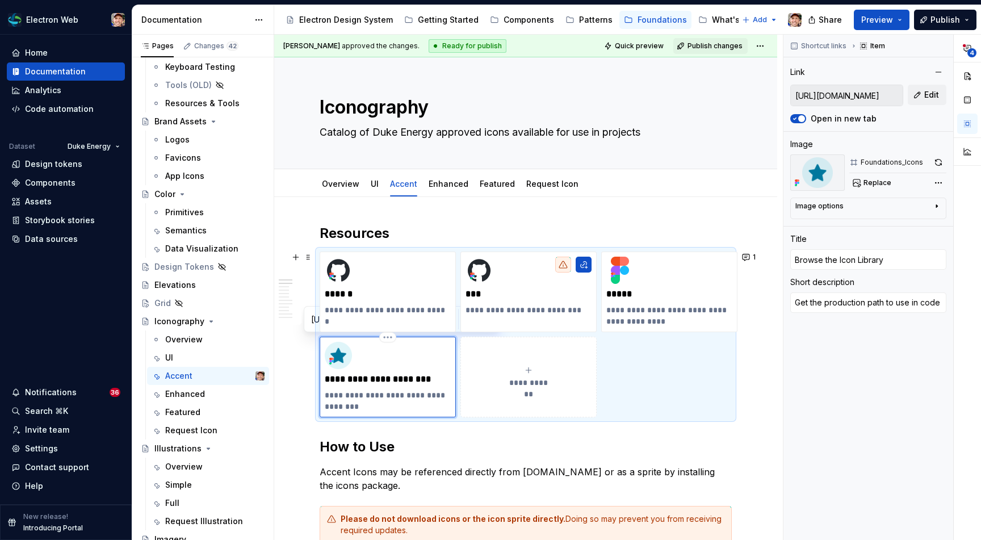
click at [376, 382] on p "**********" at bounding box center [388, 378] width 126 height 11
type textarea "*"
type input "Browse theIcon Library"
type textarea "*"
type input "Browse thIcon Library"
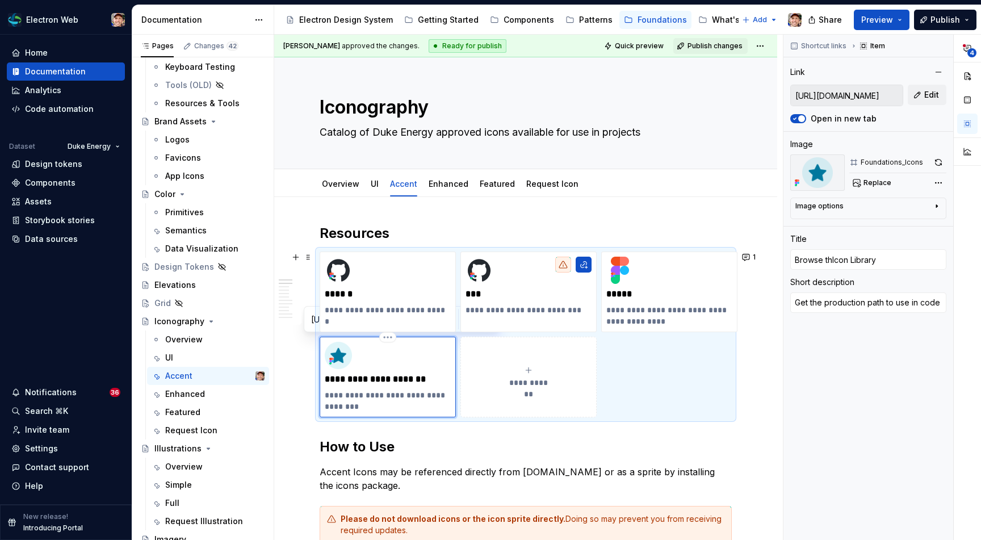
type textarea "*"
type input "Browse tIcon Library"
type textarea "*"
type input "Browse Icon Library"
click at [341, 358] on img at bounding box center [338, 355] width 27 height 27
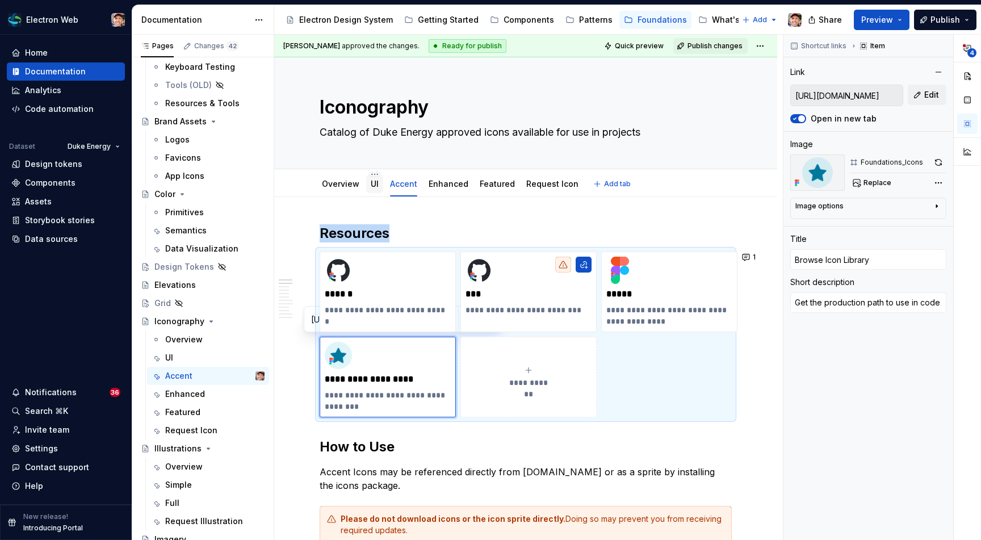
click at [375, 186] on link "UI" at bounding box center [375, 184] width 8 height 10
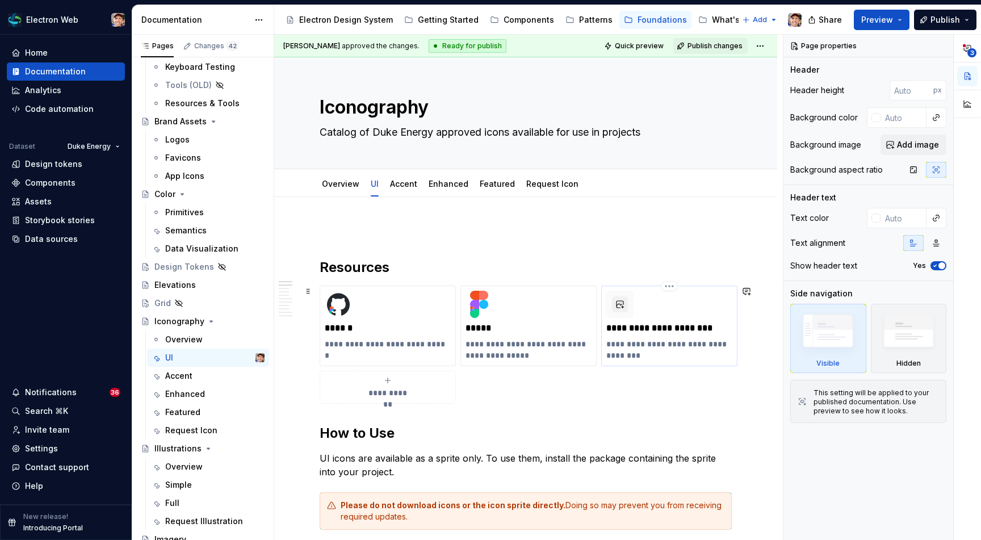
click at [613, 314] on div at bounding box center [619, 304] width 27 height 27
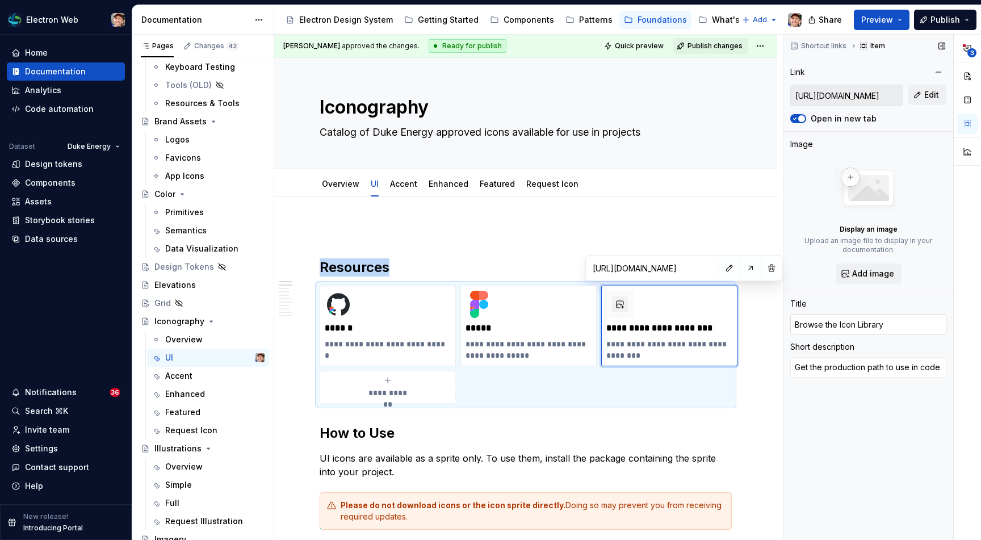
type textarea "*"
click at [838, 325] on input "Browse the Icon Library" at bounding box center [868, 324] width 156 height 20
type input "Browse th Icon Library"
type textarea "*"
type input "Browse t Icon Library"
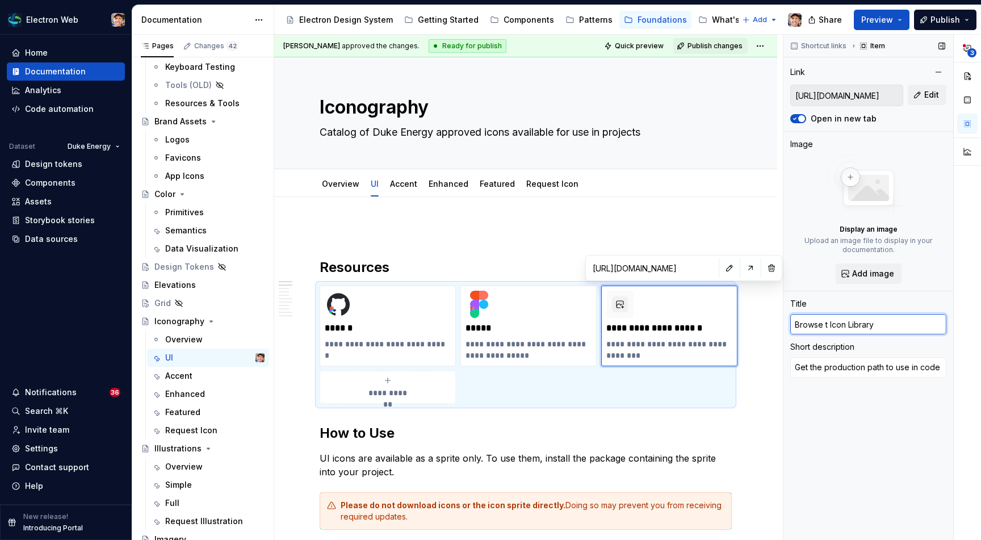
type textarea "*"
type input "Browse Icon Library"
type textarea "*"
type input "Browse Icon Library"
click at [856, 275] on span "Add image" at bounding box center [873, 273] width 42 height 11
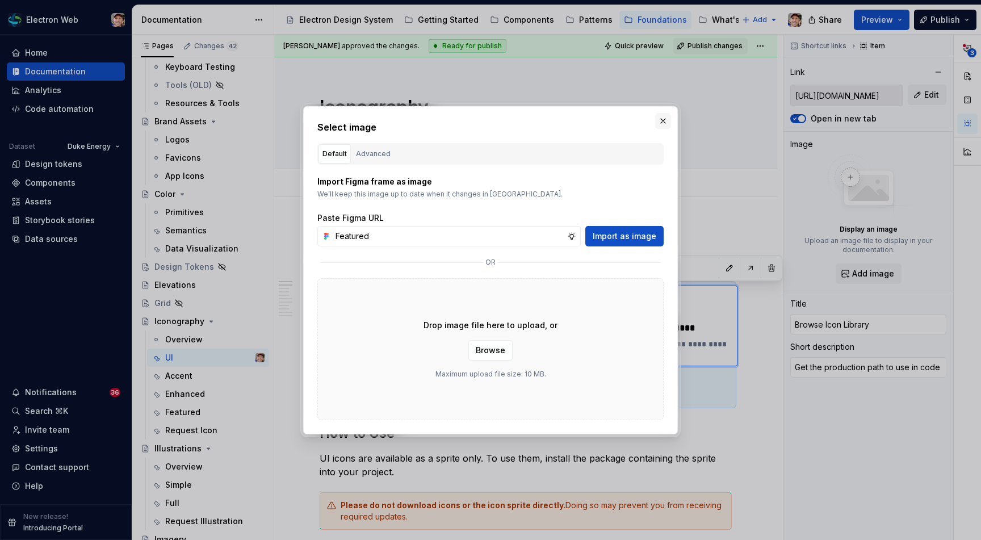
click at [661, 117] on button "button" at bounding box center [663, 121] width 16 height 16
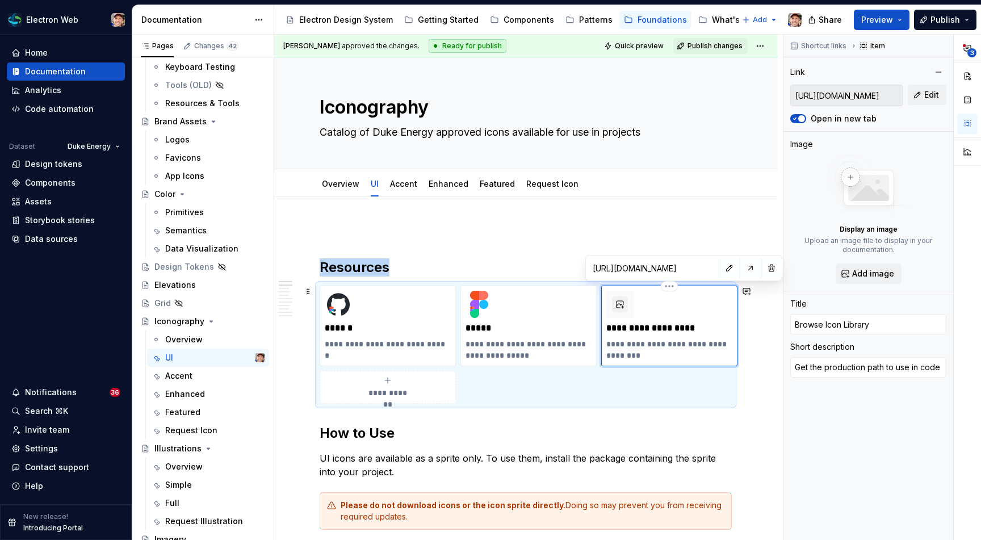
click at [623, 334] on div "**********" at bounding box center [669, 326] width 126 height 70
drag, startPoint x: 871, startPoint y: 97, endPoint x: 912, endPoint y: 96, distance: 41.4
click div "[URL][DOMAIN_NAME] Edit"
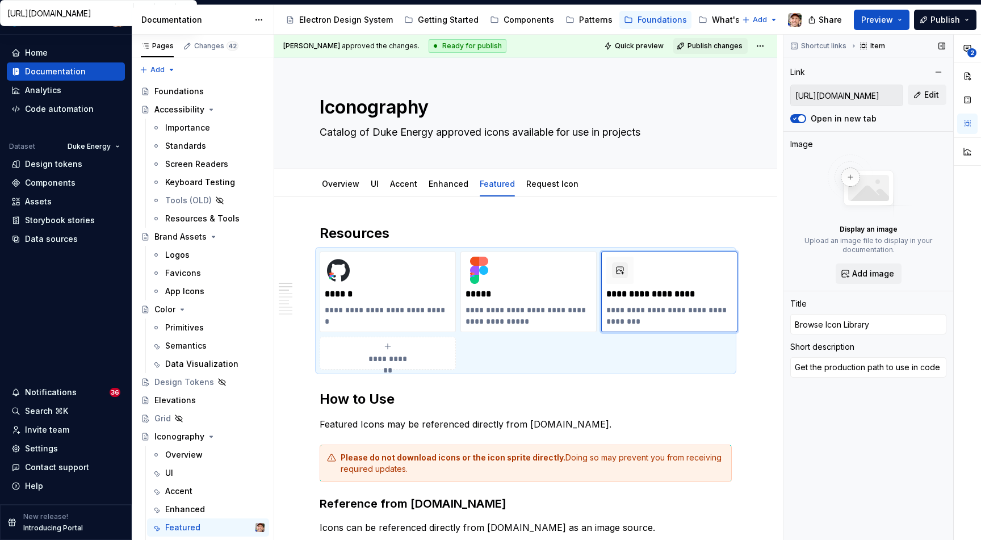
scroll to position [115, 0]
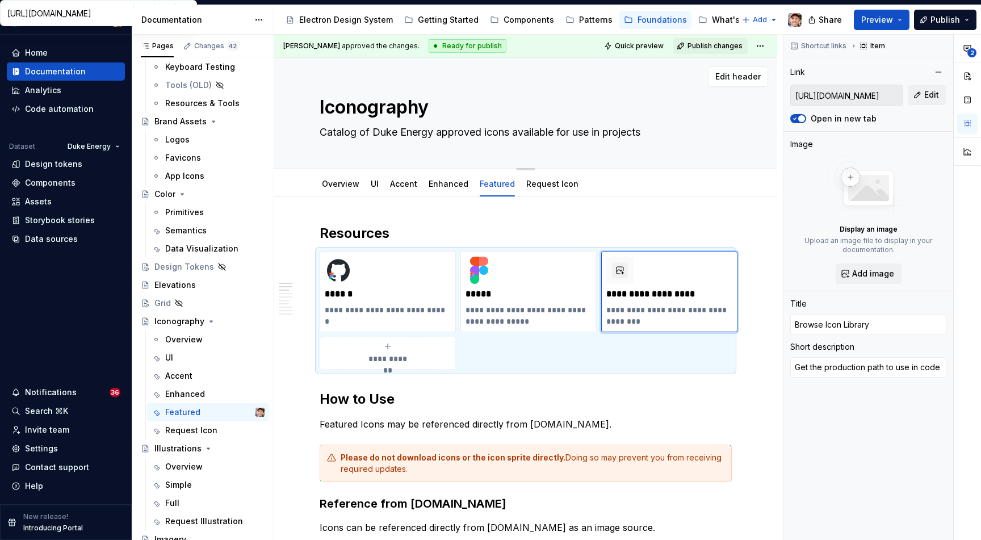
type textarea "*"
type textarea "Get the production path to use in code"
click at [718, 195] on div "Overview UI Accent Enhanced Featured Request Icon Add tab" at bounding box center [526, 183] width 426 height 25
click at [629, 313] on p "**********" at bounding box center [669, 315] width 126 height 23
click at [650, 284] on div "**********" at bounding box center [669, 292] width 126 height 70
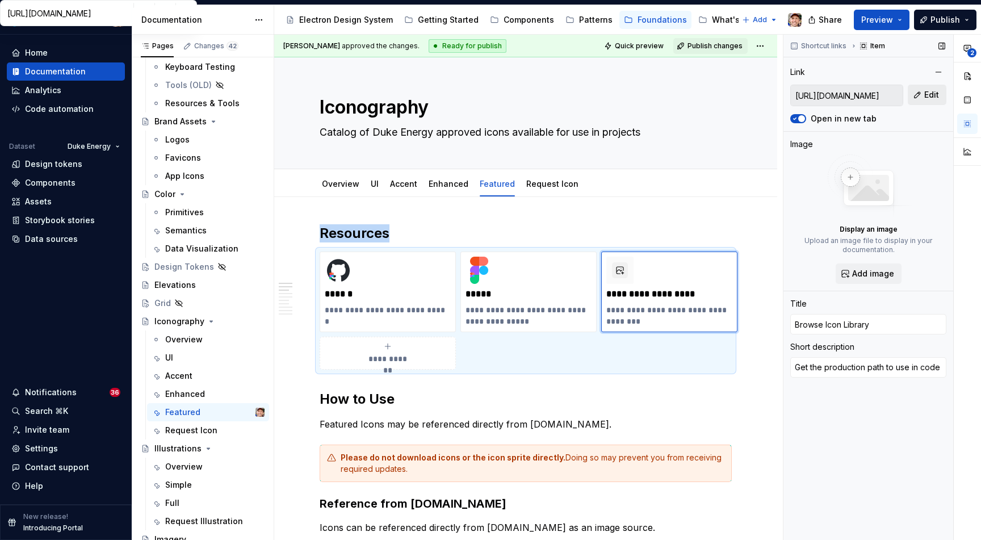
click at [923, 98] on button "Edit" at bounding box center [926, 95] width 39 height 20
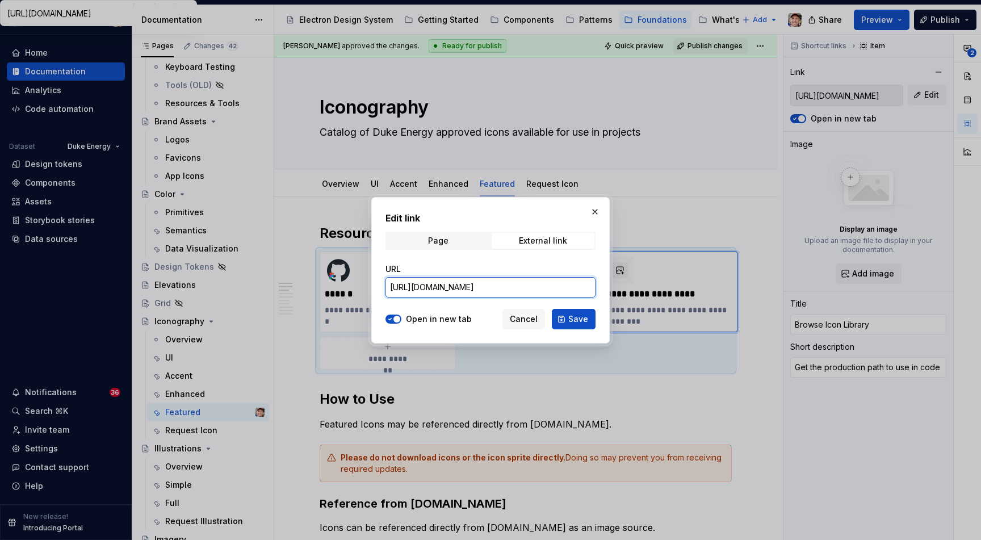
scroll to position [0, 26]
drag, startPoint x: 541, startPoint y: 287, endPoint x: 605, endPoint y: 282, distance: 63.8
click at [606, 283] on div "Edit link Page External link URL https://electronqa.duke-energy.com/icon/siteco…" at bounding box center [490, 270] width 238 height 146
click at [596, 211] on button "button" at bounding box center [595, 212] width 16 height 16
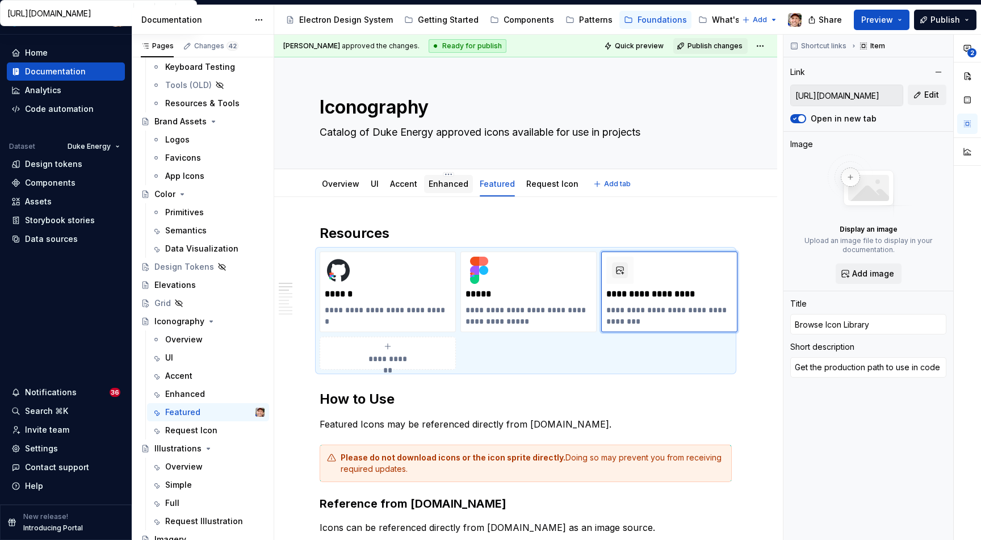
click at [449, 182] on link "Enhanced" at bounding box center [448, 184] width 40 height 10
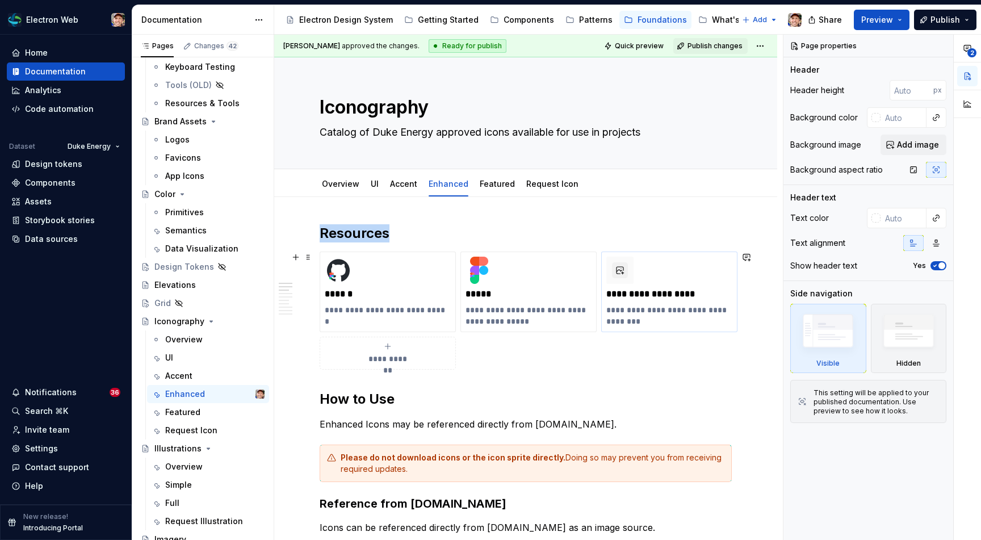
click at [675, 279] on div "**********" at bounding box center [669, 292] width 126 height 70
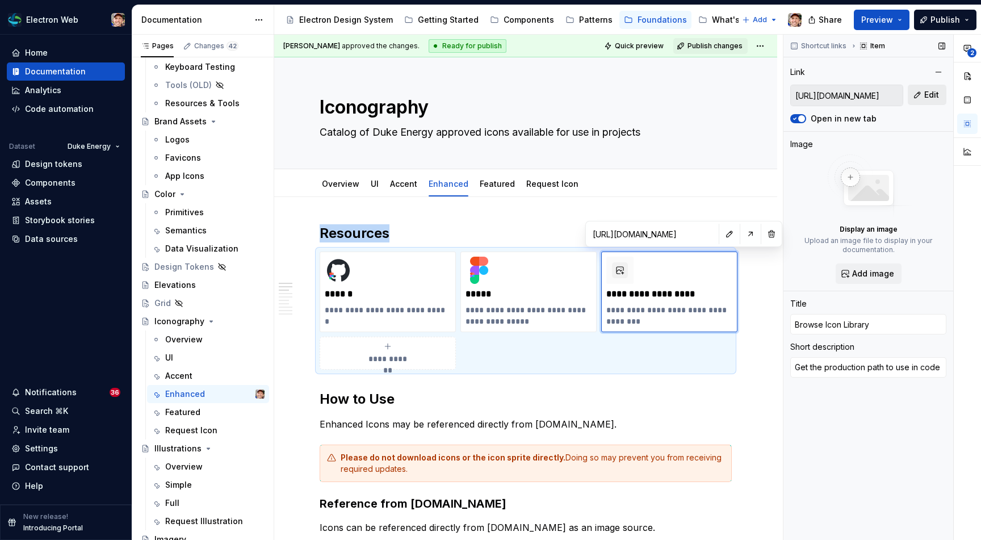
click at [928, 92] on span "Edit" at bounding box center [931, 94] width 15 height 11
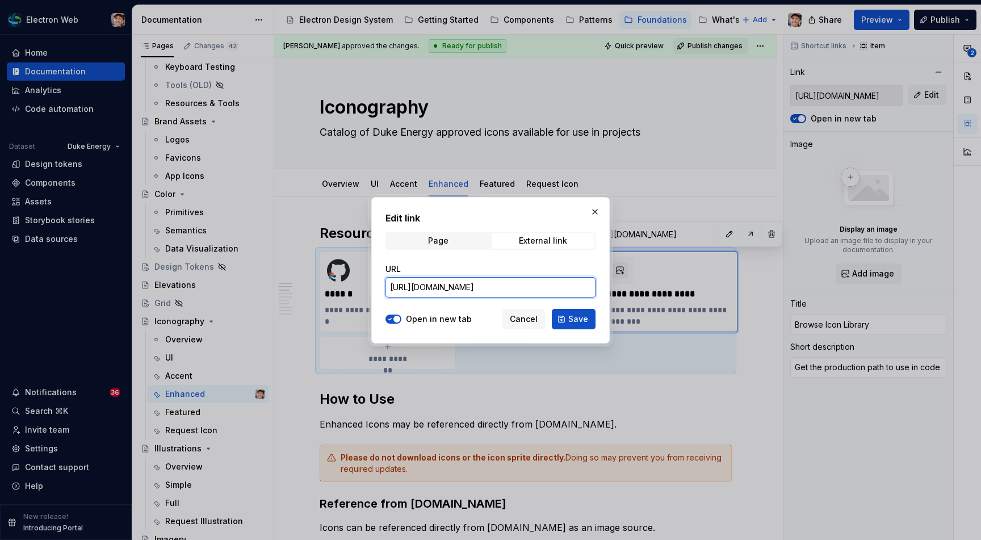
scroll to position [0, 31]
drag, startPoint x: 547, startPoint y: 290, endPoint x: 602, endPoint y: 288, distance: 55.1
click at [602, 289] on div "Edit link Page External link URL https://electronqa.duke-energy.com/icon/siteco…" at bounding box center [490, 270] width 238 height 146
click at [597, 208] on button "button" at bounding box center [595, 212] width 16 height 16
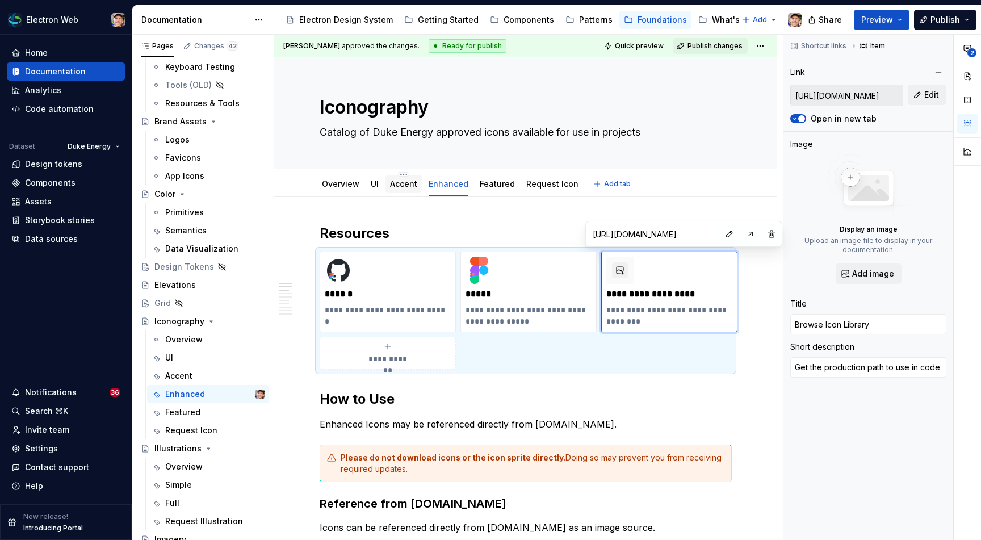
click at [398, 186] on link "Accent" at bounding box center [403, 184] width 27 height 10
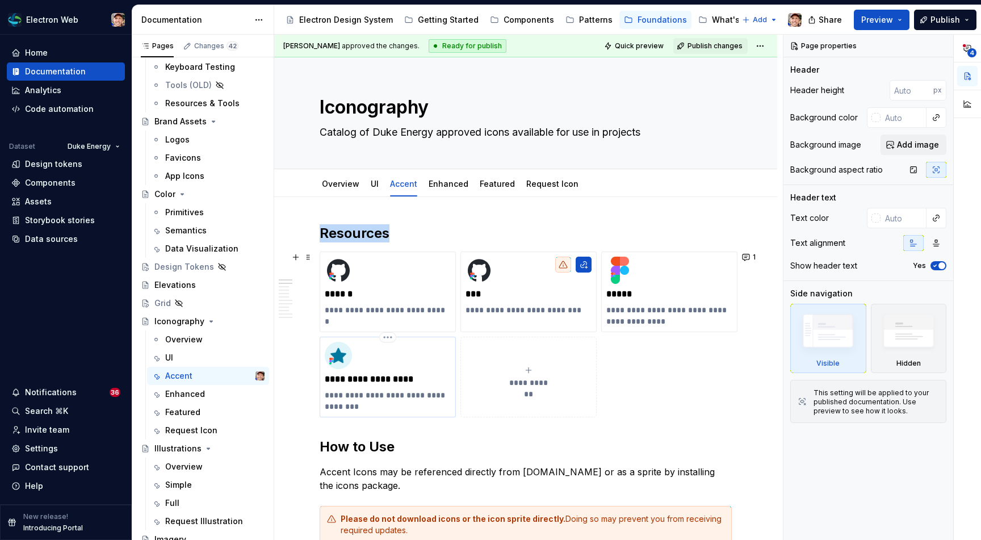
click at [339, 351] on img at bounding box center [338, 355] width 27 height 27
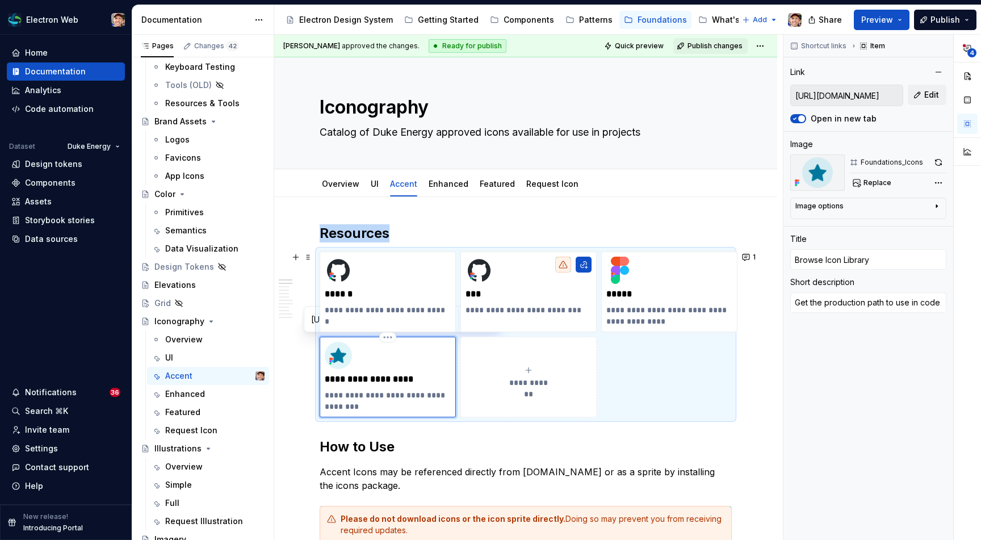
click at [339, 351] on img at bounding box center [338, 355] width 27 height 27
click at [341, 355] on img at bounding box center [338, 355] width 27 height 27
click at [818, 177] on img at bounding box center [817, 172] width 54 height 36
click at [874, 163] on div "Foundations_Icons" at bounding box center [891, 162] width 62 height 9
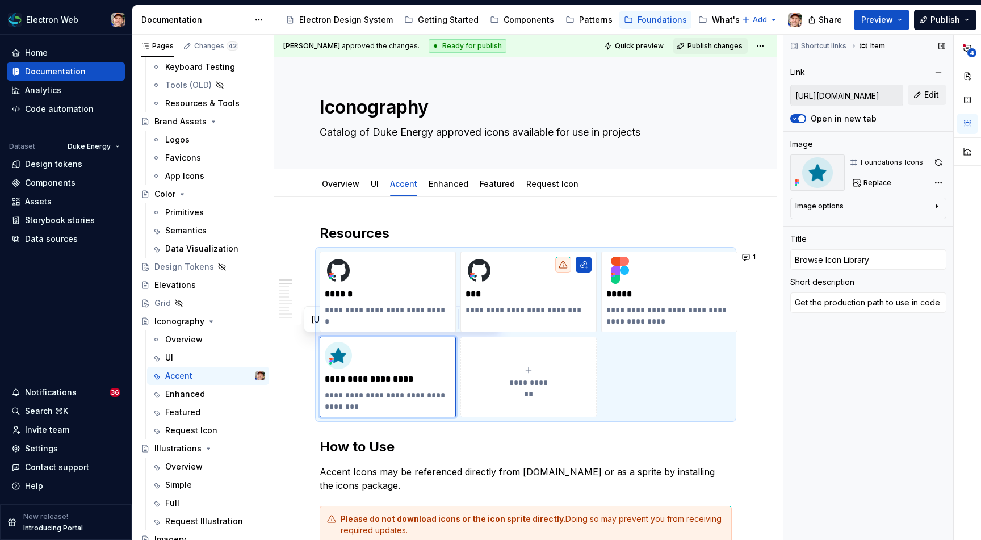
click at [874, 163] on div "Foundations_Icons" at bounding box center [891, 162] width 62 height 9
copy div "Foundations_Icons"
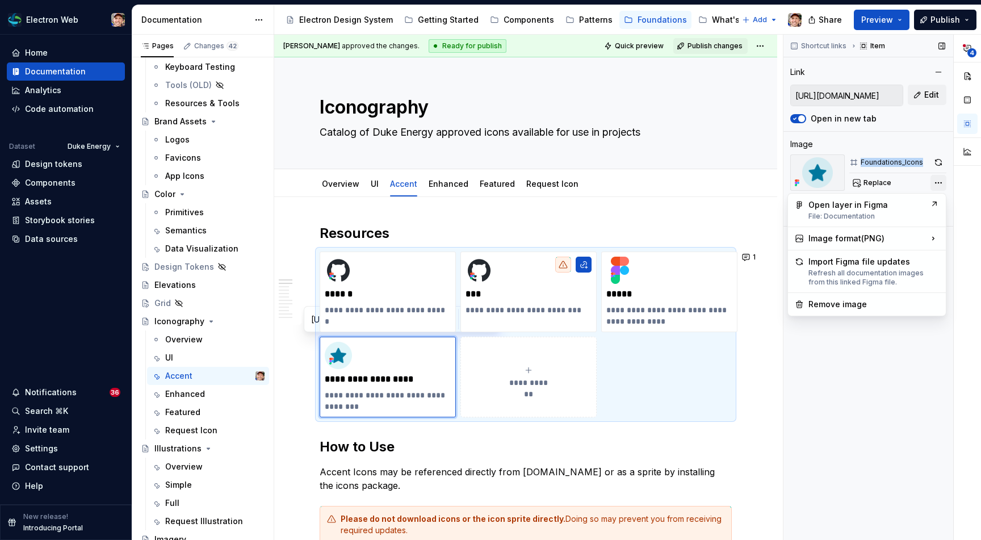
click at [938, 182] on div "**********" at bounding box center [882, 288] width 198 height 506
click at [845, 396] on div "**********" at bounding box center [882, 288] width 198 height 506
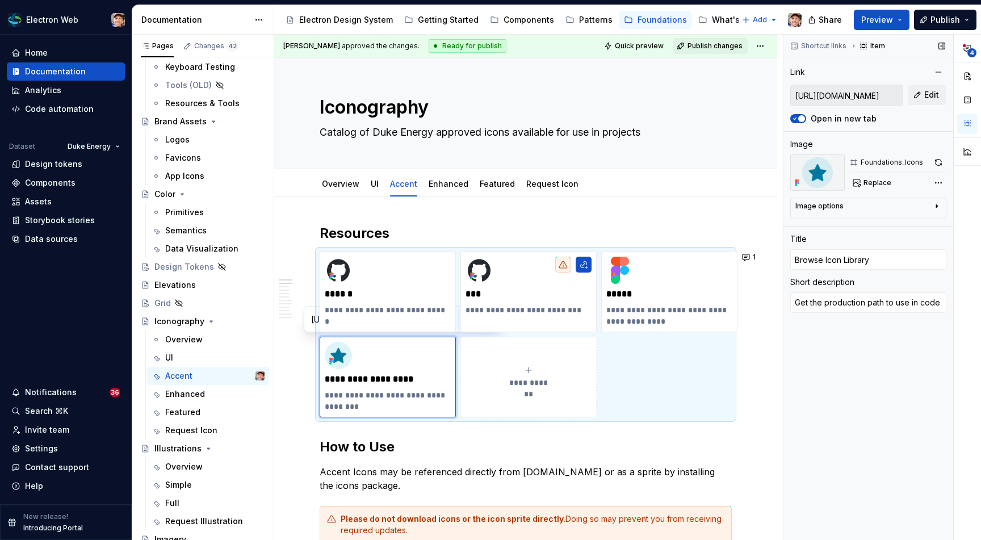
click at [921, 211] on div "Image options" at bounding box center [863, 208] width 137 height 14
click at [858, 421] on div "Shortcut links Item Link https://electronqa.duke-energy.com/icon/sitecore/#acce…" at bounding box center [868, 288] width 170 height 506
click at [378, 183] on div "UI" at bounding box center [374, 184] width 17 height 18
click at [373, 185] on link "UI" at bounding box center [375, 184] width 8 height 10
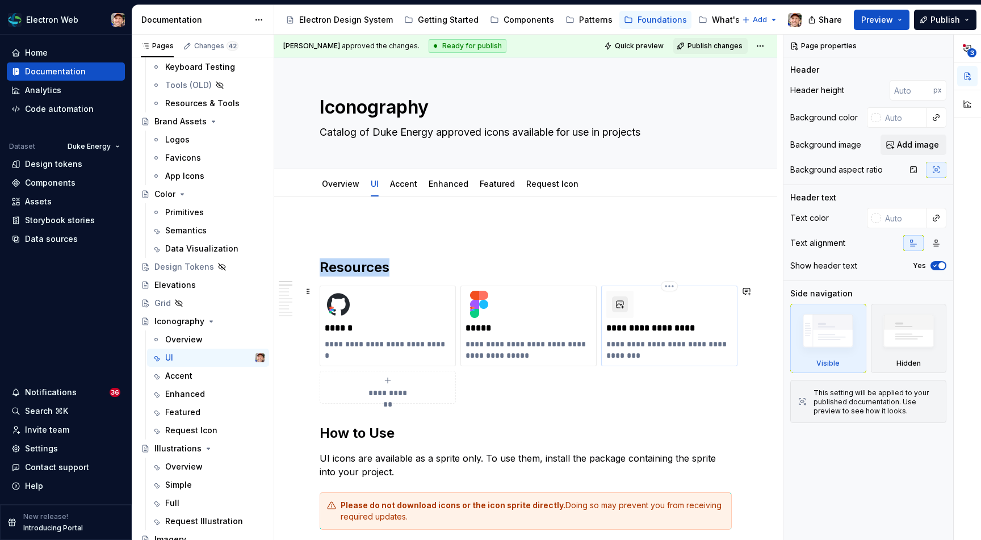
click at [620, 309] on button "button" at bounding box center [620, 304] width 16 height 16
type textarea "*"
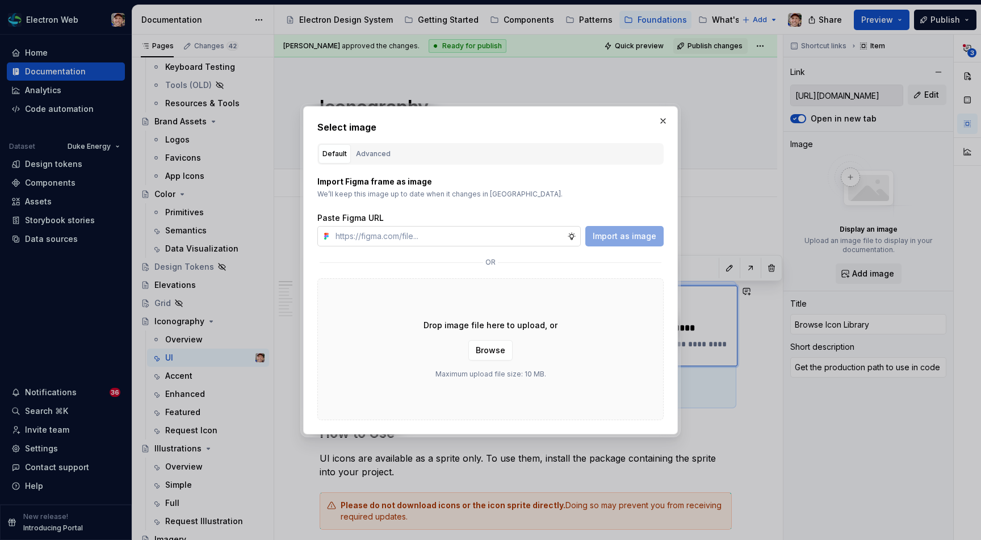
click at [452, 236] on input "text" at bounding box center [449, 236] width 236 height 20
click at [465, 211] on div "Import Figma frame as image We’ll keep this image up to date when it changes in…" at bounding box center [490, 211] width 346 height 70
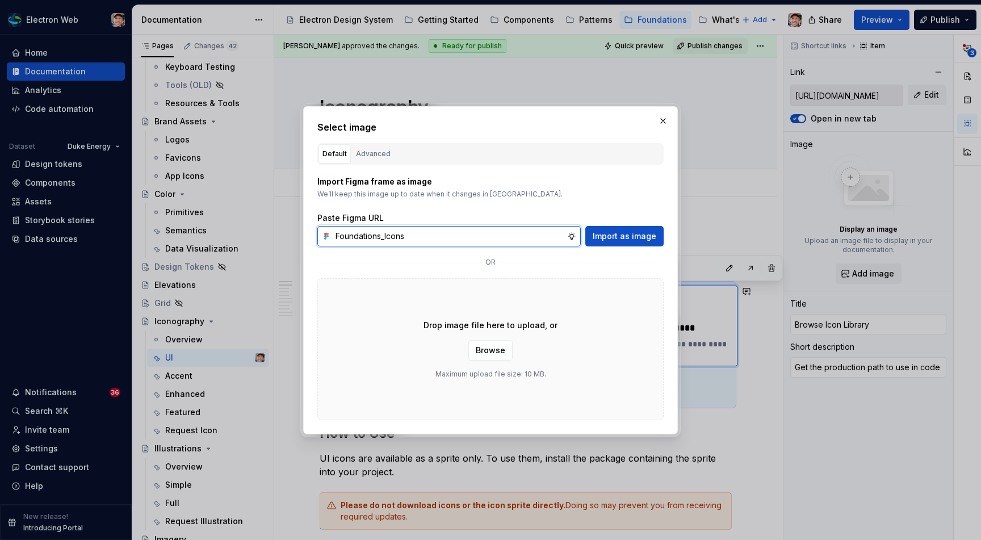
click at [431, 238] on input "Foundations_Icons" at bounding box center [449, 236] width 236 height 20
click at [333, 238] on input "Foundations_Icons" at bounding box center [449, 236] width 236 height 20
click at [435, 239] on input "#Foundations_Icons" at bounding box center [449, 236] width 236 height 20
type input "#Foundations_Icons"
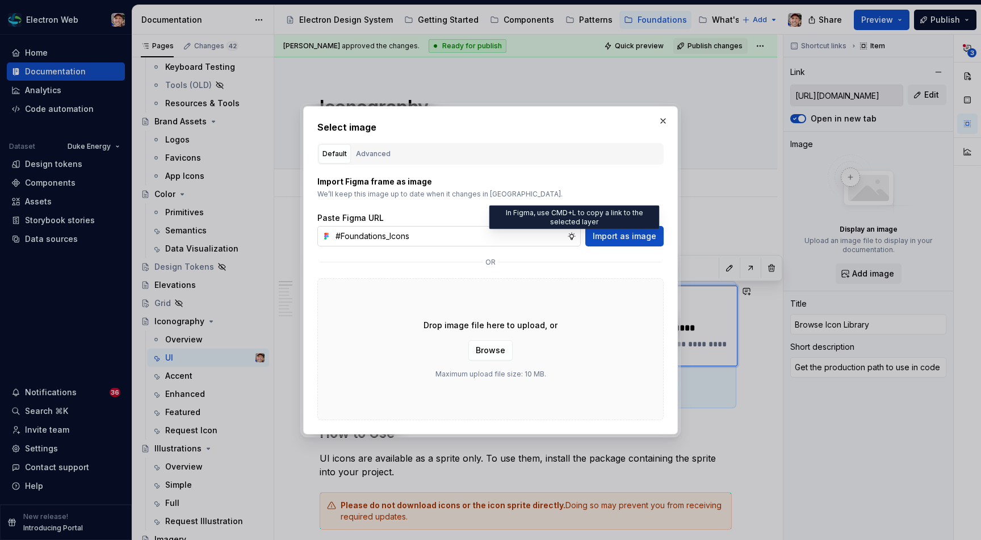
click at [573, 238] on icon at bounding box center [571, 236] width 7 height 7
click at [573, 237] on icon at bounding box center [571, 236] width 9 height 9
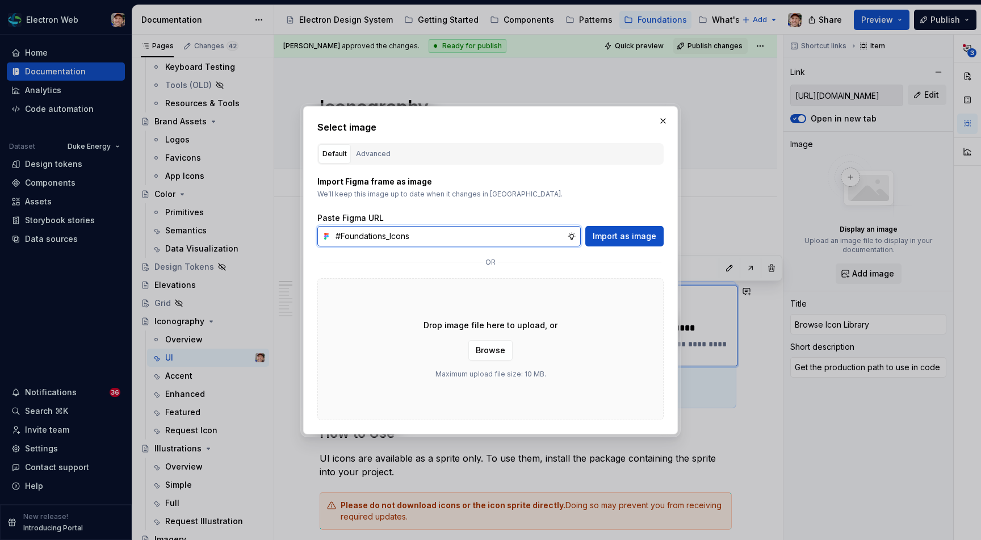
click at [506, 229] on input "#Foundations_Icons" at bounding box center [449, 236] width 236 height 20
click at [616, 238] on span "Import as image" at bounding box center [625, 235] width 64 height 11
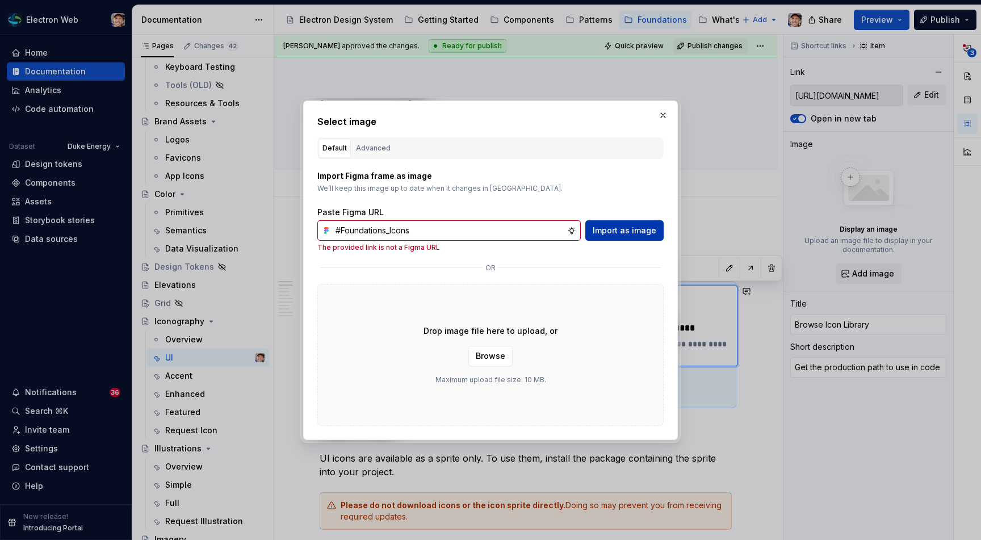
click at [606, 229] on span "Import as image" at bounding box center [625, 230] width 64 height 11
click at [488, 227] on input "#Foundations_Icons" at bounding box center [449, 230] width 236 height 20
click at [489, 227] on input "#Foundations_Icons" at bounding box center [449, 230] width 236 height 20
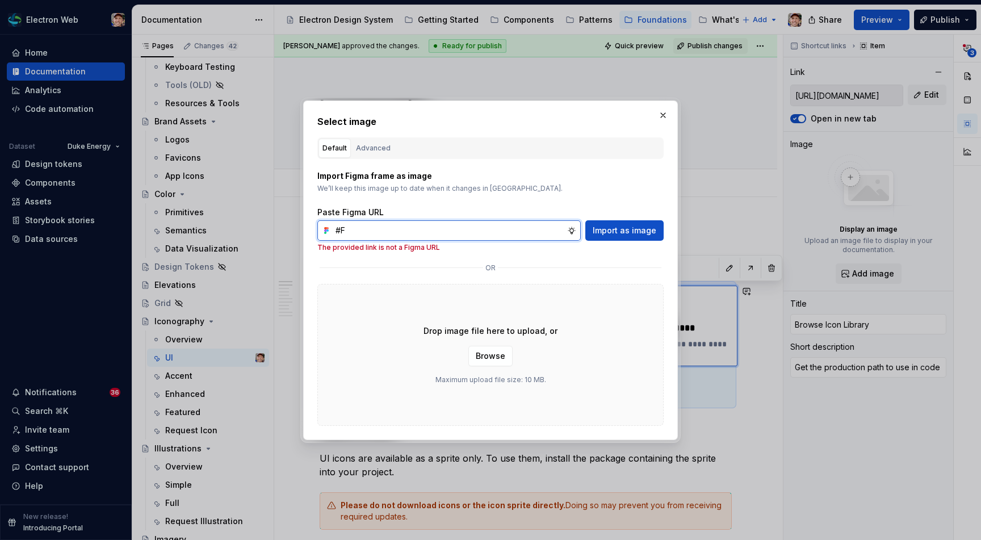
type input "#"
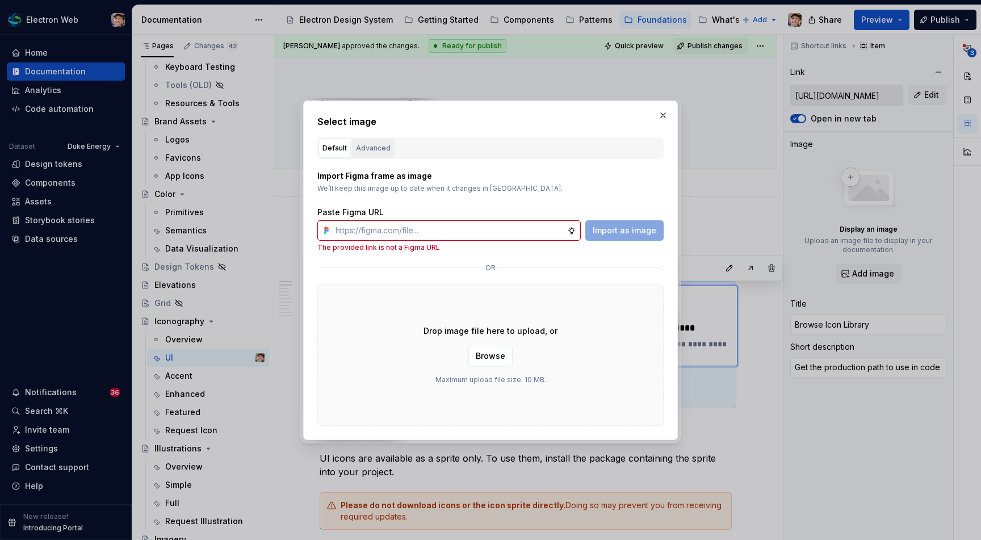
click at [374, 142] on div "Advanced" at bounding box center [373, 147] width 35 height 11
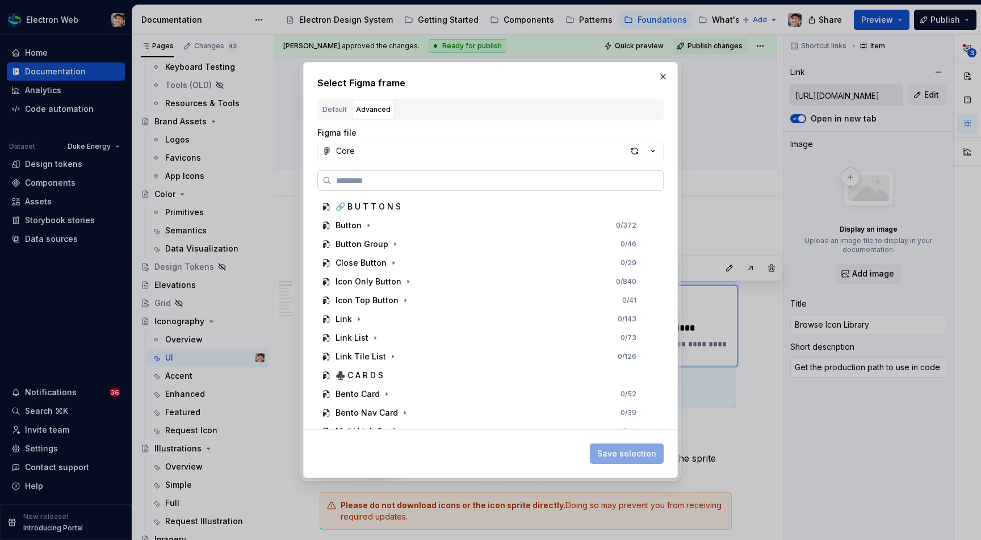
click at [372, 174] on label at bounding box center [490, 180] width 346 height 20
click at [372, 175] on input "search" at bounding box center [496, 180] width 331 height 11
paste input "**********"
type input "**********"
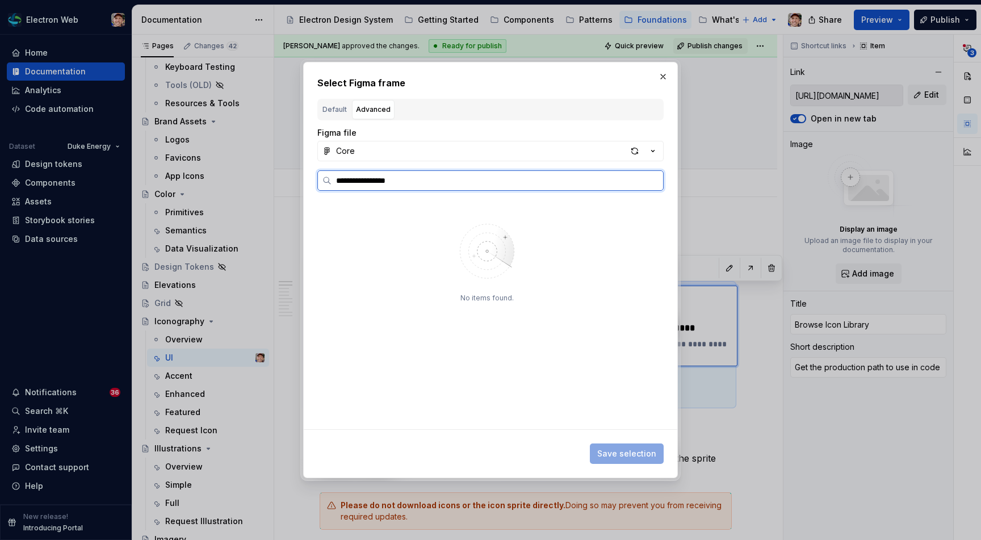
type textarea "*"
click at [338, 183] on input "**********" at bounding box center [496, 180] width 331 height 11
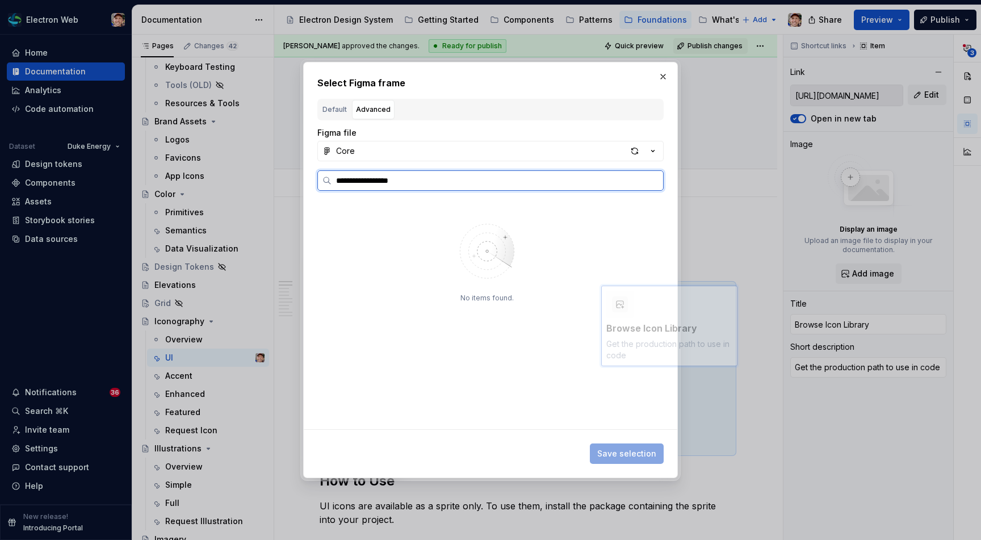
drag, startPoint x: 390, startPoint y: 183, endPoint x: 347, endPoint y: 182, distance: 43.1
click at [347, 182] on input "**********" at bounding box center [496, 180] width 331 height 11
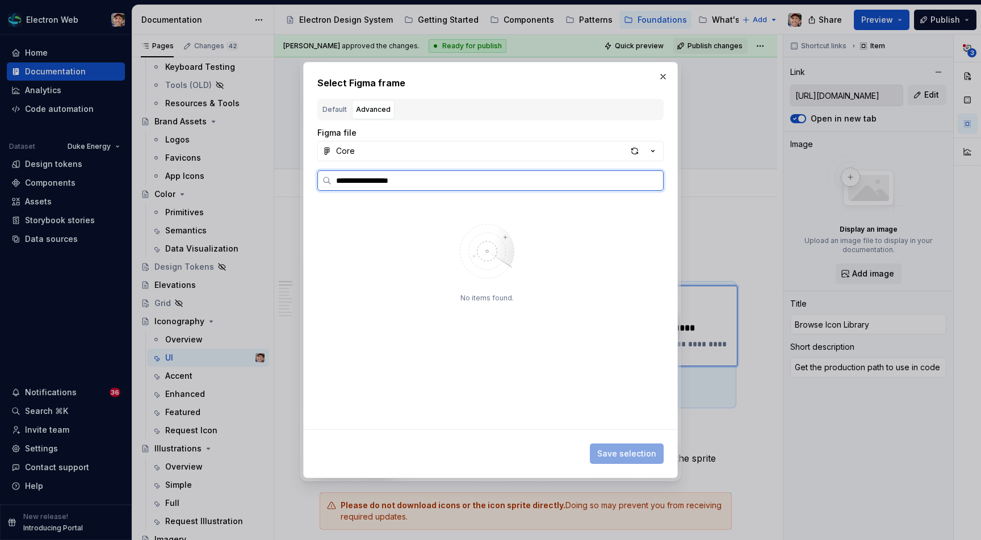
click at [352, 182] on input "**********" at bounding box center [496, 180] width 331 height 11
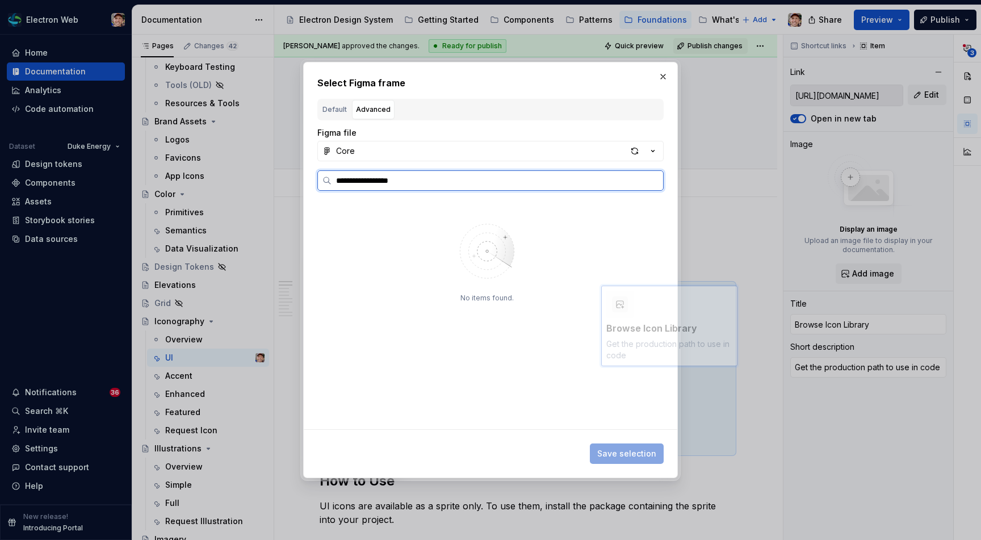
drag, startPoint x: 390, startPoint y: 183, endPoint x: 370, endPoint y: 179, distance: 20.3
click at [363, 179] on input "**********" at bounding box center [496, 180] width 331 height 11
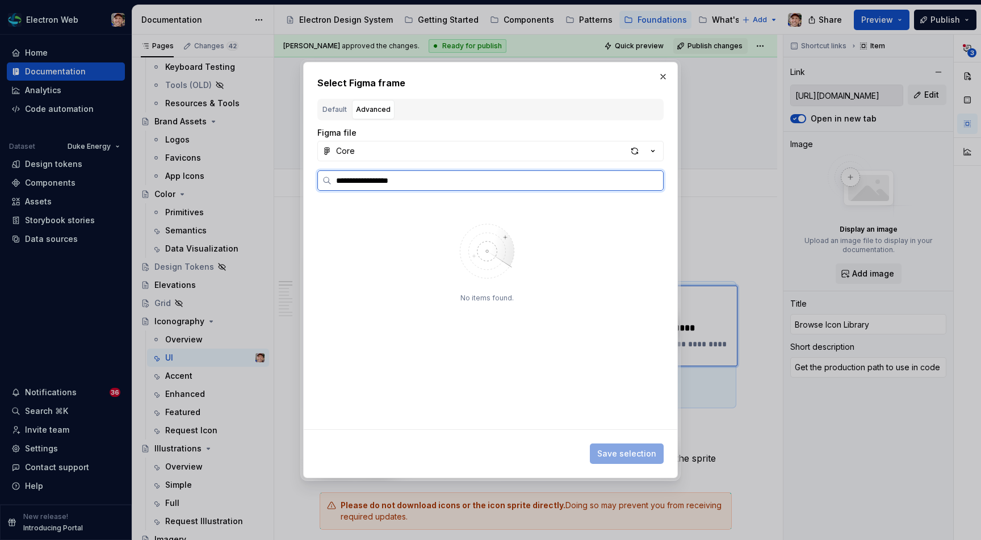
click at [375, 182] on input "**********" at bounding box center [496, 180] width 331 height 11
click at [392, 182] on input "**********" at bounding box center [496, 180] width 331 height 11
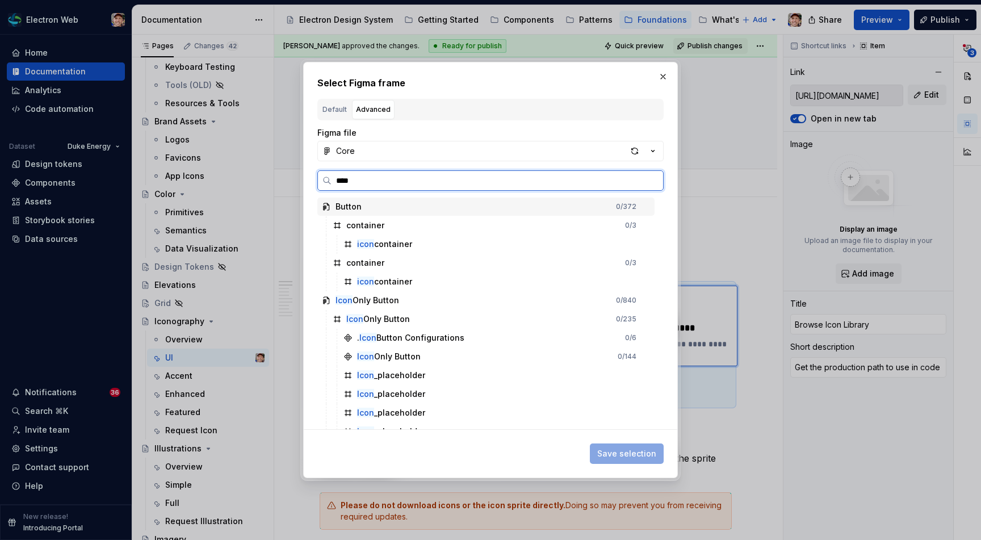
type input "*****"
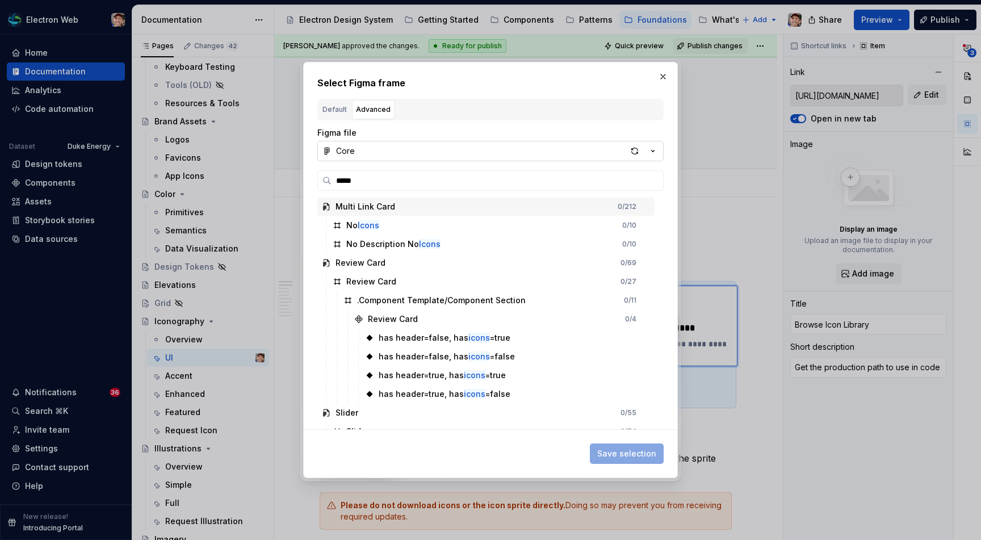
click at [433, 150] on button "Core" at bounding box center [490, 151] width 346 height 20
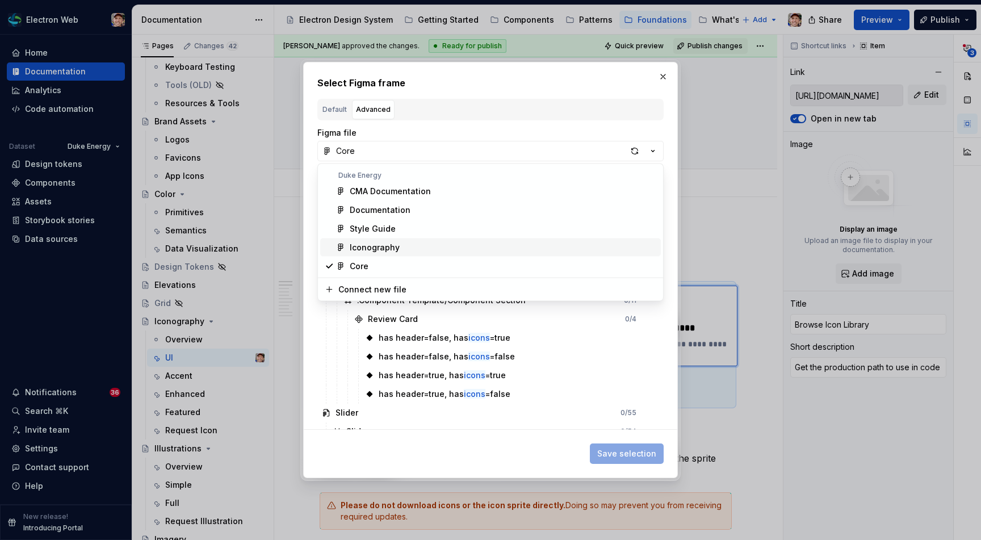
click at [393, 244] on div "Iconography" at bounding box center [375, 247] width 50 height 11
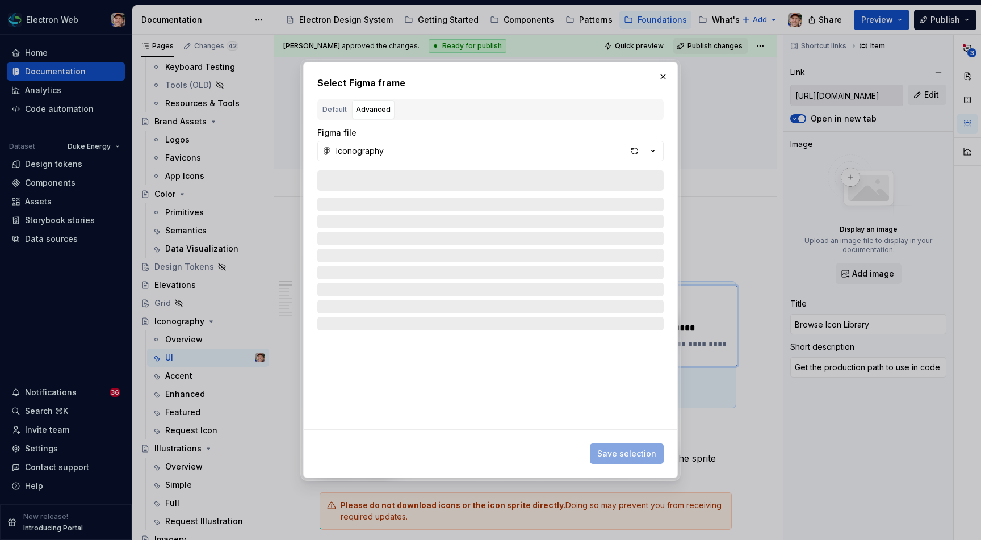
type textarea "*"
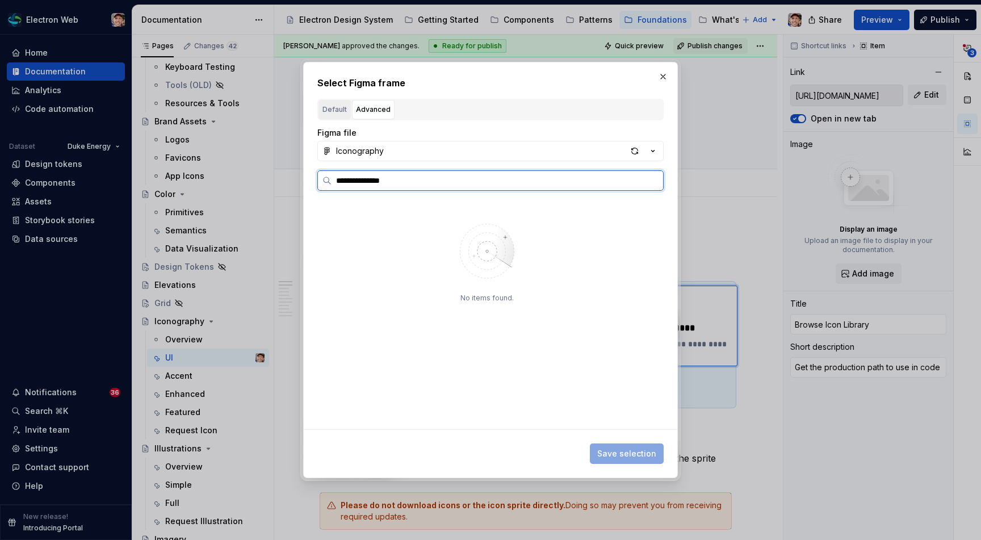
type input "**********"
click at [340, 104] on div "Default" at bounding box center [334, 109] width 24 height 11
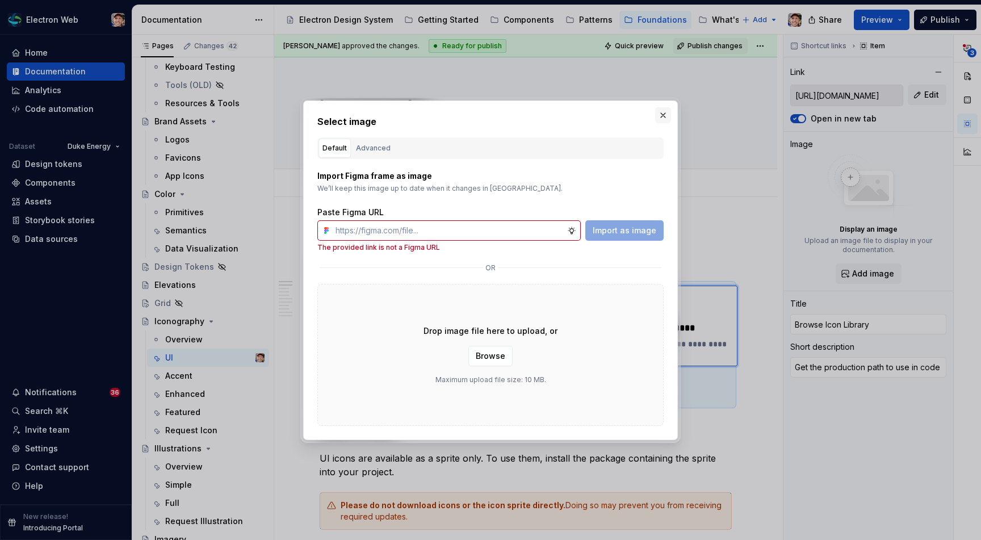
click at [665, 111] on button "button" at bounding box center [663, 115] width 16 height 16
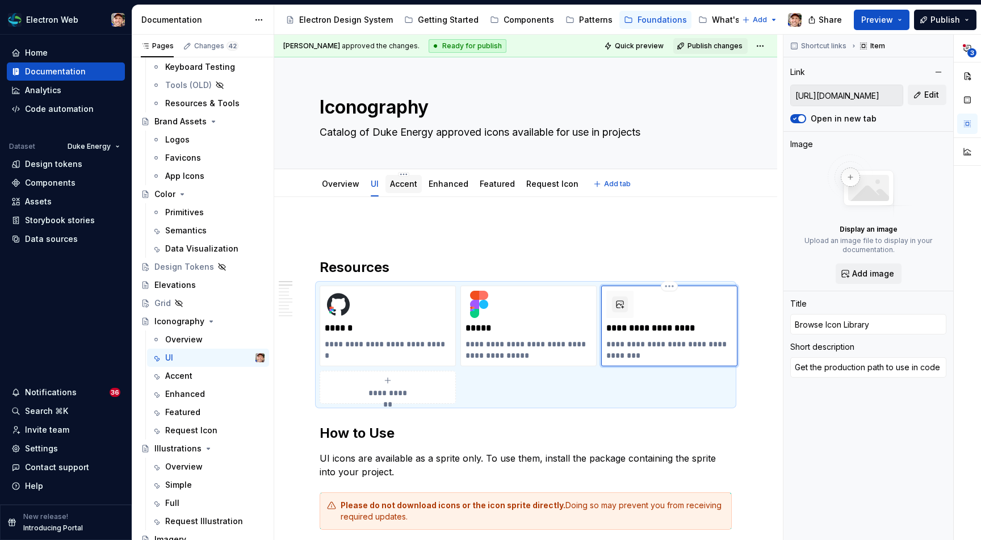
click at [393, 184] on link "Accent" at bounding box center [403, 184] width 27 height 10
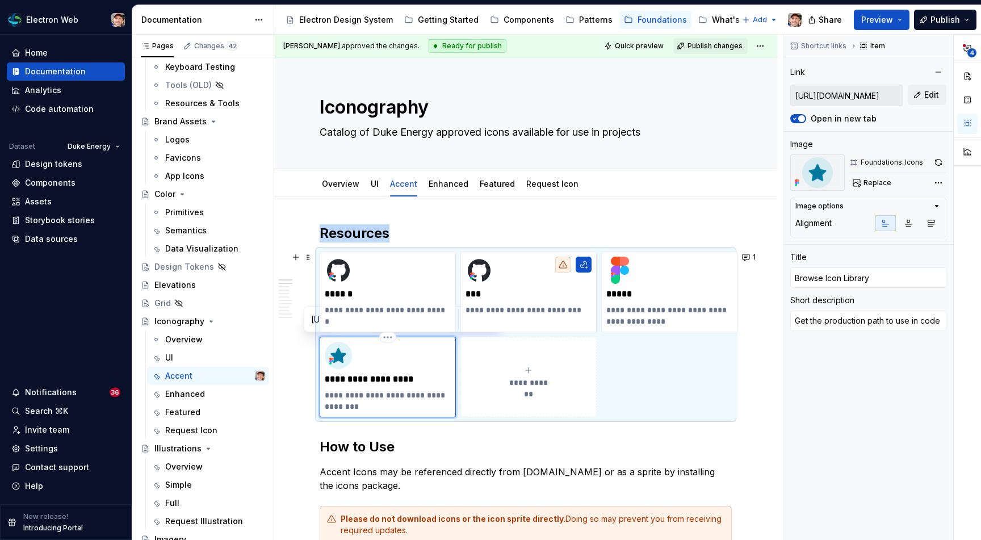
click at [332, 354] on img at bounding box center [338, 355] width 27 height 27
click at [817, 170] on img at bounding box center [817, 172] width 54 height 36
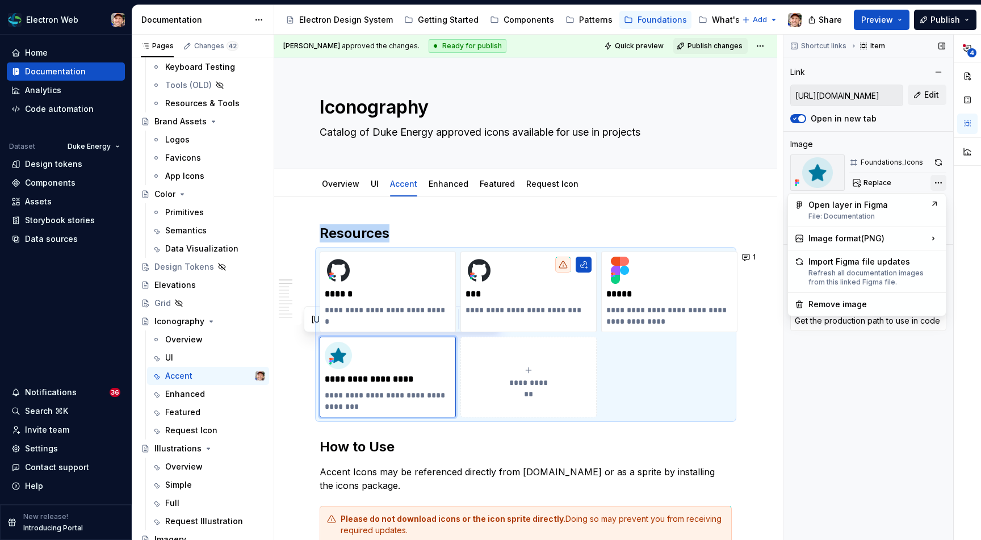
click at [938, 180] on div "**********" at bounding box center [882, 288] width 198 height 506
click at [835, 237] on div "Image format ( PNG )" at bounding box center [866, 238] width 153 height 18
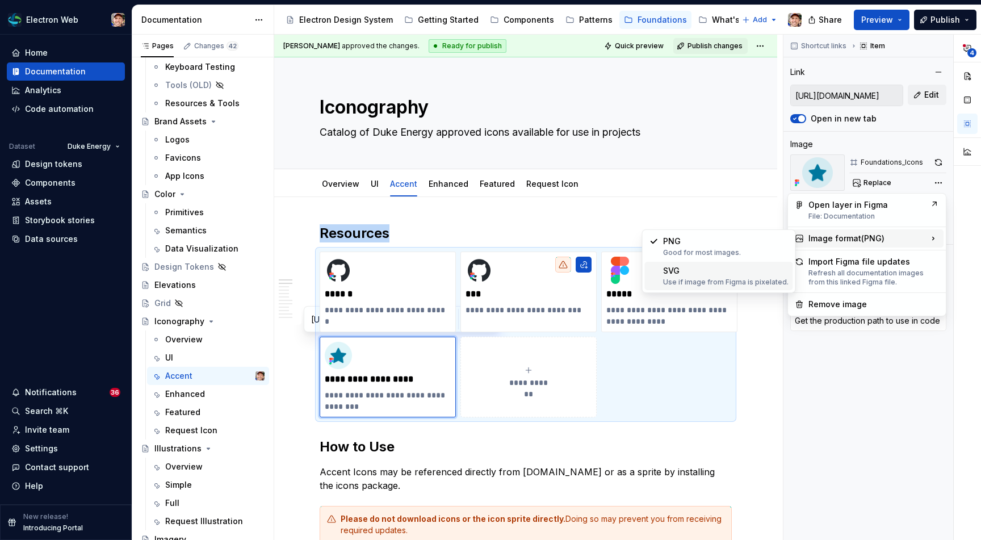
click at [675, 272] on div "SVG Use if image from Figma is pixelated." at bounding box center [725, 276] width 125 height 22
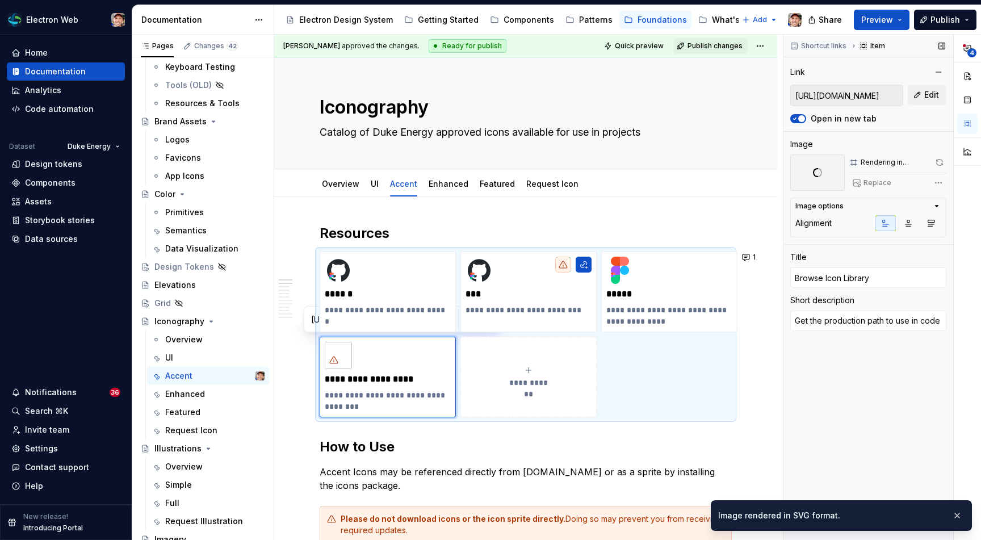
click at [820, 171] on span at bounding box center [819, 173] width 7 height 10
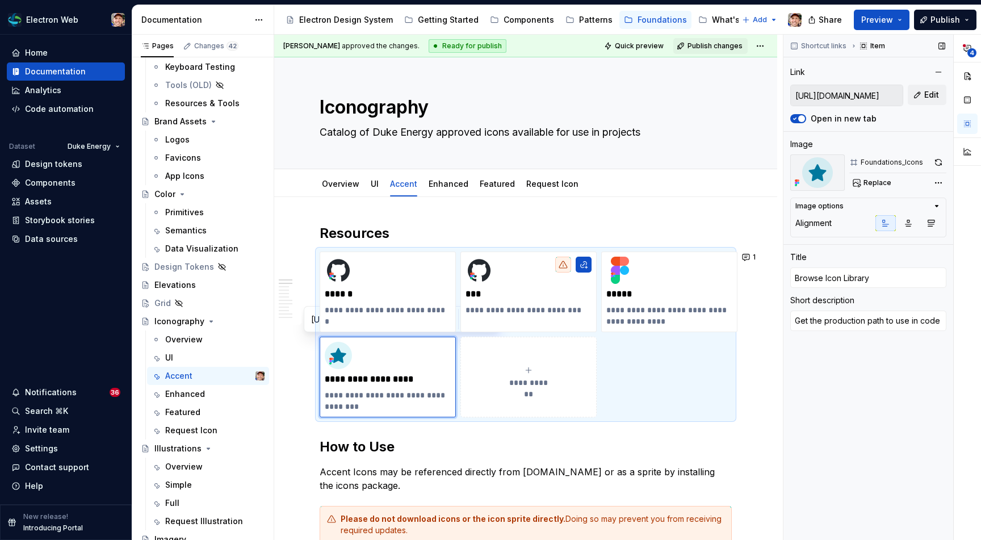
click at [878, 162] on div "Foundations_Icons" at bounding box center [891, 162] width 62 height 9
click at [809, 166] on img at bounding box center [817, 172] width 54 height 36
click at [814, 173] on img at bounding box center [817, 172] width 54 height 36
click at [873, 179] on span "Replace" at bounding box center [877, 182] width 28 height 9
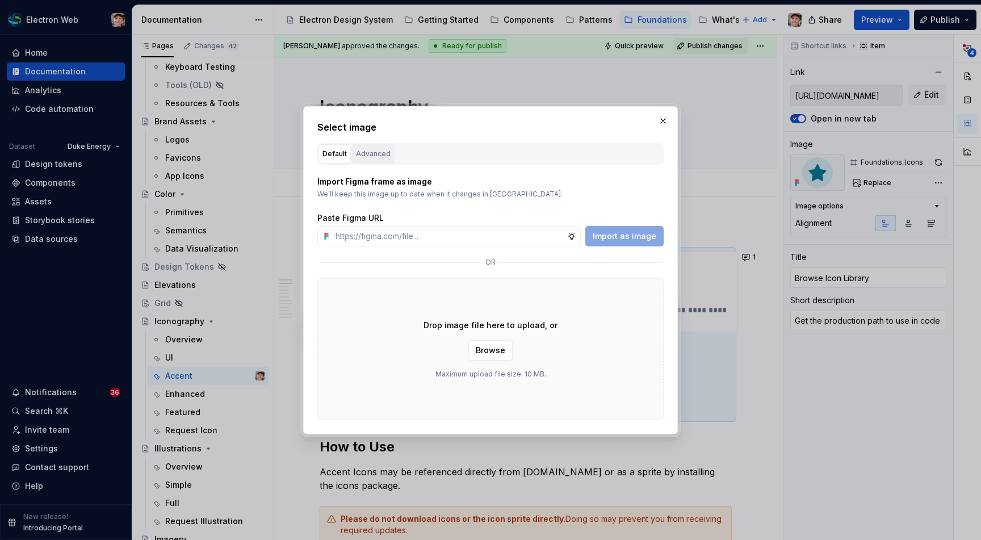
click at [365, 145] on button "Advanced" at bounding box center [373, 153] width 43 height 19
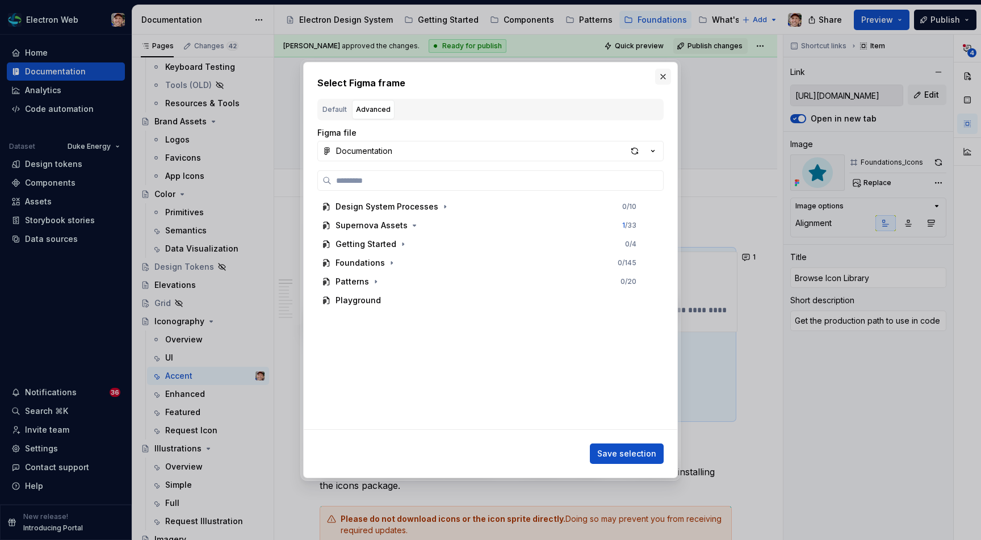
click at [663, 73] on button "button" at bounding box center [663, 77] width 16 height 16
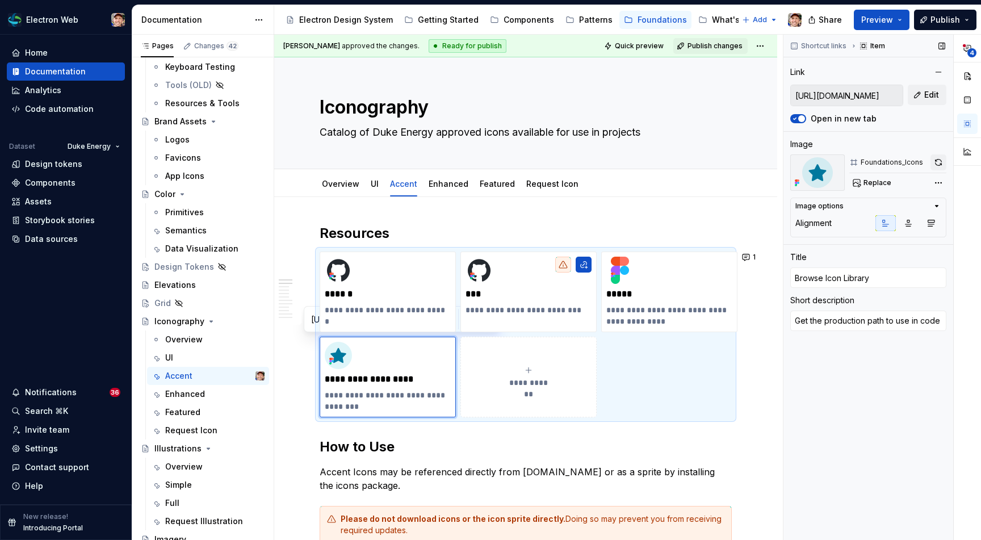
click at [937, 161] on button "button" at bounding box center [938, 162] width 16 height 16
click at [885, 156] on div "Foundations_Icons" at bounding box center [897, 162] width 97 height 16
click at [852, 160] on icon at bounding box center [854, 162] width 6 height 6
click at [866, 163] on div "Foundations_Icons" at bounding box center [891, 162] width 62 height 9
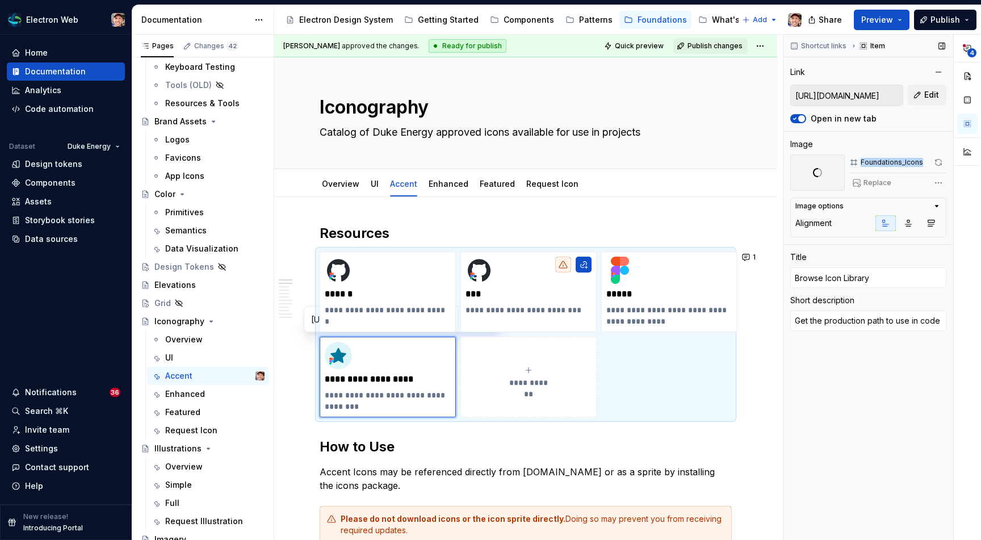
click at [866, 163] on div "Foundations_Icons" at bounding box center [891, 162] width 62 height 9
copy div "Foundations_Icons"
click at [817, 170] on span at bounding box center [817, 172] width 12 height 12
click at [936, 183] on div "**********" at bounding box center [882, 288] width 198 height 506
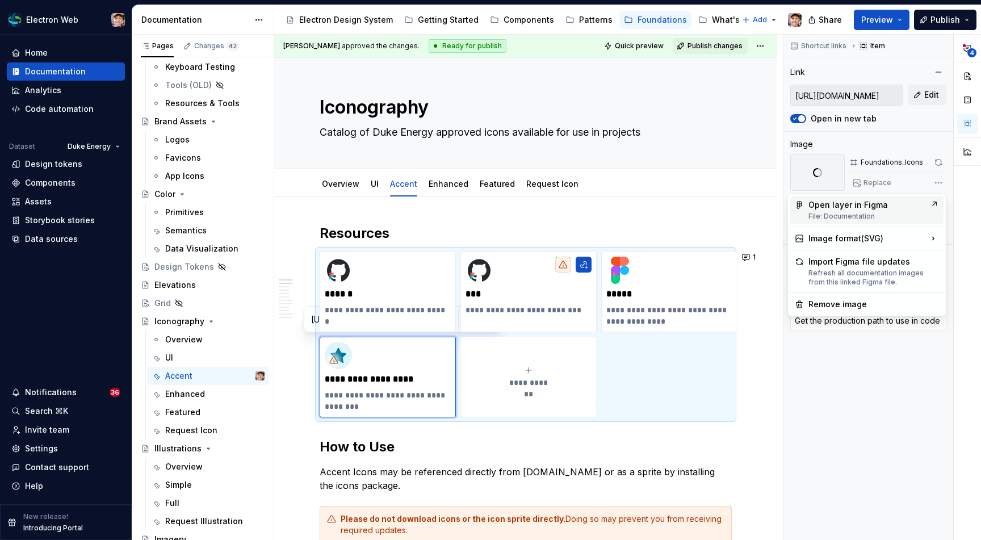
click at [875, 206] on div "Open layer in Figma File: Documentation" at bounding box center [866, 210] width 117 height 22
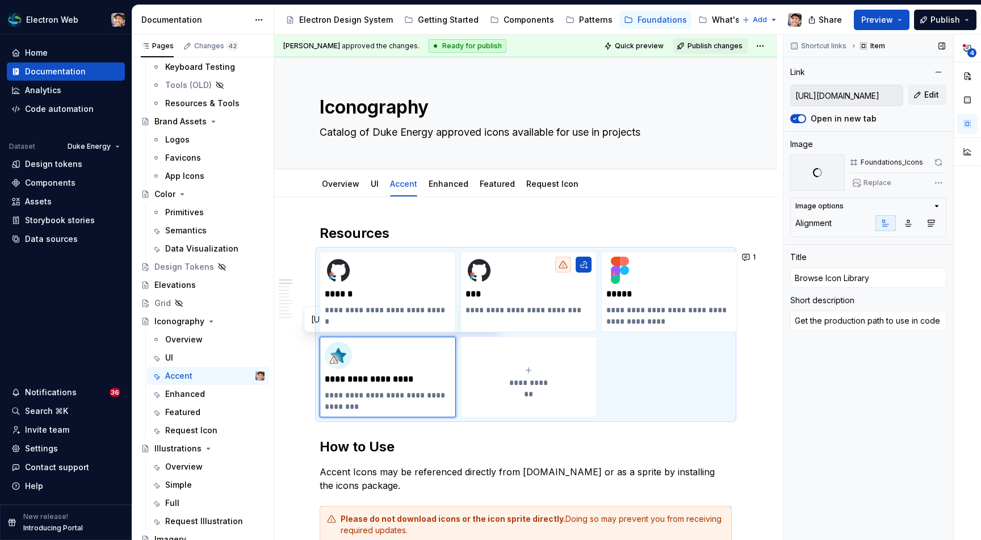
click at [938, 182] on div "**********" at bounding box center [882, 288] width 198 height 506
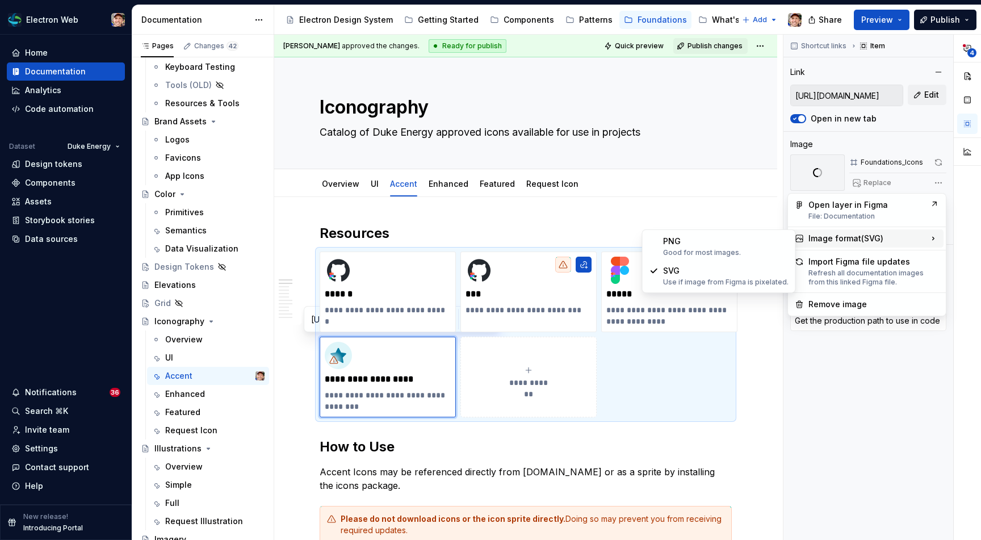
click at [883, 241] on div "Image format ( SVG )" at bounding box center [866, 238] width 153 height 18
click at [733, 242] on div "PNG Good for most images." at bounding box center [725, 247] width 125 height 22
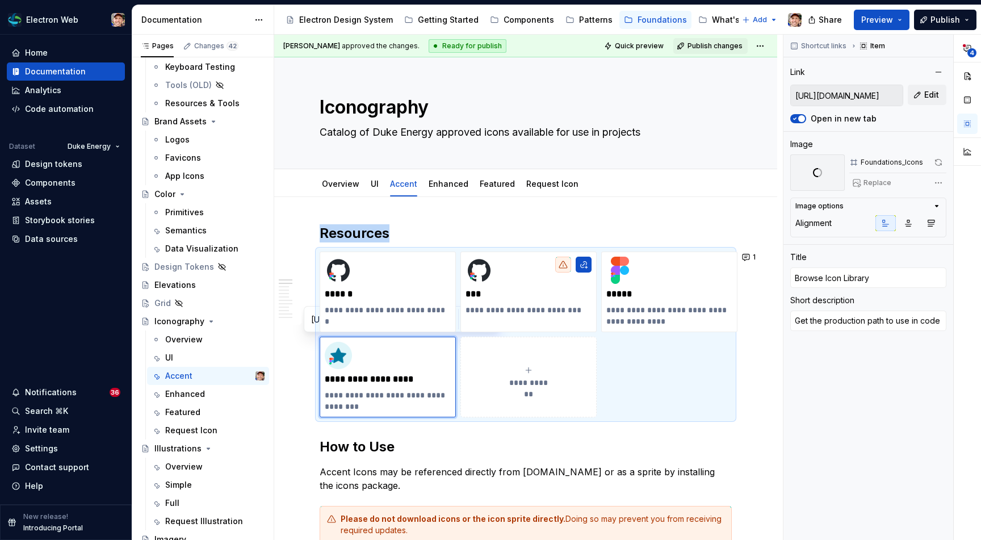
click at [375, 184] on link "UI" at bounding box center [375, 184] width 8 height 10
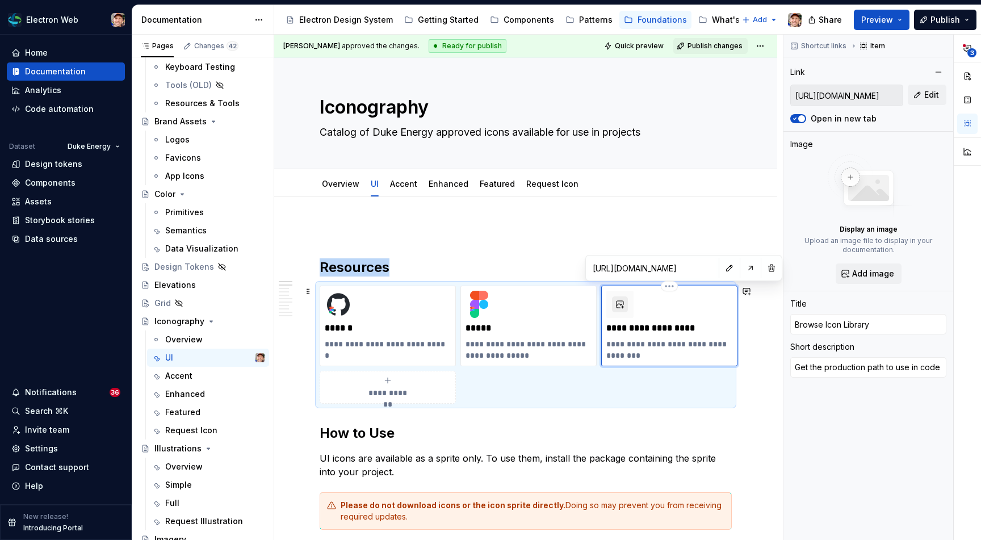
click at [619, 304] on button "button" at bounding box center [620, 304] width 16 height 16
type textarea "*"
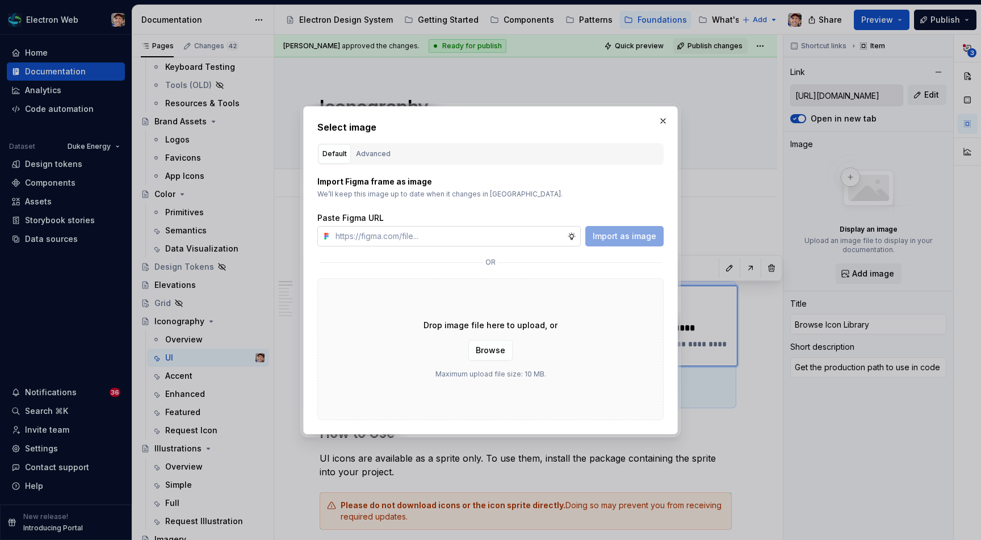
type input "https://www.figma.com/file/EmTsSnitY6N7V8coboZo7a?node-id=28:755"
type textarea "*"
type input "https://www.figma.com/file/EmTsSnitY6N7V8coboZo7a?node-id=28:755"
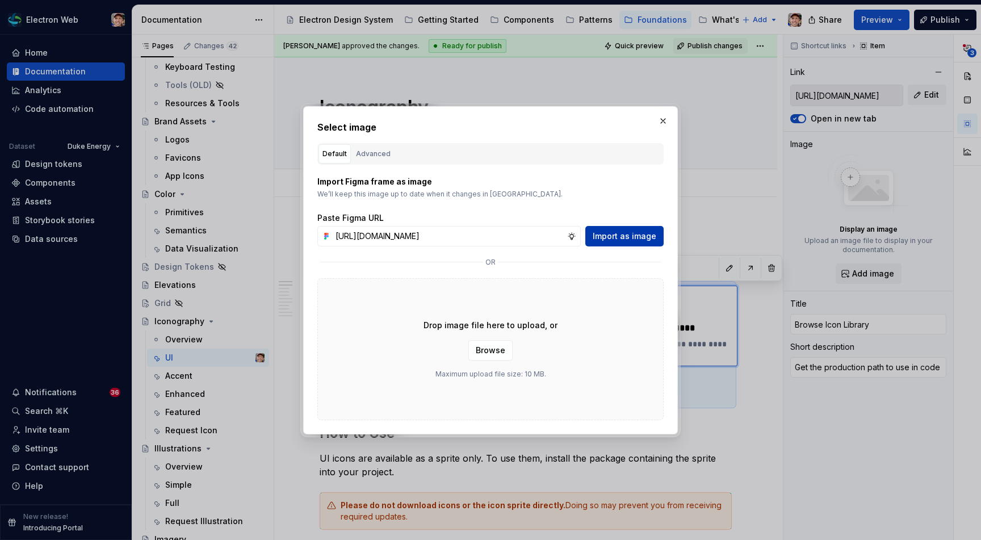
click at [628, 238] on span "Import as image" at bounding box center [625, 235] width 64 height 11
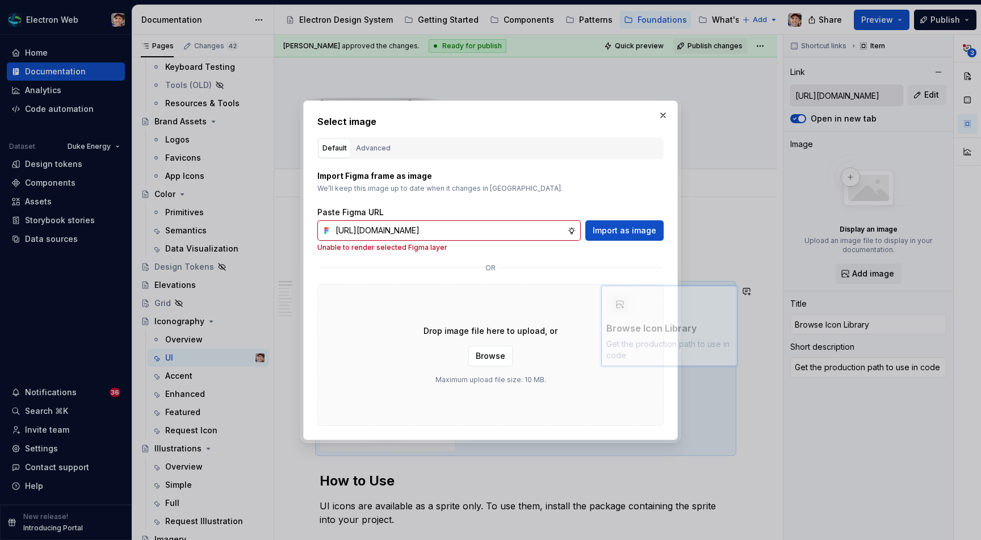
drag, startPoint x: 549, startPoint y: 229, endPoint x: 588, endPoint y: 210, distance: 43.7
click at [588, 211] on div "Paste Figma URL https://www.figma.com/file/EmTsSnitY6N7V8coboZo7a?node-id=28:75…" at bounding box center [490, 229] width 346 height 45
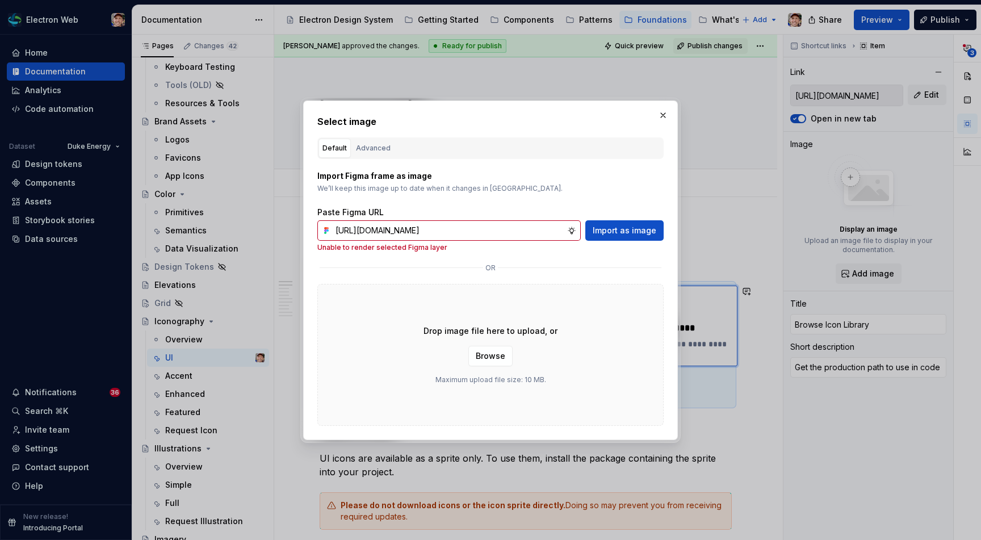
click at [601, 199] on div "Import Figma frame as image We’ll keep this image up to date when it changes in…" at bounding box center [490, 211] width 346 height 82
click at [663, 114] on button "button" at bounding box center [663, 115] width 16 height 16
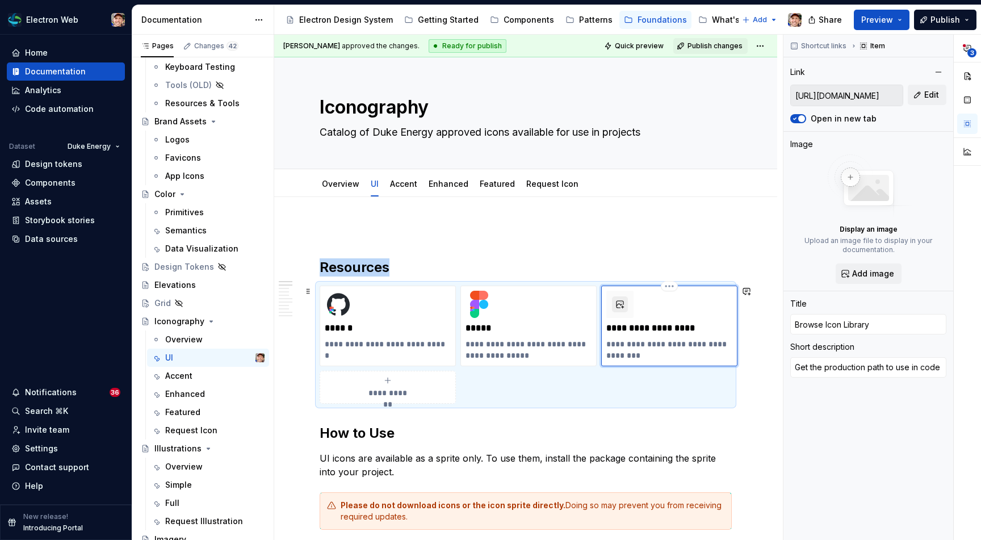
click at [624, 308] on button "button" at bounding box center [620, 304] width 16 height 16
type textarea "*"
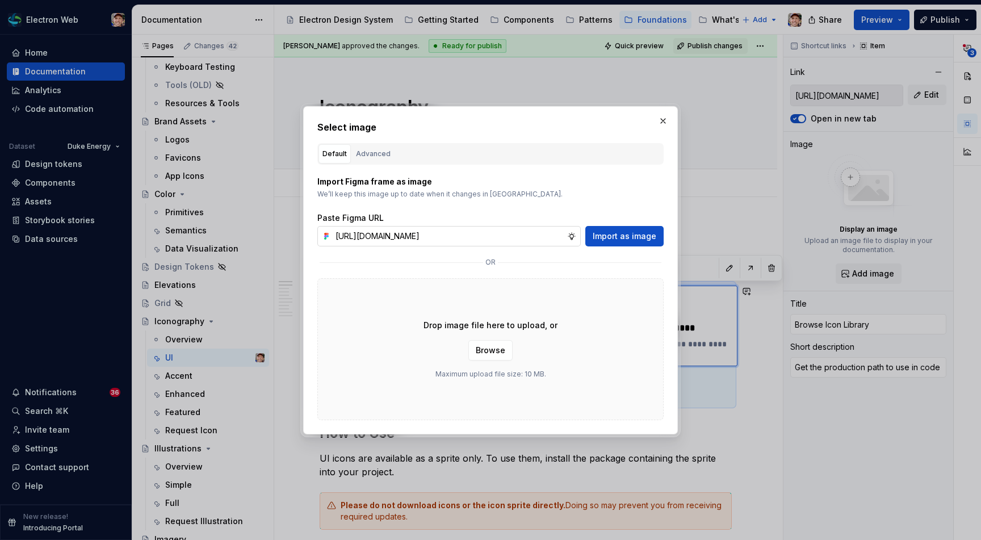
scroll to position [0, 43]
type input "https://www.figma.com/file/EmTsSnitY6N7V8coboZo7a?node-id=28:755"
type textarea "*"
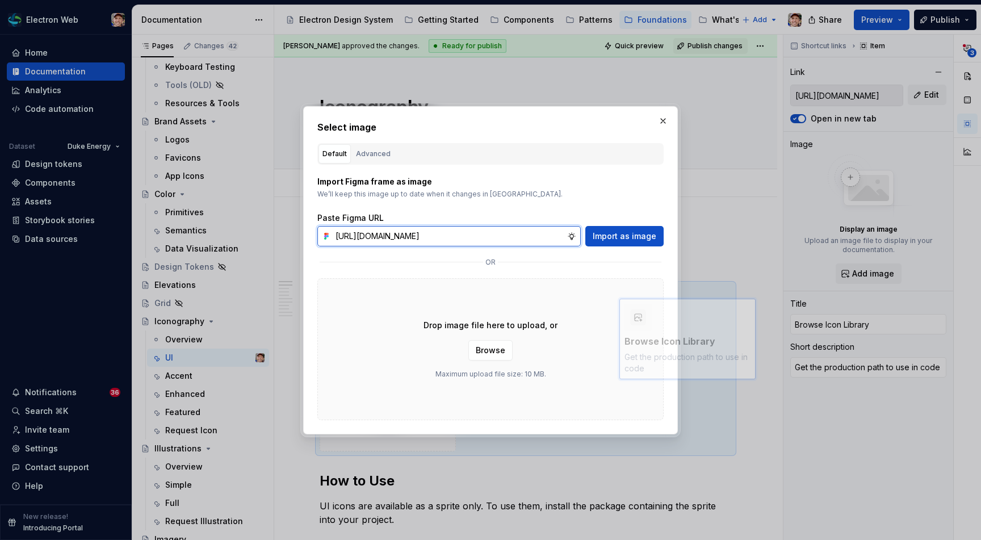
scroll to position [0, 43]
drag, startPoint x: 543, startPoint y: 236, endPoint x: 561, endPoint y: 233, distance: 19.0
click at [561, 239] on input "https://www.figma.com/file/EmTsSnitY6N7V8coboZo7a?node-id=28:755" at bounding box center [449, 236] width 236 height 20
drag, startPoint x: 564, startPoint y: 234, endPoint x: 506, endPoint y: 237, distance: 58.0
click at [506, 237] on input "https://www.figma.com/file/EmTsSnitY6N7V8coboZo7a?node-id=28:755" at bounding box center [449, 236] width 236 height 20
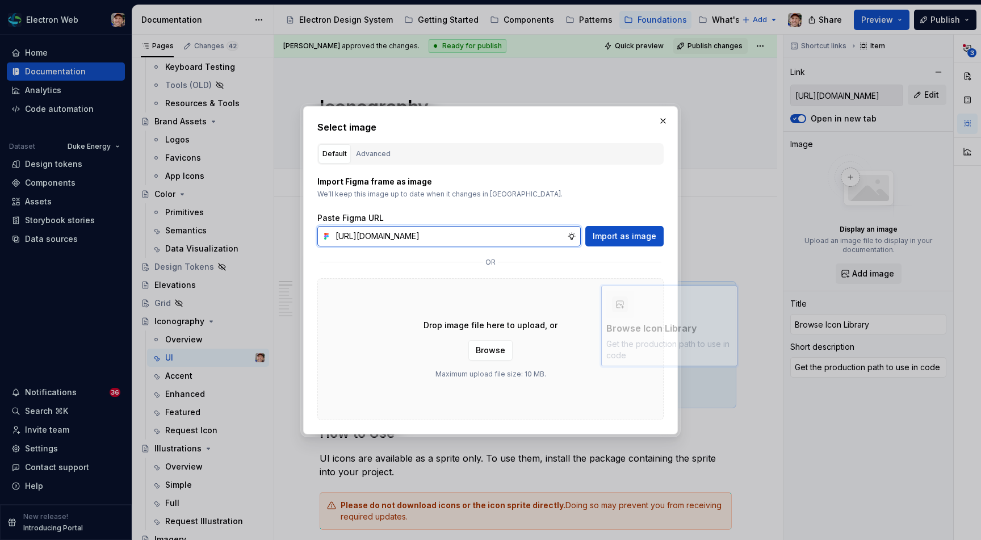
click at [506, 237] on input "https://www.figma.com/file/EmTsSnitY6N7V8coboZo7a?node-id=28:755" at bounding box center [449, 236] width 236 height 20
click at [498, 237] on input "https://www.figma.com/file/EmTsSnitY6N7V8coboZo7a?node-id=28:755" at bounding box center [449, 236] width 236 height 20
click at [501, 237] on input "https://www.figma.com/file/EmTsSnitY6N7V8coboZo7a?node-id=28:755" at bounding box center [449, 236] width 236 height 20
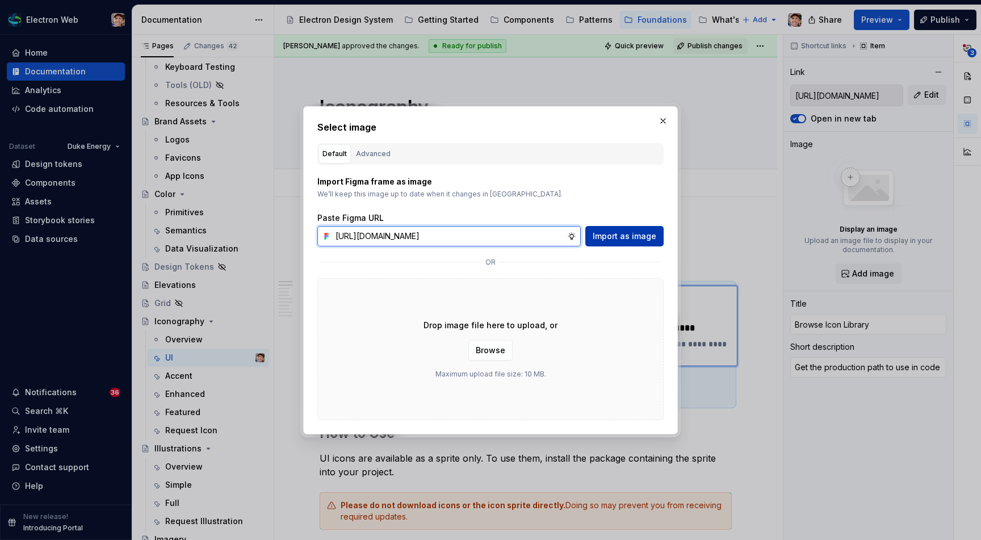
type input "https://www.figma.com/file/EmTsSnitY6N7V8coboZo7a"
click at [633, 234] on span "Import as image" at bounding box center [625, 235] width 64 height 11
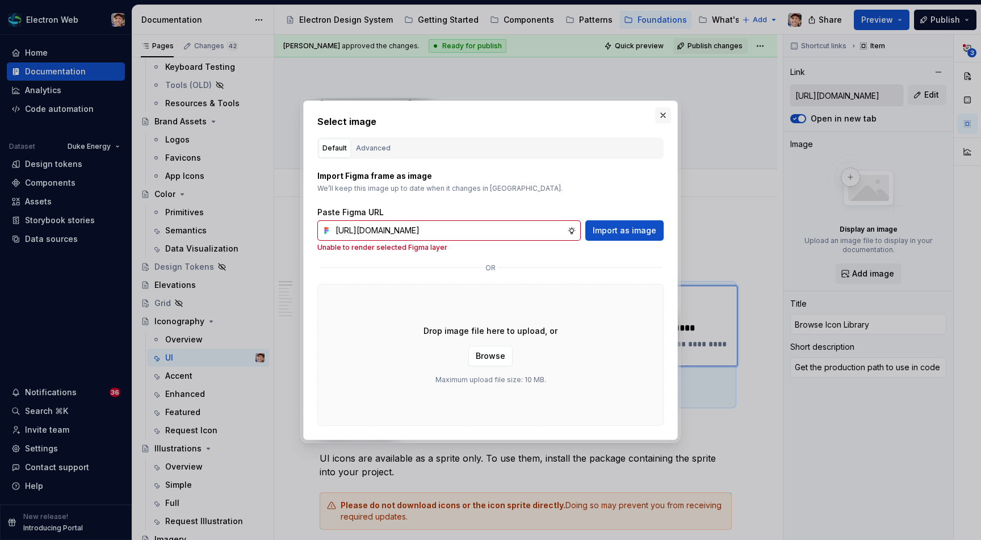
click at [665, 112] on button "button" at bounding box center [663, 115] width 16 height 16
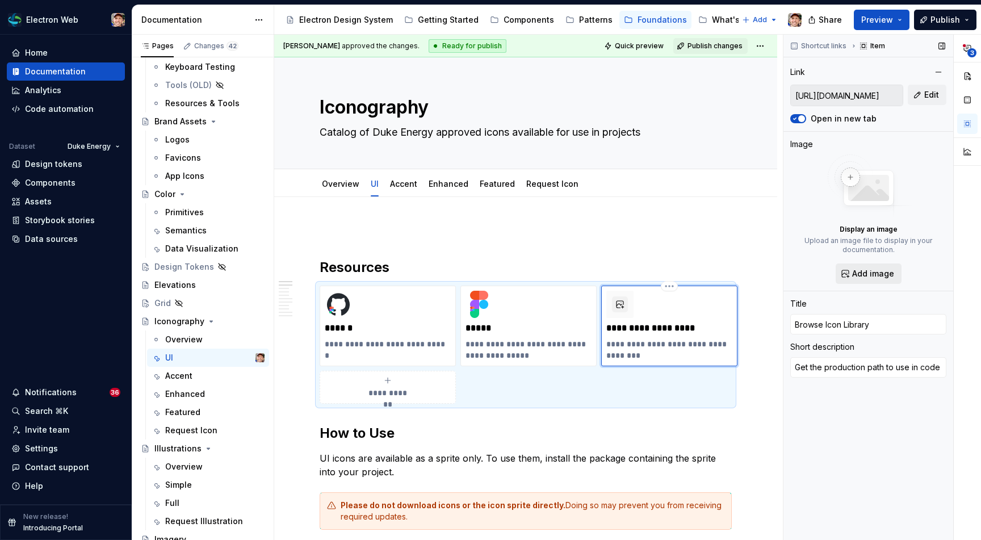
click at [867, 268] on span "Add image" at bounding box center [873, 273] width 42 height 11
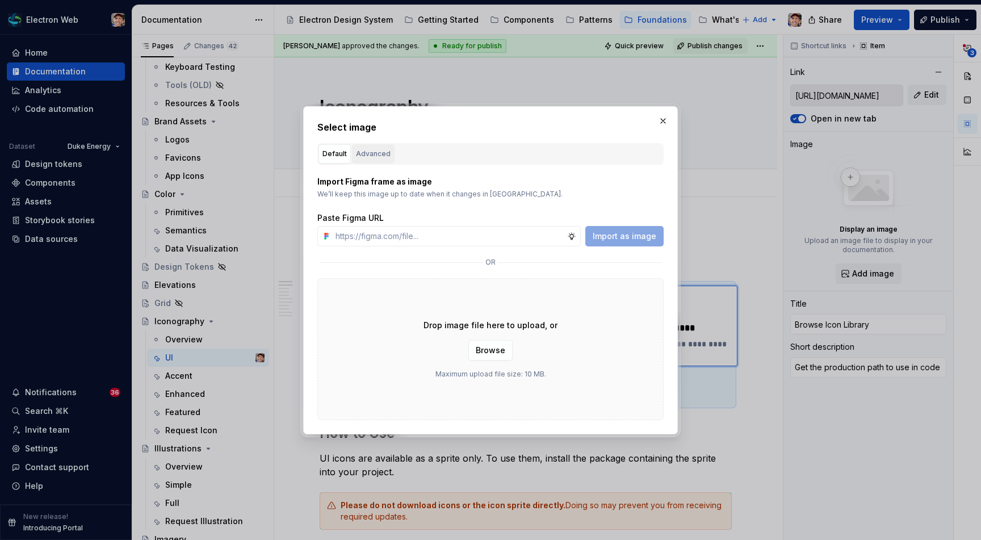
click at [380, 161] on button "Advanced" at bounding box center [373, 153] width 43 height 19
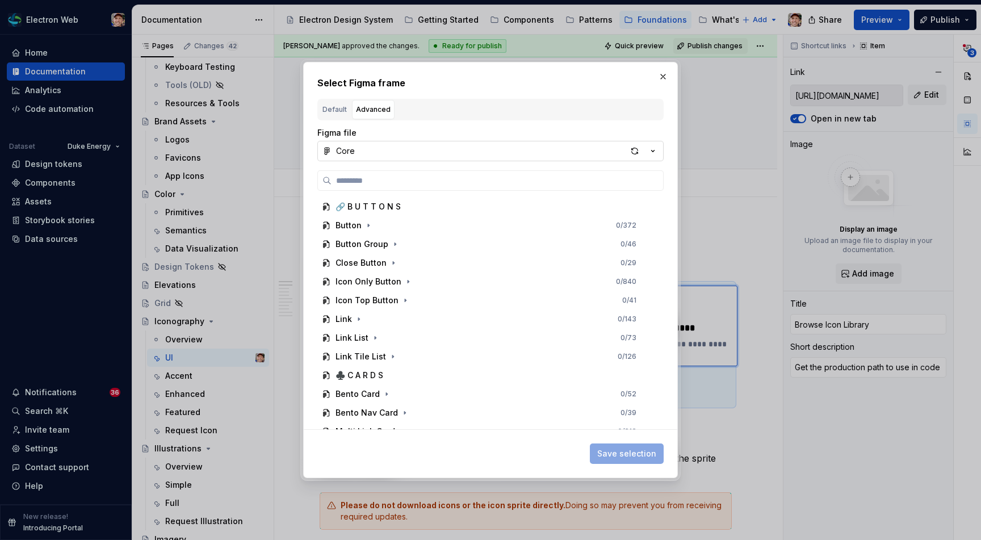
click at [417, 157] on button "Core" at bounding box center [490, 151] width 346 height 20
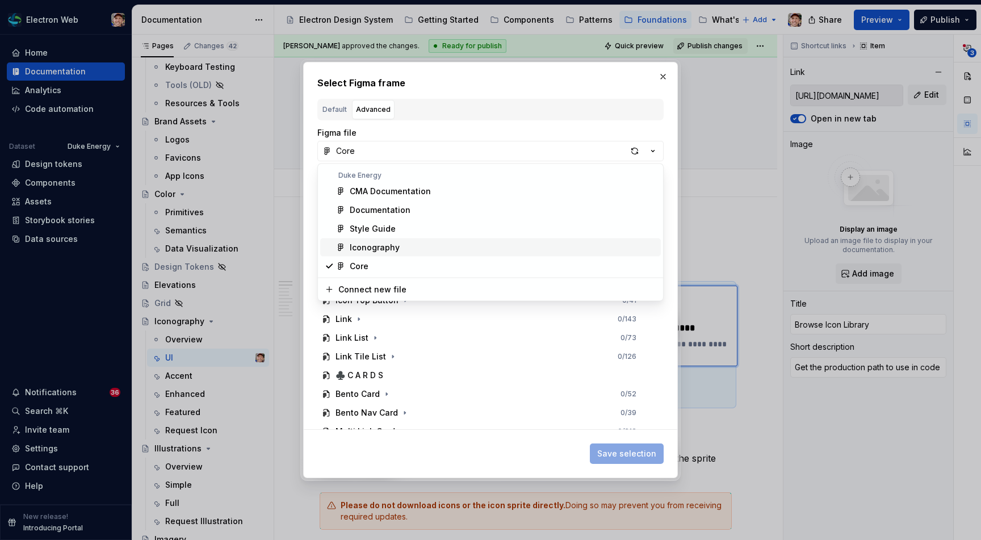
click at [375, 247] on div "Iconography" at bounding box center [375, 247] width 50 height 11
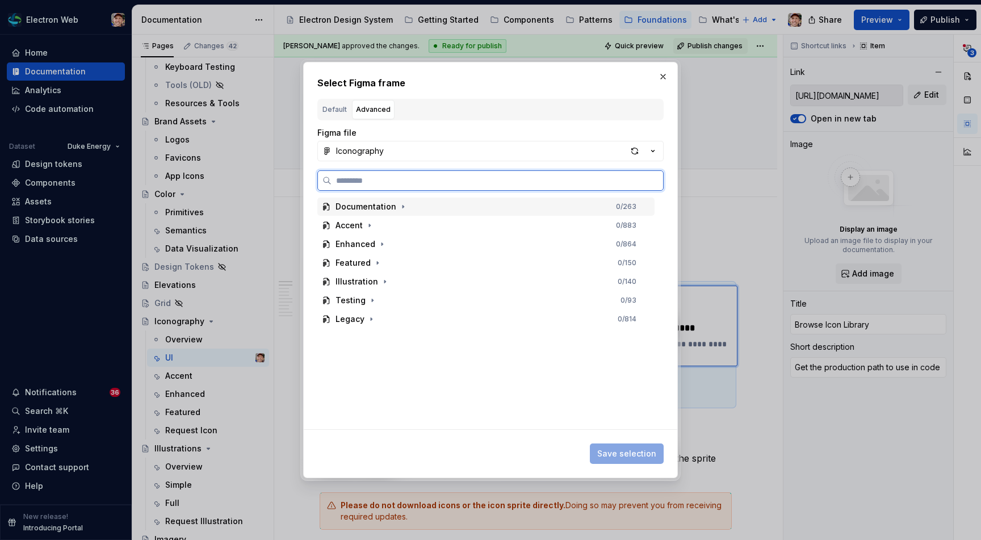
click at [394, 201] on div "Documentation" at bounding box center [371, 206] width 73 height 11
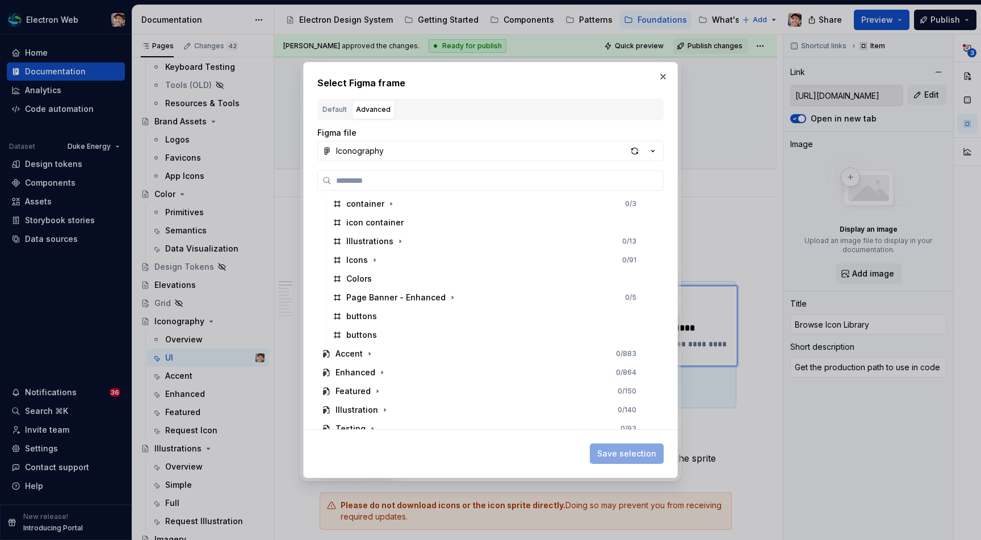
scroll to position [1210, 0]
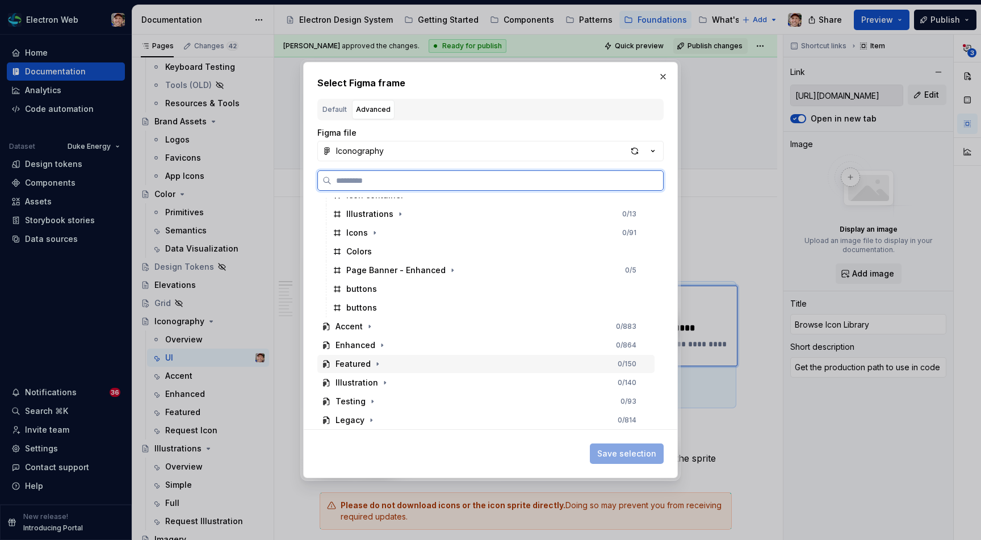
click at [350, 364] on div "Featured" at bounding box center [352, 363] width 35 height 11
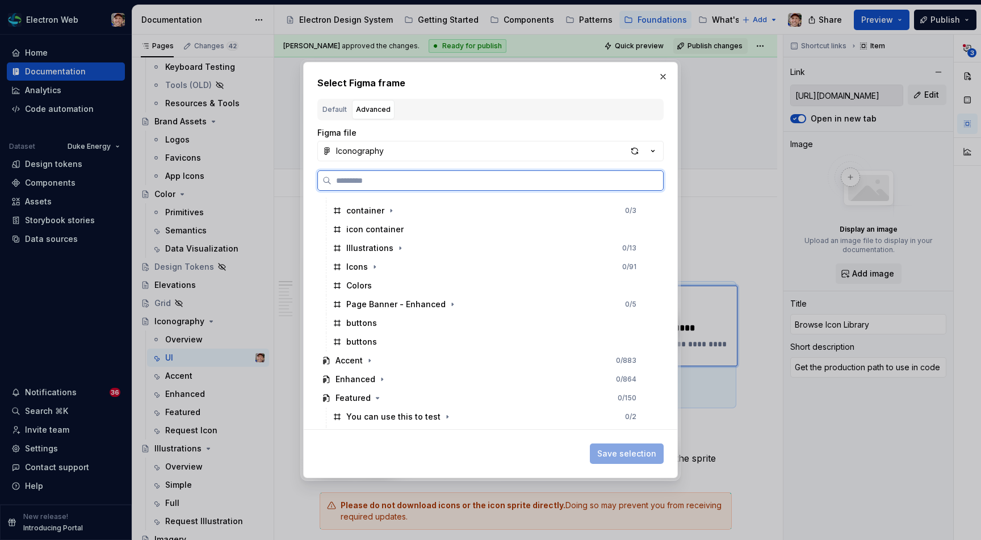
scroll to position [1181, 0]
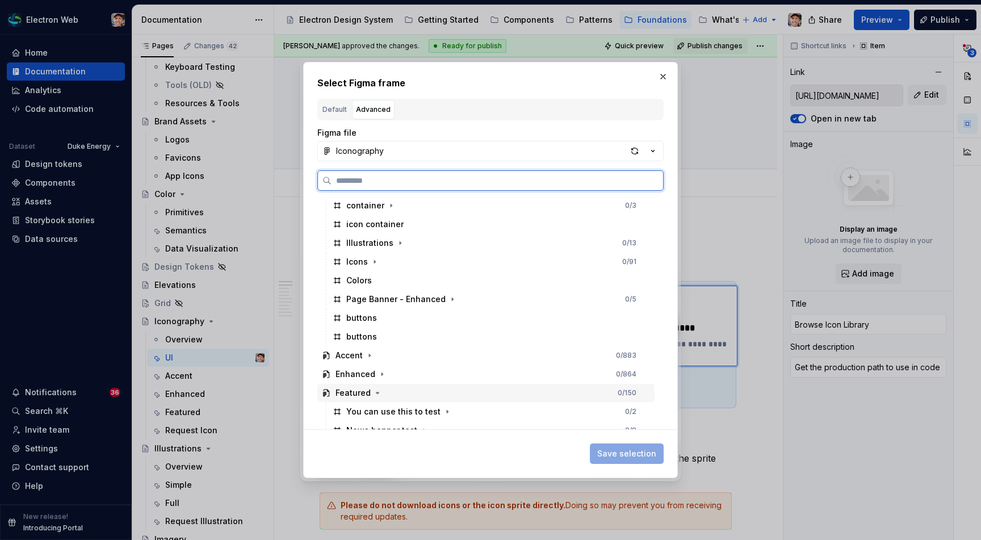
click at [346, 392] on div "Featured" at bounding box center [352, 392] width 35 height 11
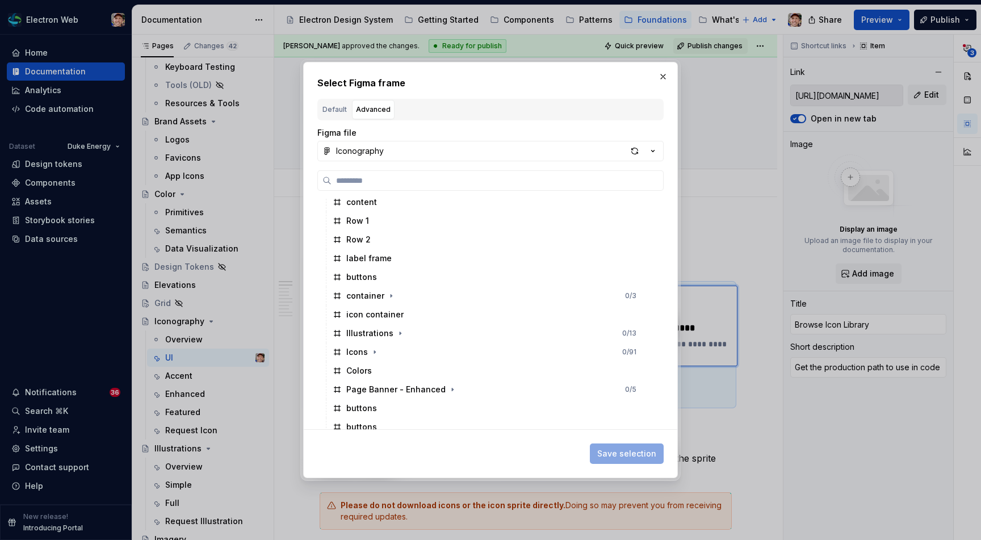
scroll to position [1094, 0]
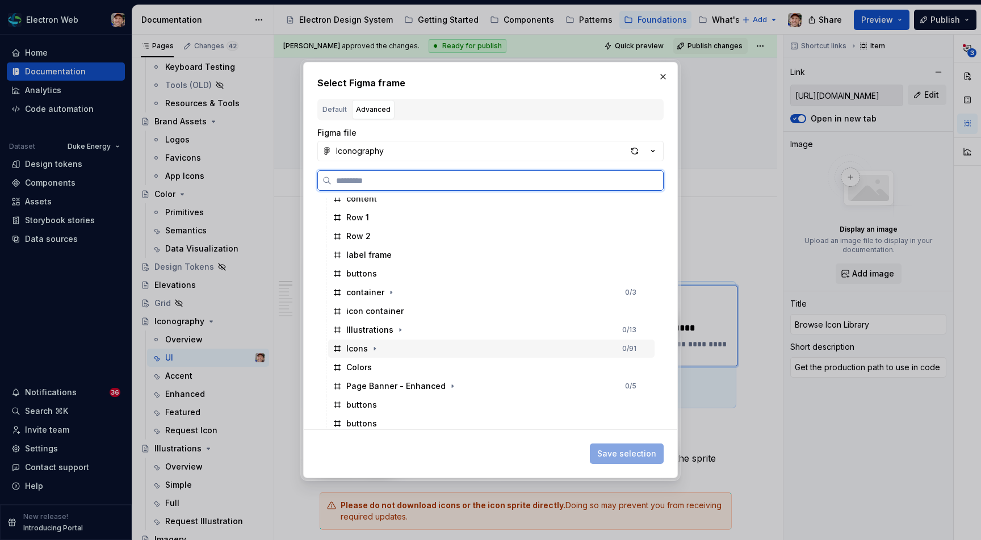
click at [362, 349] on div "Icons" at bounding box center [357, 348] width 22 height 11
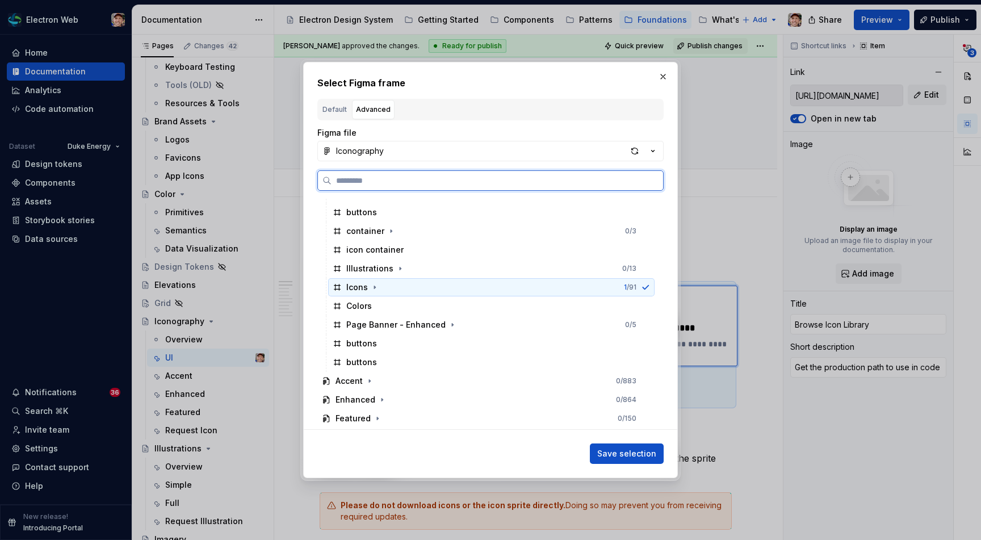
scroll to position [1161, 0]
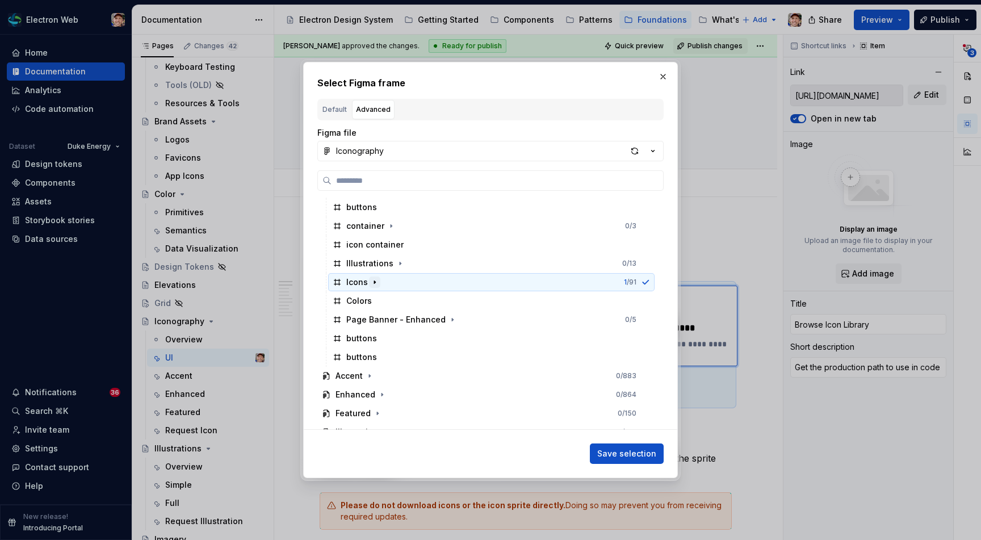
click at [375, 281] on icon "button" at bounding box center [374, 282] width 9 height 9
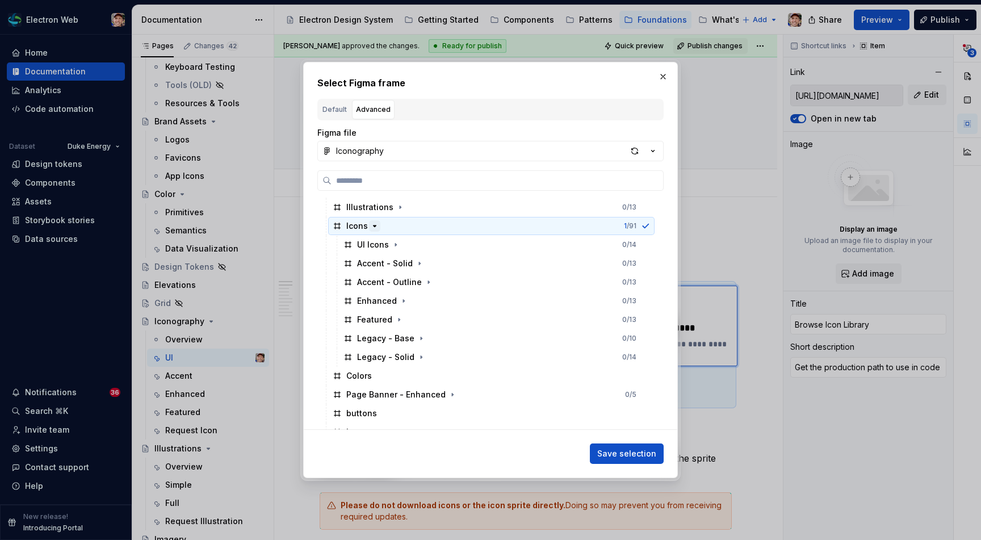
scroll to position [1220, 0]
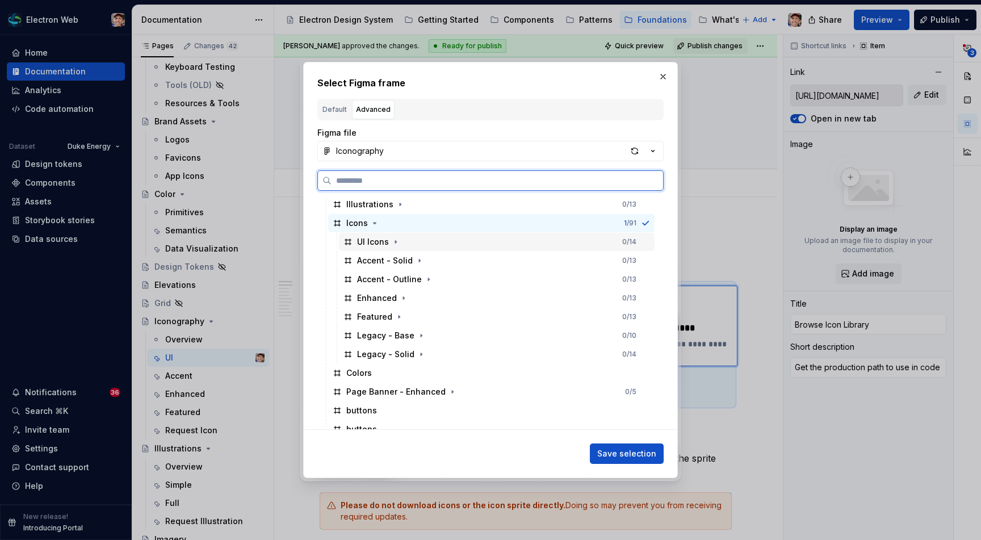
click at [379, 243] on div "UI Icons" at bounding box center [373, 241] width 32 height 11
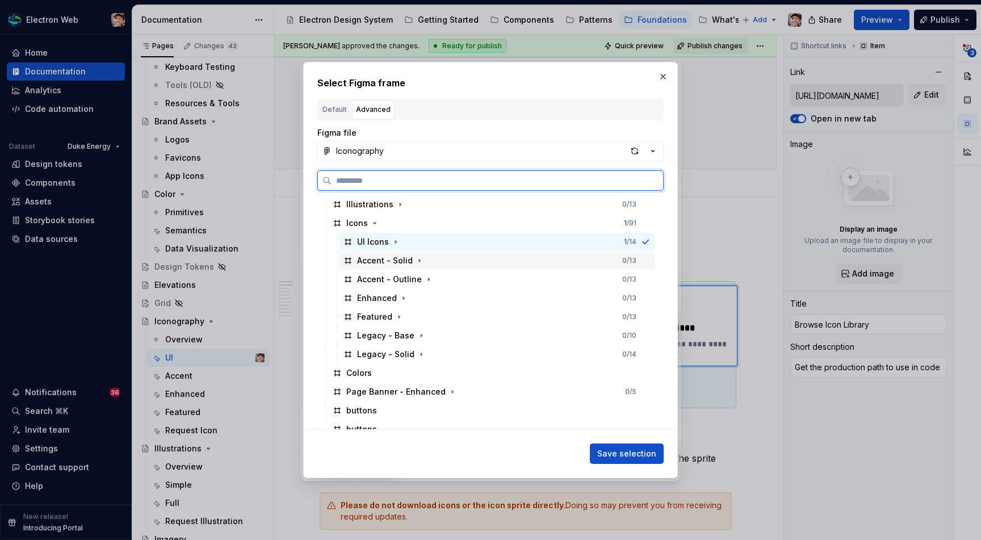
click at [380, 258] on div "Accent - Solid" at bounding box center [385, 260] width 56 height 11
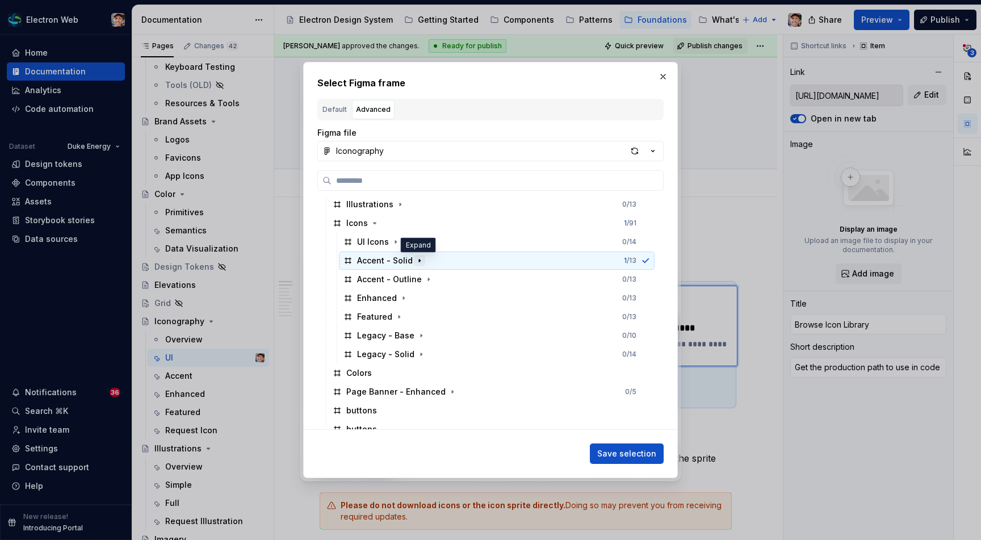
click at [416, 260] on icon "button" at bounding box center [419, 260] width 9 height 9
click at [394, 296] on icon "button" at bounding box center [396, 297] width 9 height 9
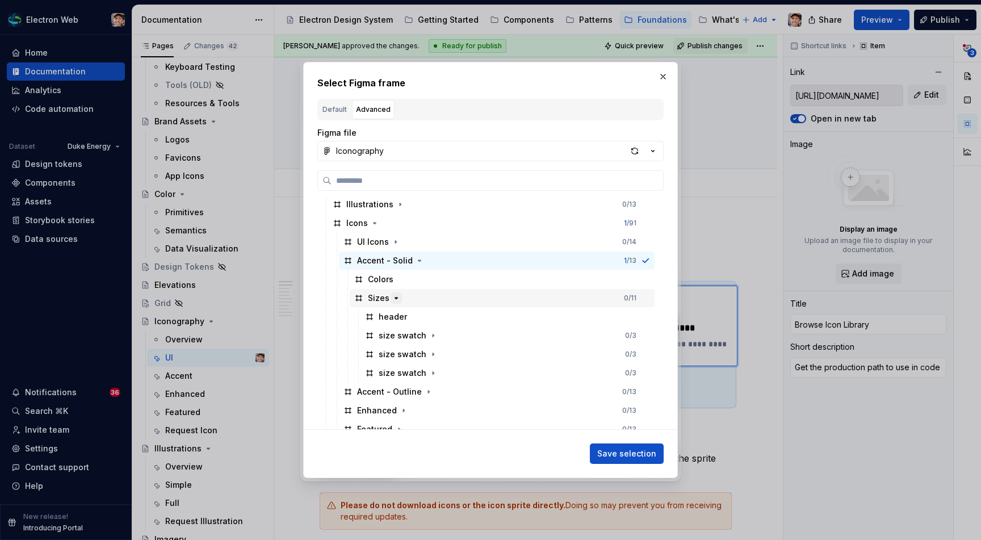
click at [394, 296] on icon "button" at bounding box center [396, 297] width 9 height 9
click at [418, 260] on icon "button" at bounding box center [419, 260] width 3 height 1
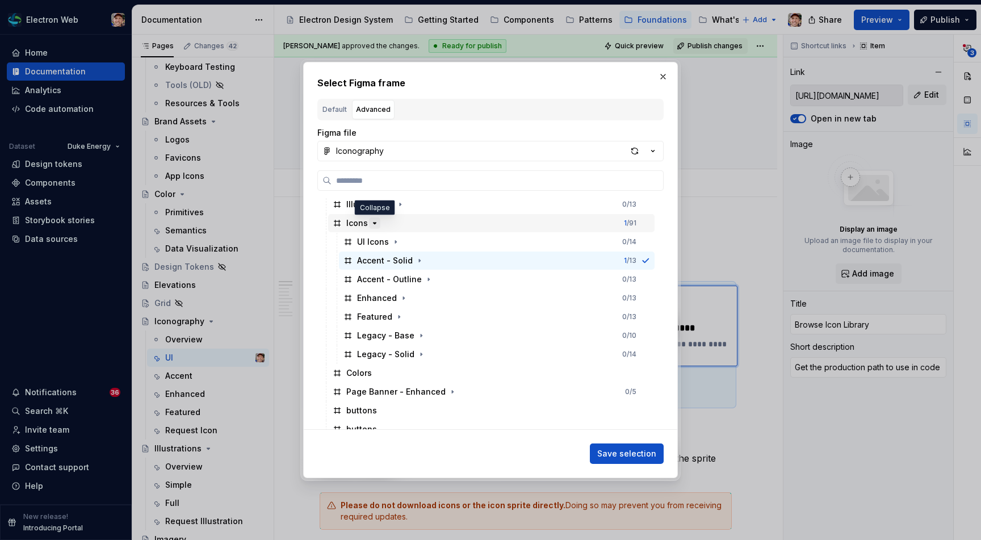
click at [373, 224] on icon "button" at bounding box center [374, 222] width 3 height 1
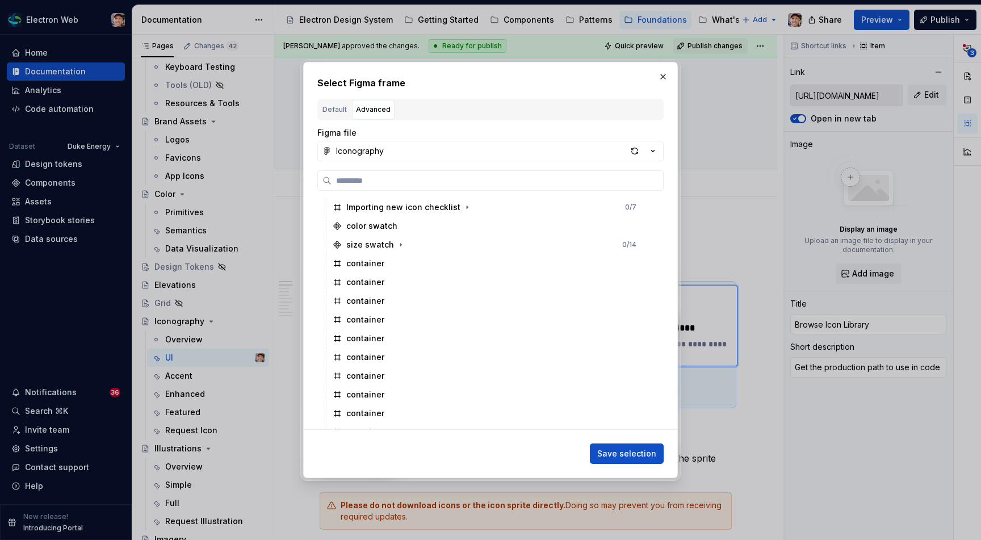
scroll to position [0, 0]
click at [400, 204] on icon "button" at bounding box center [402, 206] width 9 height 9
click at [665, 77] on button "button" at bounding box center [663, 77] width 16 height 16
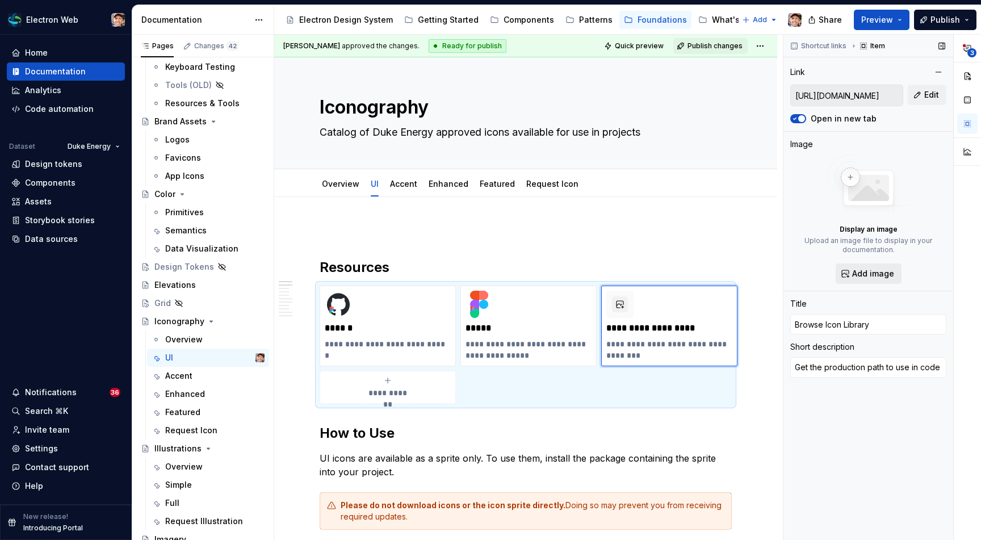
click at [860, 270] on span "Add image" at bounding box center [873, 273] width 42 height 11
type textarea "*"
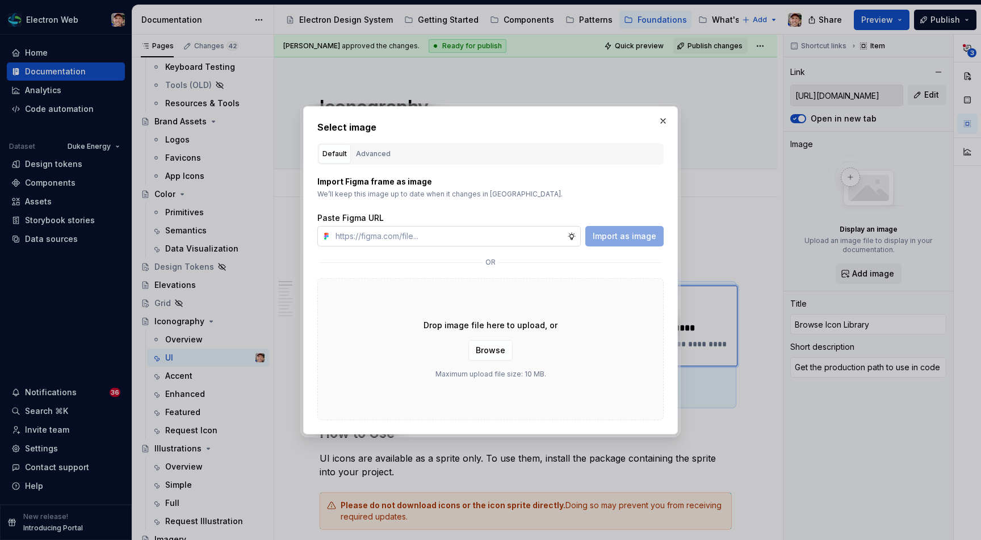
type input "https://www.figma.com/design/EmTsSnitY6N7V8coboZo7a/Documentation?node-id=28-75…"
type textarea "*"
type input "https://www.figma.com/design/EmTsSnitY6N7V8coboZo7a/Documentation?node-id=28-75…"
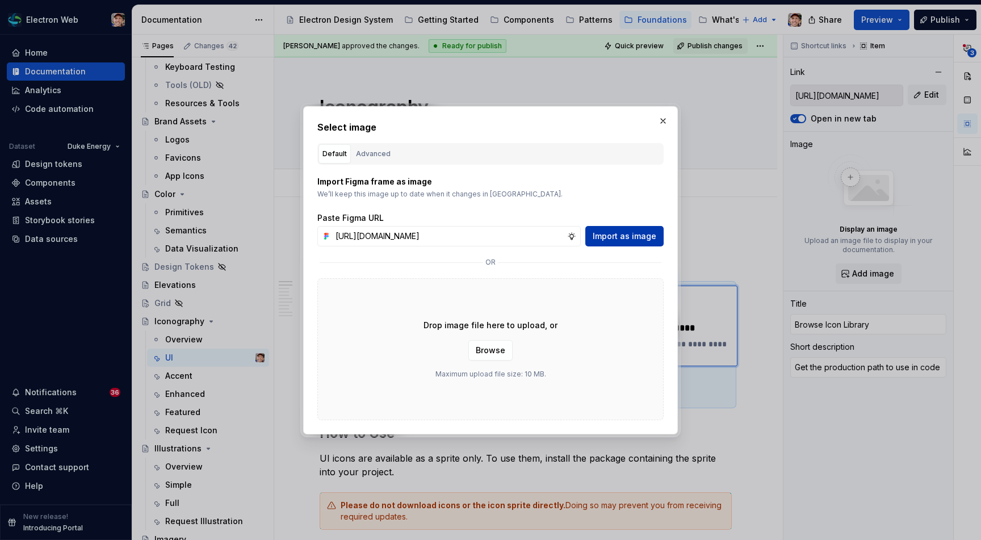
click at [632, 241] on span "Import as image" at bounding box center [625, 235] width 64 height 11
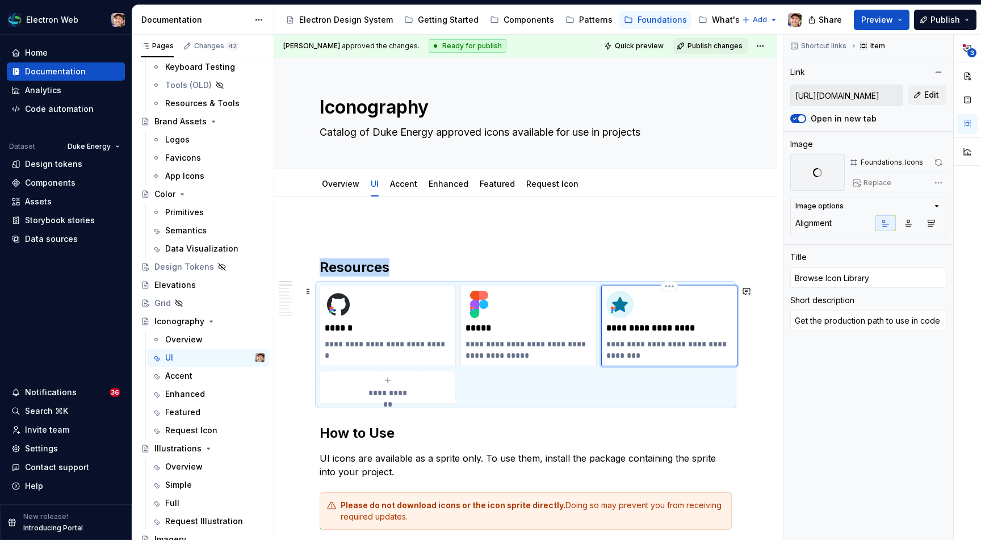
click at [617, 303] on img at bounding box center [619, 304] width 27 height 27
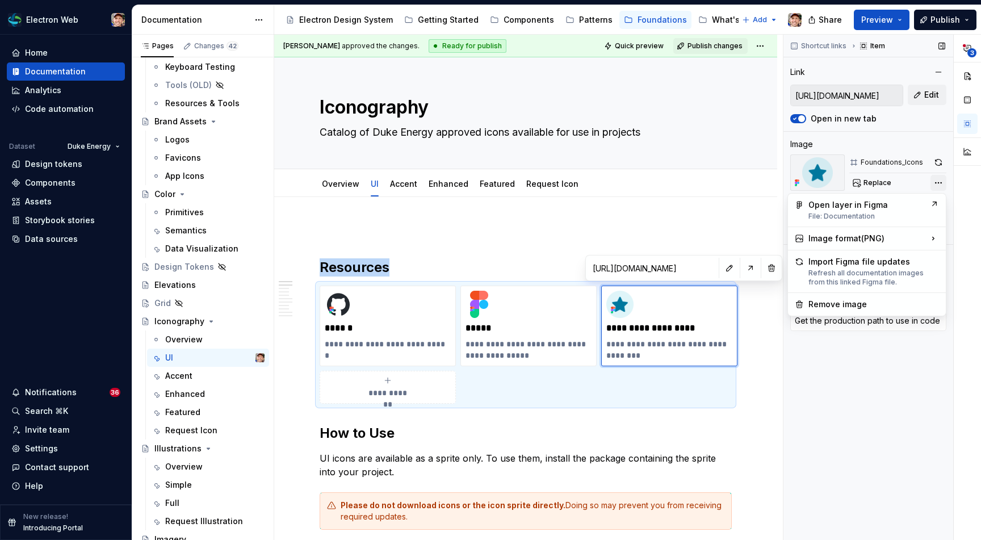
click at [937, 181] on div "**********" at bounding box center [882, 288] width 198 height 506
click at [623, 227] on html "Electron Web Home Documentation Analytics Code automation Dataset Duke Energy D…" at bounding box center [490, 270] width 981 height 540
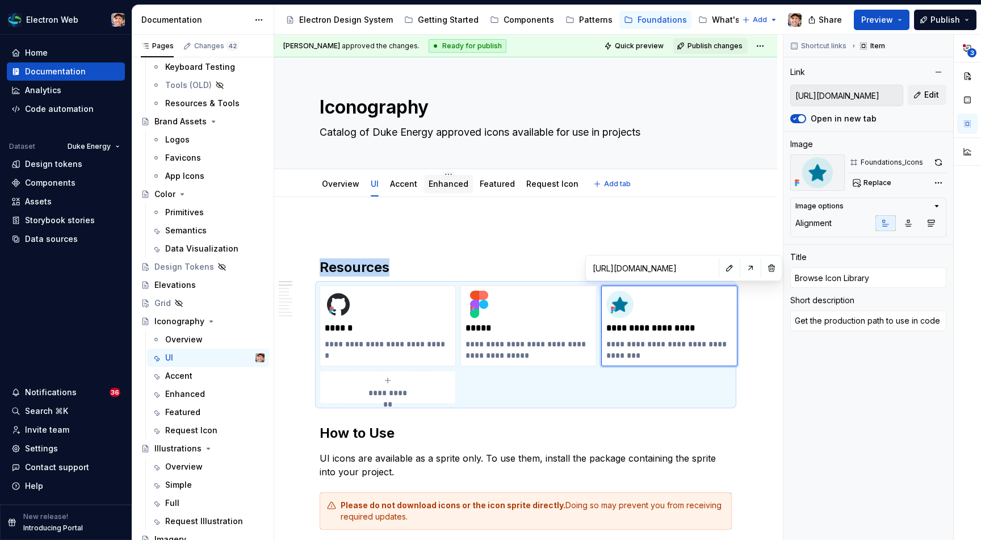
click at [452, 186] on link "Enhanced" at bounding box center [448, 184] width 40 height 10
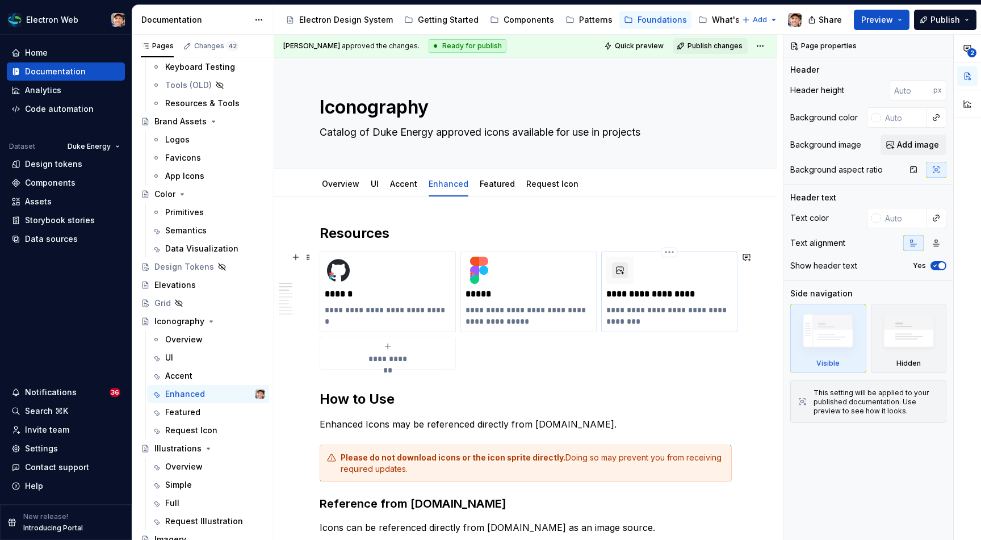
click at [619, 267] on button "button" at bounding box center [620, 270] width 16 height 16
type textarea "*"
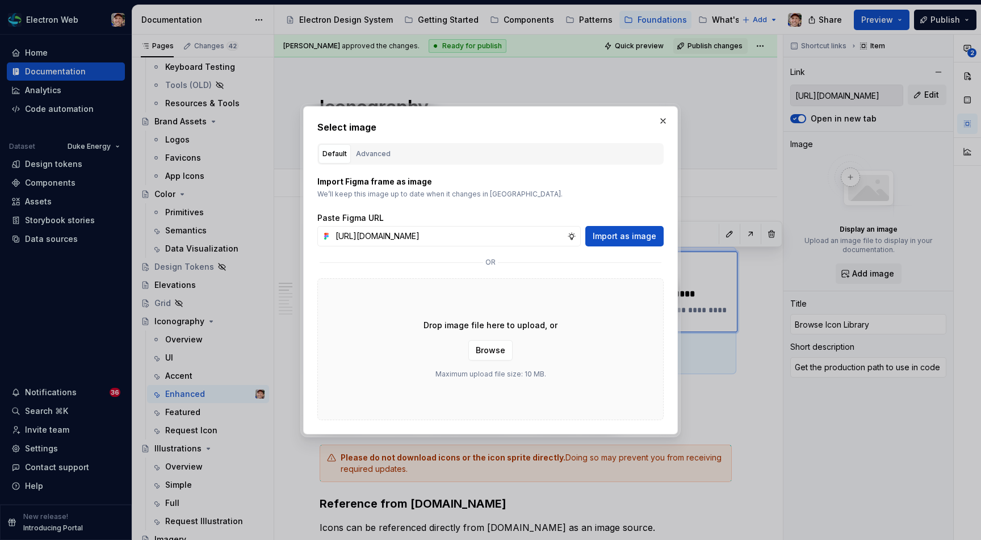
scroll to position [0, 149]
type input "https://www.figma.com/design/EmTsSnitY6N7V8coboZo7a/Documentation?node-id=28-75…"
click at [607, 234] on span "Import as image" at bounding box center [625, 235] width 64 height 11
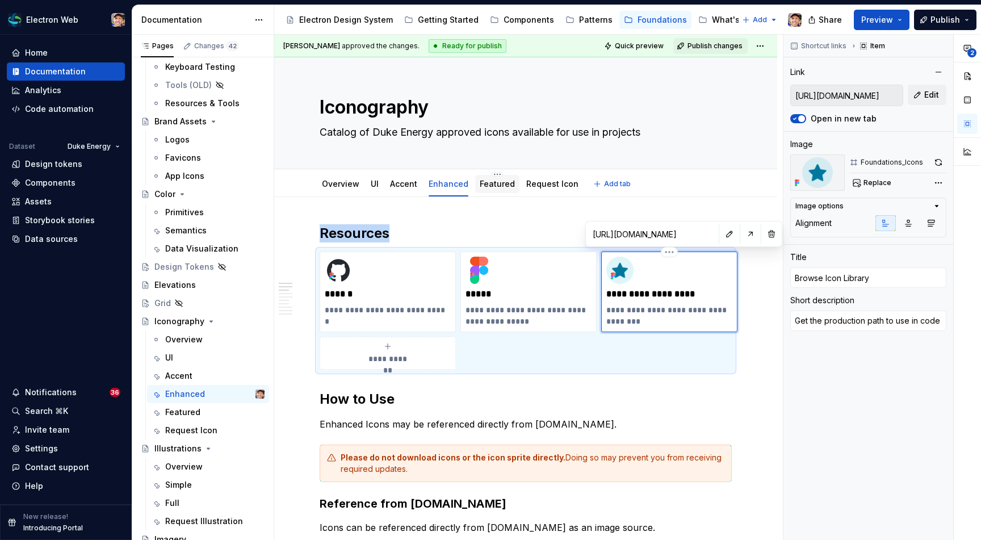
click at [489, 184] on link "Featured" at bounding box center [497, 184] width 35 height 10
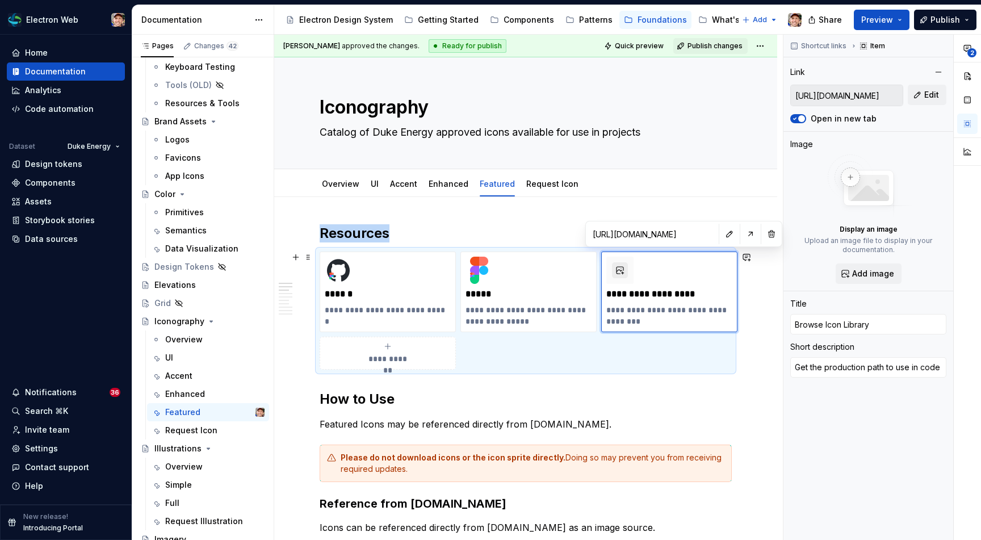
click at [625, 272] on button "button" at bounding box center [620, 270] width 16 height 16
type textarea "*"
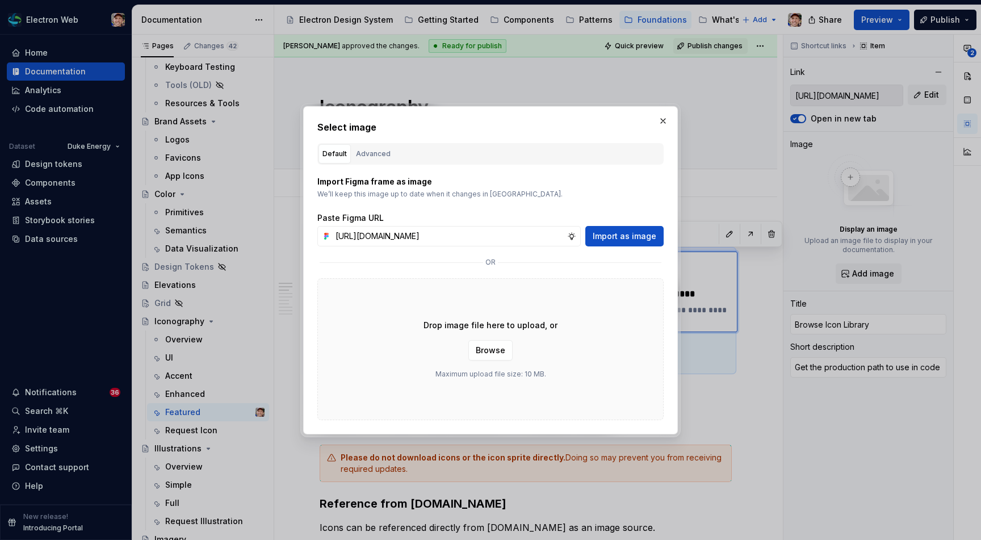
scroll to position [0, 149]
type input "https://www.figma.com/design/EmTsSnitY6N7V8coboZo7a/Documentation?node-id=28-75…"
click at [618, 234] on span "Import as image" at bounding box center [625, 235] width 64 height 11
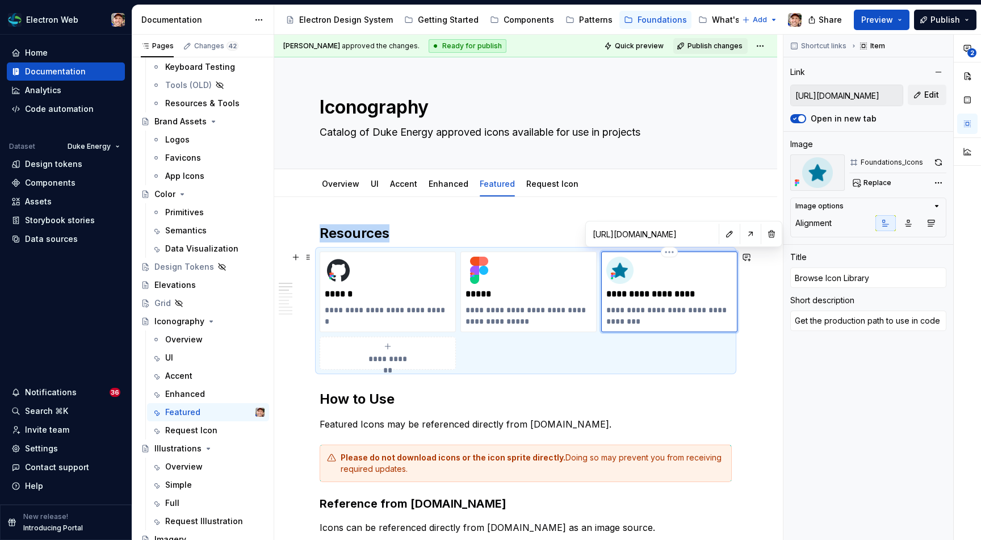
click at [616, 269] on img at bounding box center [619, 270] width 27 height 27
click at [813, 167] on img at bounding box center [817, 172] width 54 height 36
click at [919, 161] on div "Foundations_Icons" at bounding box center [891, 162] width 62 height 9
click at [854, 168] on div "Foundations_Icons" at bounding box center [897, 162] width 97 height 16
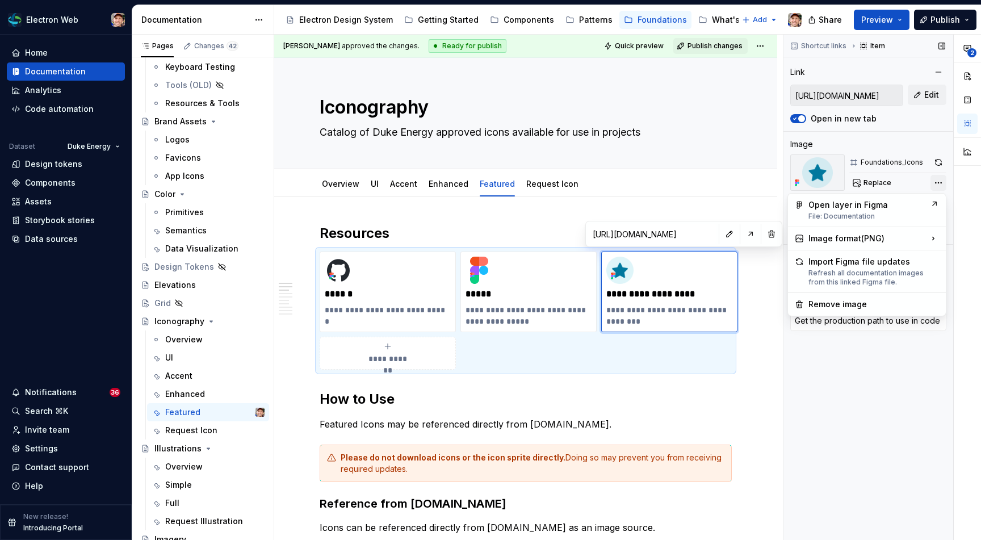
click at [938, 182] on div "**********" at bounding box center [882, 288] width 198 height 506
click at [835, 300] on div "Remove image" at bounding box center [873, 304] width 131 height 11
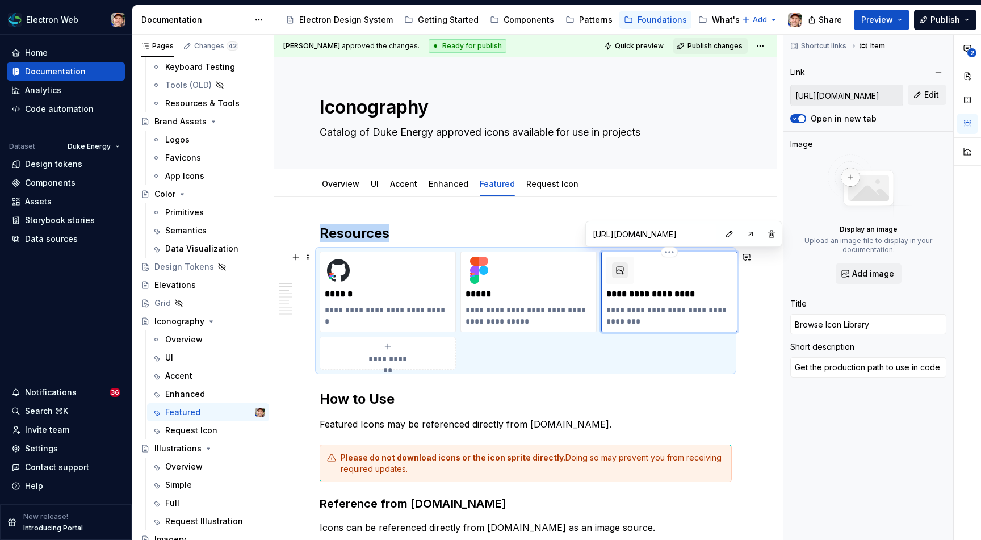
click at [615, 269] on button "button" at bounding box center [620, 270] width 16 height 16
type textarea "*"
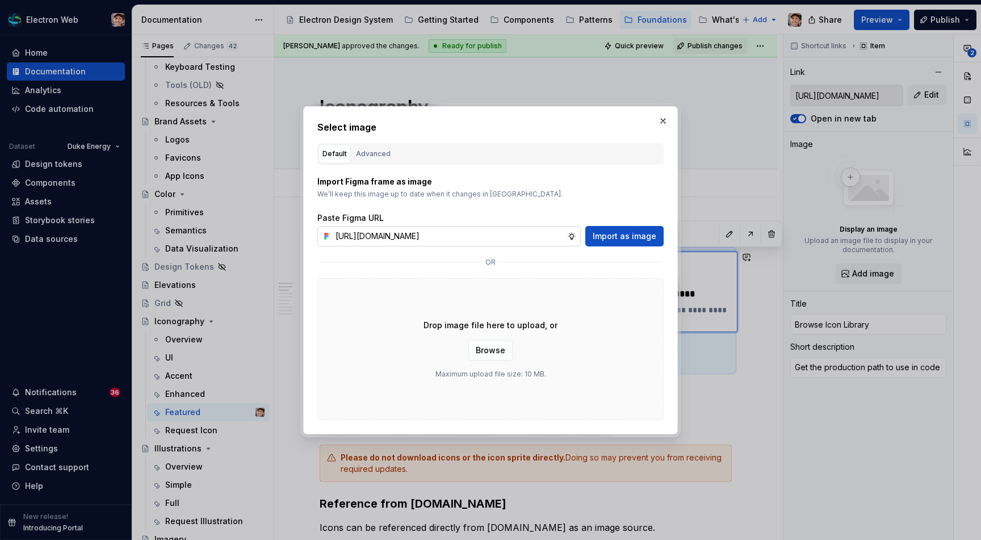
click at [537, 237] on input "https://www.figma.com/design/EmTsSnitY6N7V8coboZo7a/Documentation?node-id=28-75…" at bounding box center [449, 236] width 236 height 20
type input "https://www.figma.com/design/EmTsSnitY6N7V8coboZo7a/Documentation?node-id=28-755"
click at [620, 232] on span "Import as image" at bounding box center [625, 235] width 64 height 11
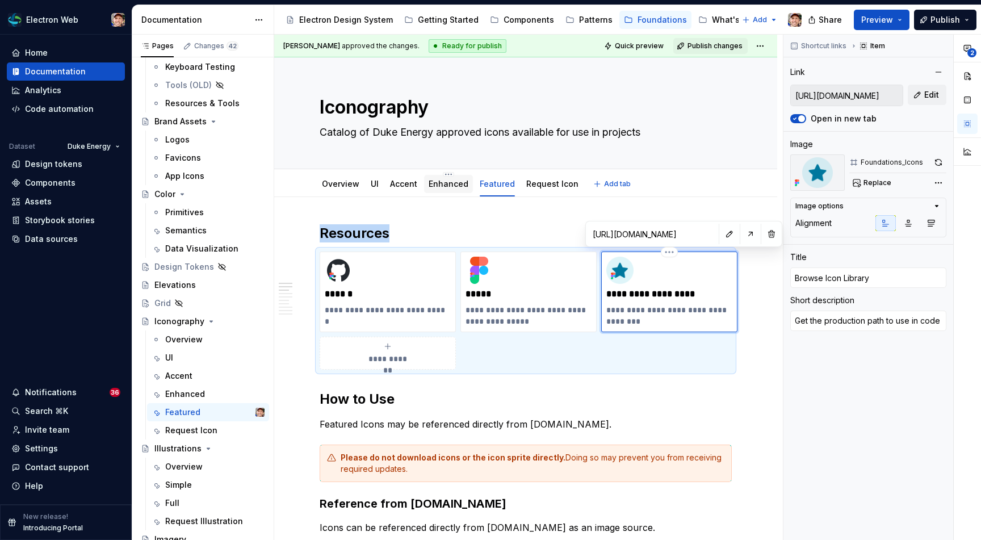
click at [443, 184] on link "Enhanced" at bounding box center [448, 184] width 40 height 10
click at [622, 271] on img at bounding box center [619, 270] width 27 height 27
click at [935, 180] on div "**********" at bounding box center [882, 288] width 198 height 506
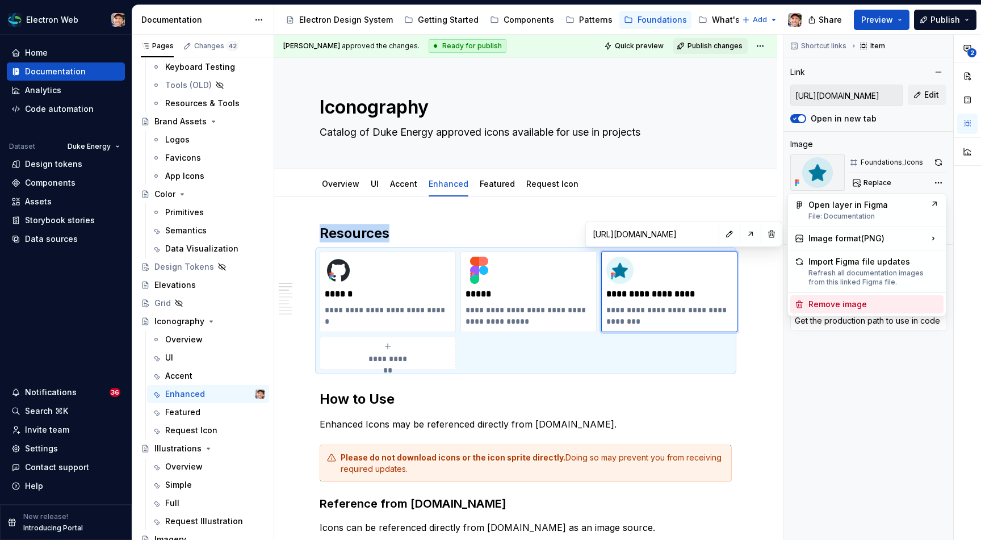
click at [844, 305] on div "Remove image" at bounding box center [873, 304] width 131 height 11
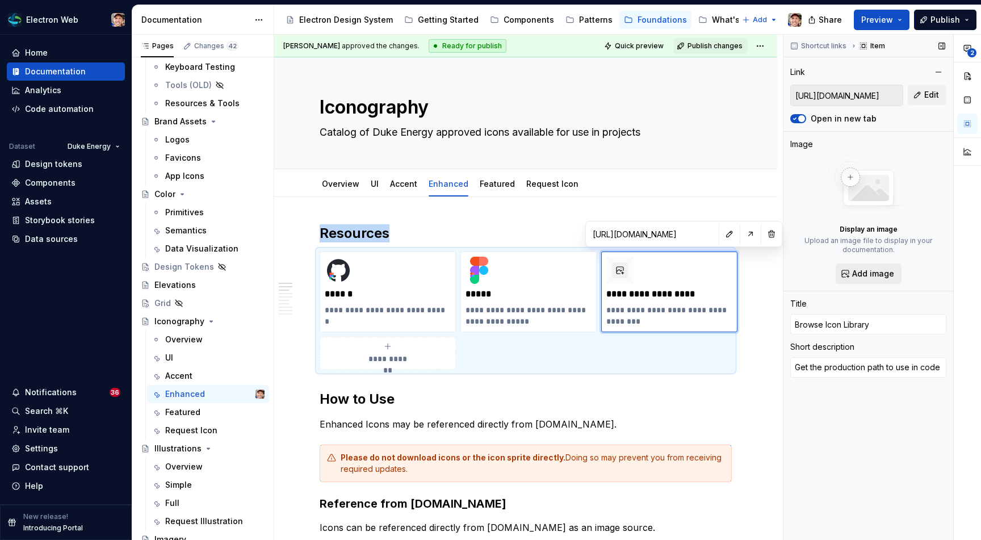
click at [860, 271] on span "Add image" at bounding box center [873, 273] width 42 height 11
type textarea "*"
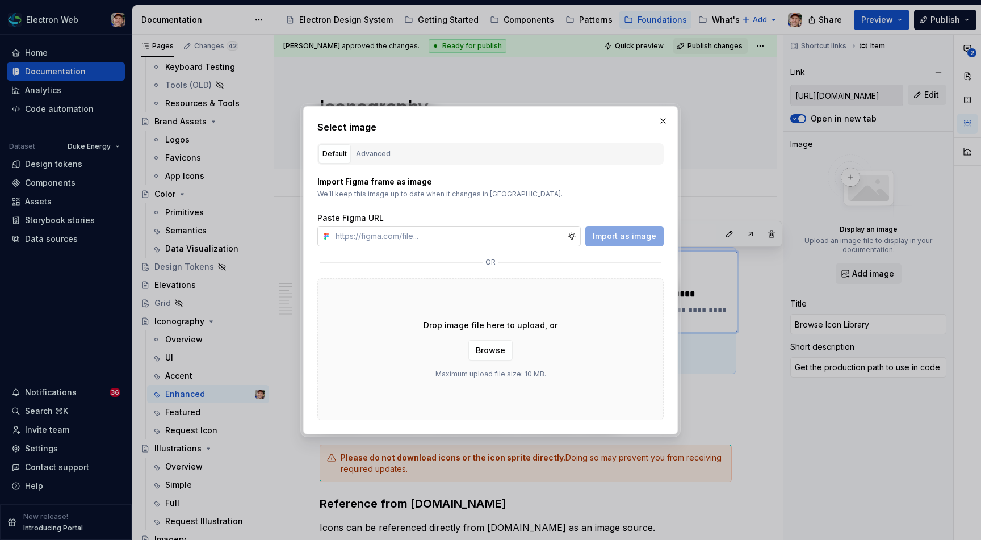
type input "https://www.figma.com/design/EmTsSnitY6N7V8coboZo7a/Documentation?node-id=28-75…"
type textarea "*"
click at [534, 236] on input "https://www.figma.com/design/EmTsSnitY6N7V8coboZo7a/Documentation?node-id=28-75…" at bounding box center [449, 236] width 236 height 20
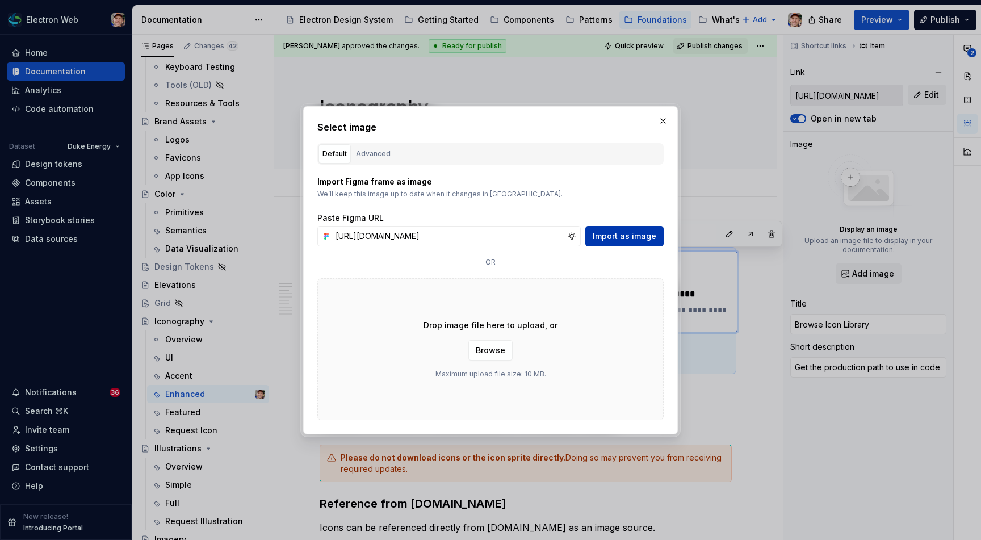
type input "https://www.figma.com/design/EmTsSnitY6N7V8coboZo7a/Documentation?node-id=28-755"
click at [607, 239] on span "Import as image" at bounding box center [625, 235] width 64 height 11
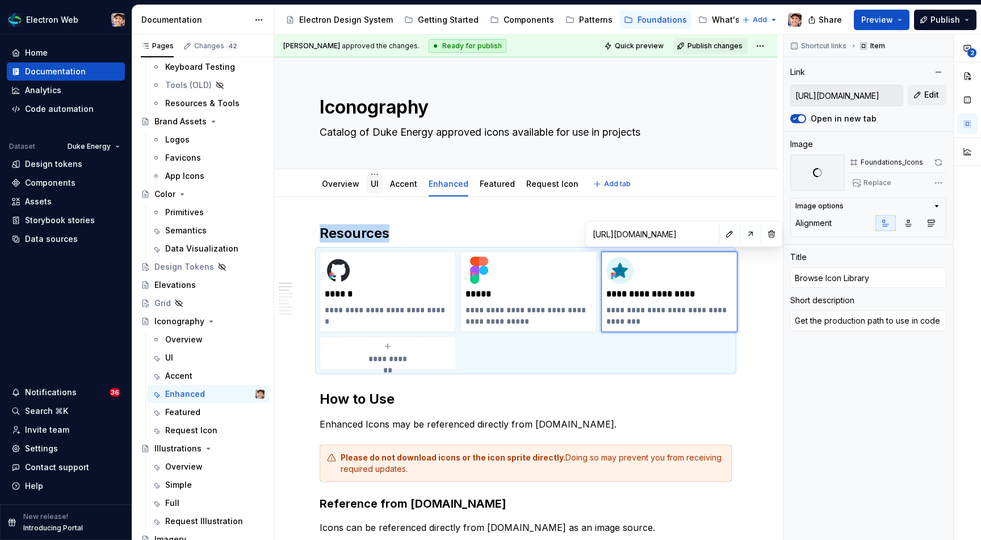
click at [375, 183] on link "UI" at bounding box center [375, 184] width 8 height 10
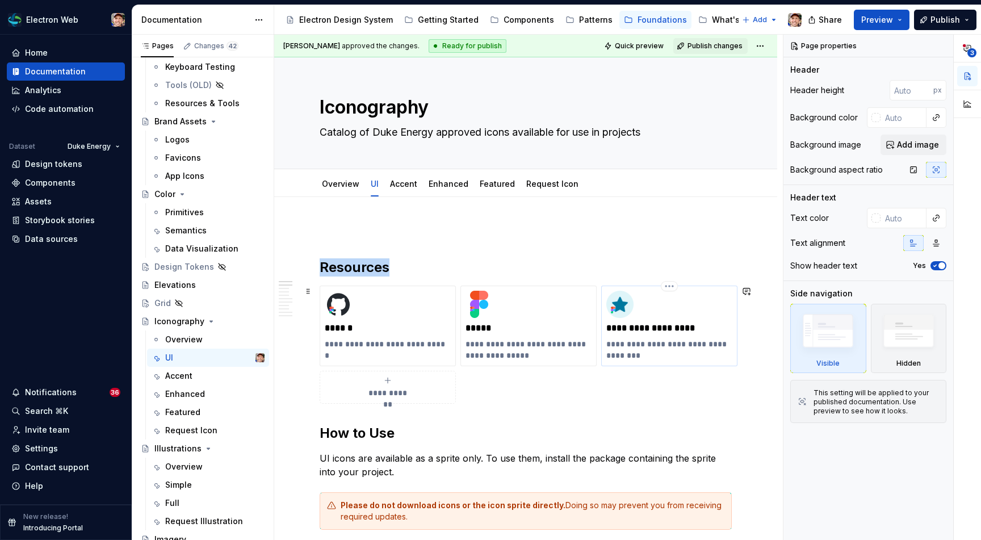
click at [623, 305] on img at bounding box center [619, 304] width 27 height 27
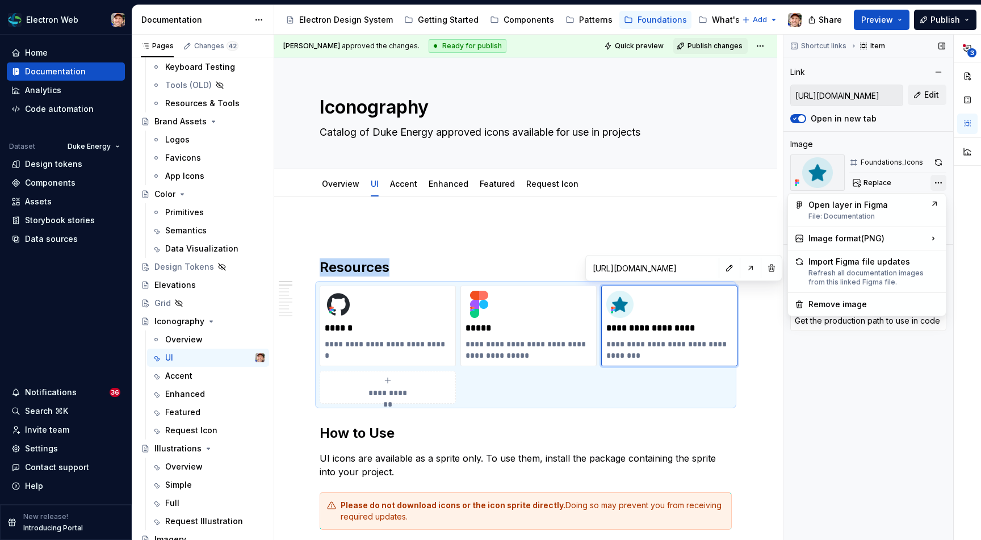
click at [932, 182] on div "**********" at bounding box center [882, 288] width 198 height 506
click at [835, 301] on div "Remove image" at bounding box center [873, 304] width 131 height 11
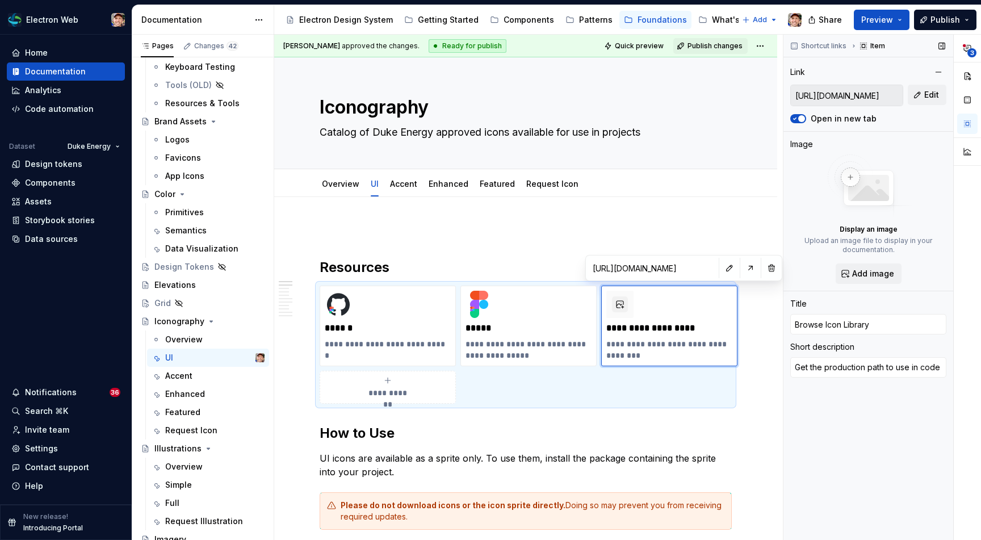
click at [862, 261] on div "Display an image Upload an image file to display in your documentation. Add ima…" at bounding box center [868, 218] width 156 height 129
click at [862, 263] on button "Add image" at bounding box center [868, 273] width 66 height 20
type textarea "*"
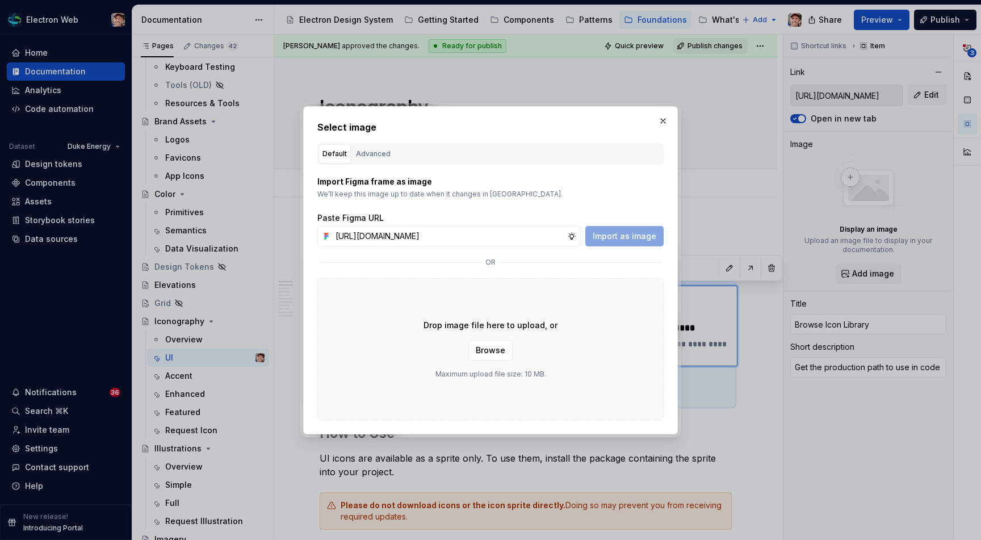
scroll to position [0, 149]
click at [539, 235] on input "https://www.figma.com/design/EmTsSnitY6N7V8coboZo7a/Documentation?node-id=28-75…" at bounding box center [449, 236] width 236 height 20
type input "https://www.figma.com/design/EmTsSnitY6N7V8coboZo7a/Documentation?node-id=28-755"
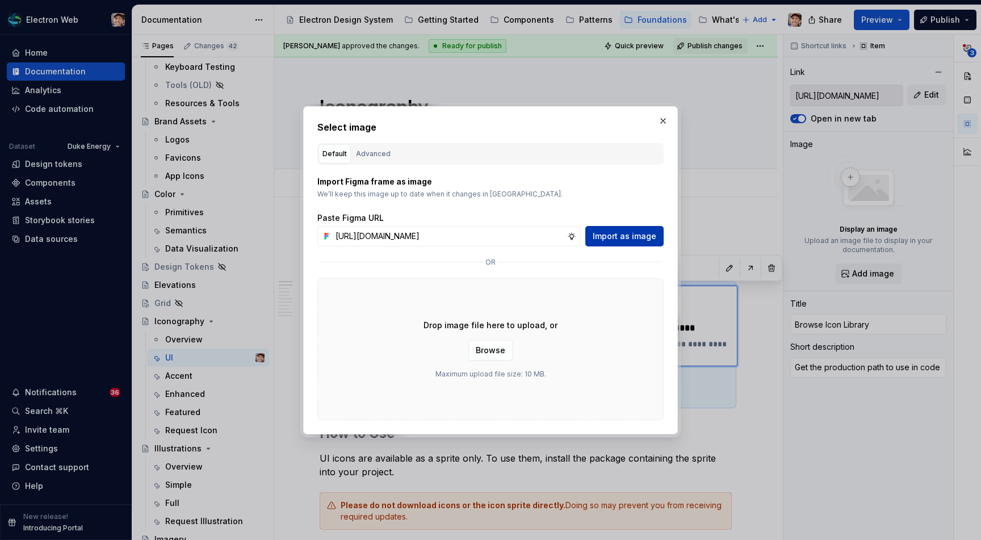
click at [613, 239] on span "Import as image" at bounding box center [625, 235] width 64 height 11
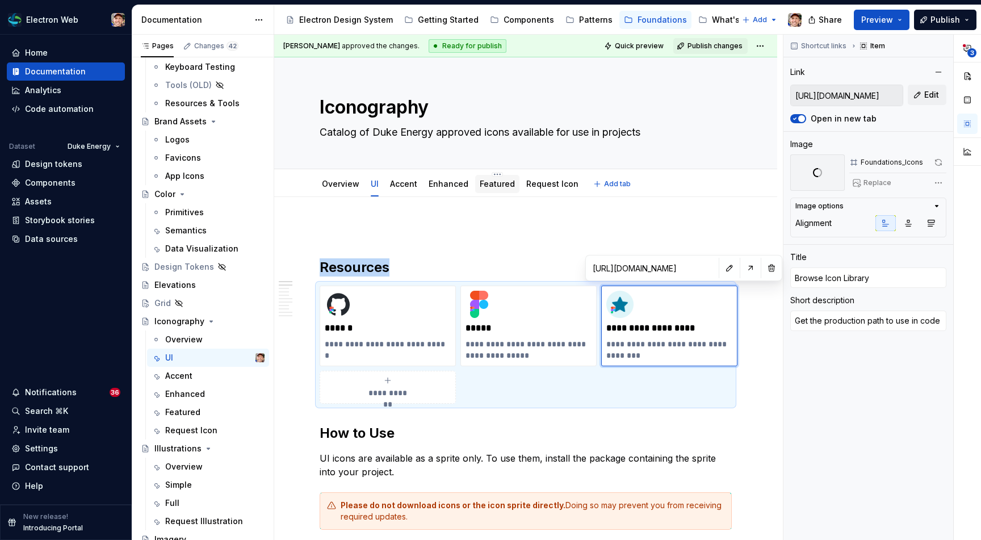
click at [494, 187] on link "Featured" at bounding box center [497, 184] width 35 height 10
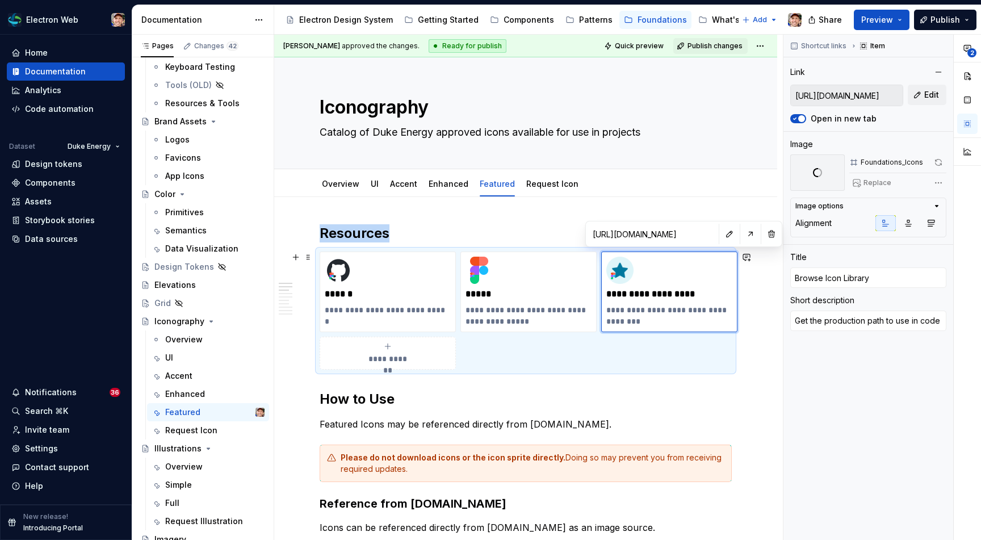
click at [624, 272] on img at bounding box center [619, 270] width 27 height 27
click at [889, 21] on span "Preview" at bounding box center [877, 19] width 32 height 11
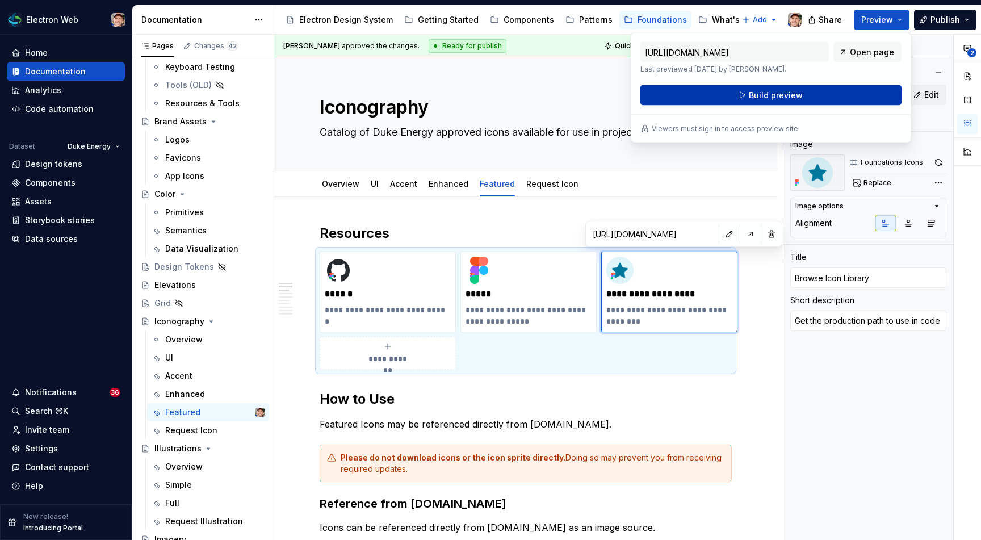
click at [793, 94] on span "Build preview" at bounding box center [776, 95] width 54 height 11
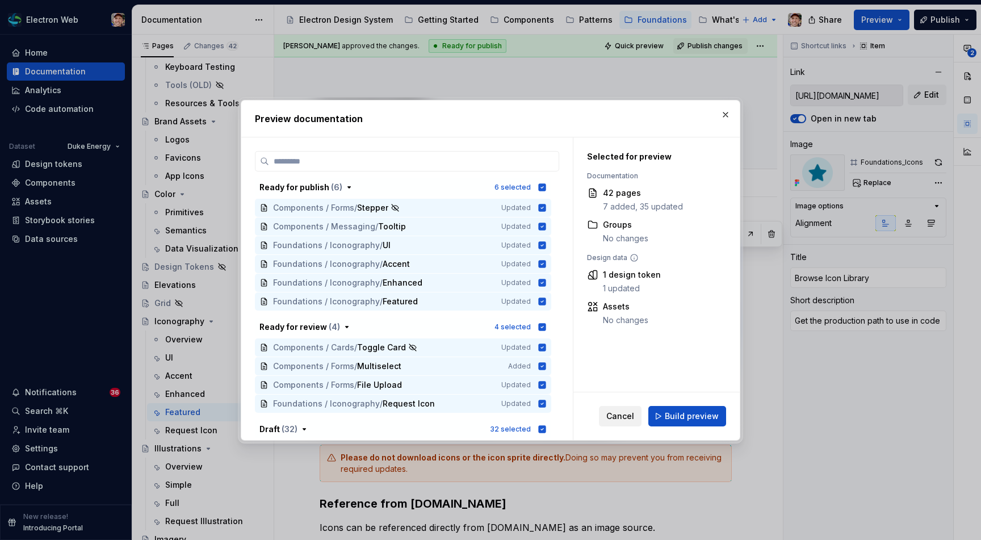
click at [627, 415] on span "Cancel" at bounding box center [620, 415] width 28 height 11
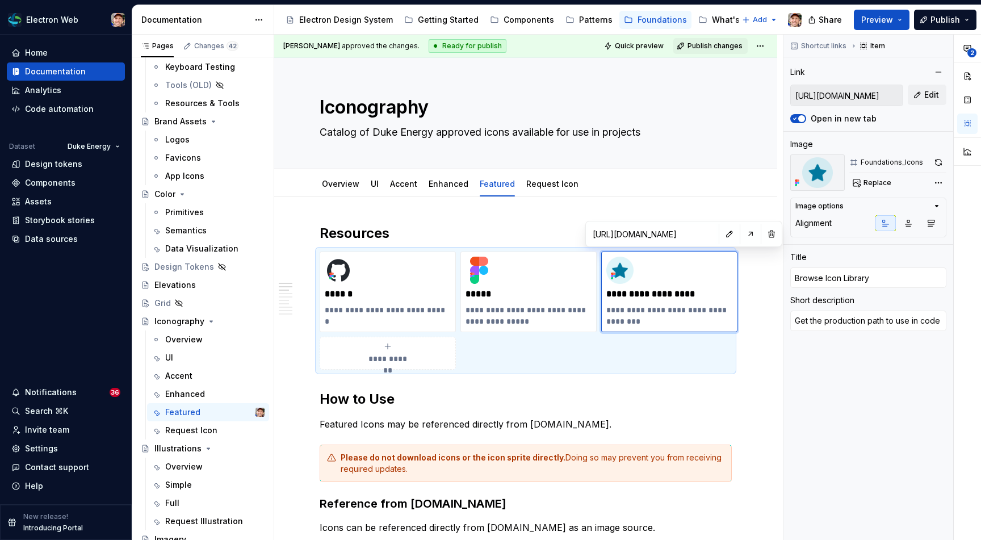
type textarea "*"
